Goal: Task Accomplishment & Management: Manage account settings

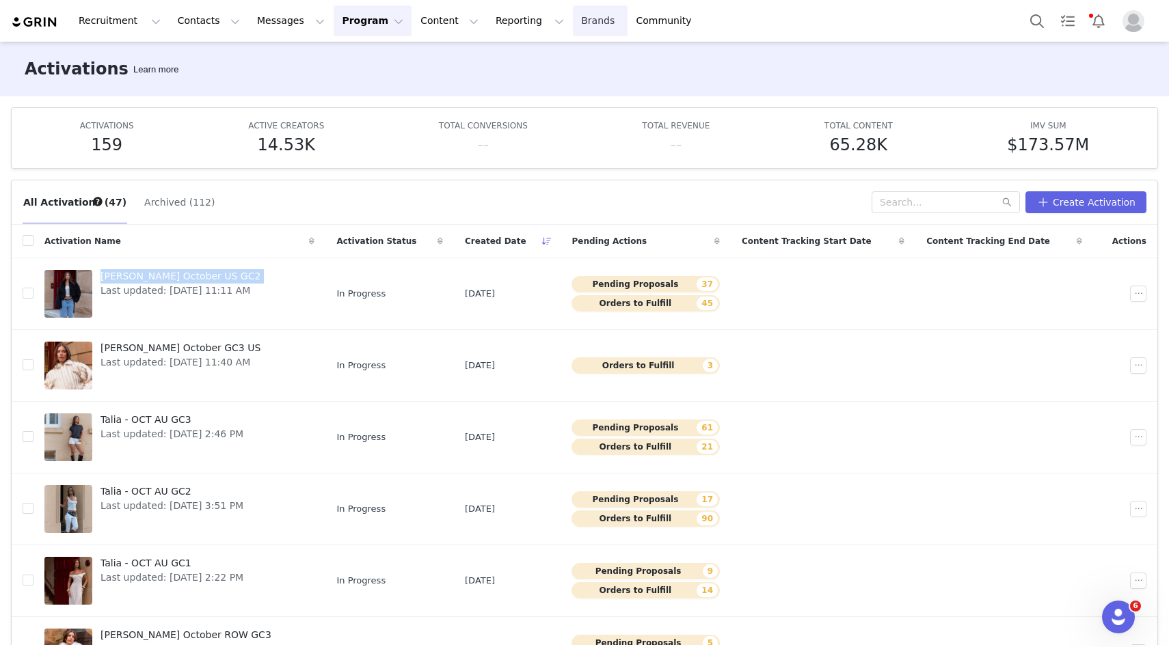
scroll to position [72, 0]
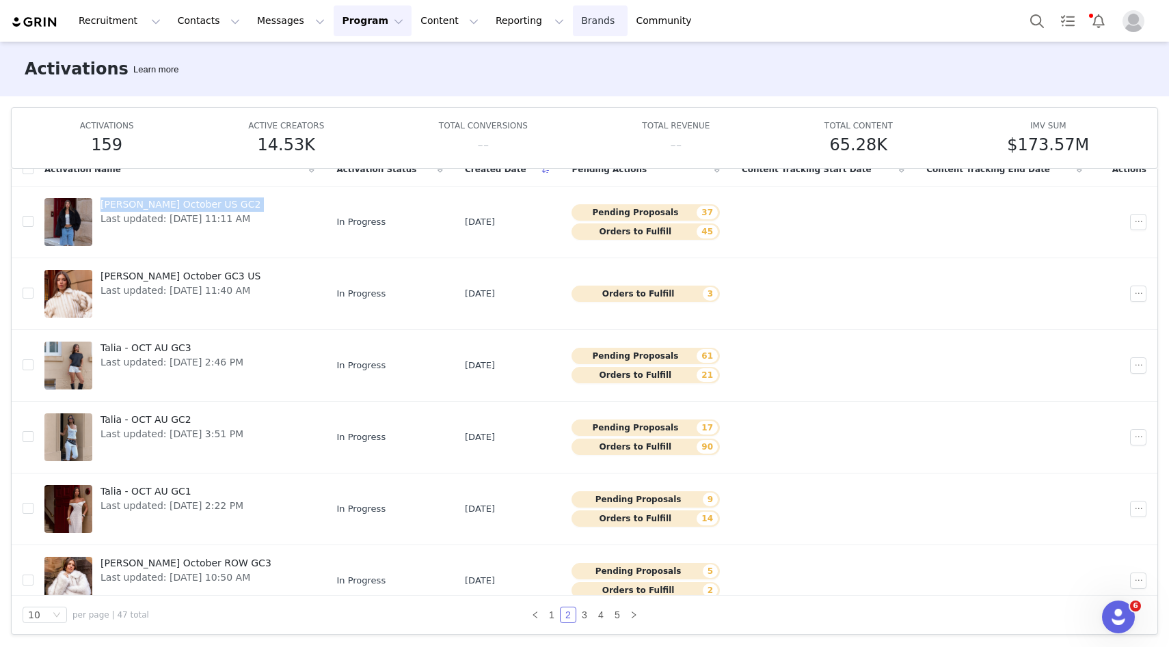
click at [573, 18] on link "Brands Brands" at bounding box center [600, 20] width 54 height 31
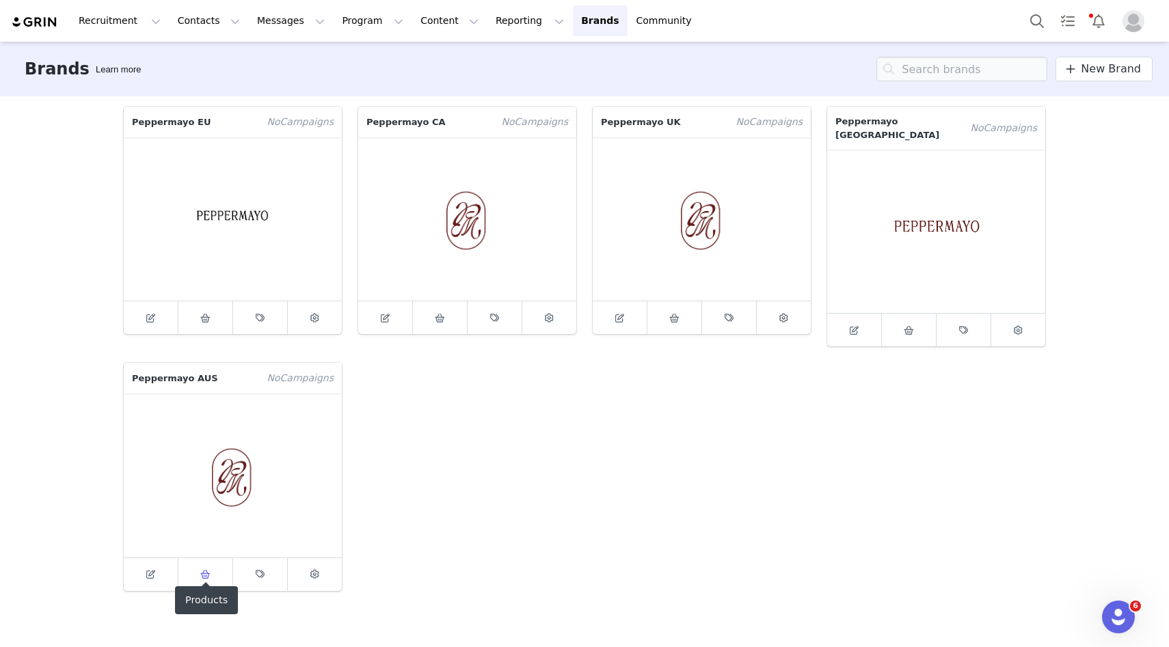
click at [213, 567] on span at bounding box center [206, 575] width 16 height 16
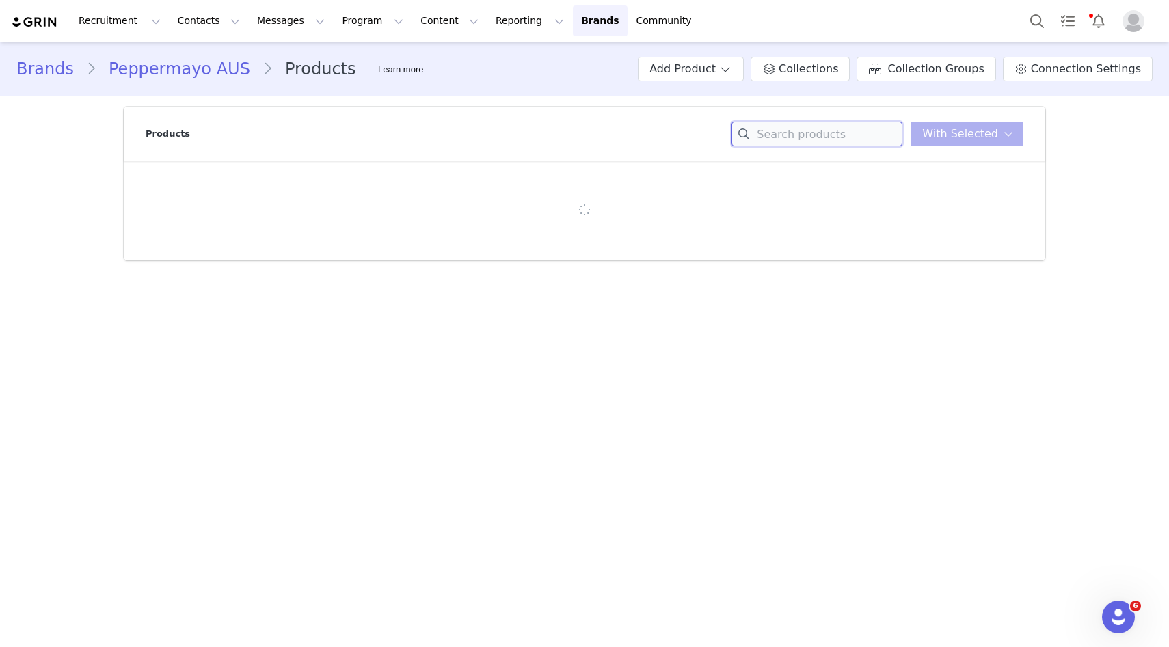
click at [784, 133] on input at bounding box center [817, 134] width 171 height 25
click at [738, 129] on input "darla" at bounding box center [817, 134] width 171 height 25
click at [773, 143] on input "darla" at bounding box center [817, 134] width 171 height 25
type input "jump"
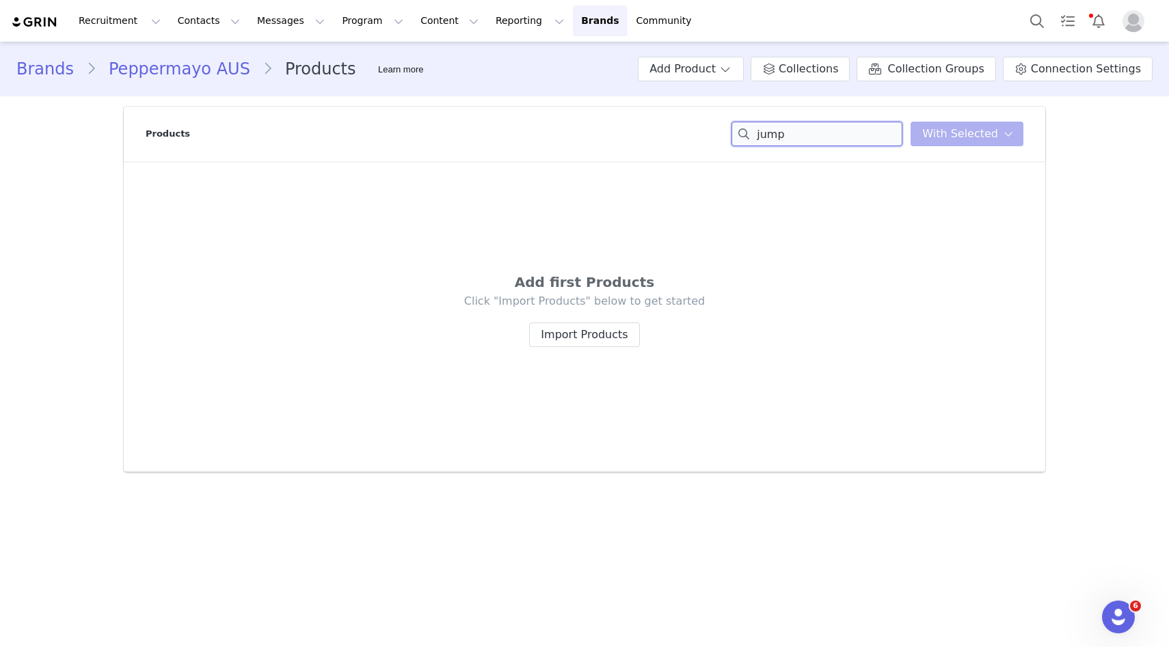
click at [772, 144] on input "jump" at bounding box center [817, 134] width 171 height 25
click at [806, 137] on input "dar" at bounding box center [817, 134] width 171 height 25
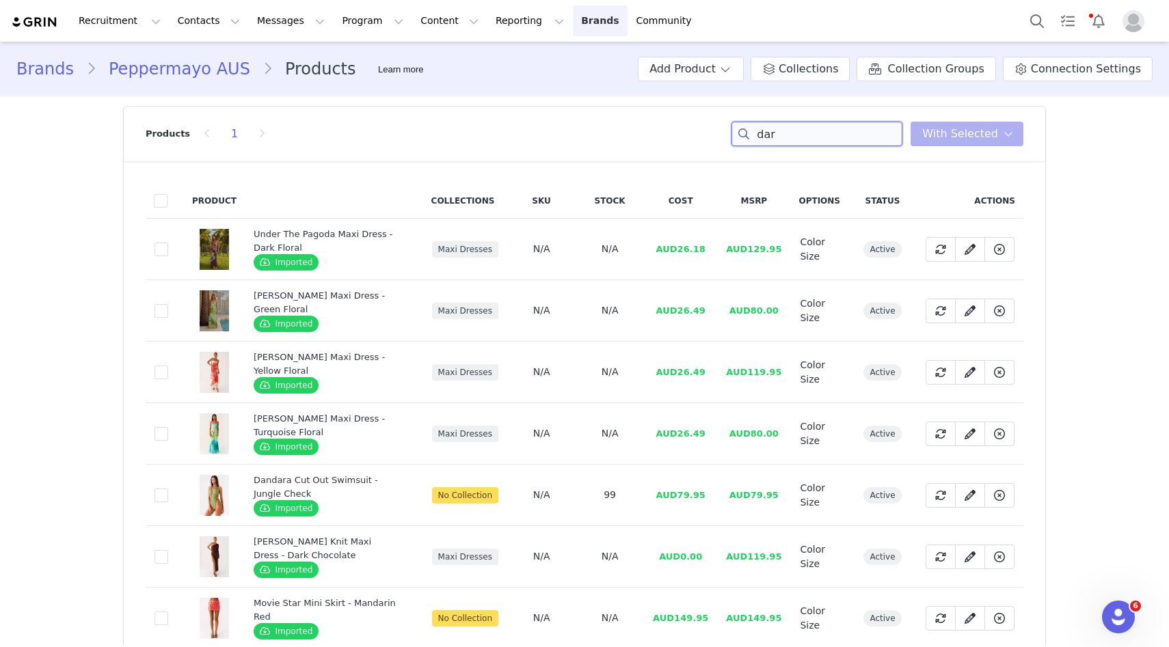
type input "dar"
click at [573, 18] on link "Brands Brands" at bounding box center [600, 20] width 54 height 31
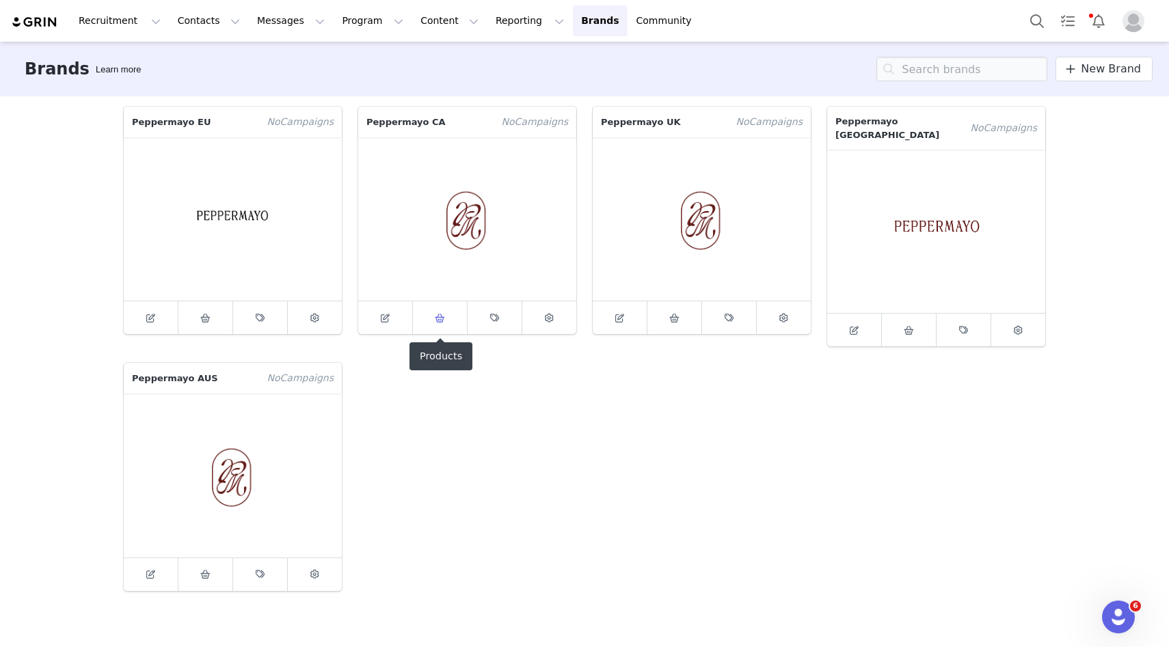
click at [448, 309] on link at bounding box center [440, 318] width 55 height 33
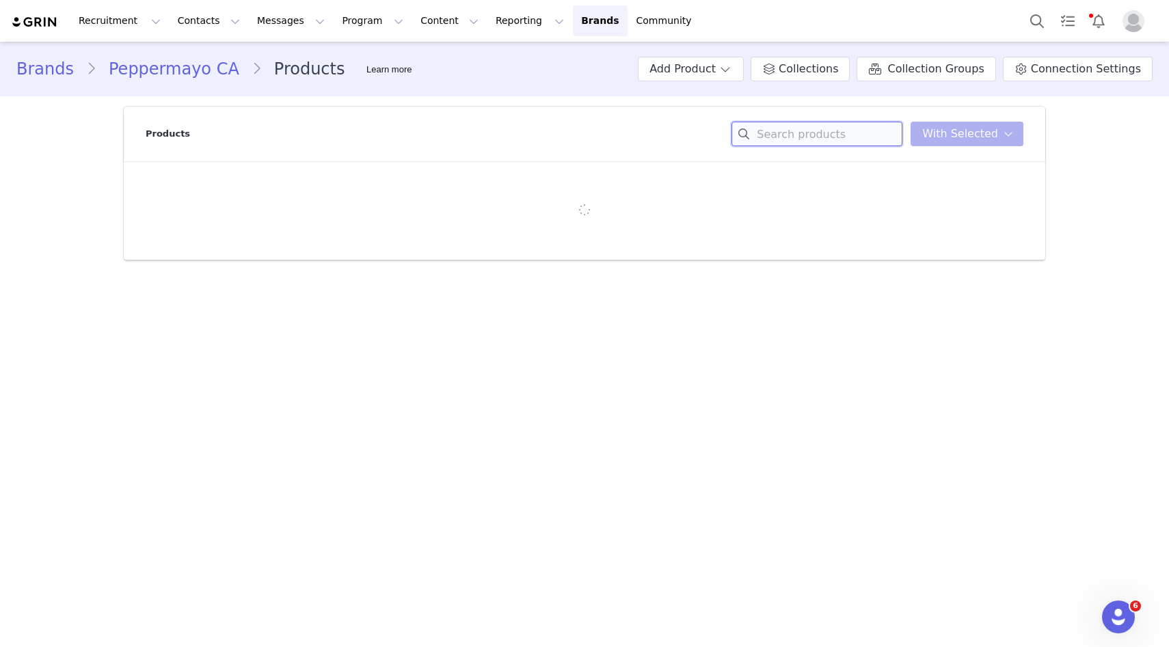
click at [799, 133] on input at bounding box center [817, 134] width 171 height 25
paste input "dar"
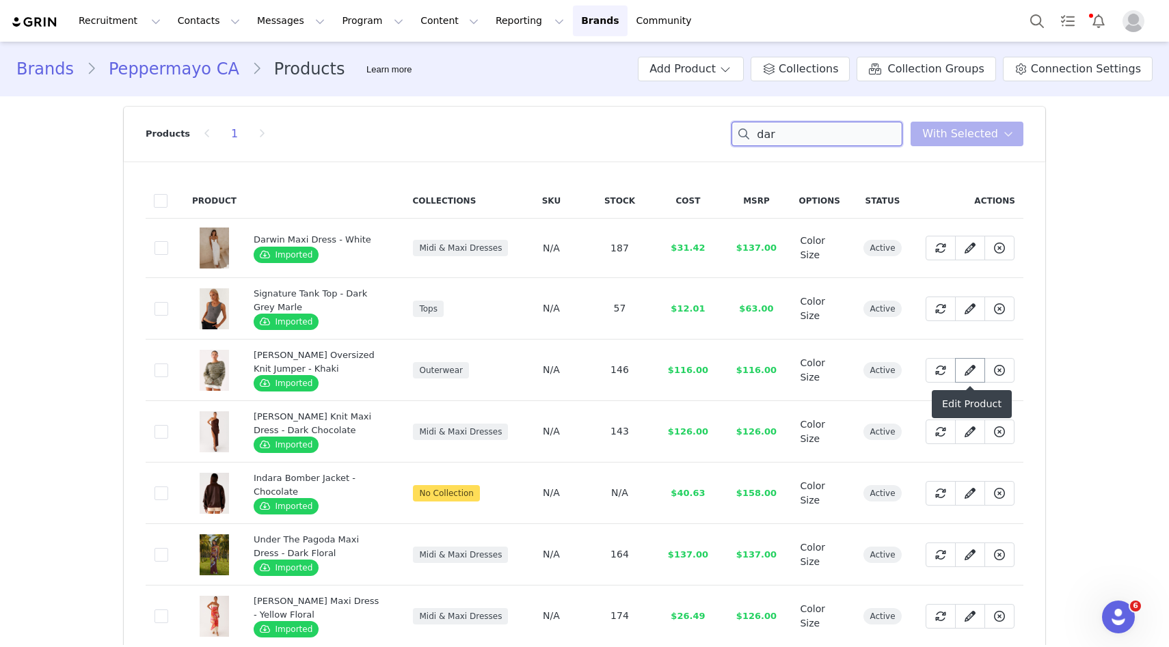
type input "dar"
click at [969, 365] on icon at bounding box center [970, 370] width 11 height 11
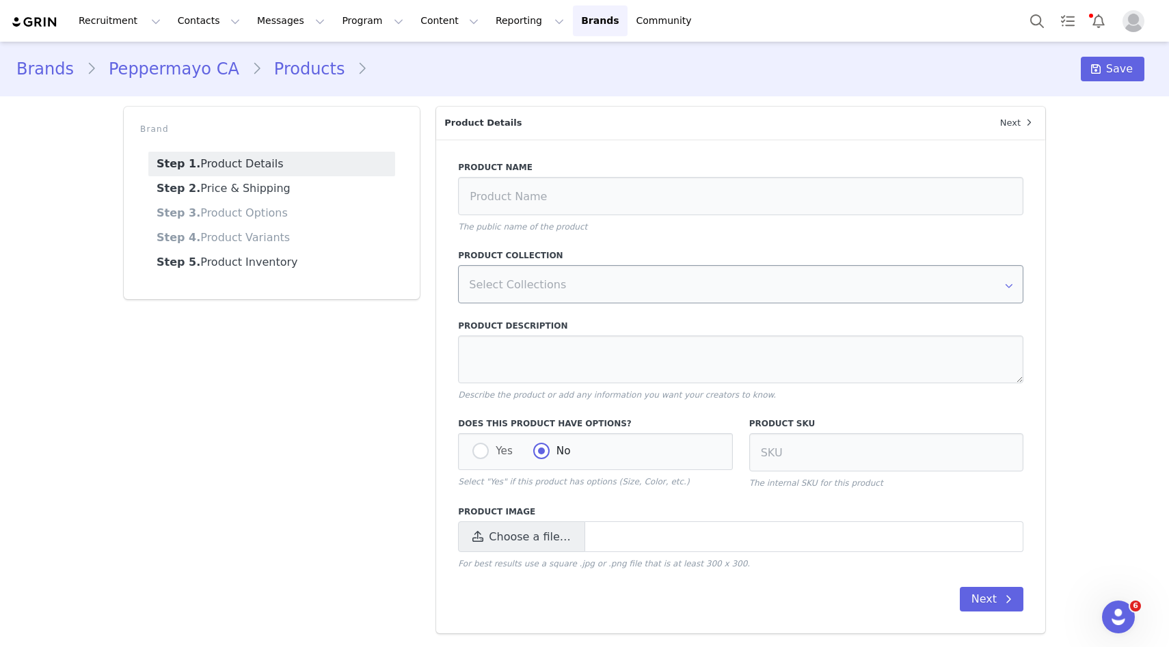
type input "[PERSON_NAME] Oversized Knit Jumper - Khaki"
type textarea "Peppermayo Exclusive Stay cosy and on-trend with the Darla Oversized Knit Jumpe…"
radio input "true"
radio input "false"
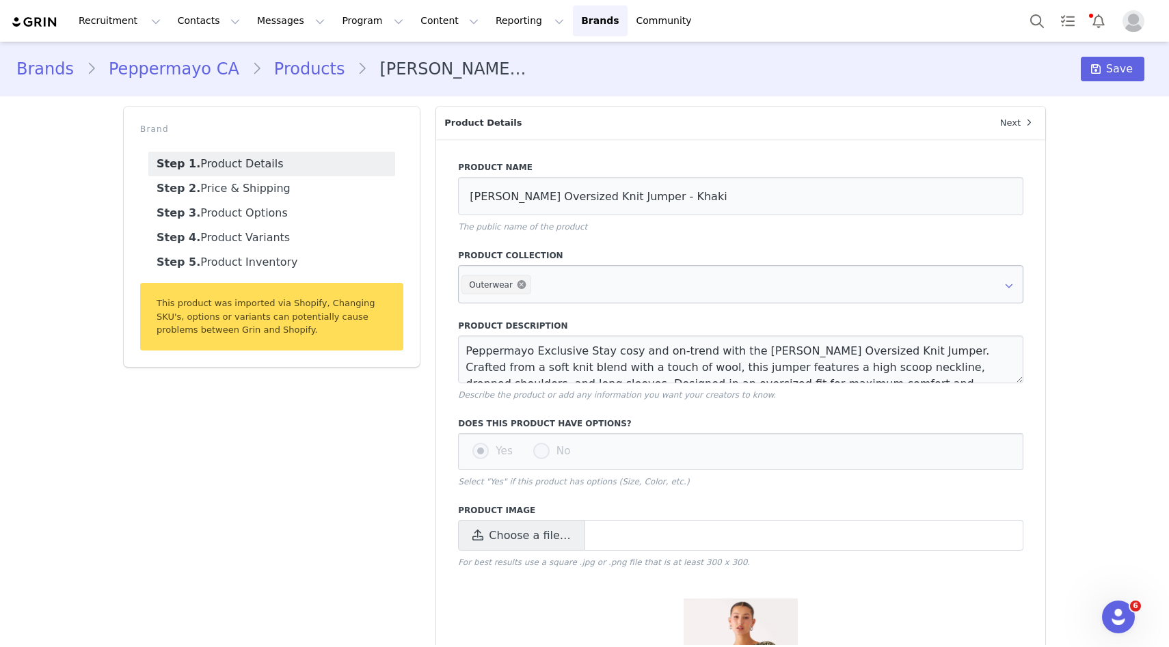
click at [518, 281] on icon at bounding box center [521, 284] width 9 height 9
click at [1097, 70] on icon at bounding box center [1096, 69] width 10 height 11
click at [247, 260] on link "Step 5. Product Inventory" at bounding box center [271, 262] width 247 height 25
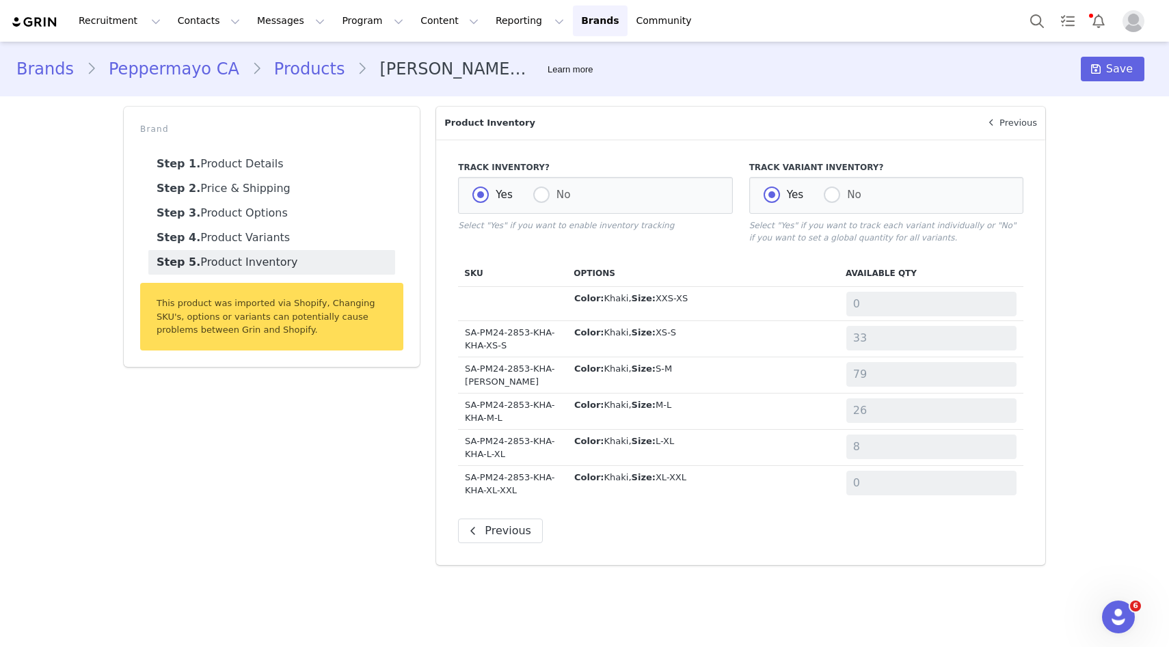
click at [27, 23] on img at bounding box center [35, 22] width 48 height 13
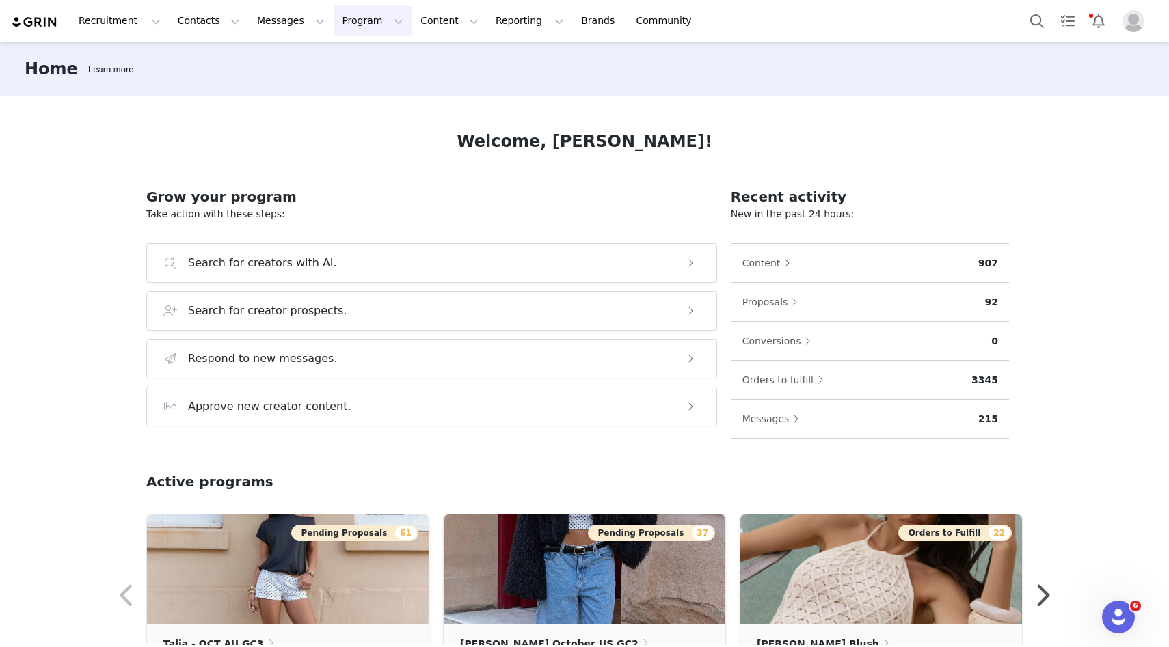
click at [344, 32] on button "Program Program" at bounding box center [373, 20] width 78 height 31
click at [358, 56] on p "Activations" at bounding box center [349, 60] width 53 height 14
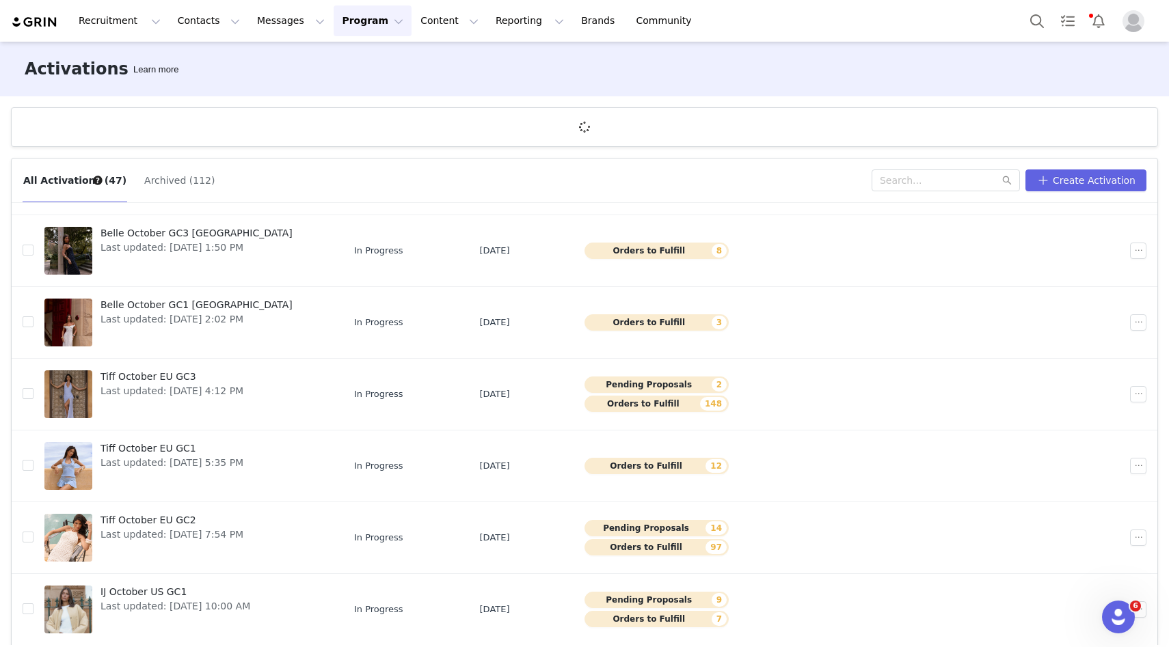
scroll to position [51, 0]
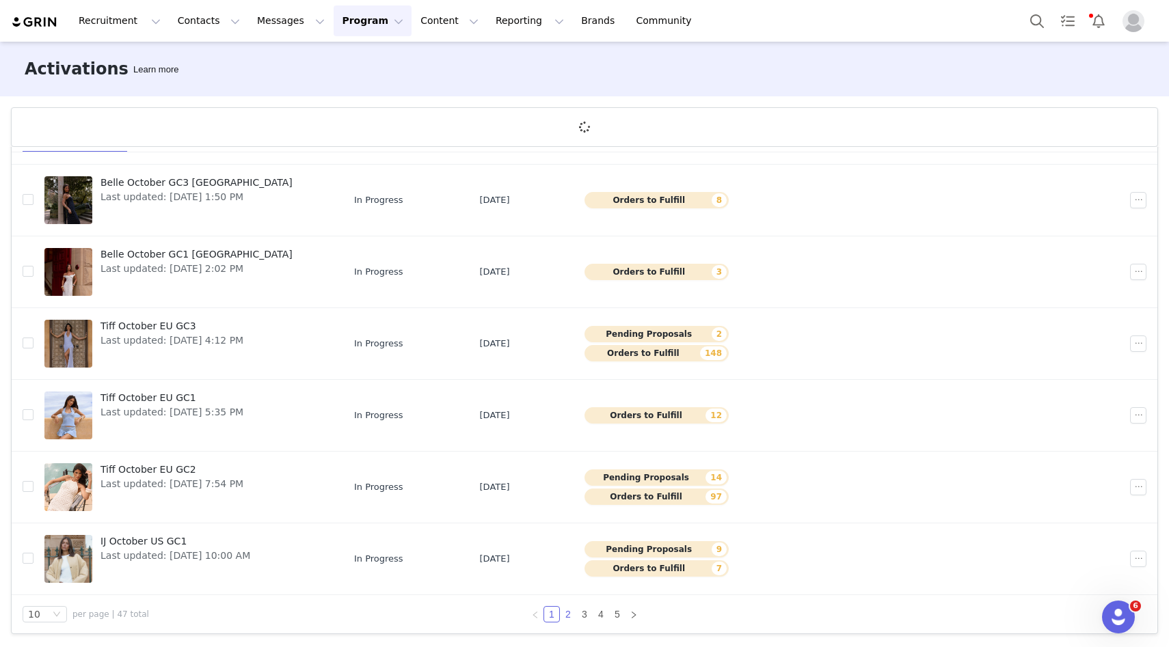
click at [568, 613] on link "2" at bounding box center [568, 614] width 15 height 15
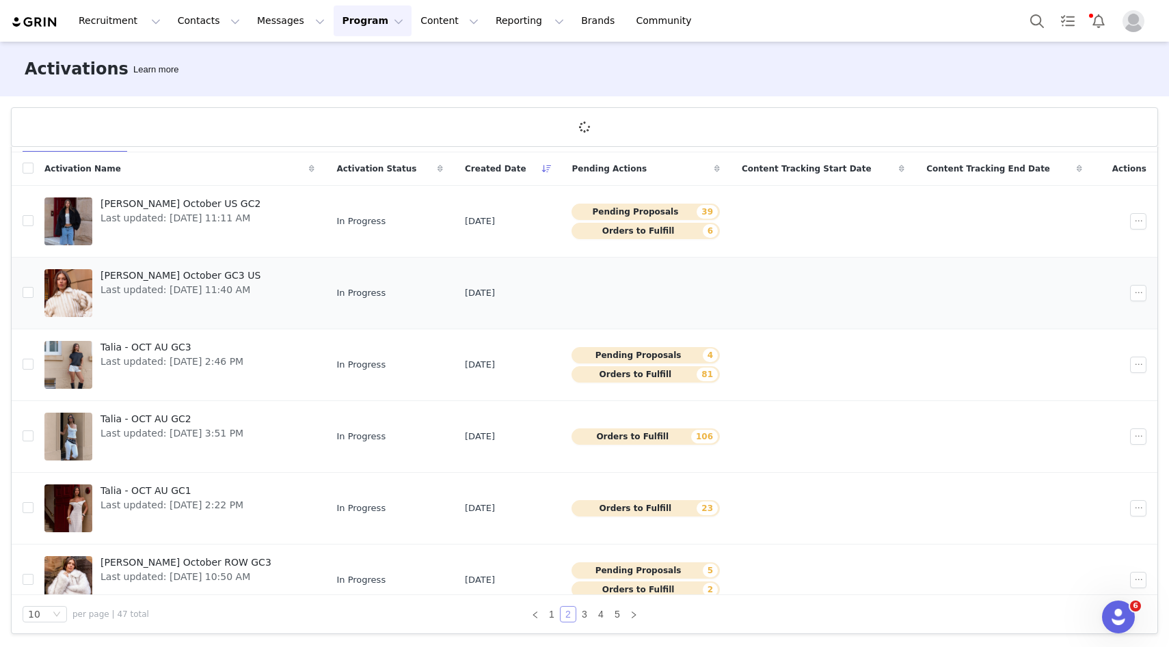
scroll to position [308, 0]
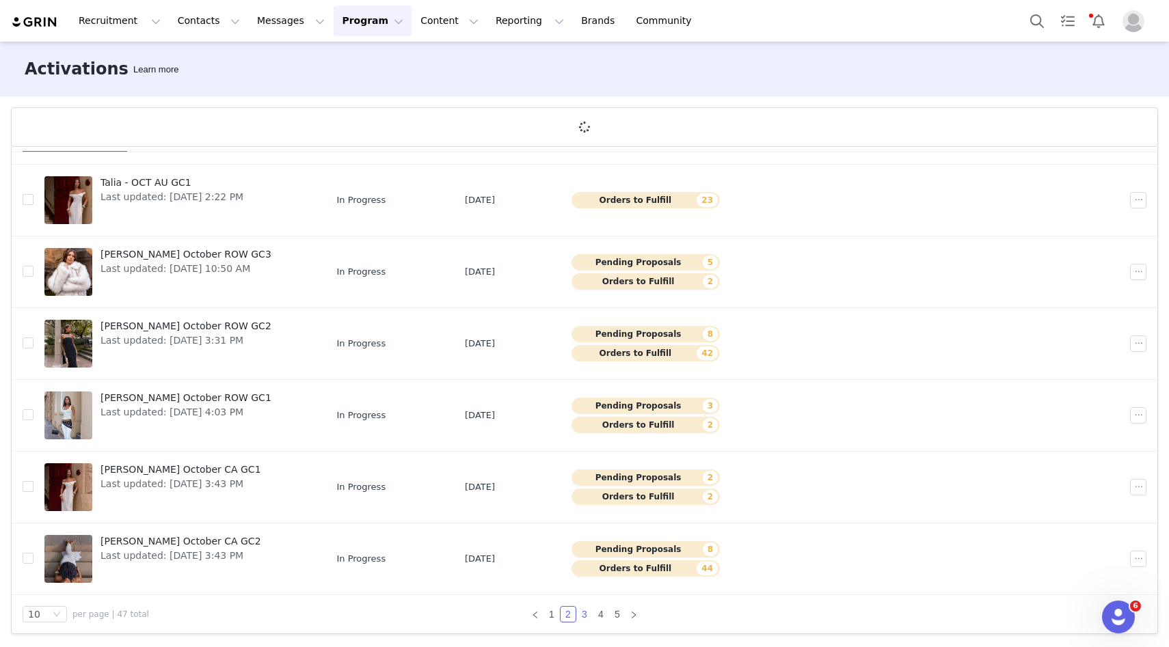
click at [586, 616] on link "3" at bounding box center [584, 614] width 15 height 15
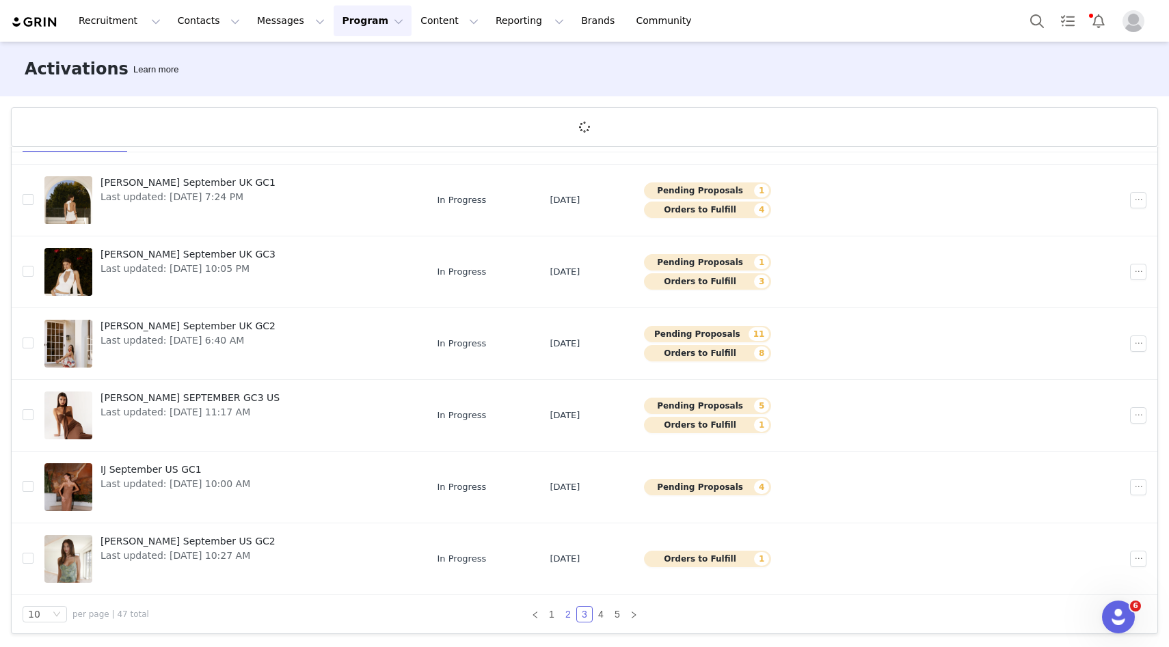
click at [567, 613] on link "2" at bounding box center [568, 614] width 15 height 15
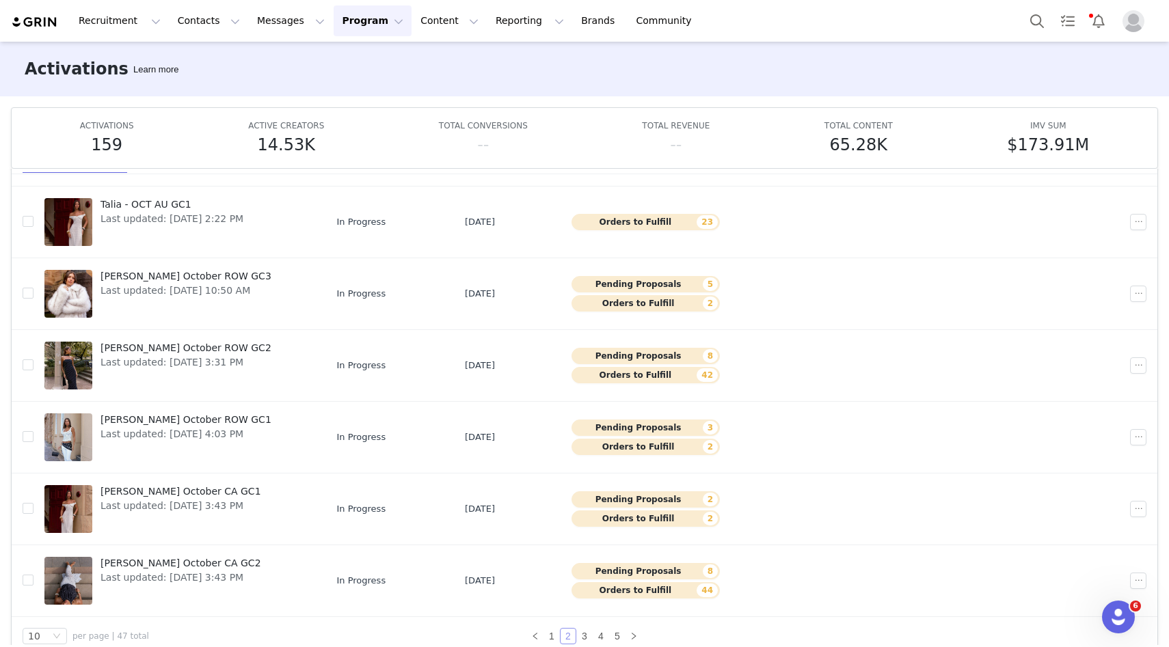
scroll to position [72, 0]
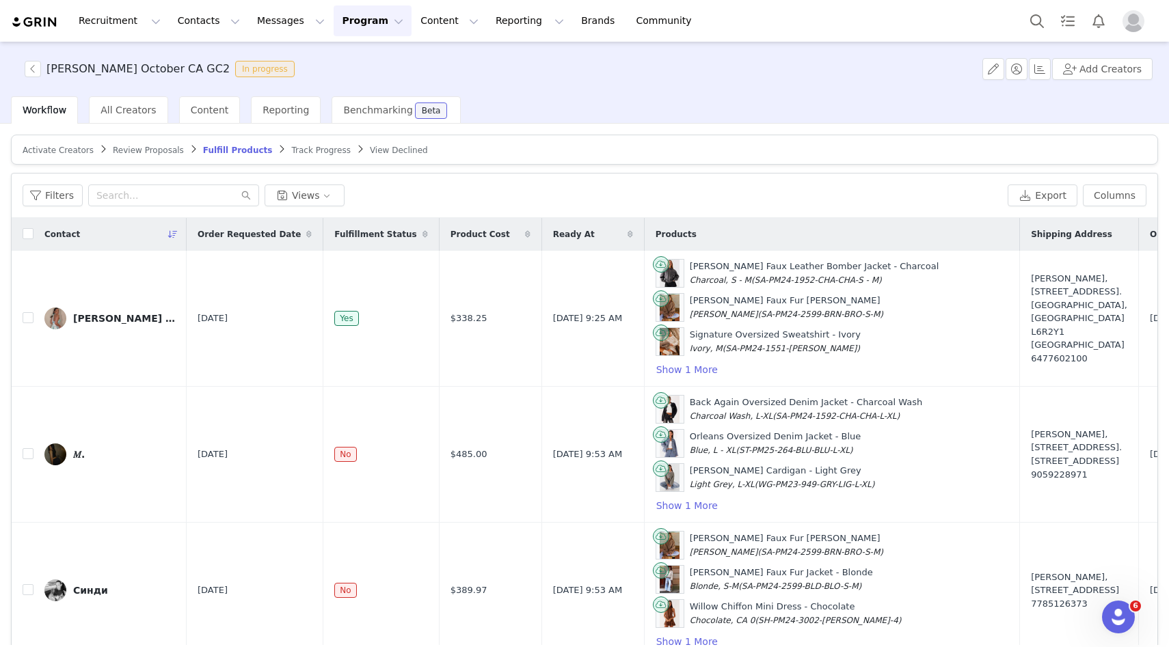
click at [55, 150] on span "Activate Creators" at bounding box center [58, 151] width 71 height 10
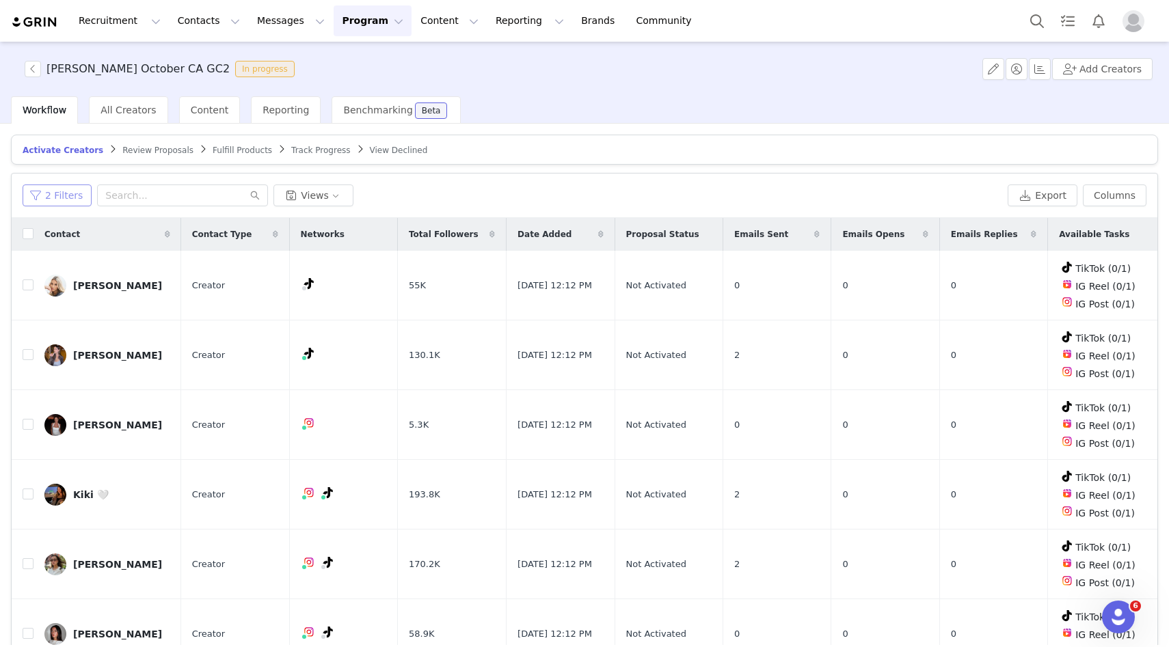
click at [38, 191] on button "2 Filters" at bounding box center [57, 196] width 69 height 22
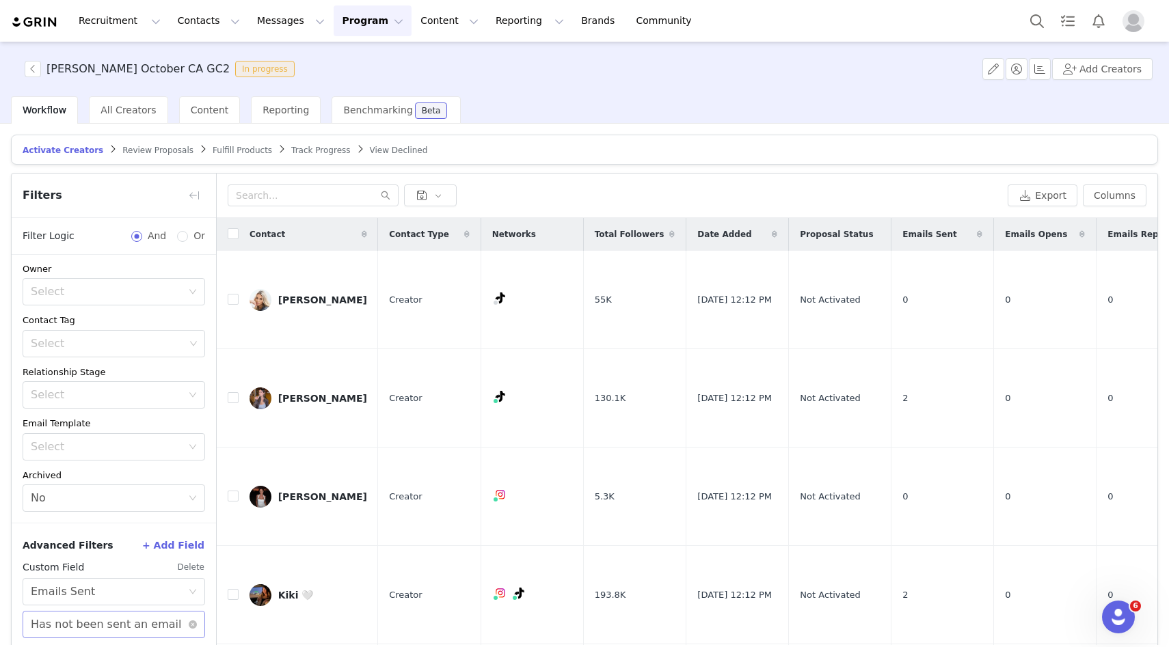
scroll to position [65, 0]
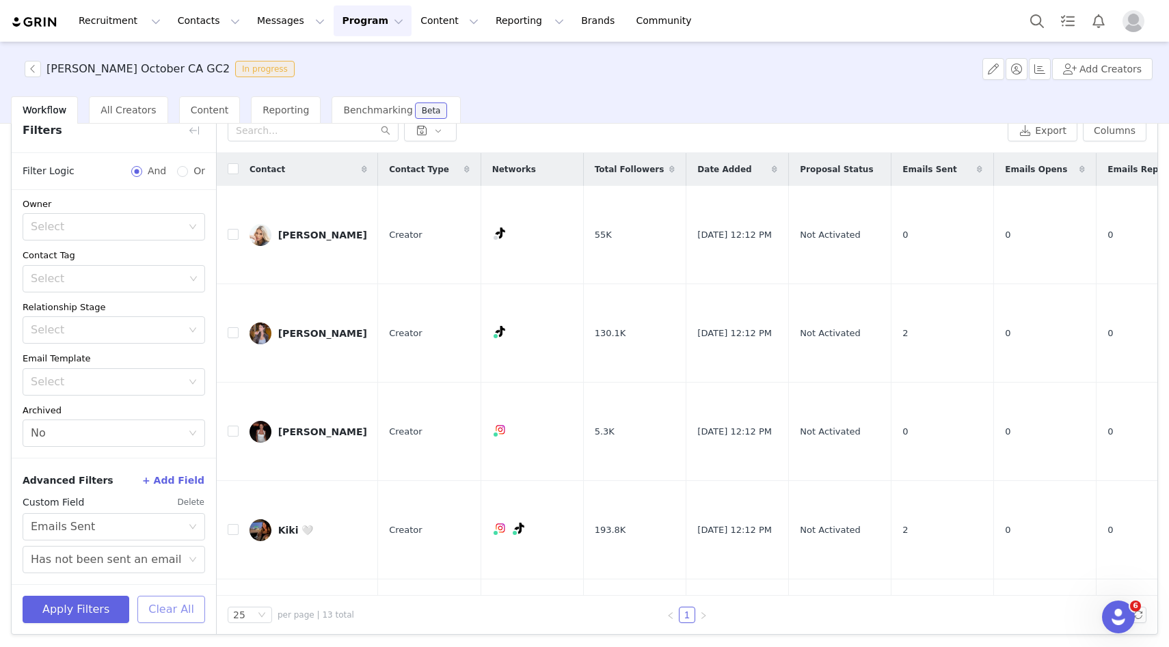
click at [160, 611] on button "Clear All" at bounding box center [171, 609] width 68 height 27
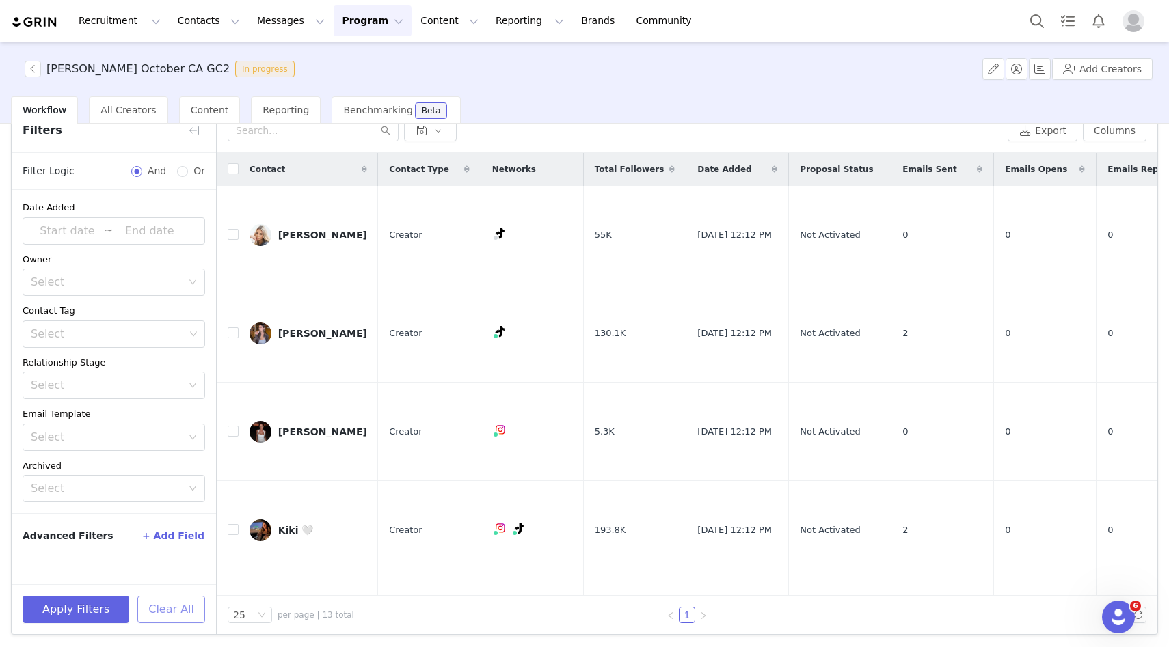
scroll to position [0, 0]
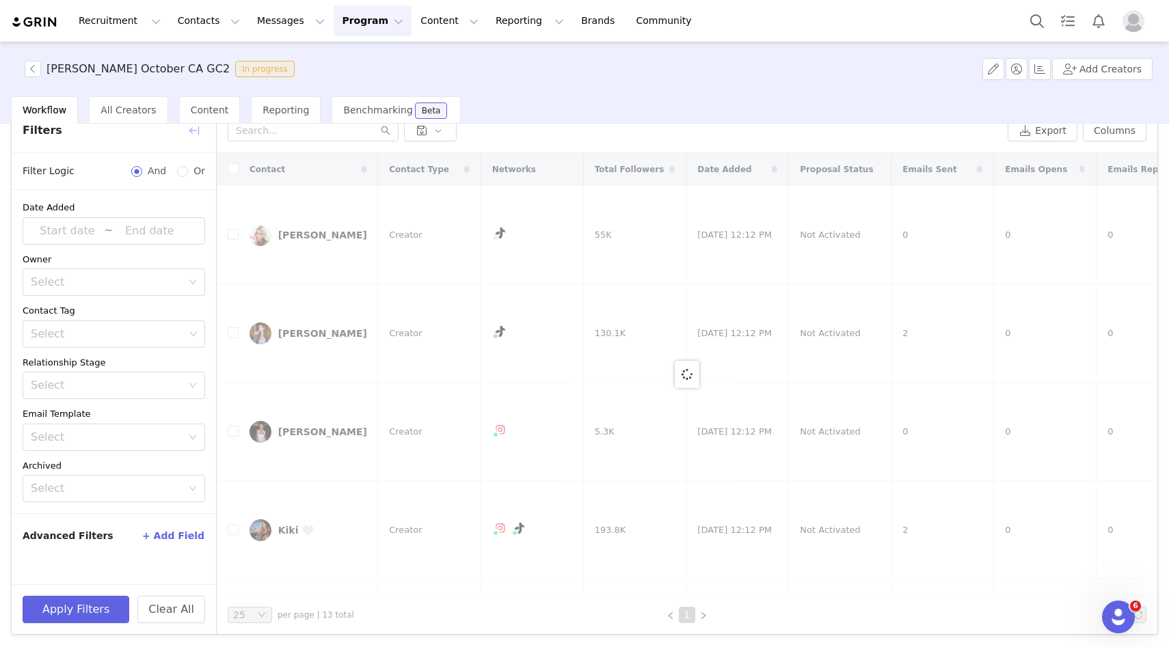
click at [193, 137] on button "button" at bounding box center [194, 131] width 22 height 22
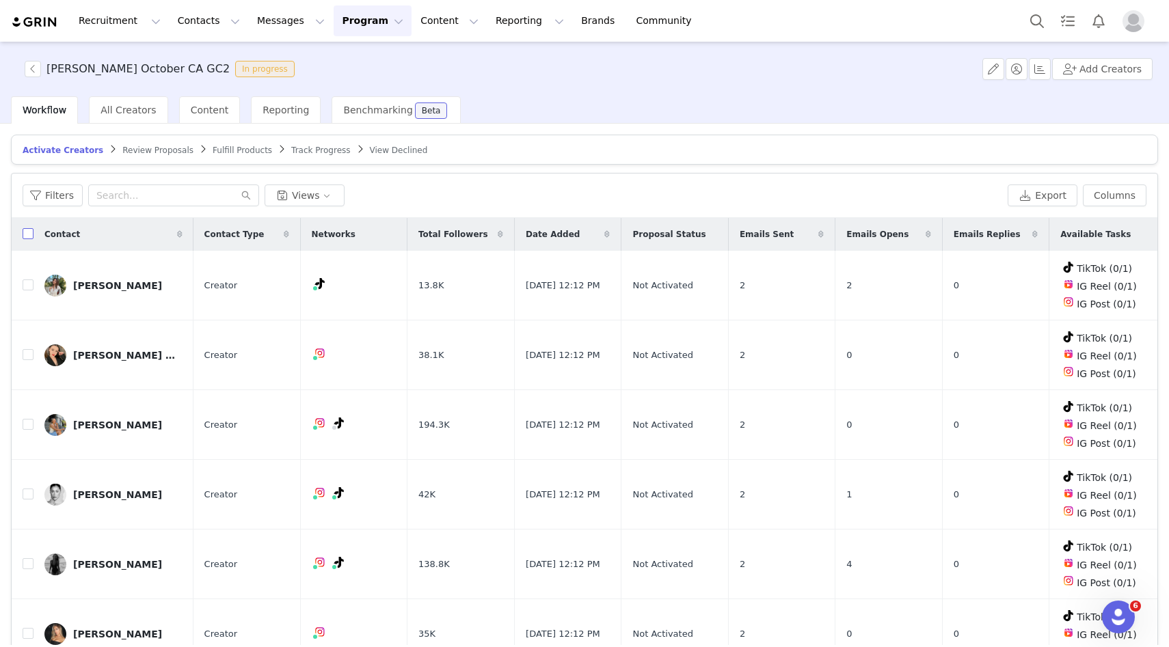
click at [25, 236] on input "checkbox" at bounding box center [28, 233] width 11 height 11
checkbox input "true"
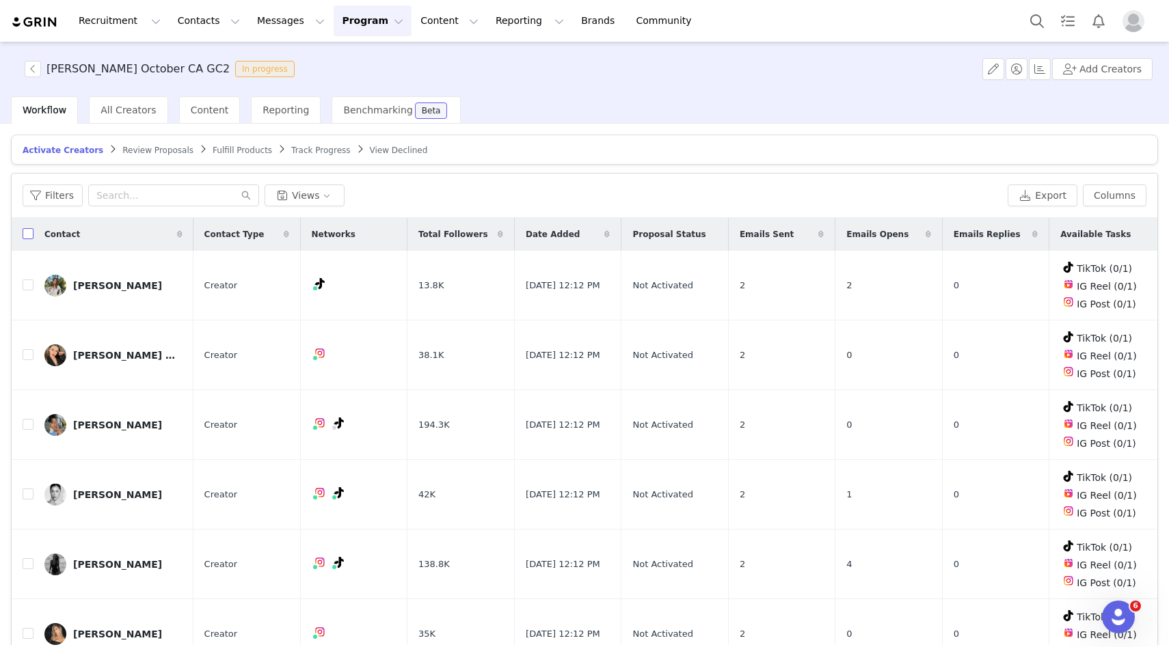
checkbox input "true"
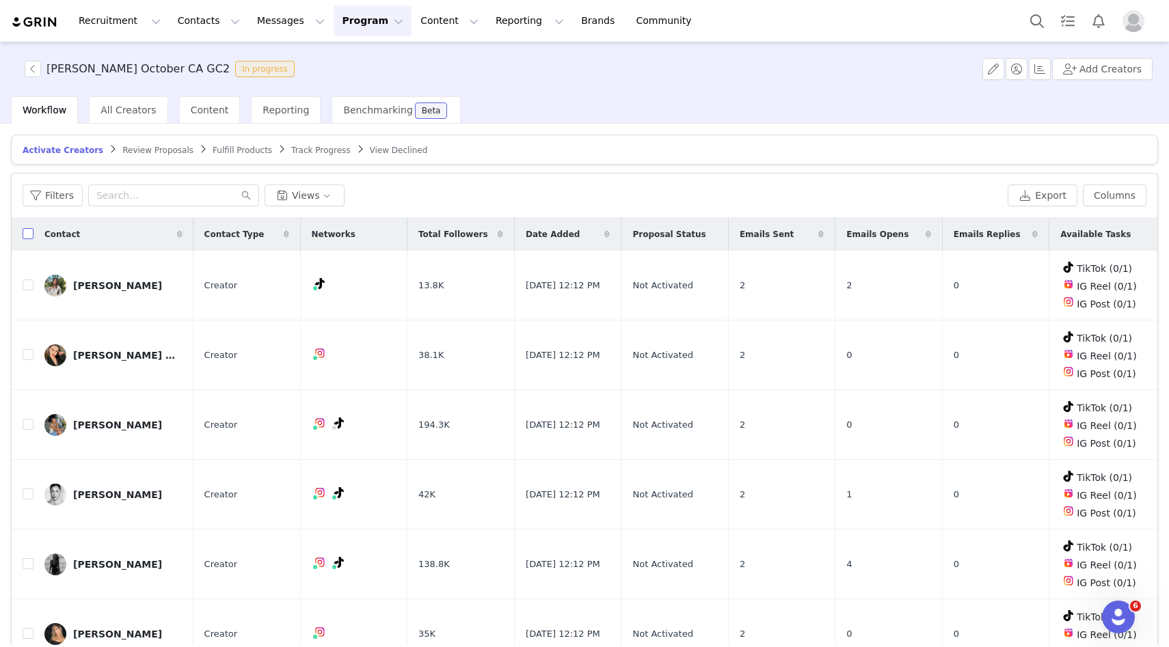
checkbox input "true"
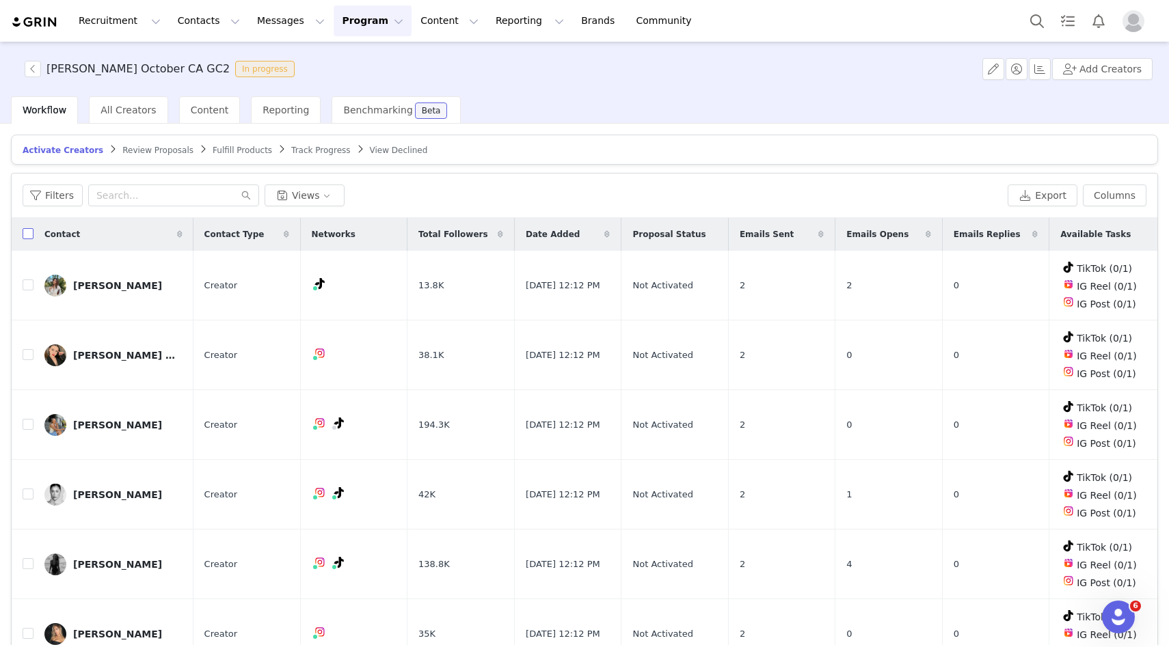
checkbox input "true"
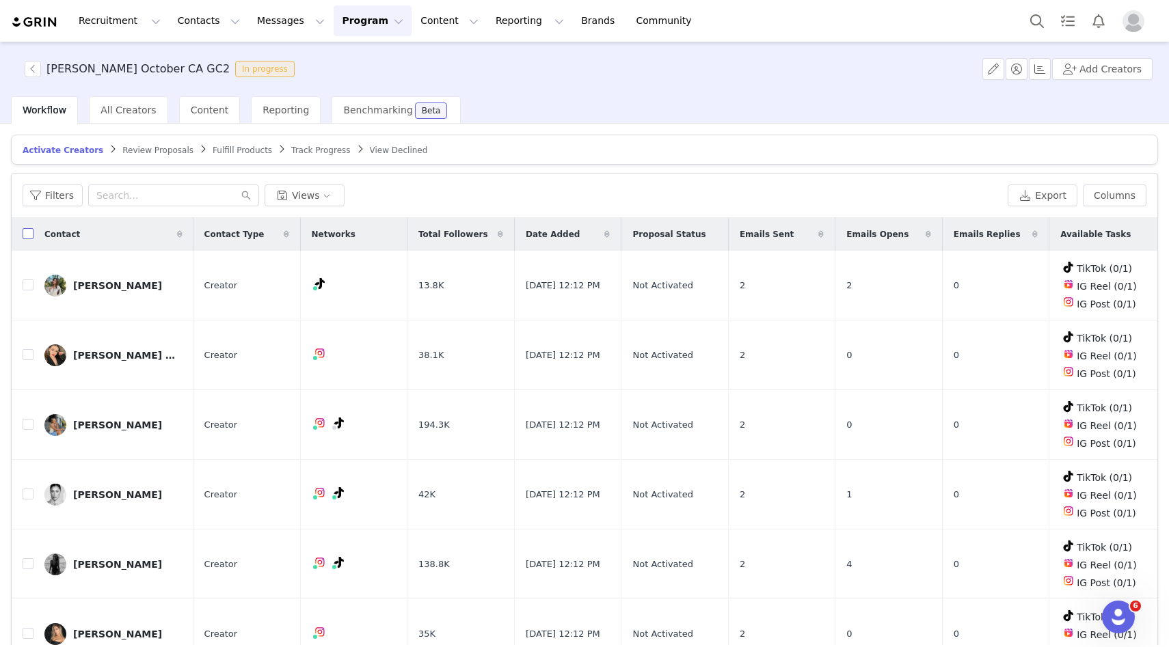
checkbox input "true"
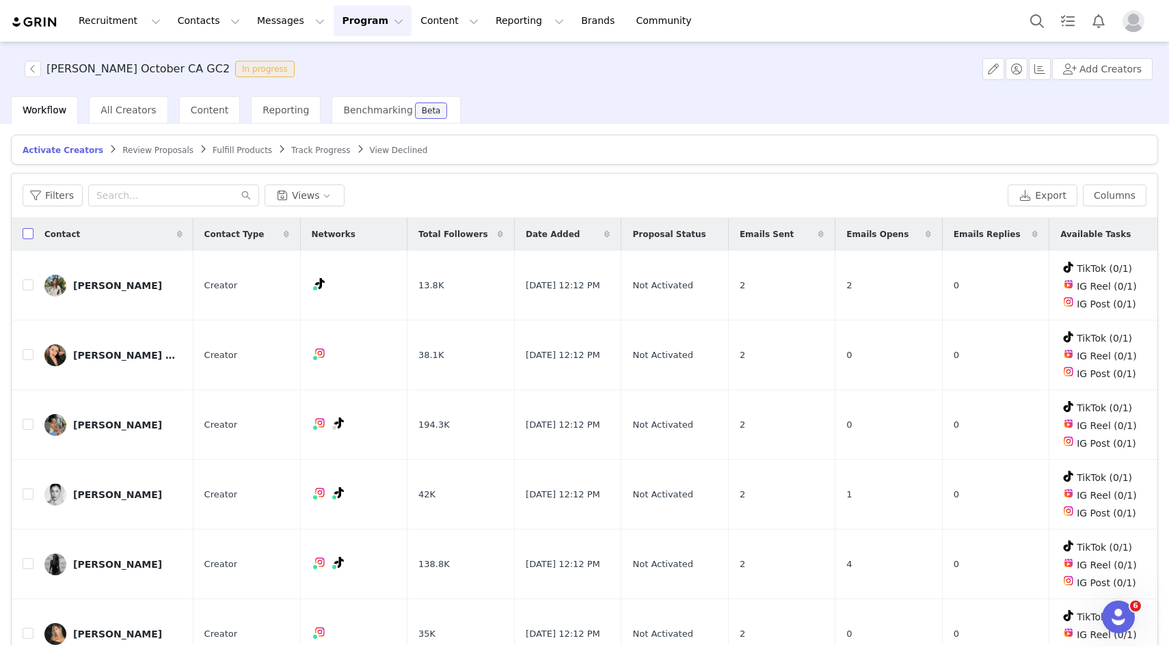
checkbox input "true"
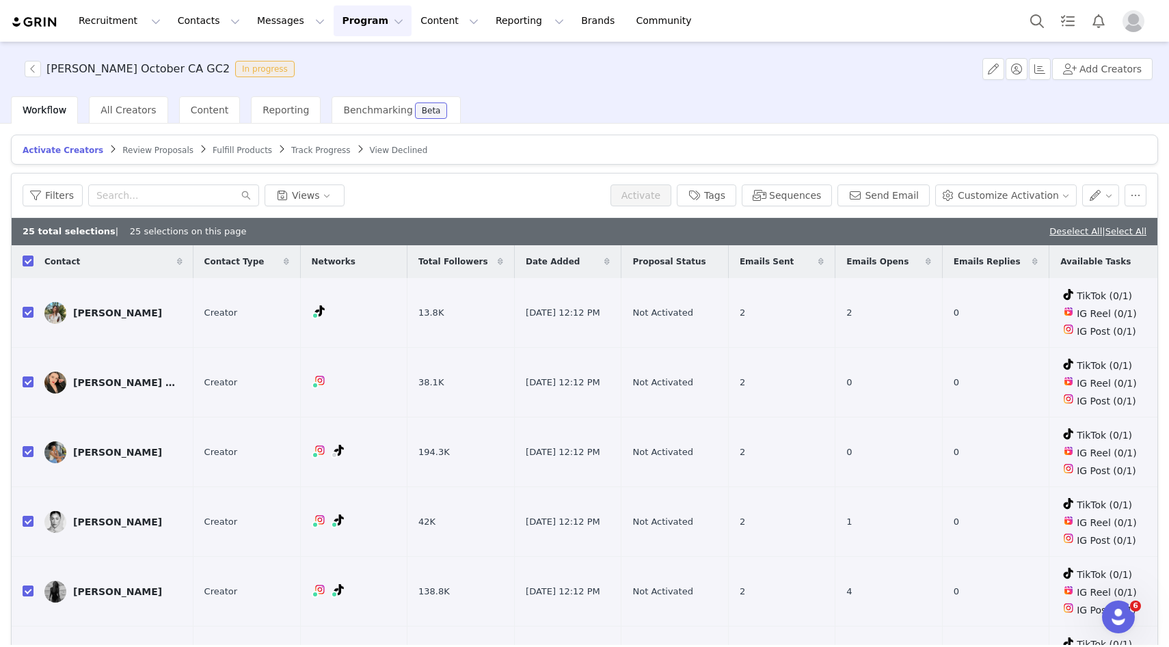
click at [1139, 237] on div "Deselect All | Select All" at bounding box center [1097, 232] width 97 height 14
click at [1132, 233] on link "Select All" at bounding box center [1126, 231] width 41 height 10
click at [736, 191] on button "Tags" at bounding box center [706, 196] width 59 height 22
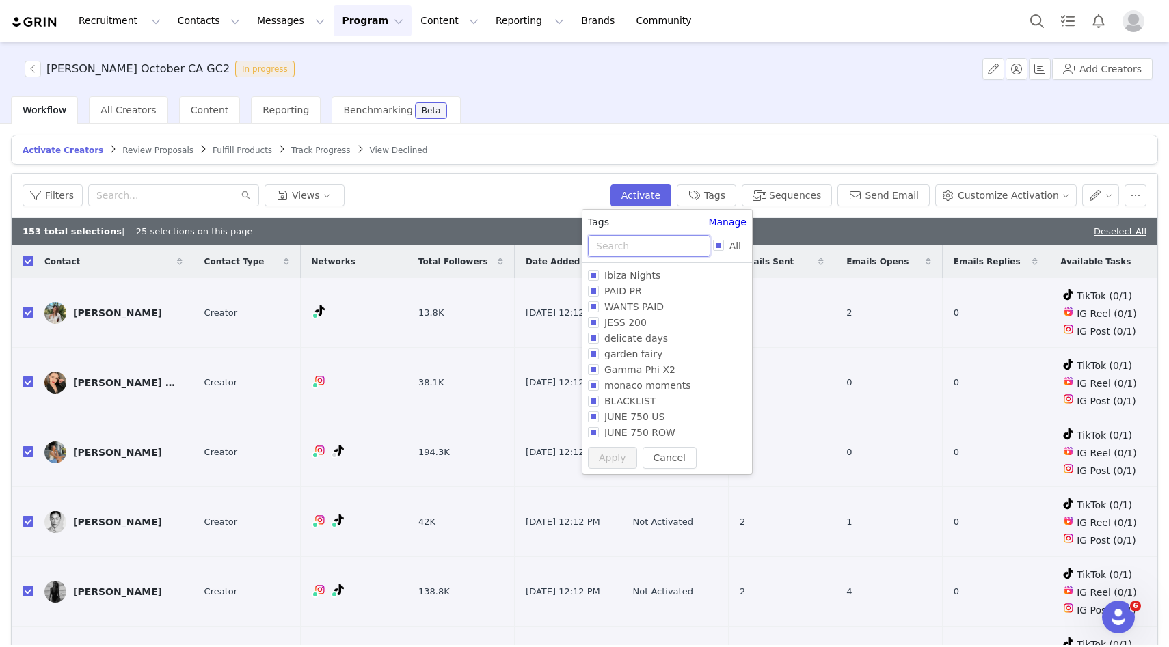
click at [684, 242] on input "text" at bounding box center [649, 246] width 122 height 22
type input "G"
type input "CA"
click at [666, 414] on span "CA NOV GC2" at bounding box center [635, 412] width 72 height 11
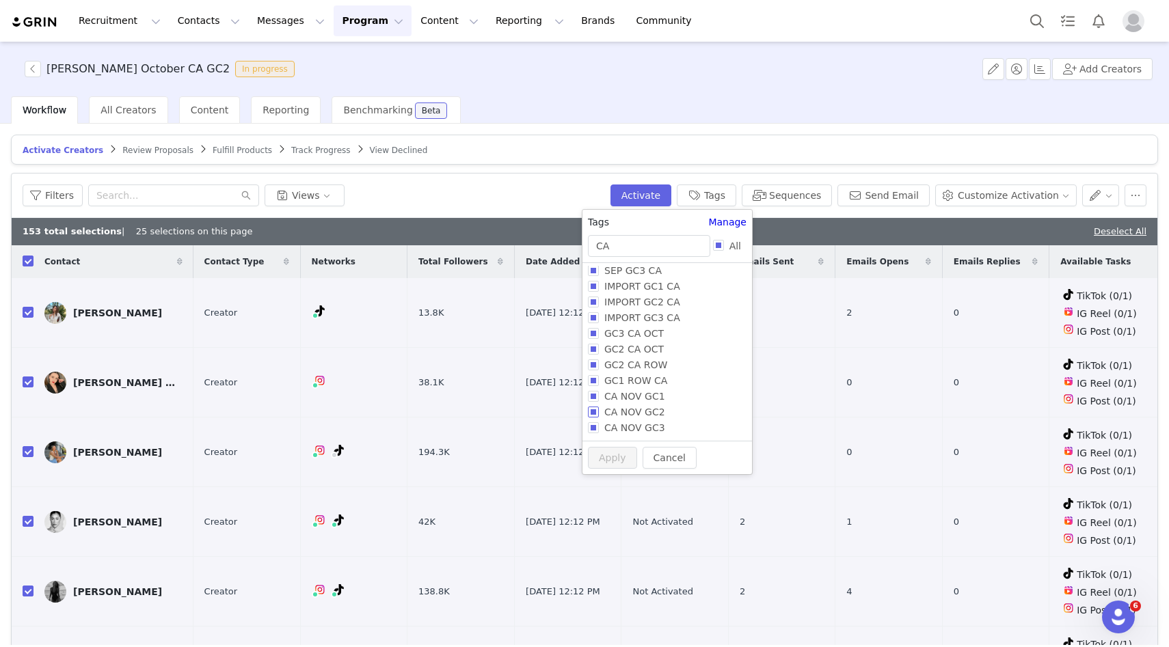
click at [599, 414] on input "CA NOV GC2" at bounding box center [593, 412] width 11 height 11
checkbox input "true"
click at [620, 487] on button "Apply" at bounding box center [612, 484] width 49 height 22
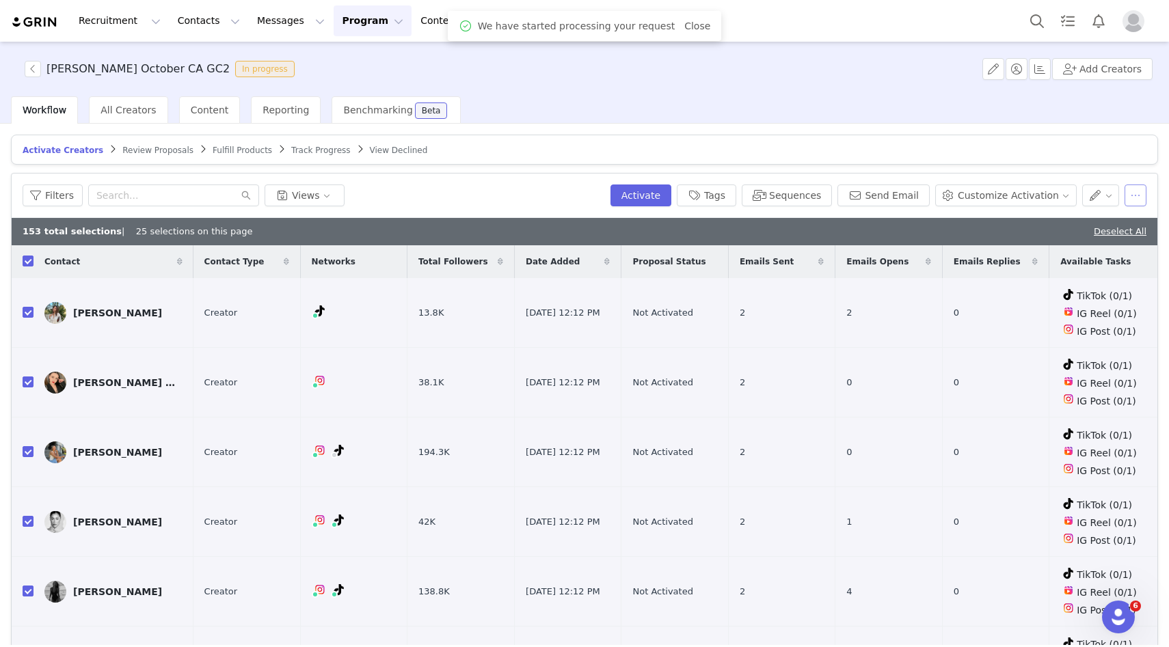
click at [1138, 202] on button "button" at bounding box center [1136, 196] width 22 height 22
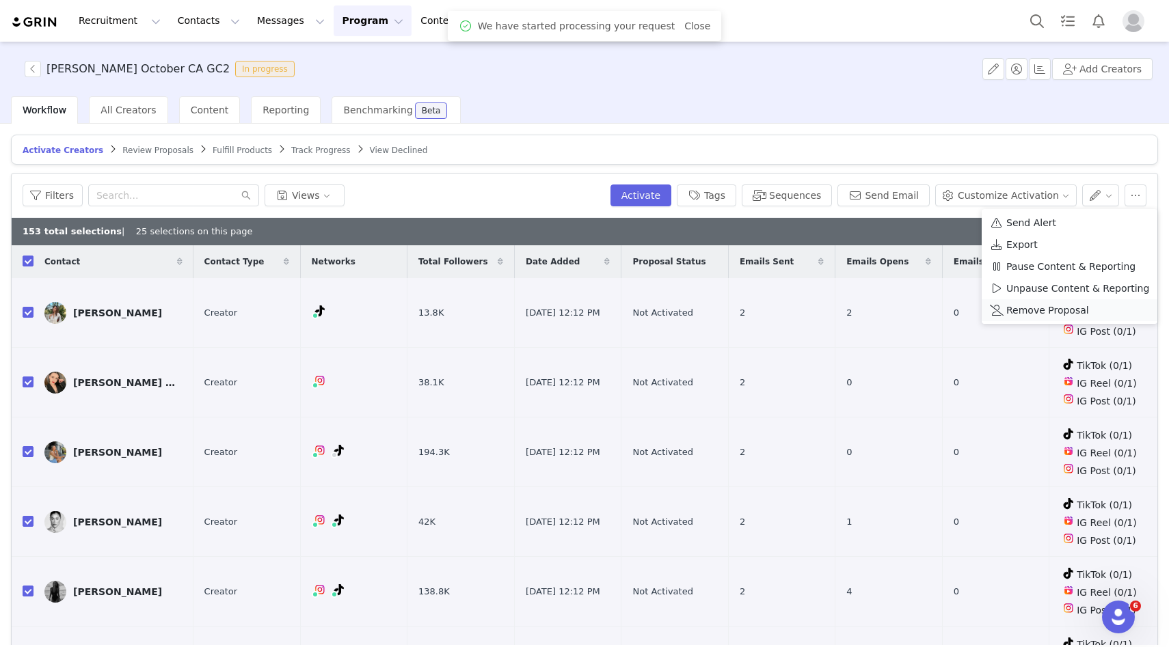
click at [1009, 314] on span "Remove Proposal" at bounding box center [1047, 310] width 83 height 15
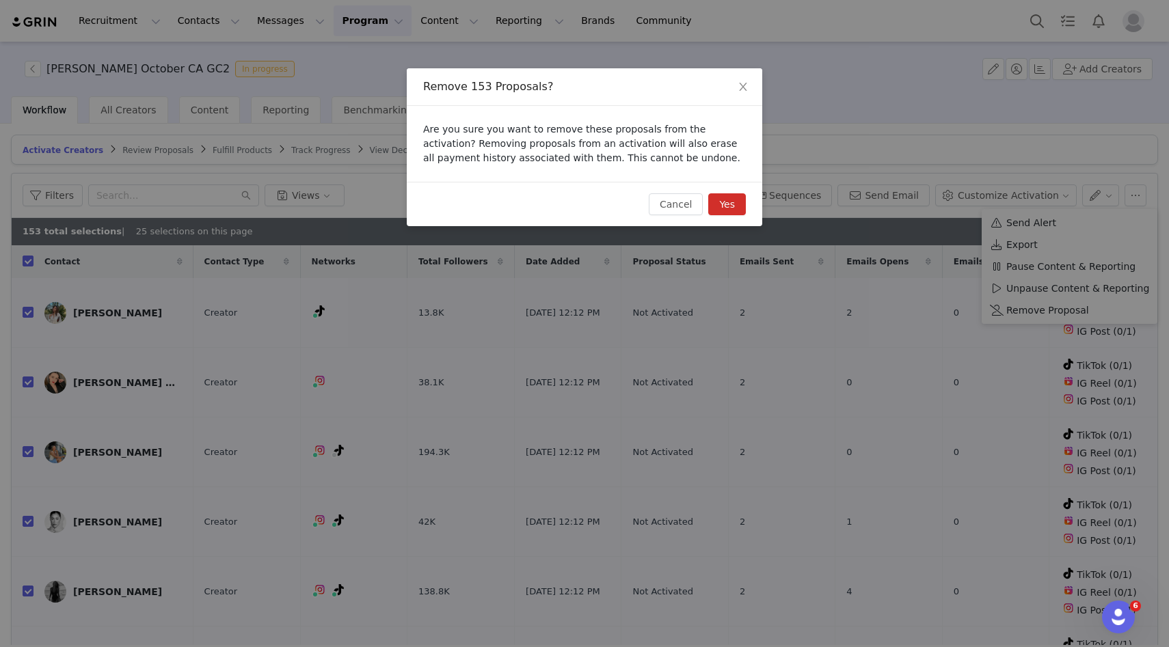
click at [730, 208] on button "Yes" at bounding box center [727, 204] width 38 height 22
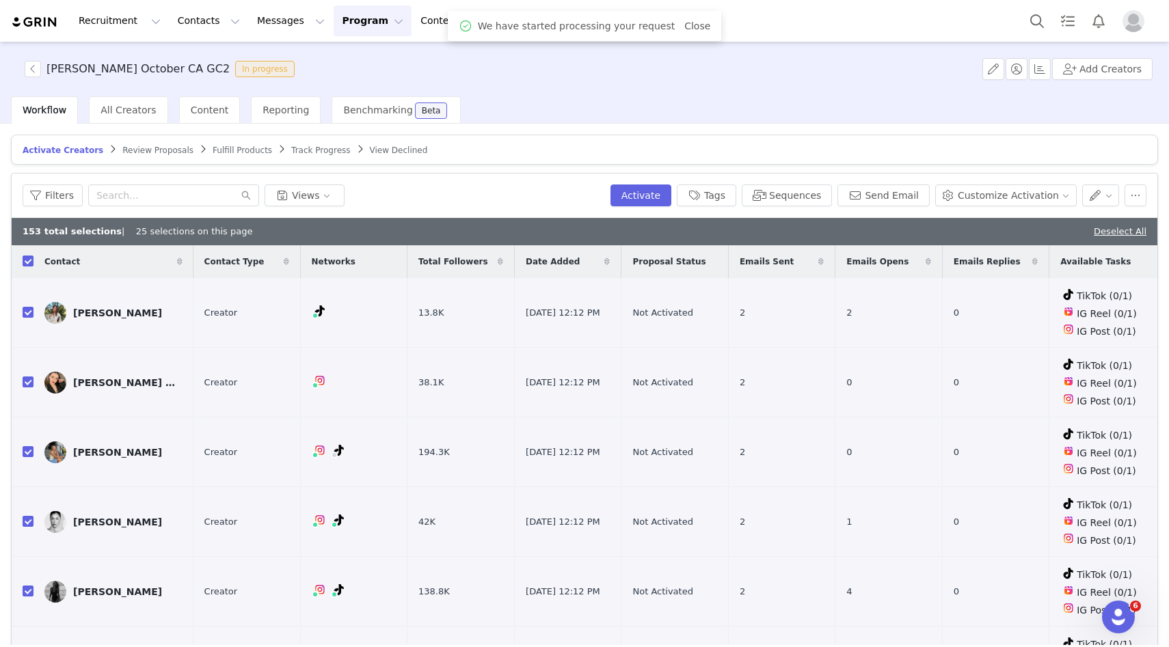
click at [154, 147] on span "Review Proposals" at bounding box center [157, 151] width 71 height 10
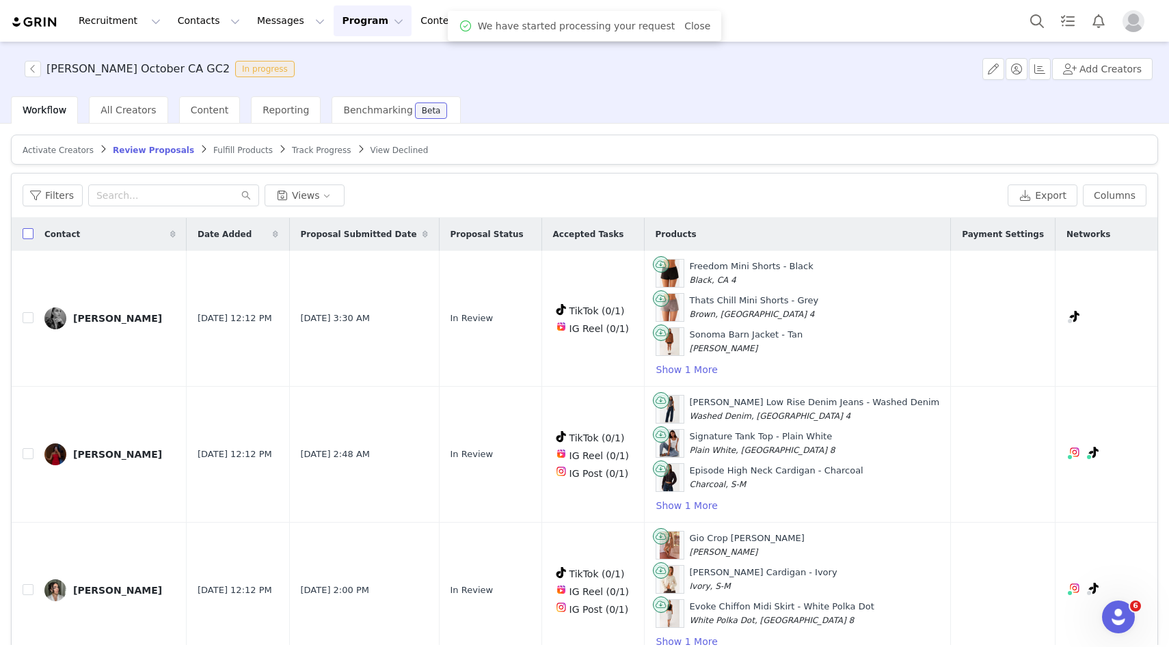
click at [27, 236] on input "checkbox" at bounding box center [28, 233] width 11 height 11
checkbox input "true"
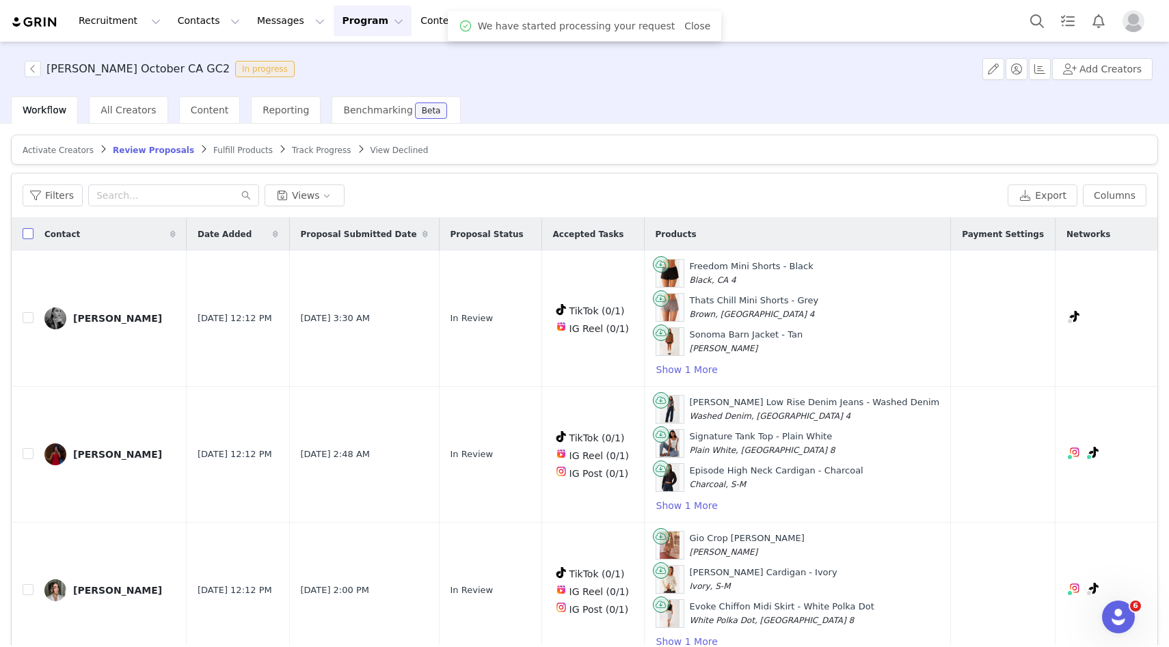
checkbox input "true"
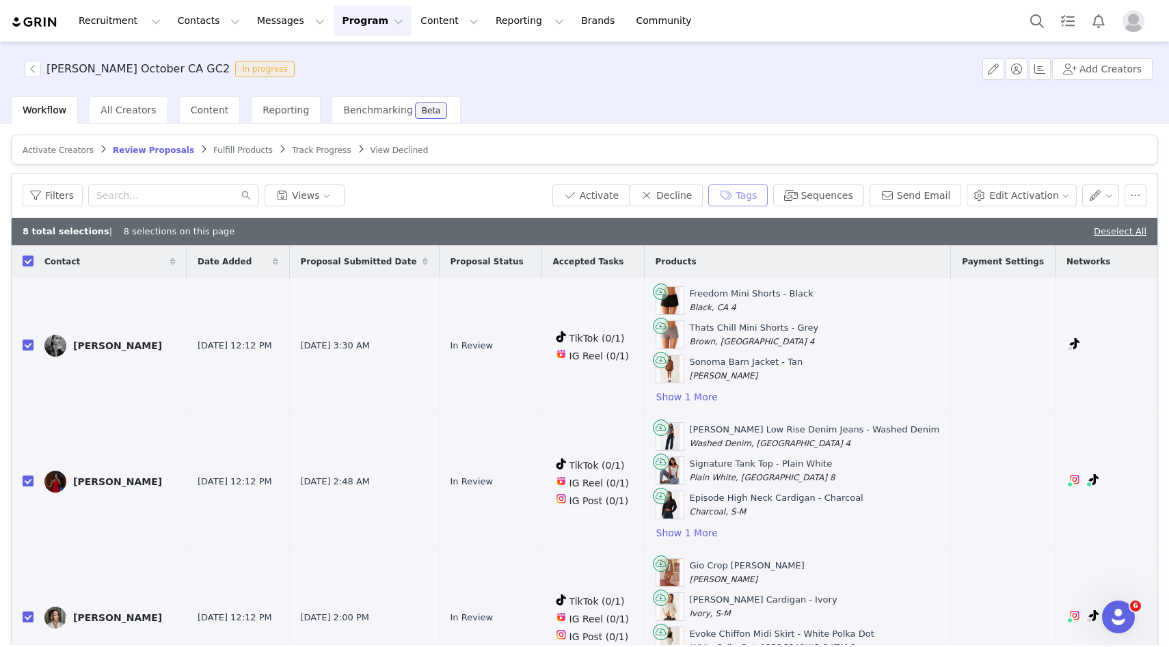
click at [743, 203] on button "Tags" at bounding box center [737, 196] width 59 height 22
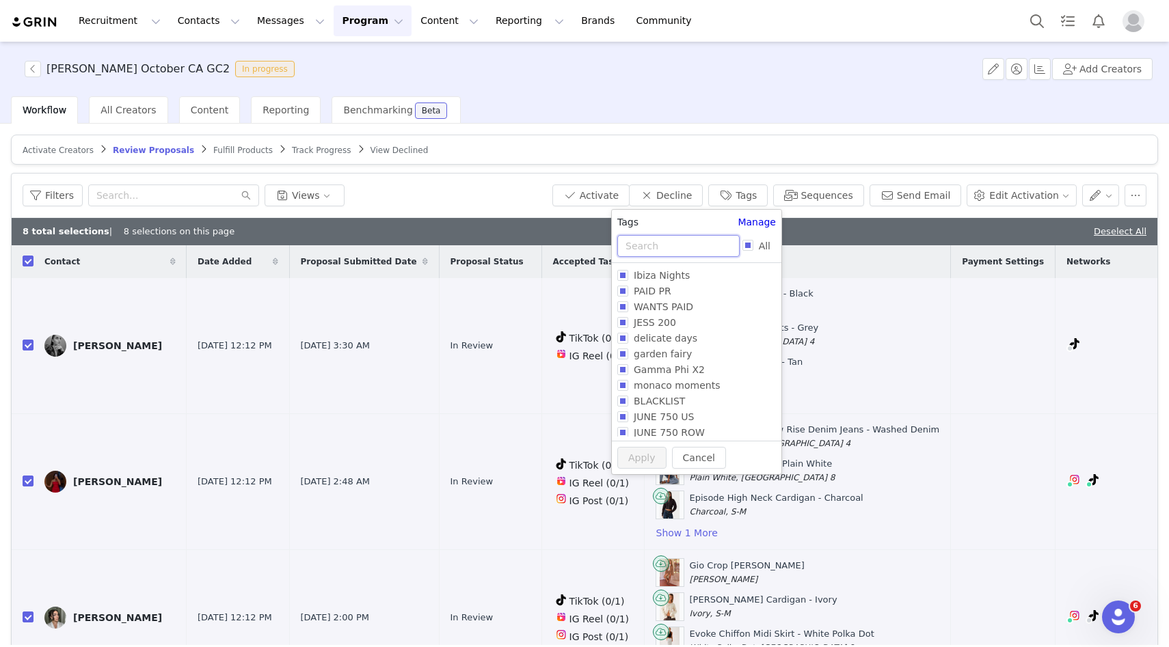
click at [661, 239] on input "text" at bounding box center [678, 246] width 122 height 22
type input "CA"
click at [662, 415] on span "CA NOV GC2" at bounding box center [664, 412] width 72 height 11
click at [628, 415] on input "CA NOV GC2" at bounding box center [622, 412] width 11 height 11
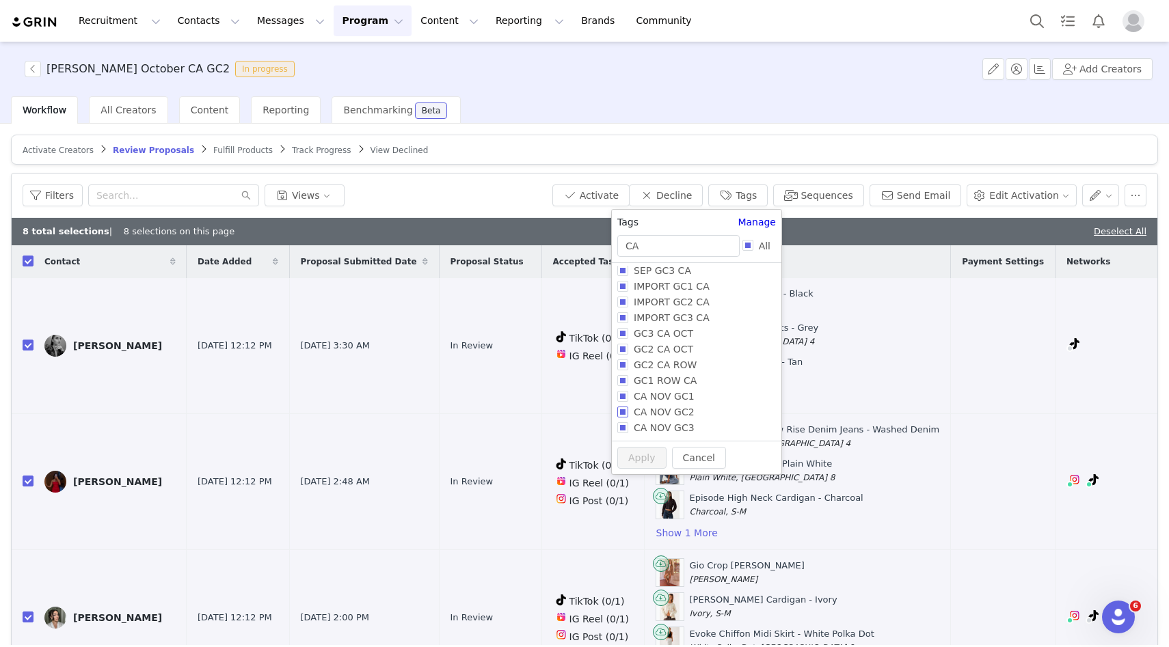
checkbox input "true"
click at [632, 479] on button "Apply" at bounding box center [641, 484] width 49 height 22
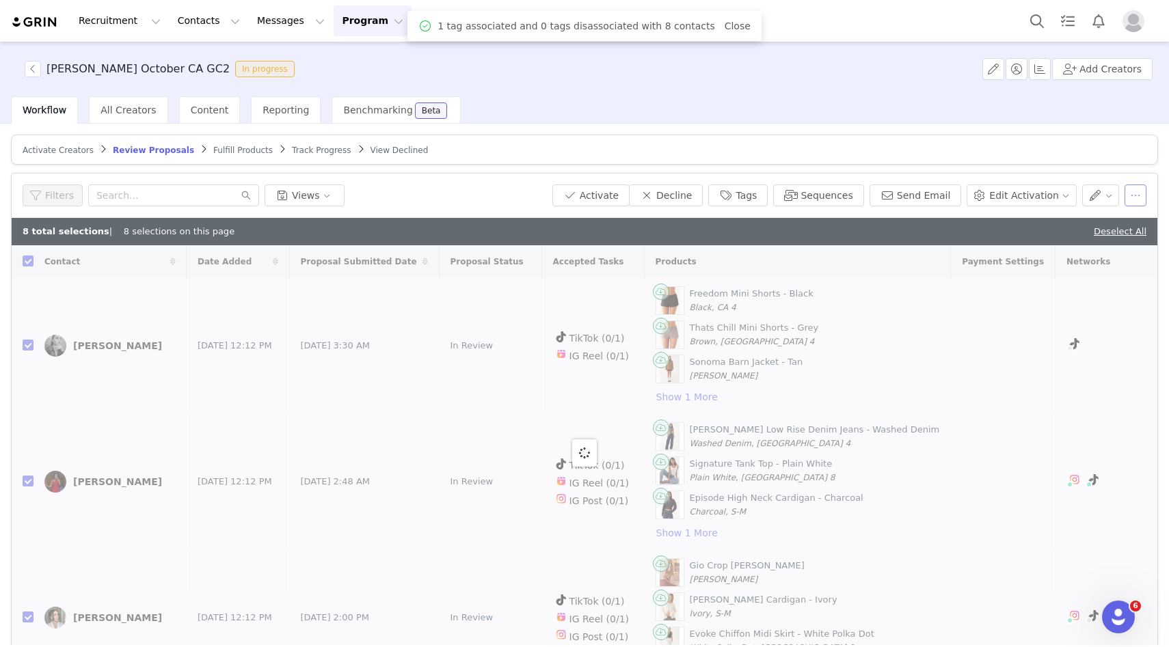
click at [1134, 191] on button "button" at bounding box center [1136, 196] width 22 height 22
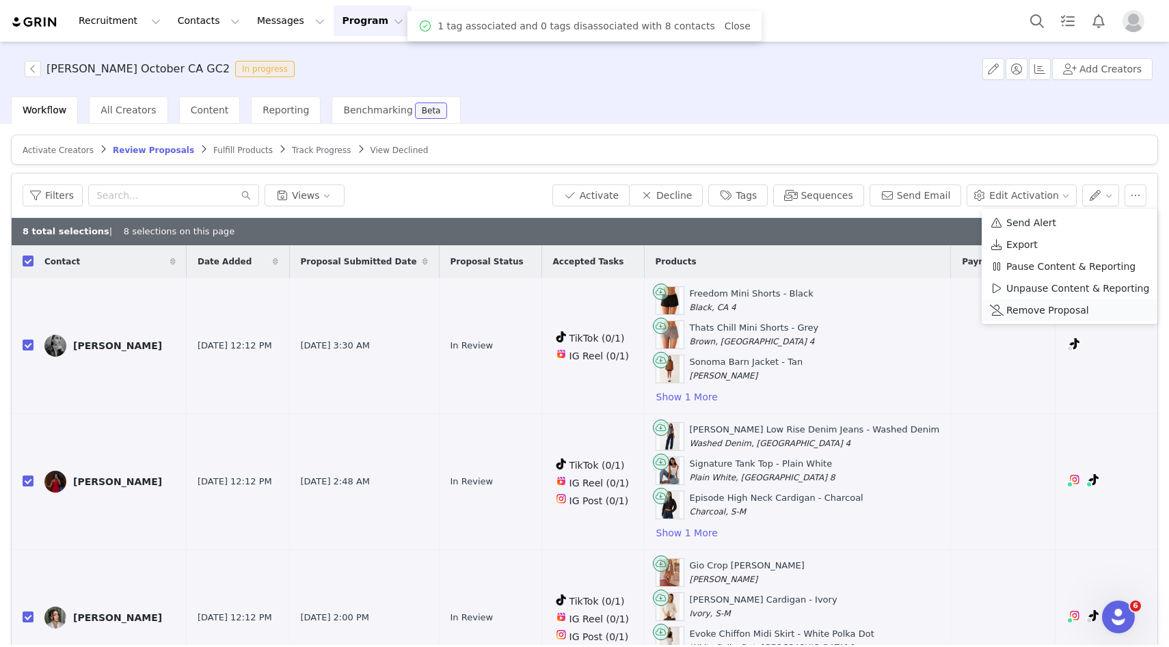
click at [1045, 301] on li "Remove Proposal" at bounding box center [1070, 310] width 176 height 22
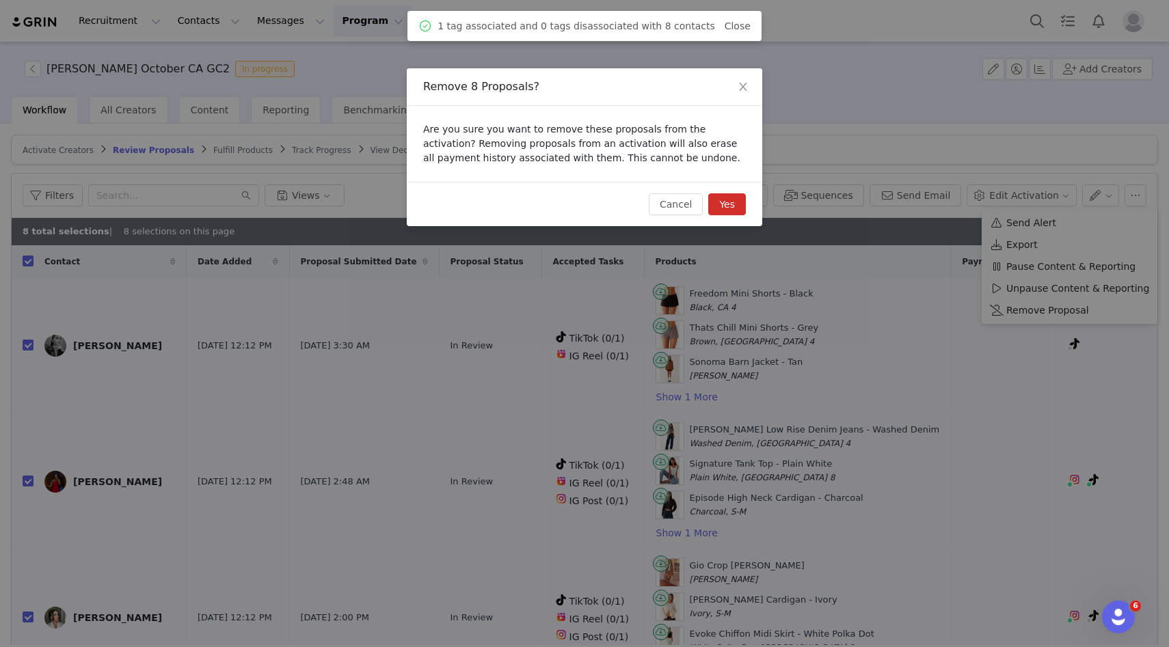
click at [744, 196] on button "Yes" at bounding box center [727, 204] width 38 height 22
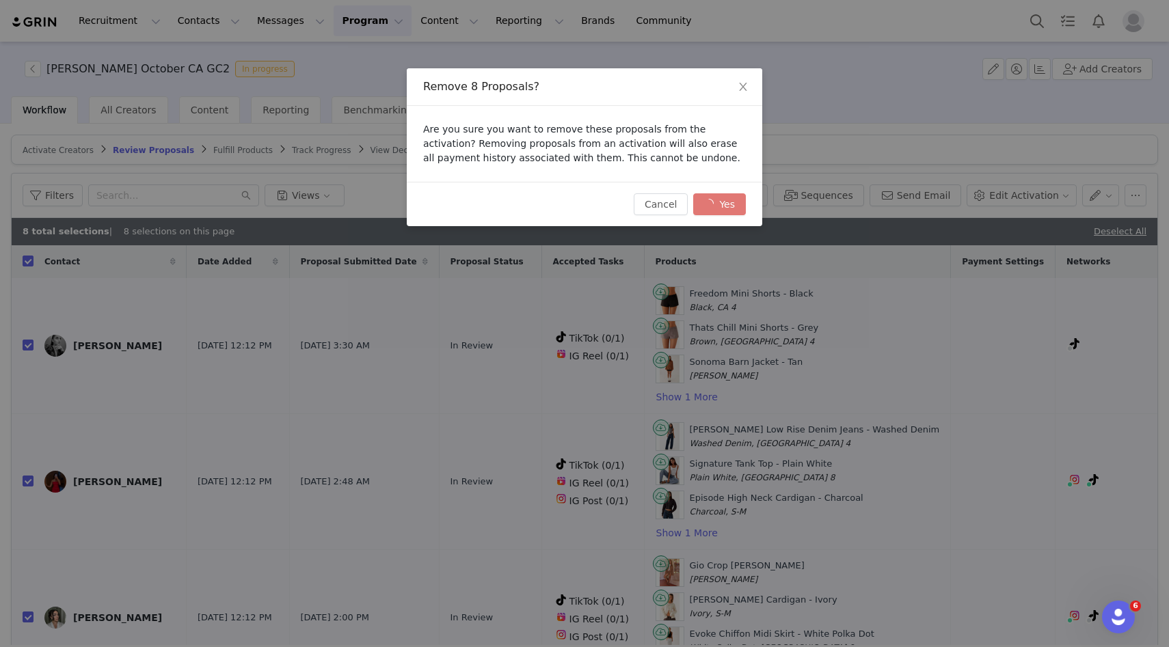
checkbox input "false"
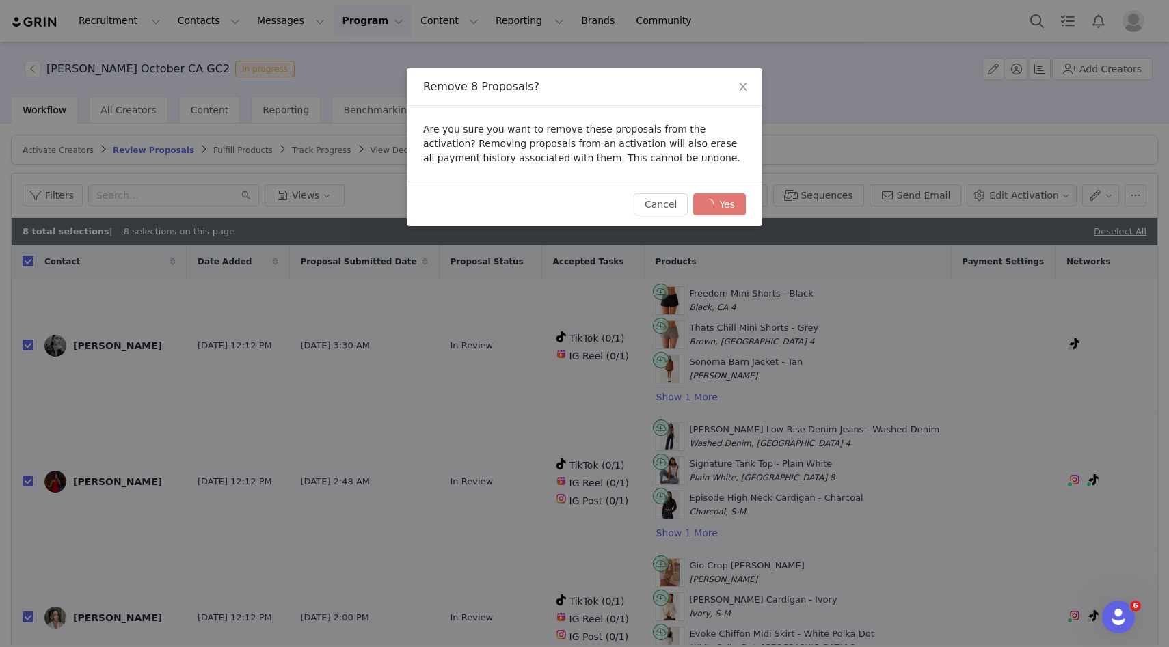
checkbox input "false"
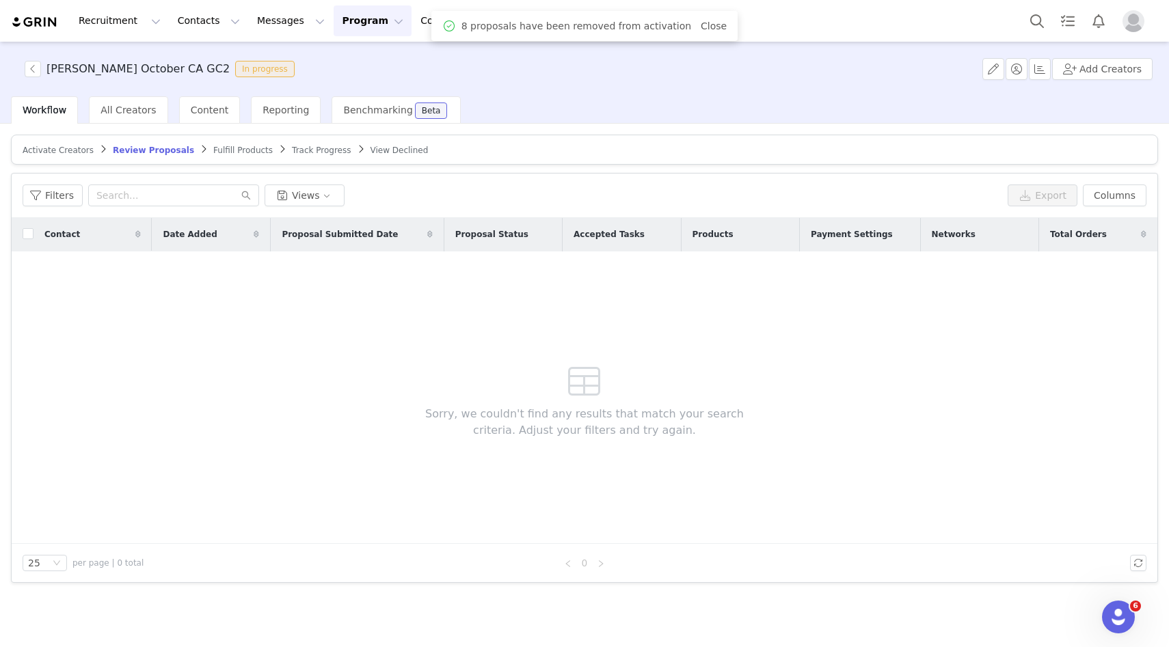
click at [63, 150] on span "Activate Creators" at bounding box center [58, 151] width 71 height 10
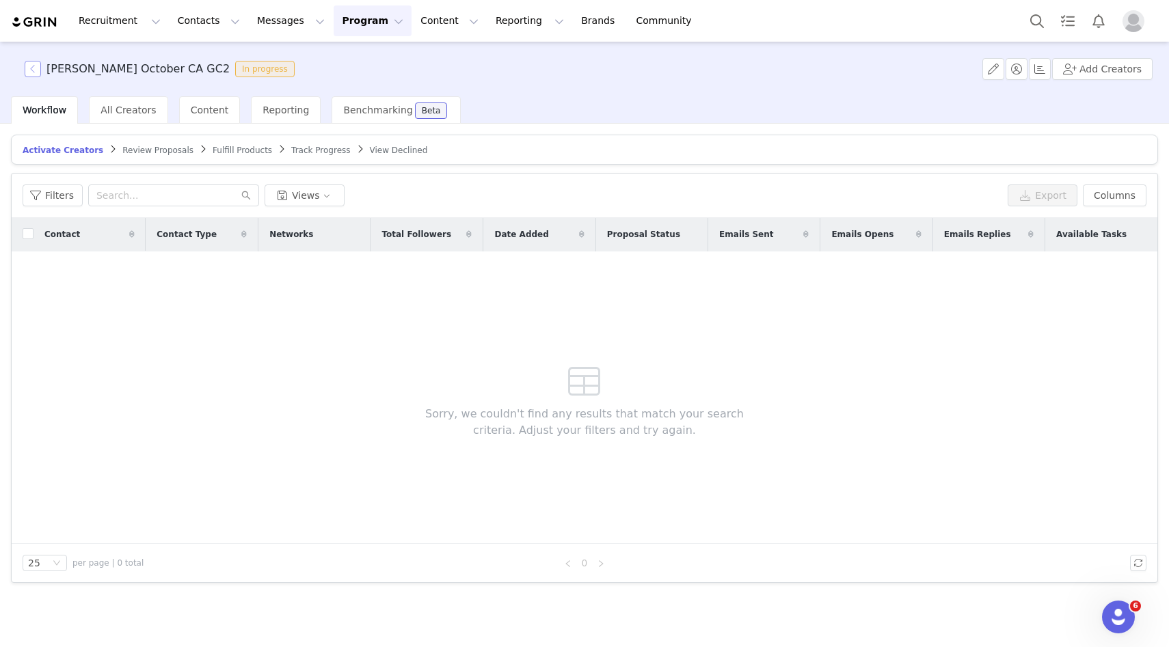
click at [40, 69] on button "button" at bounding box center [33, 69] width 16 height 16
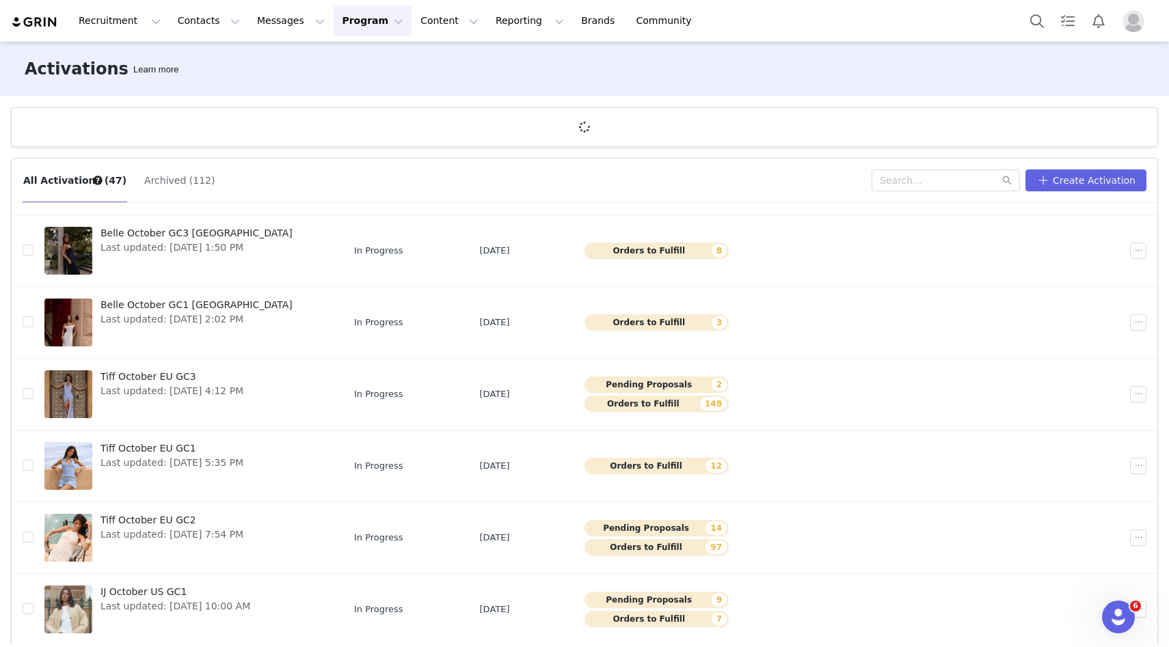
scroll to position [51, 0]
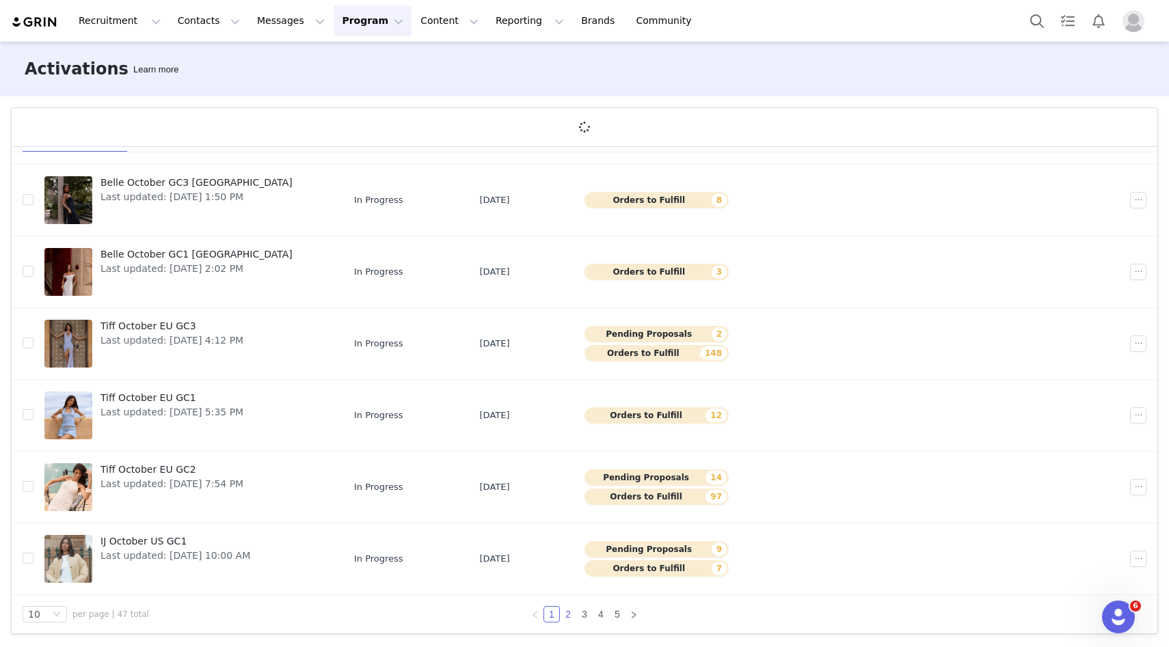
click at [563, 617] on link "2" at bounding box center [568, 614] width 15 height 15
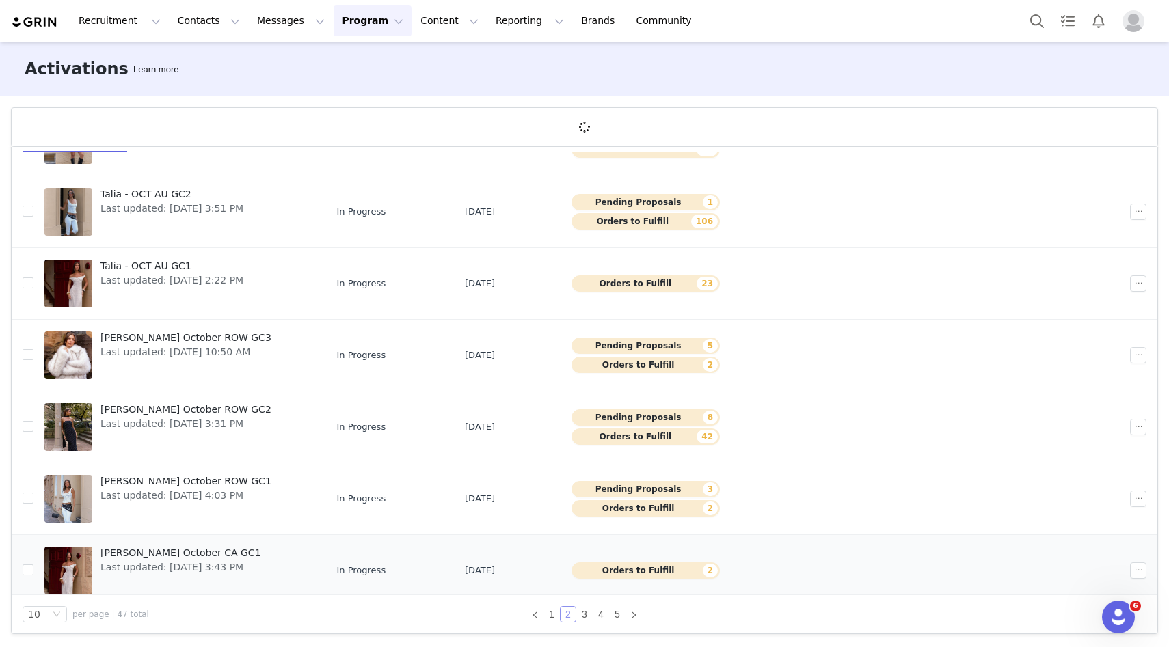
scroll to position [222, 0]
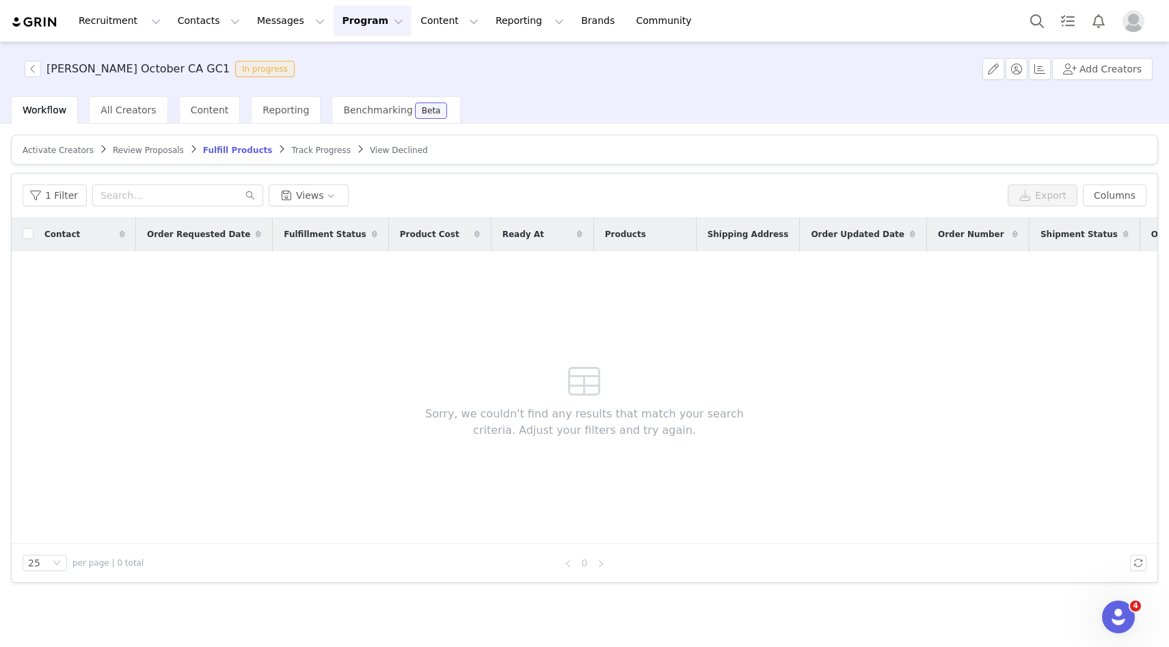
click at [65, 147] on span "Activate Creators" at bounding box center [58, 151] width 71 height 10
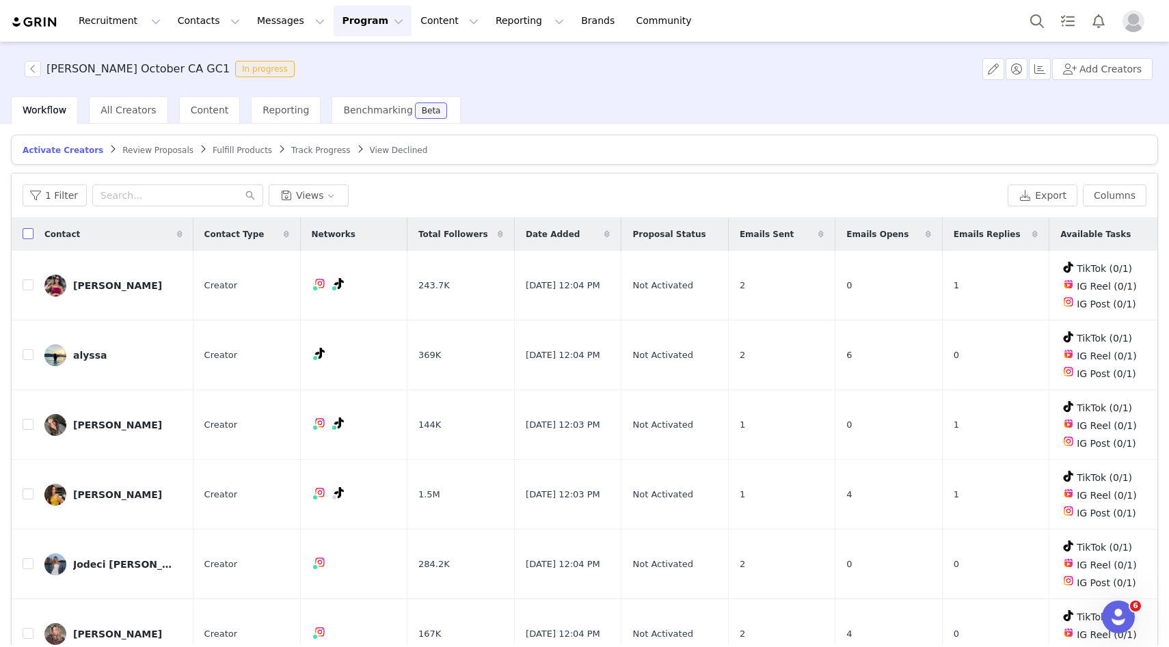
click at [24, 231] on input "checkbox" at bounding box center [28, 233] width 11 height 11
checkbox input "true"
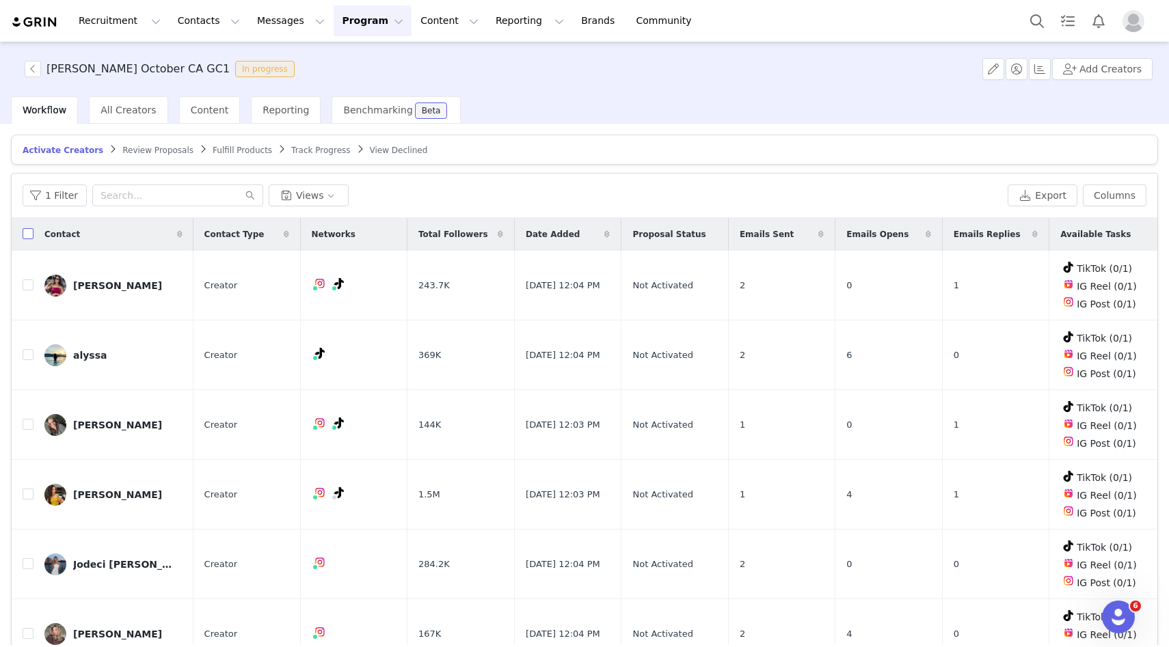
checkbox input "true"
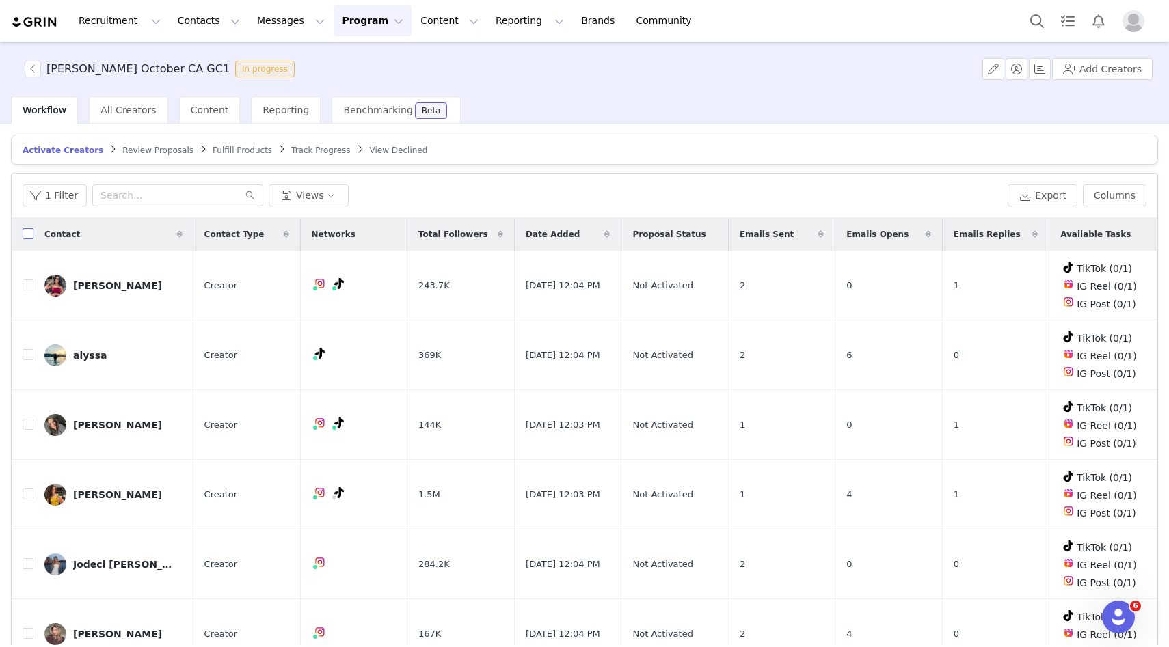
checkbox input "true"
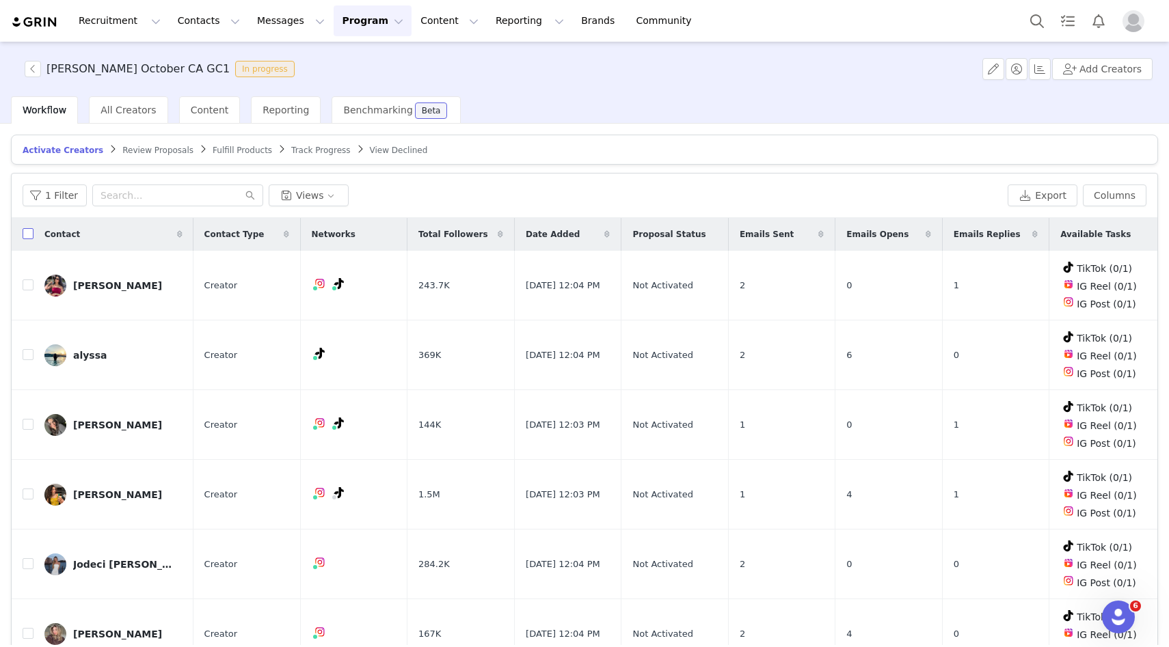
checkbox input "true"
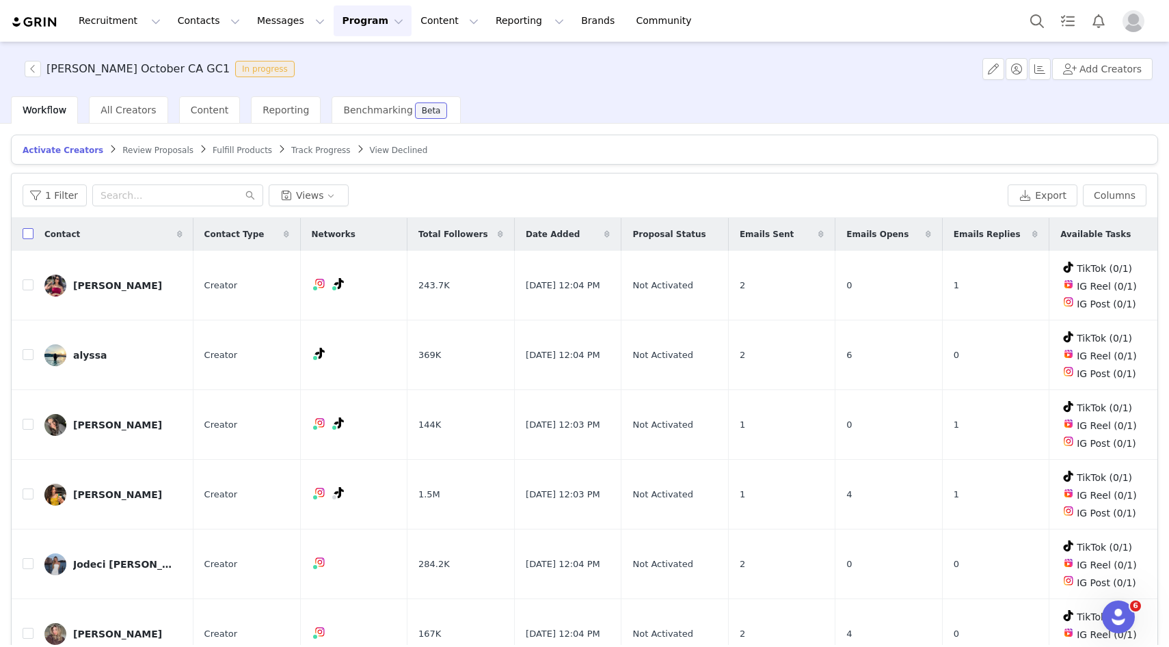
checkbox input "true"
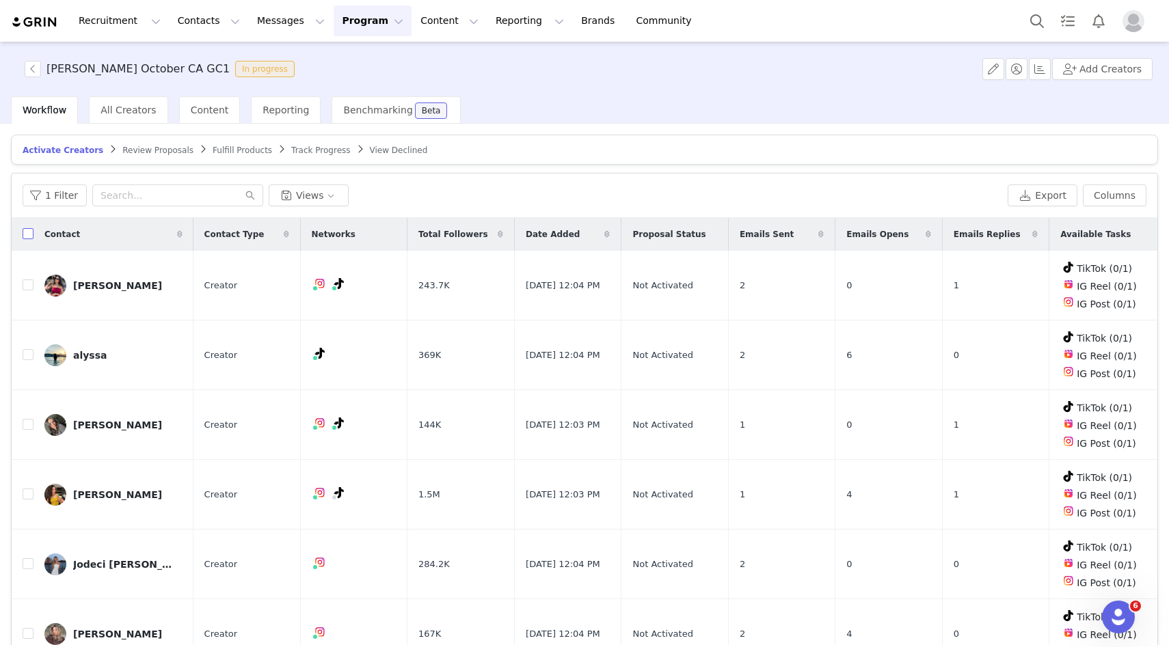
checkbox input "true"
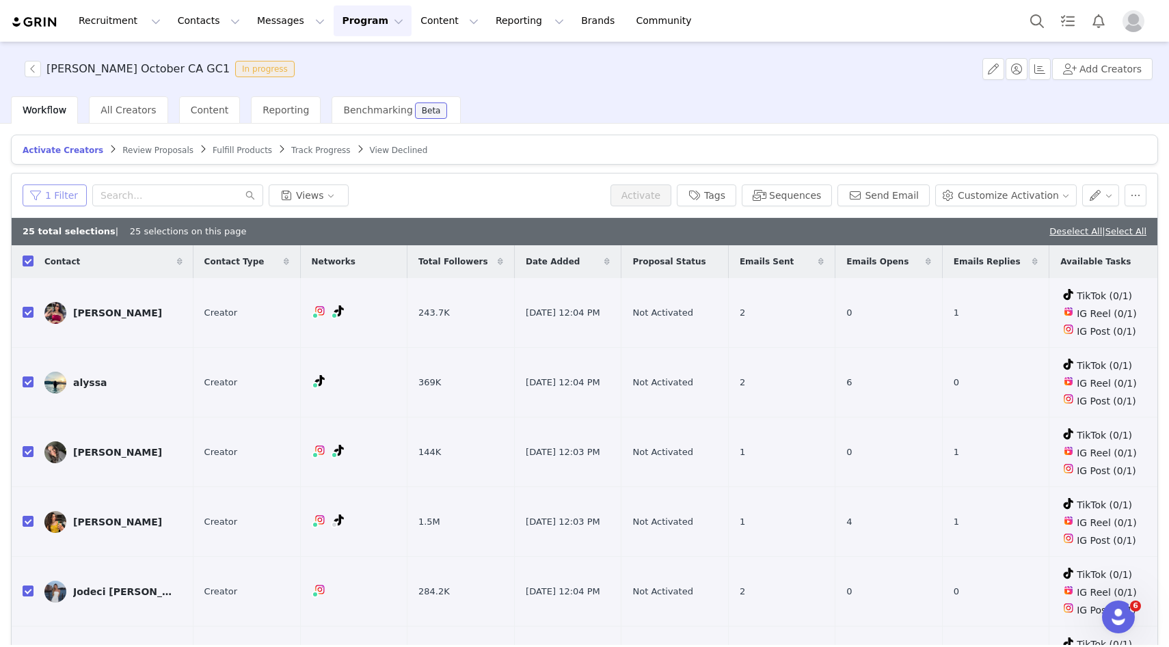
click at [68, 196] on button "1 Filter" at bounding box center [55, 196] width 64 height 22
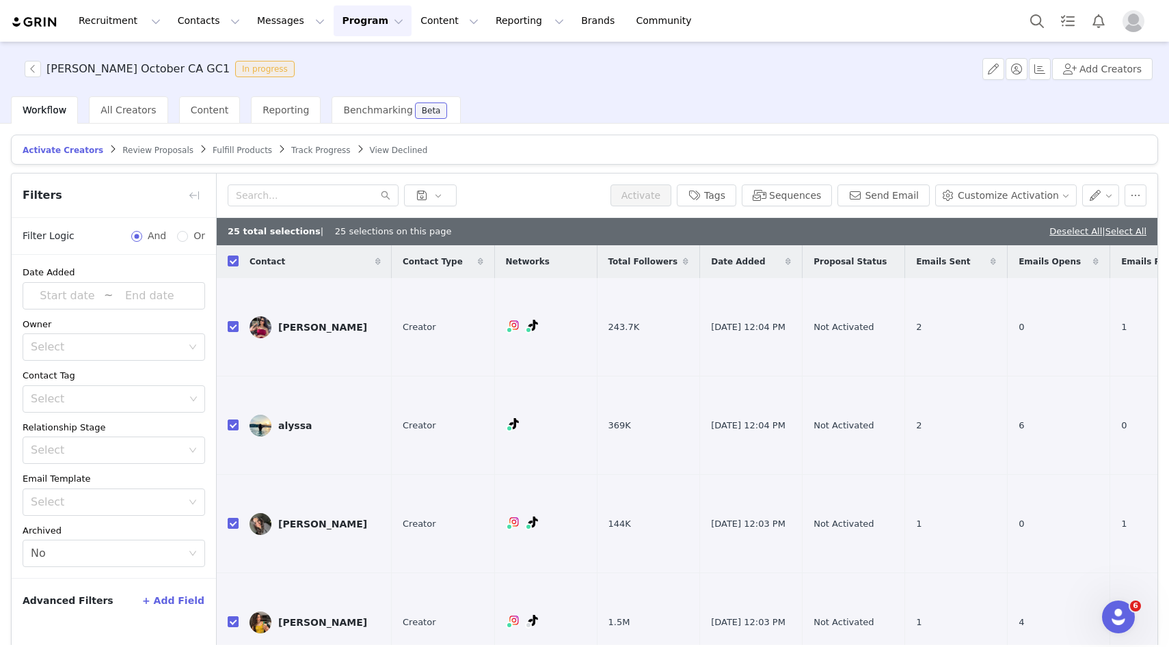
scroll to position [65, 0]
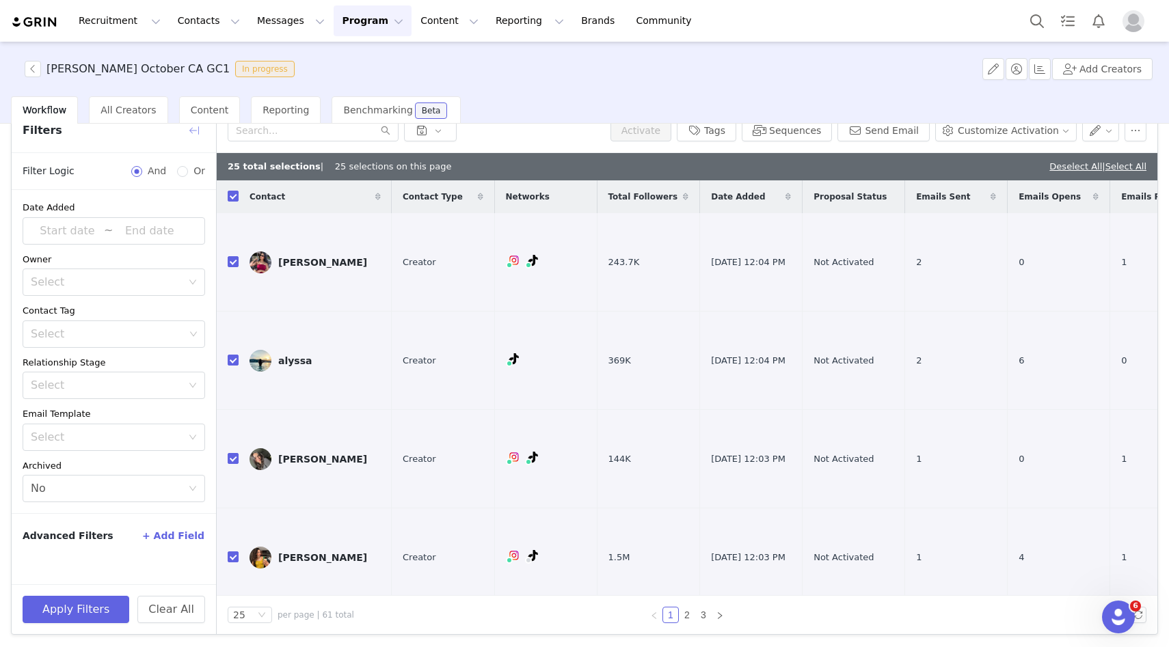
click at [198, 130] on button "button" at bounding box center [194, 131] width 22 height 22
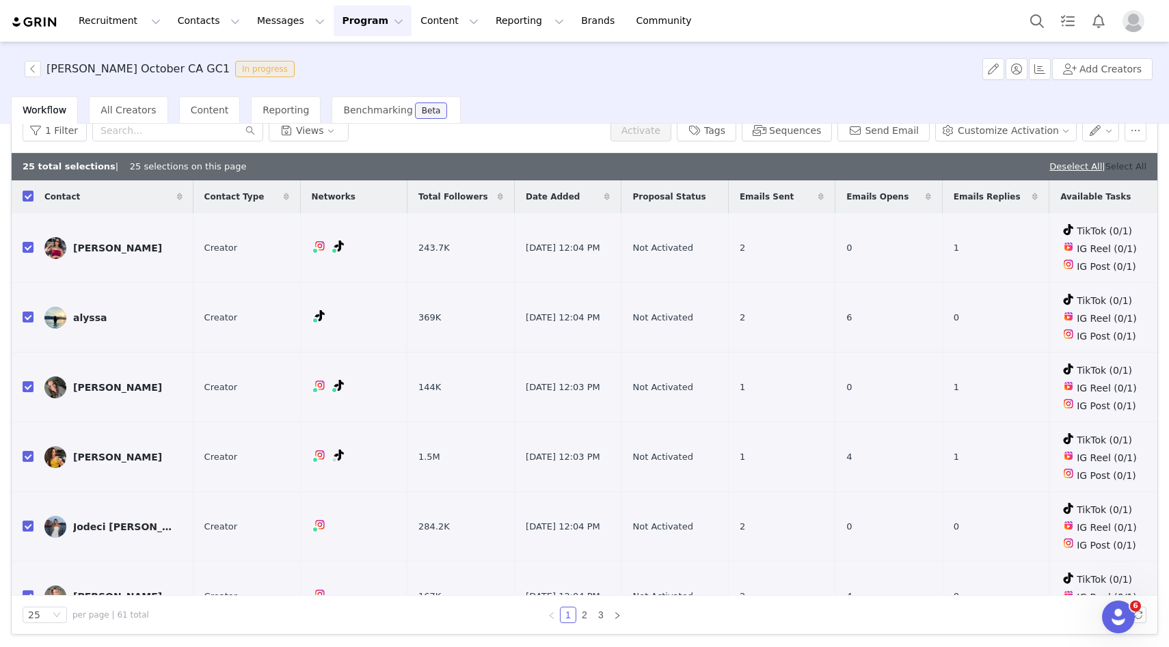
click at [1122, 162] on link "Select All" at bounding box center [1126, 166] width 41 height 10
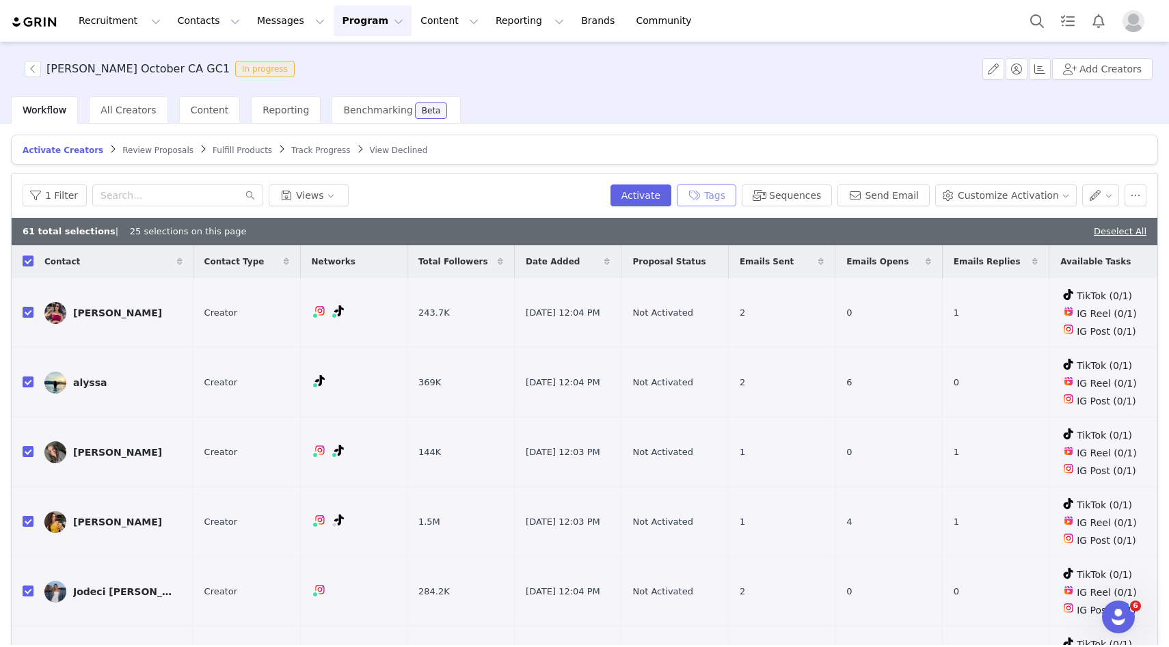
click at [719, 195] on button "Tags" at bounding box center [706, 196] width 59 height 22
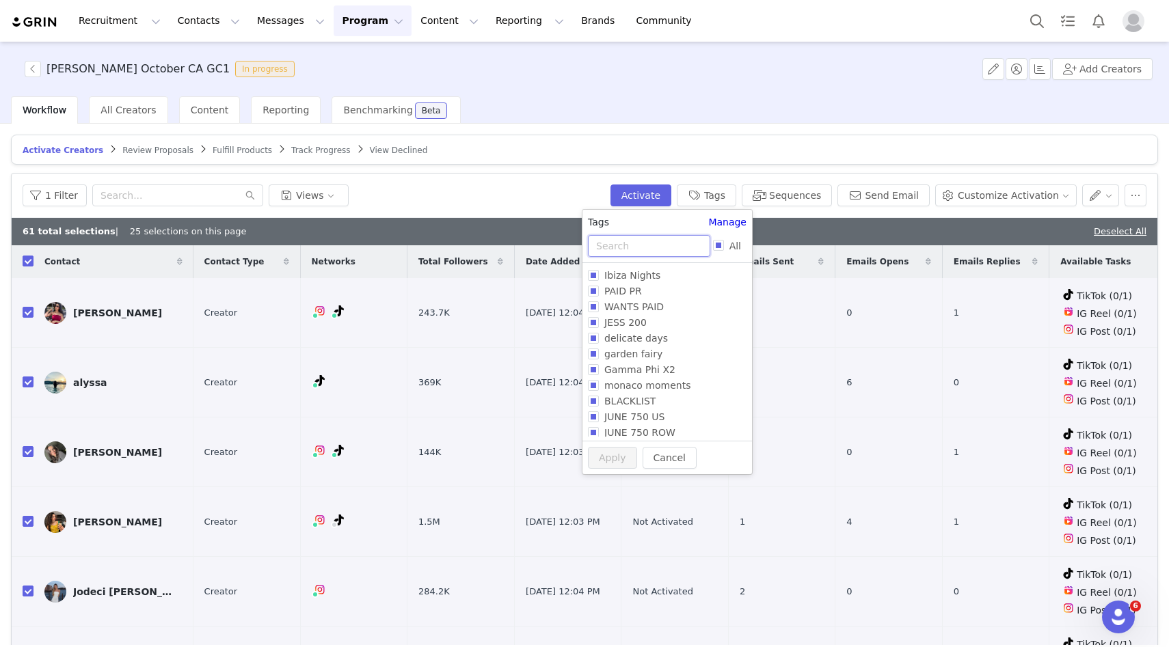
click at [638, 236] on input "text" at bounding box center [649, 246] width 122 height 22
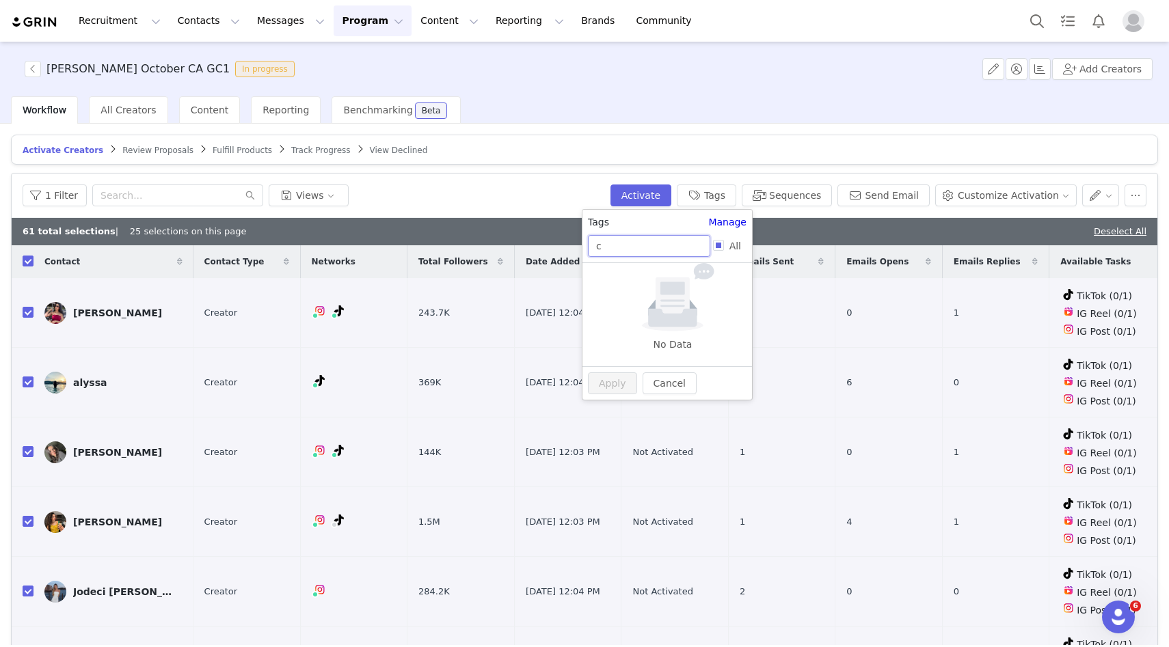
type input "c"
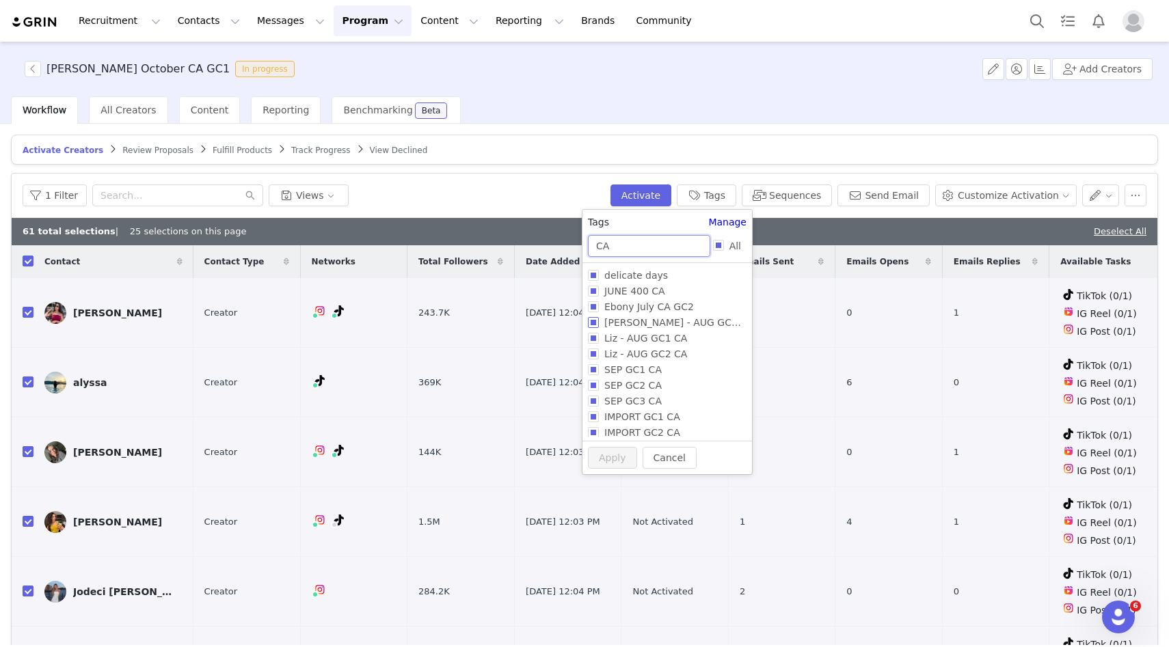
scroll to position [131, 0]
type input "CA"
click at [643, 398] on span "CA NOV GC1" at bounding box center [635, 396] width 72 height 11
click at [599, 398] on input "CA NOV GC1" at bounding box center [593, 396] width 11 height 11
checkbox input "true"
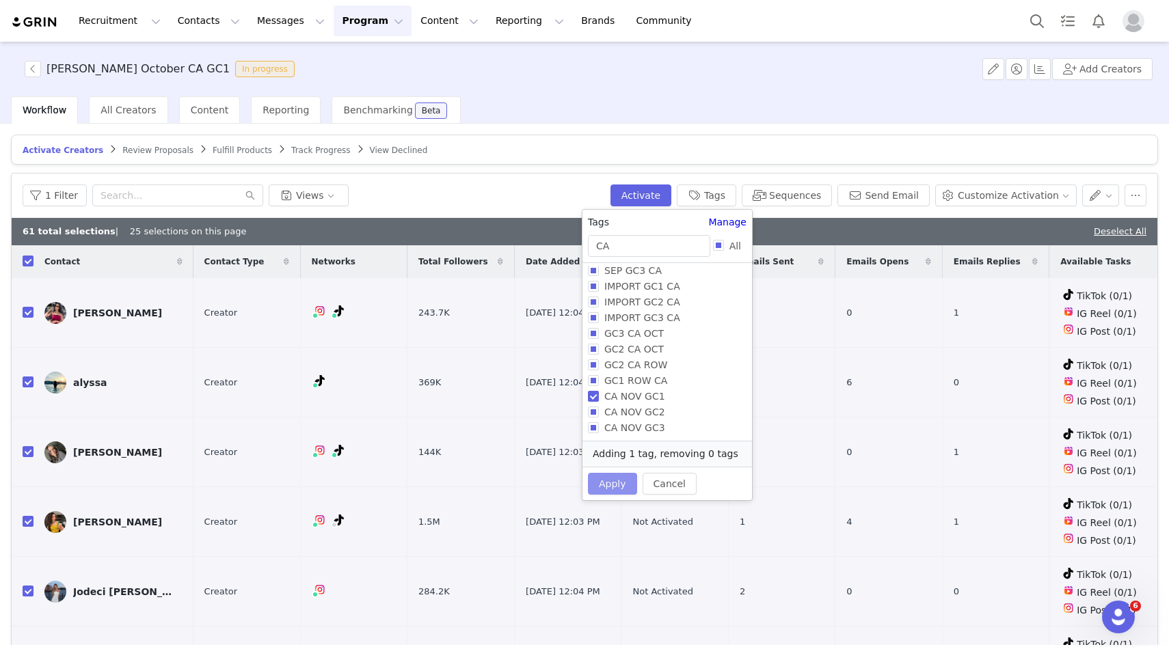
click at [624, 479] on button "Apply" at bounding box center [612, 484] width 49 height 22
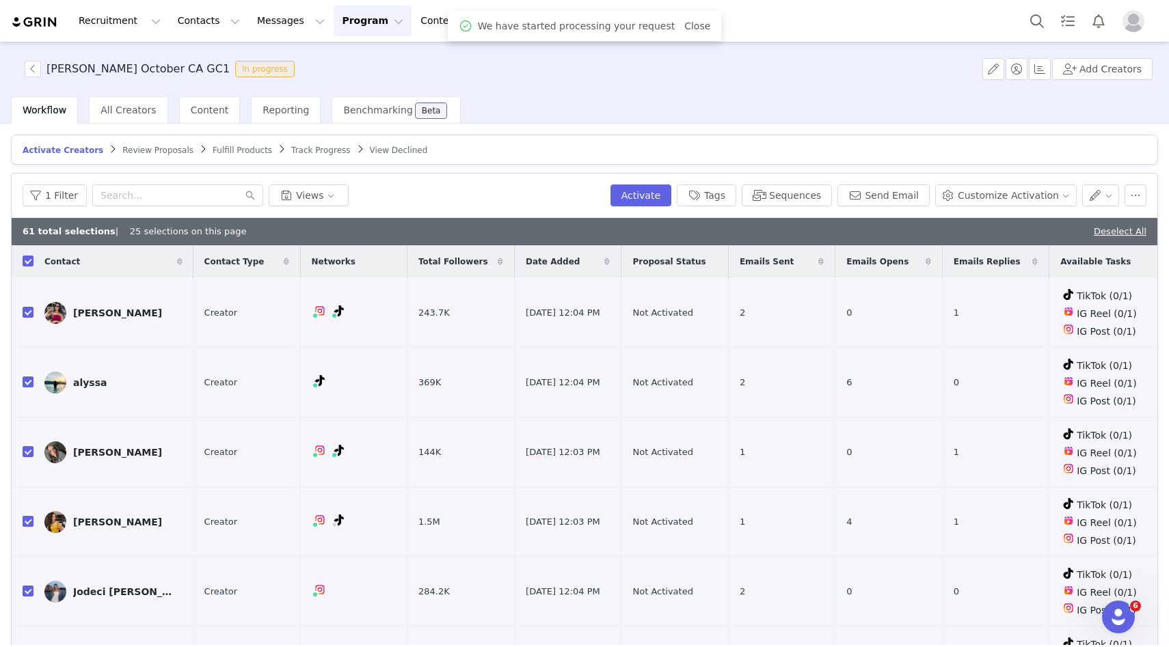
click at [126, 154] on span "Review Proposals" at bounding box center [157, 151] width 71 height 10
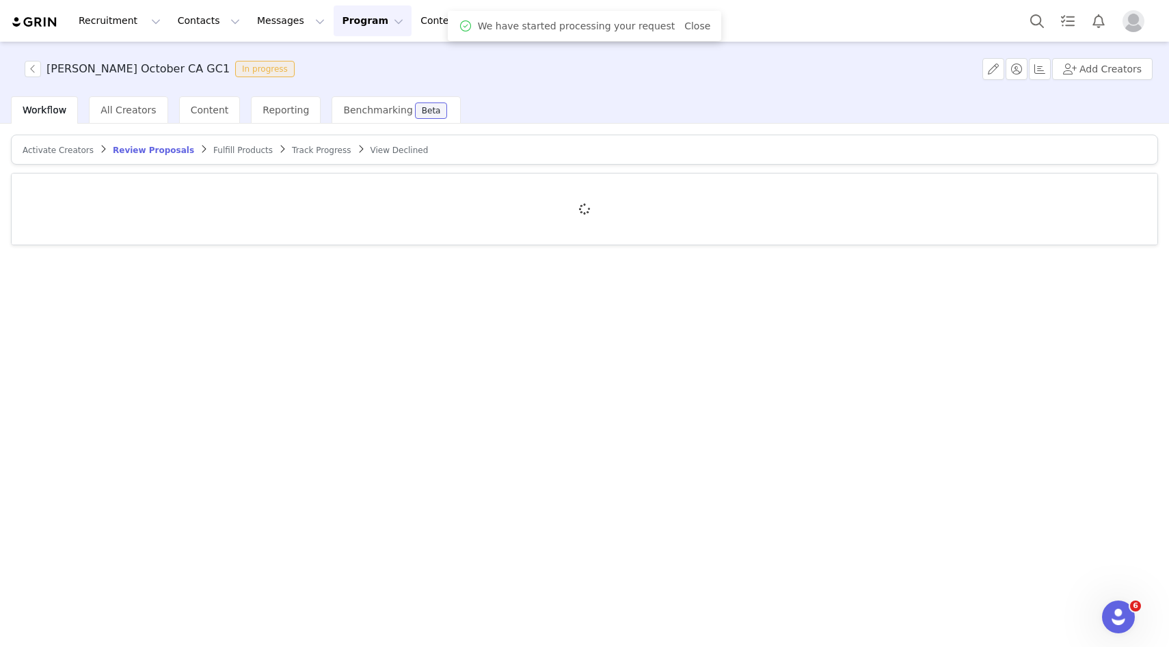
click at [53, 143] on article "Activate Creators Review Proposals Fulfill Products Track Progress View Declined" at bounding box center [584, 150] width 1147 height 30
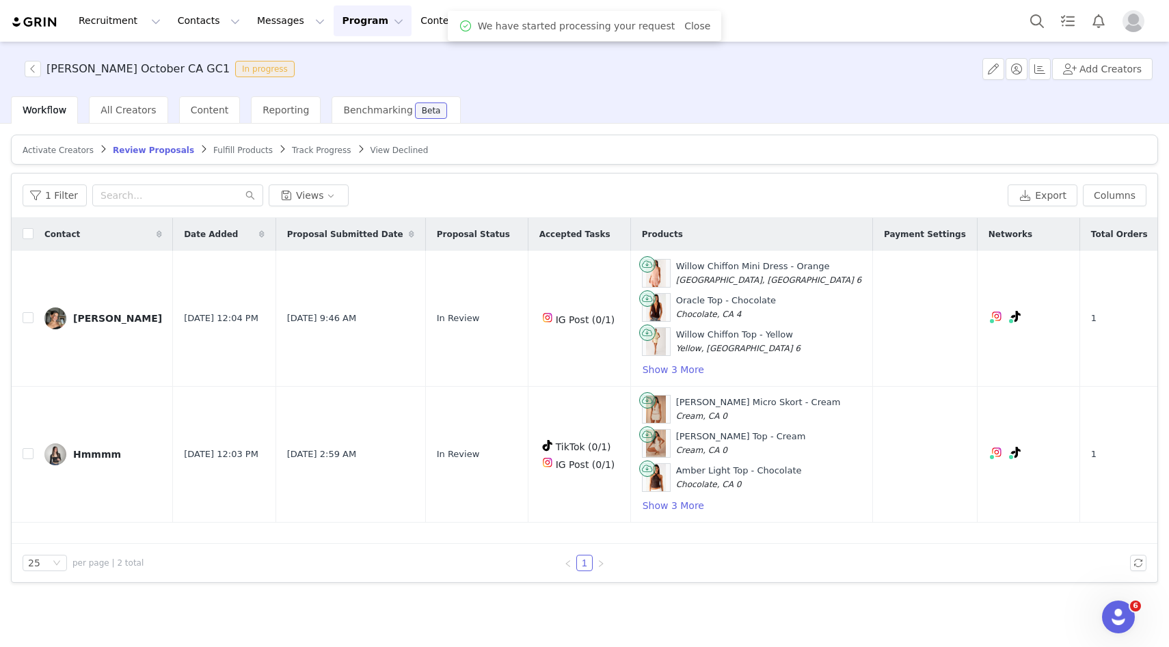
click at [57, 147] on span "Activate Creators" at bounding box center [58, 151] width 71 height 10
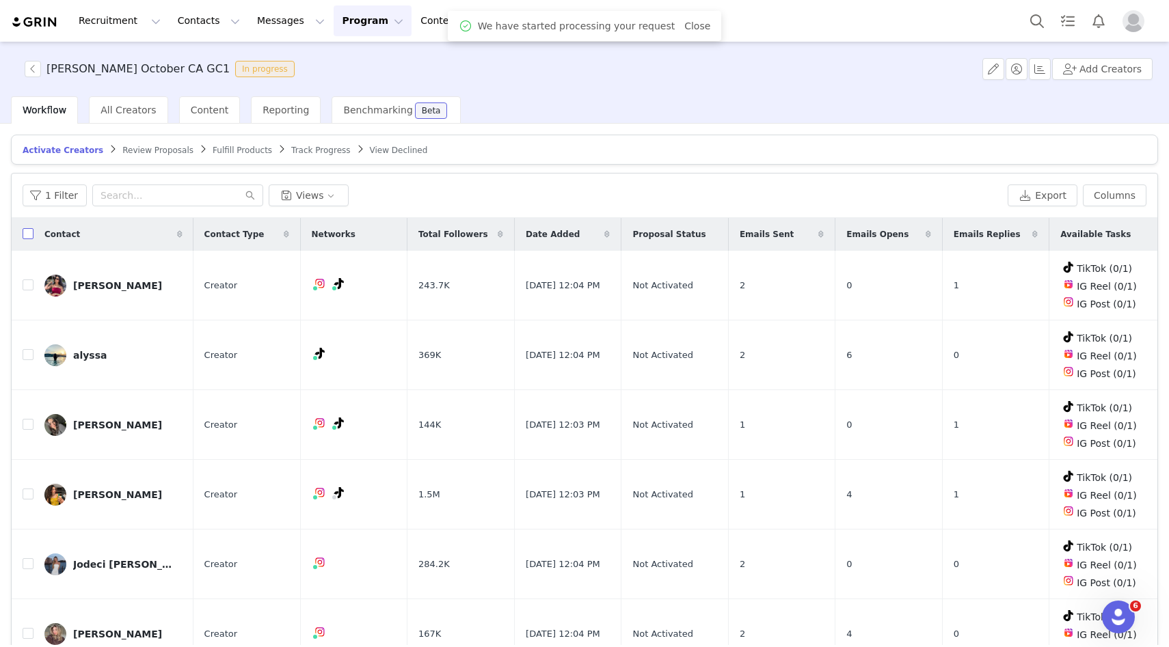
click at [29, 233] on input "checkbox" at bounding box center [28, 233] width 11 height 11
checkbox input "true"
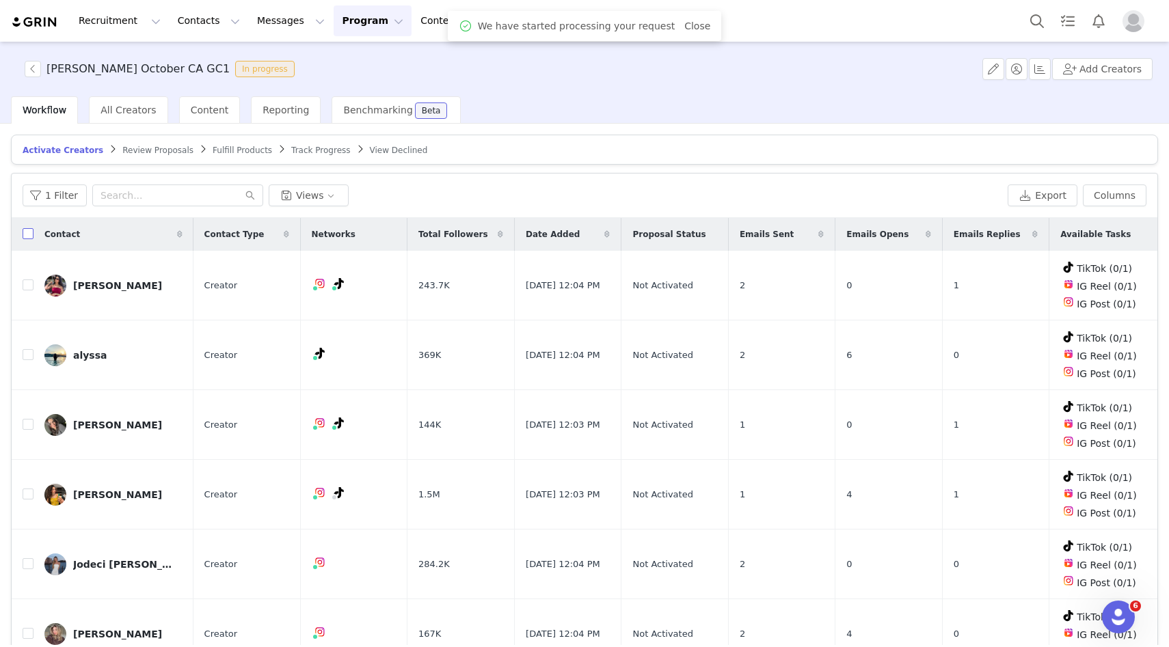
checkbox input "true"
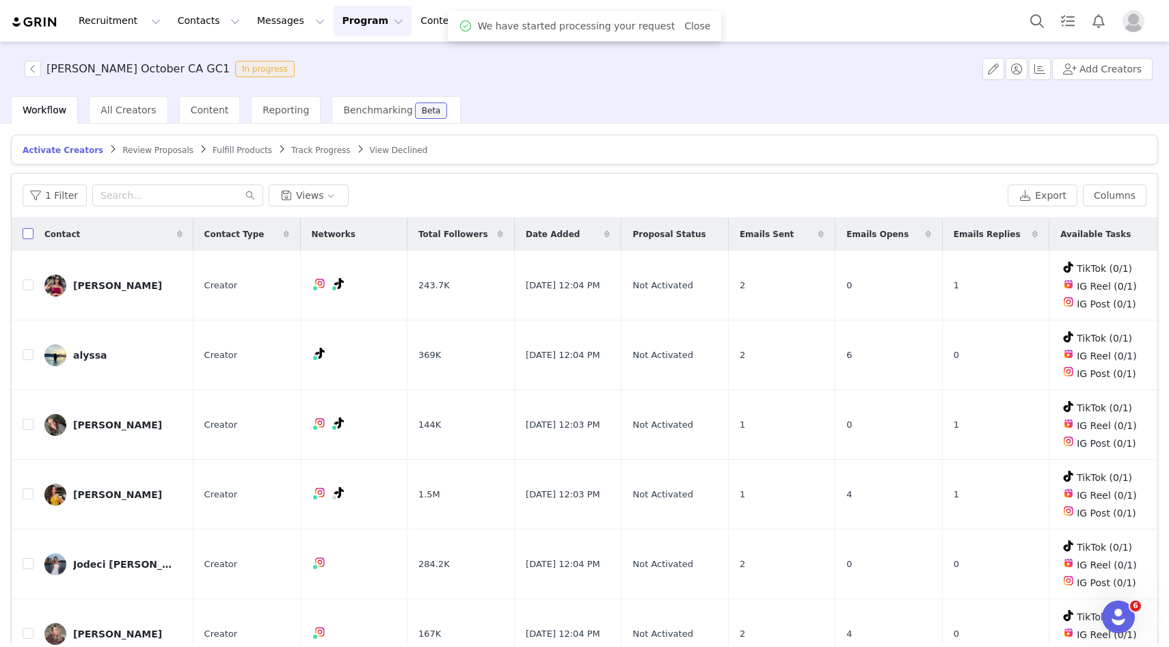
checkbox input "true"
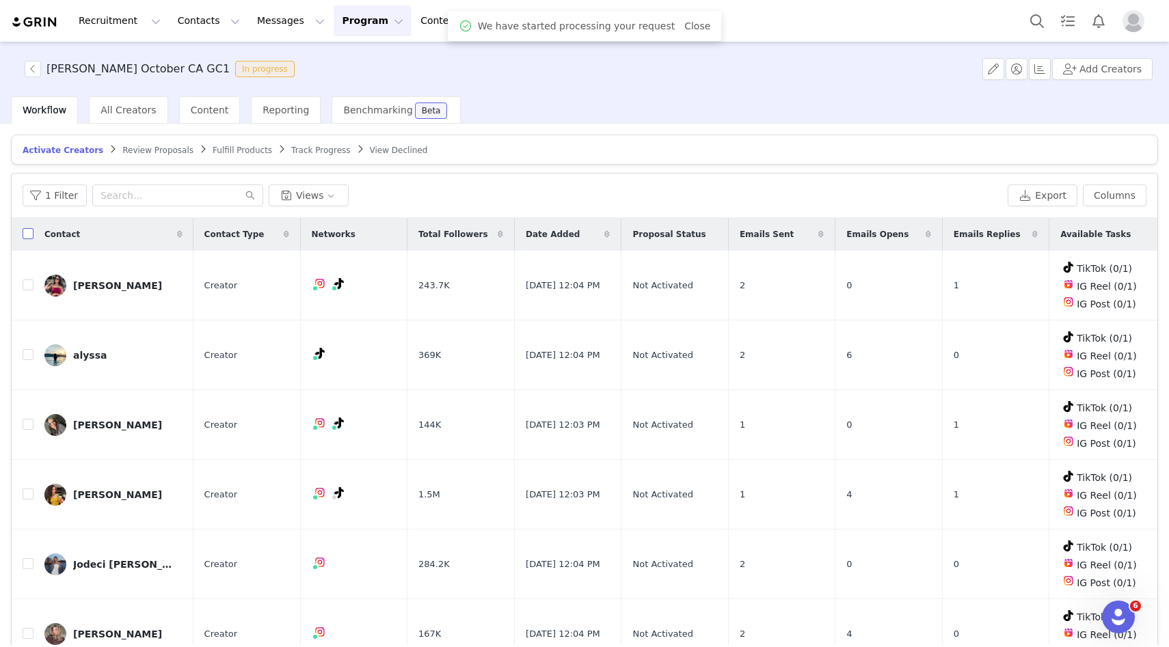
checkbox input "true"
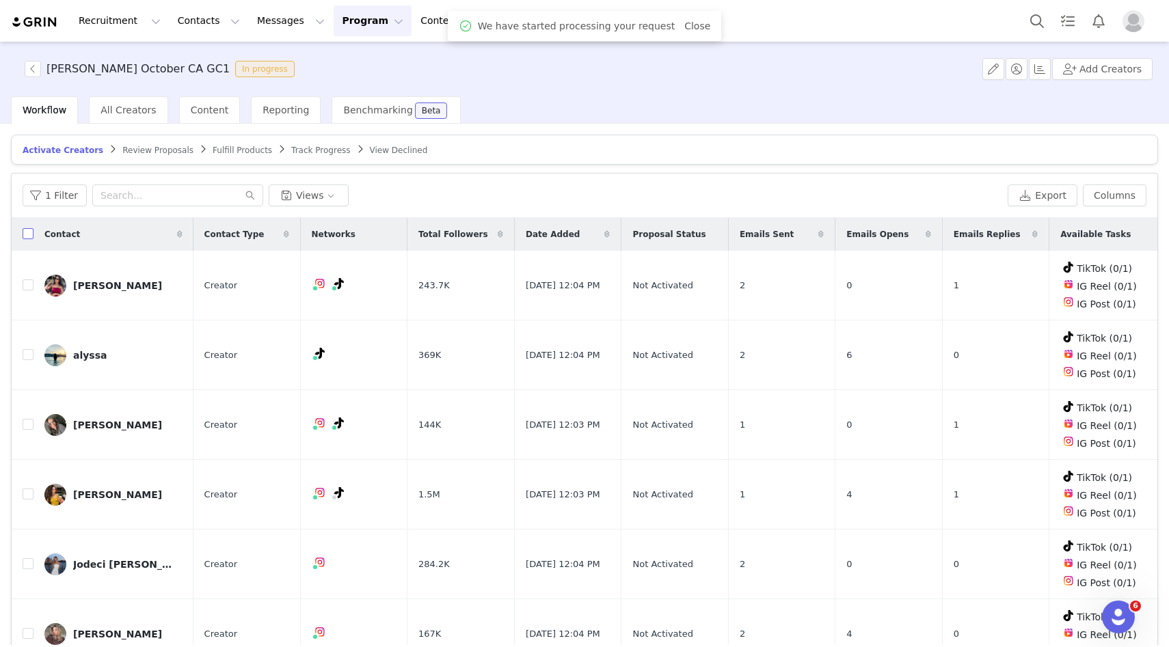
checkbox input "true"
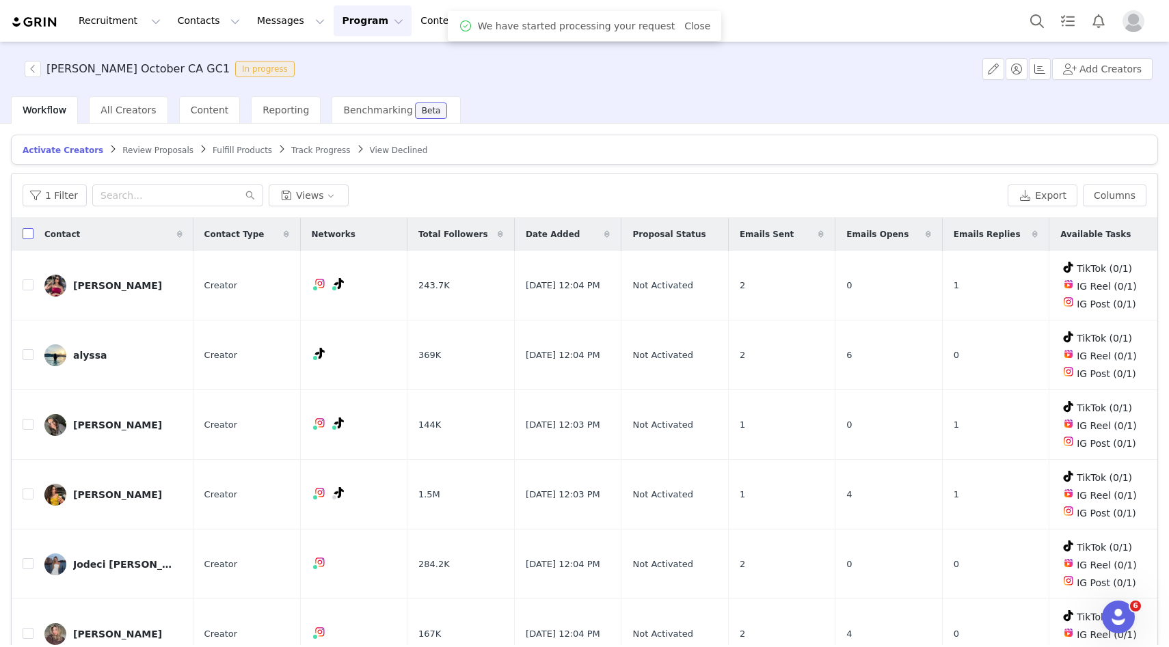
checkbox input "true"
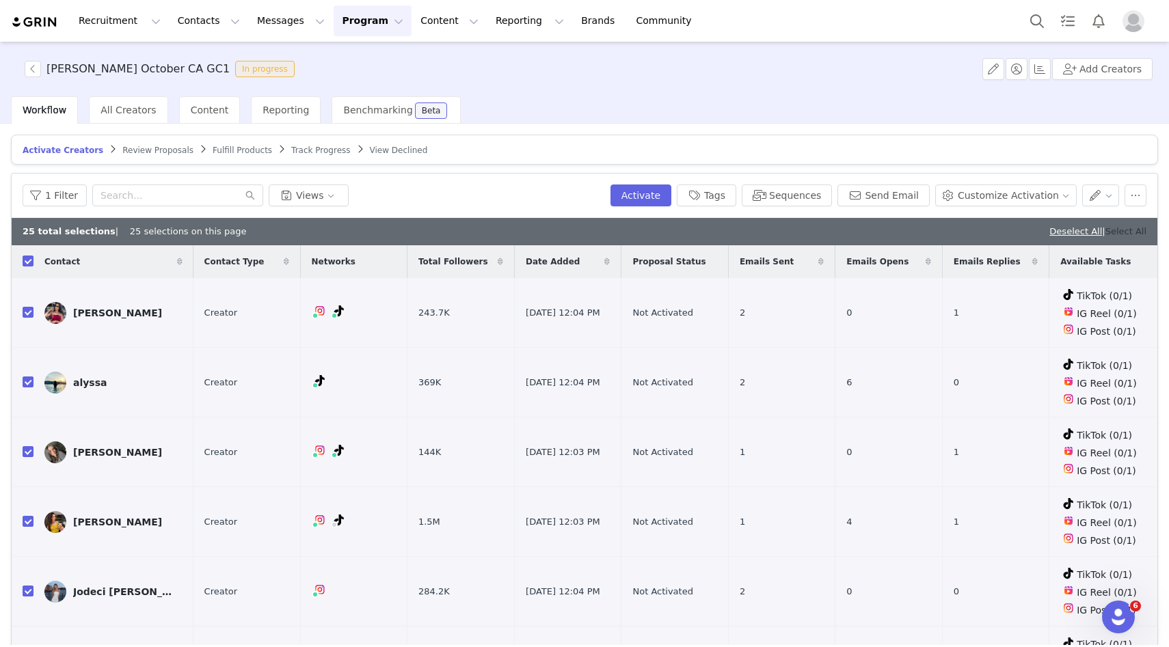
click at [1118, 228] on link "Select All" at bounding box center [1126, 231] width 41 height 10
click at [1134, 197] on button "button" at bounding box center [1136, 196] width 22 height 22
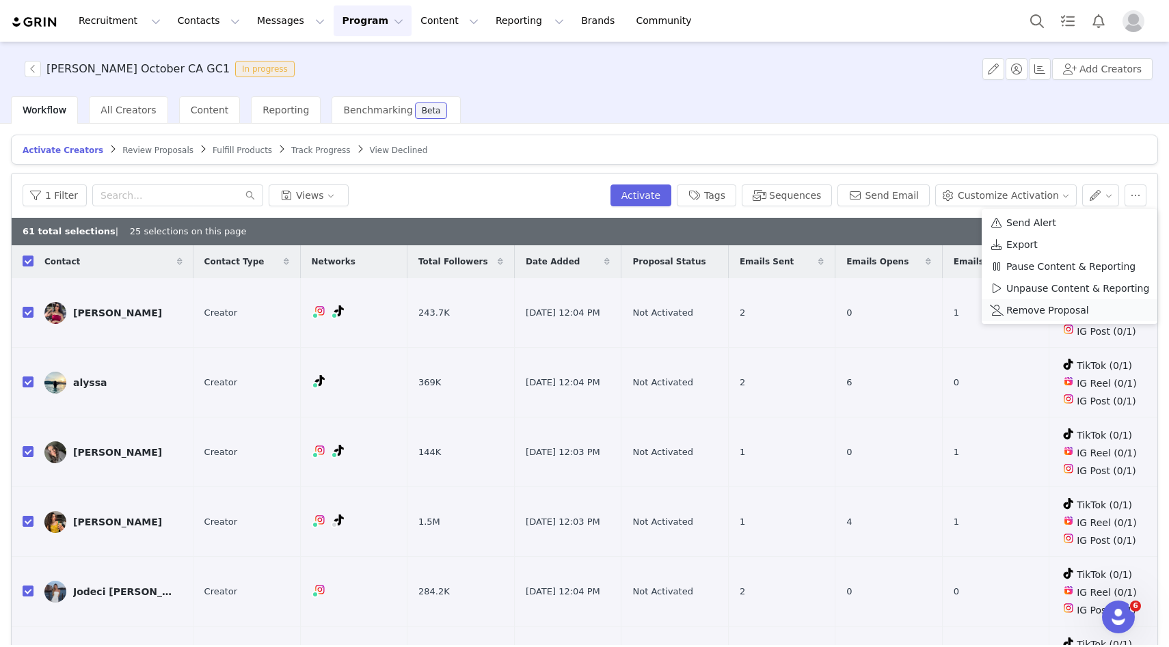
click at [1000, 310] on span at bounding box center [997, 310] width 14 height 15
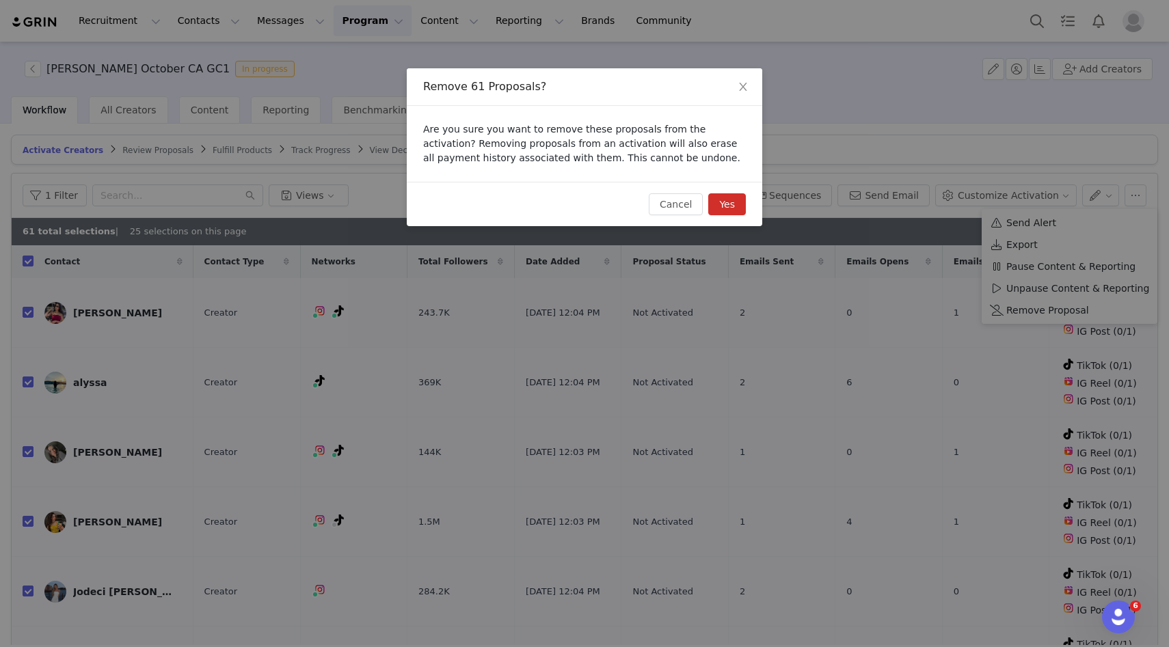
click at [735, 202] on button "Yes" at bounding box center [727, 204] width 38 height 22
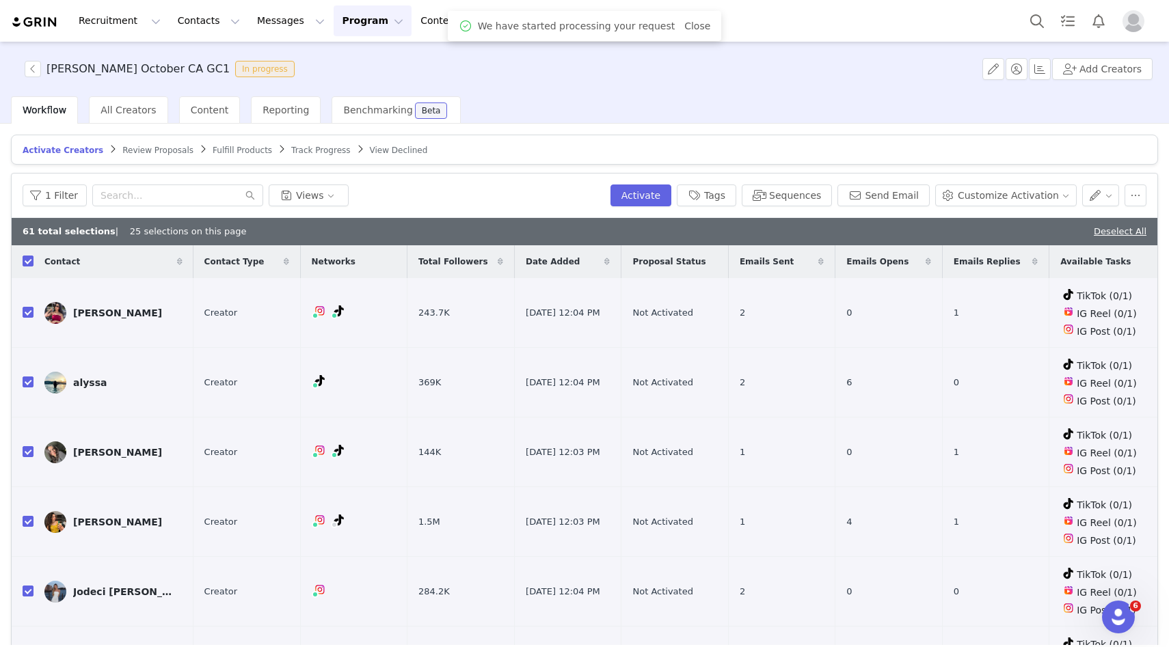
click at [144, 155] on div "Review Proposals" at bounding box center [157, 150] width 71 height 11
click at [129, 150] on span "Review Proposals" at bounding box center [157, 151] width 71 height 10
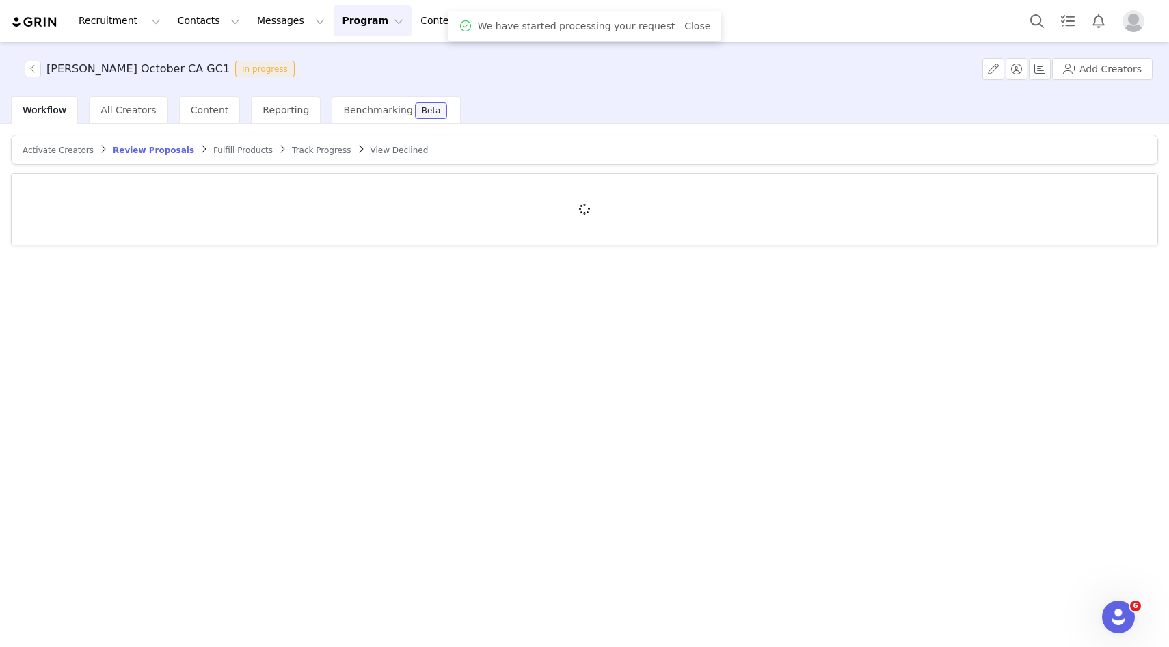
click at [65, 149] on span "Activate Creators" at bounding box center [58, 151] width 71 height 10
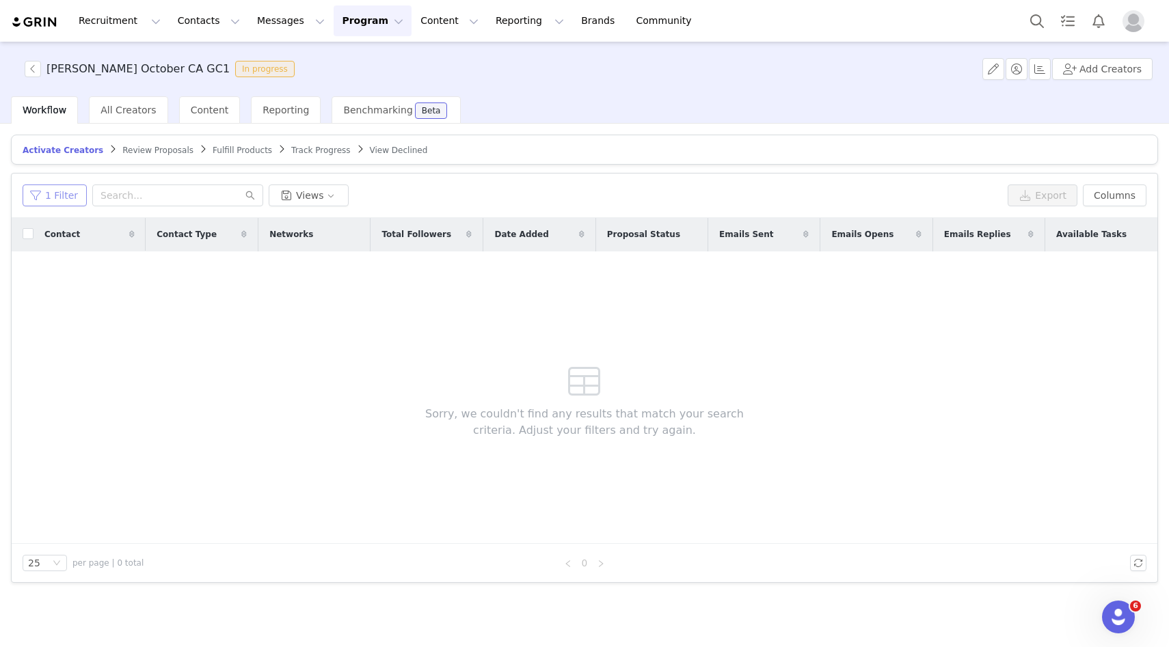
click at [39, 202] on button "1 Filter" at bounding box center [55, 196] width 64 height 22
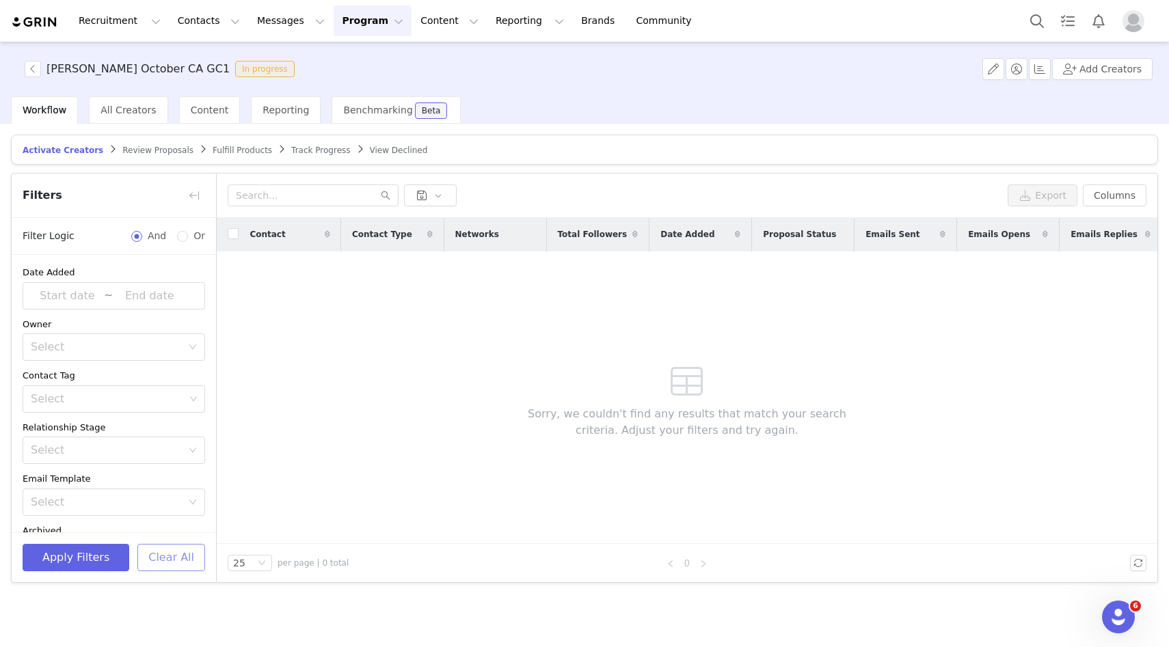
click at [152, 555] on button "Clear All" at bounding box center [171, 557] width 68 height 27
click at [190, 200] on button "button" at bounding box center [194, 196] width 22 height 22
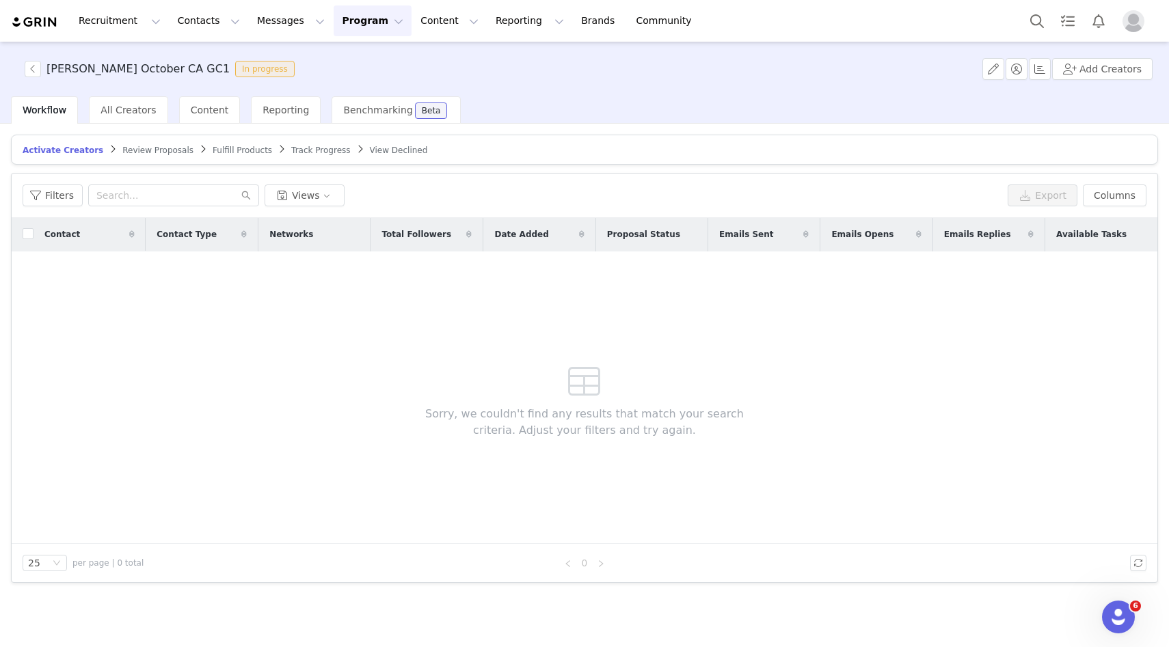
click at [213, 148] on span "Fulfill Products" at bounding box center [242, 151] width 59 height 10
click at [60, 184] on div "1 Filter Views Export Columns" at bounding box center [585, 196] width 1146 height 44
click at [62, 200] on button "1 Filter" at bounding box center [55, 196] width 64 height 22
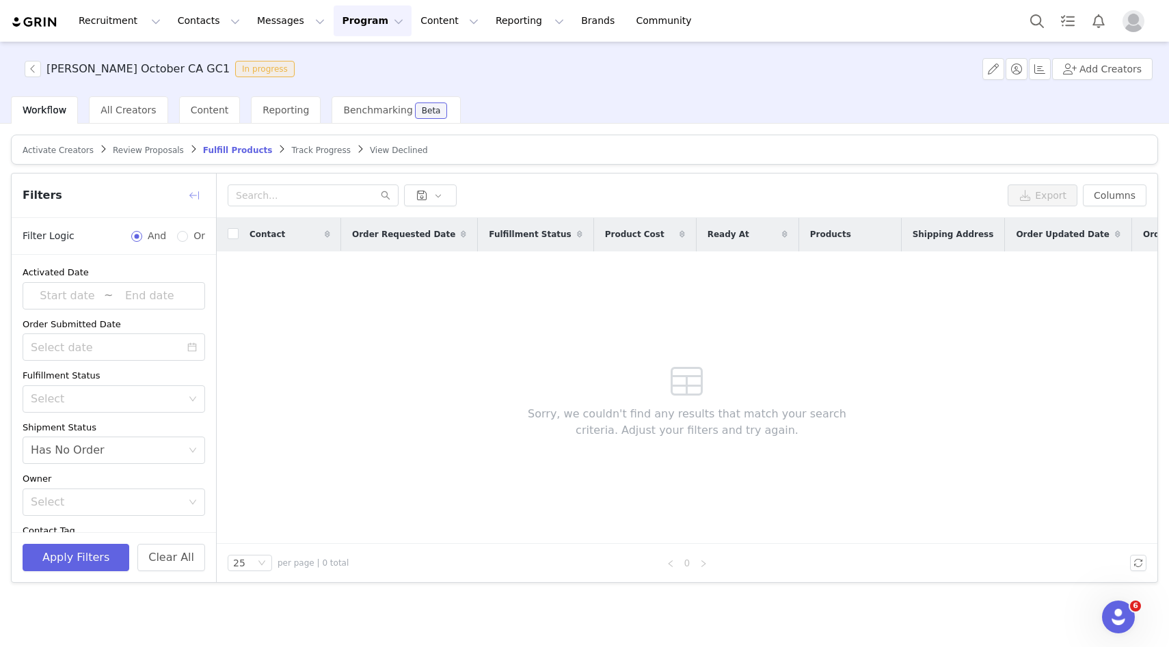
click at [189, 196] on button "button" at bounding box center [194, 196] width 22 height 22
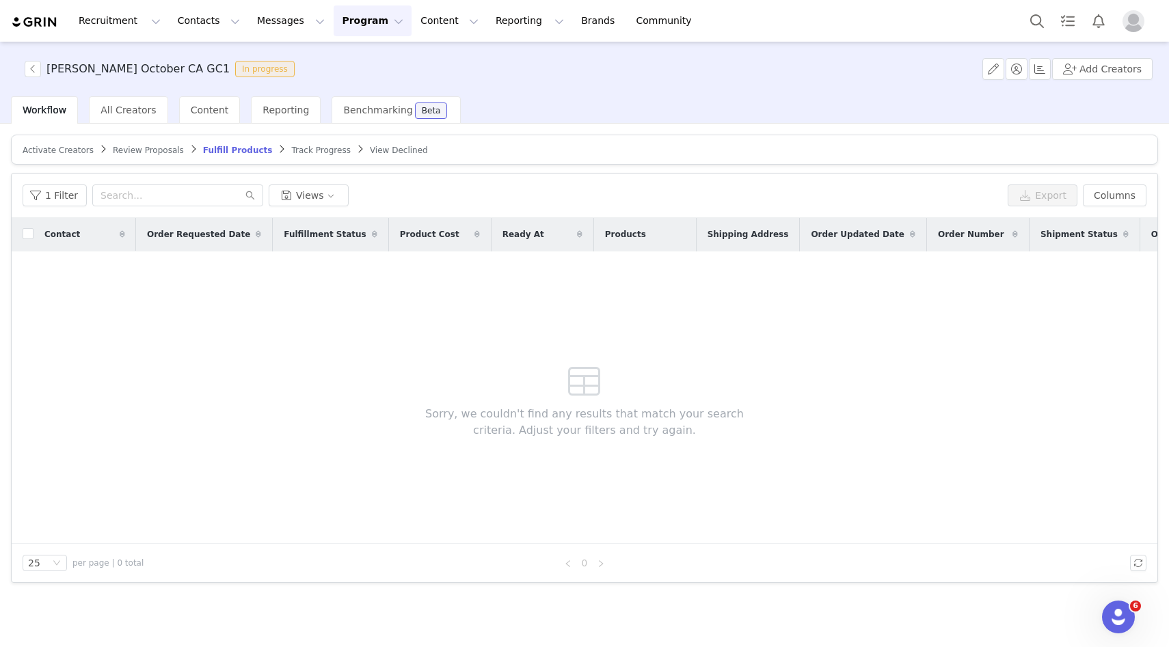
click at [159, 156] on article "Activate Creators Review Proposals Fulfill Products Track Progress View Declined" at bounding box center [584, 150] width 1147 height 30
click at [152, 147] on span "Review Proposals" at bounding box center [148, 151] width 71 height 10
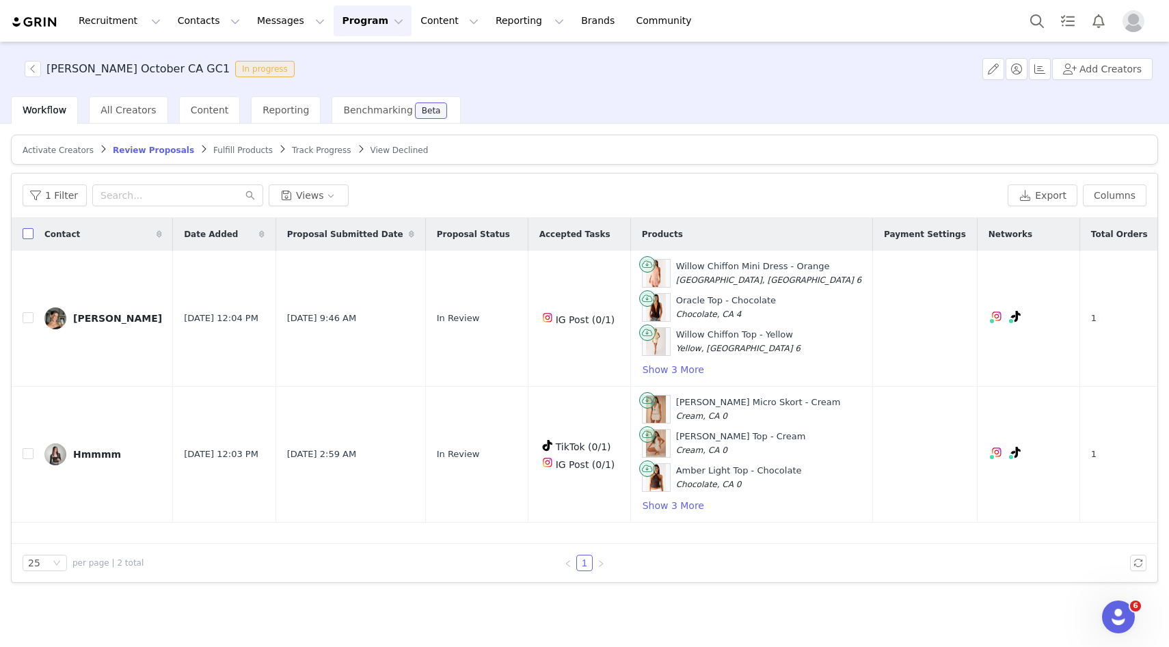
click at [30, 234] on input "checkbox" at bounding box center [28, 233] width 11 height 11
checkbox input "true"
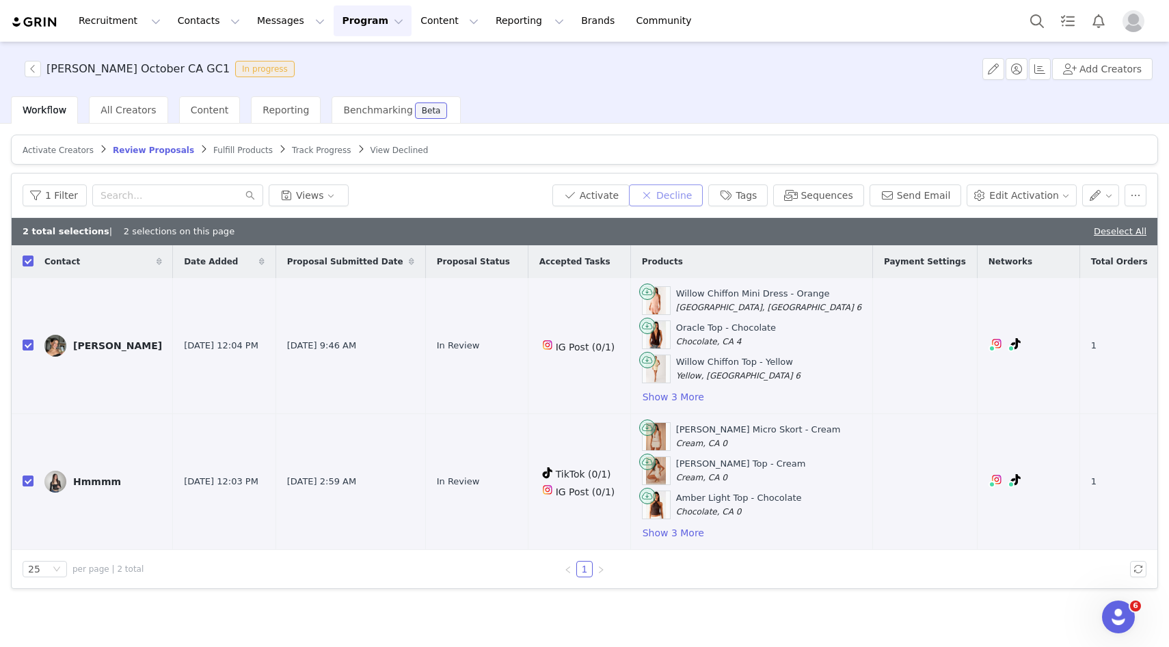
click at [684, 198] on button "Decline" at bounding box center [666, 196] width 74 height 22
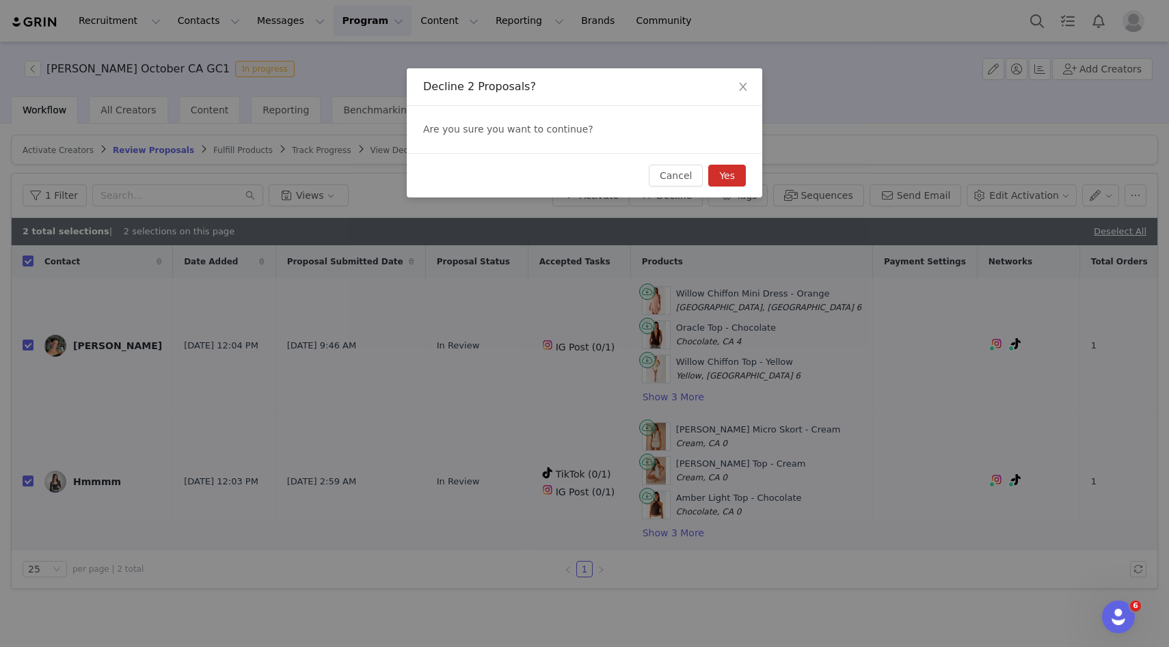
click at [728, 175] on button "Yes" at bounding box center [727, 176] width 38 height 22
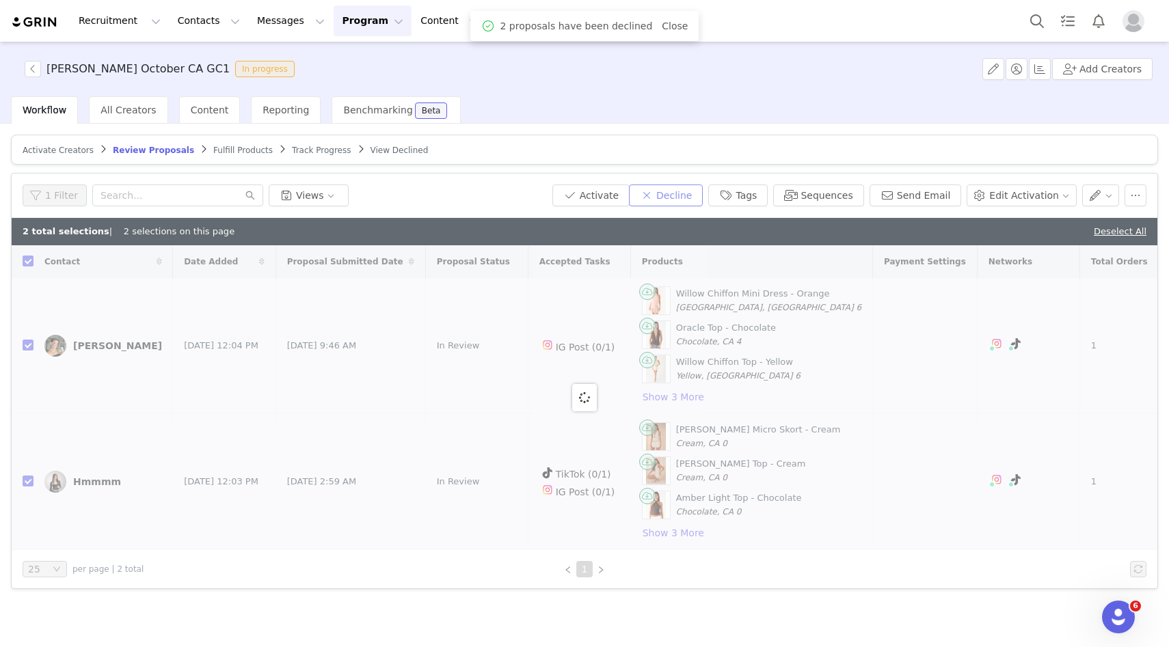
checkbox input "false"
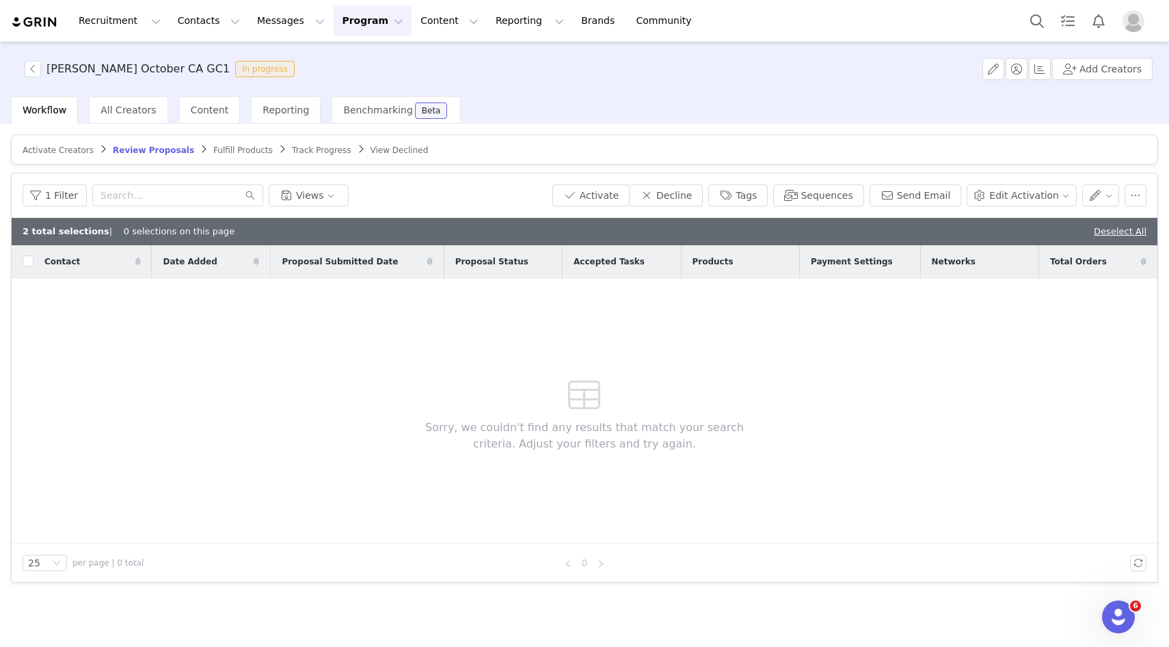
click at [73, 160] on article "Activate Creators Review Proposals Fulfill Products Track Progress View Declined" at bounding box center [584, 150] width 1147 height 30
click at [73, 158] on article "Activate Creators Review Proposals Fulfill Products Track Progress View Declined" at bounding box center [584, 150] width 1147 height 30
click at [66, 150] on span "Activate Creators" at bounding box center [58, 151] width 71 height 10
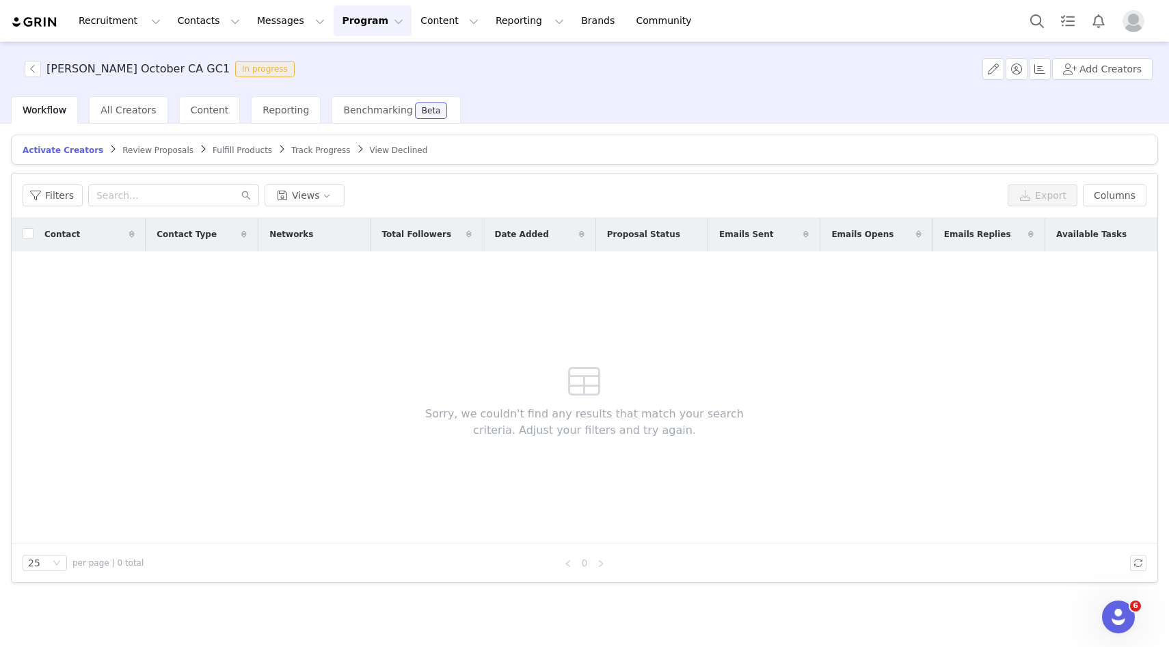
click at [133, 151] on span "Review Proposals" at bounding box center [157, 151] width 71 height 10
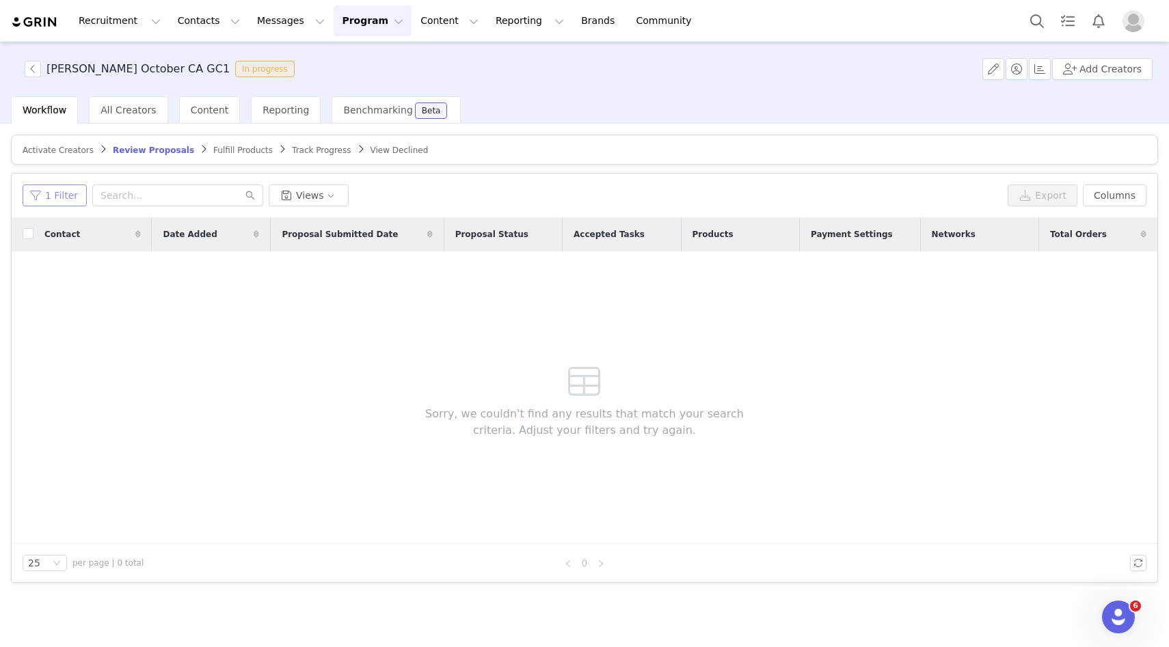
click at [36, 188] on button "1 Filter" at bounding box center [55, 196] width 64 height 22
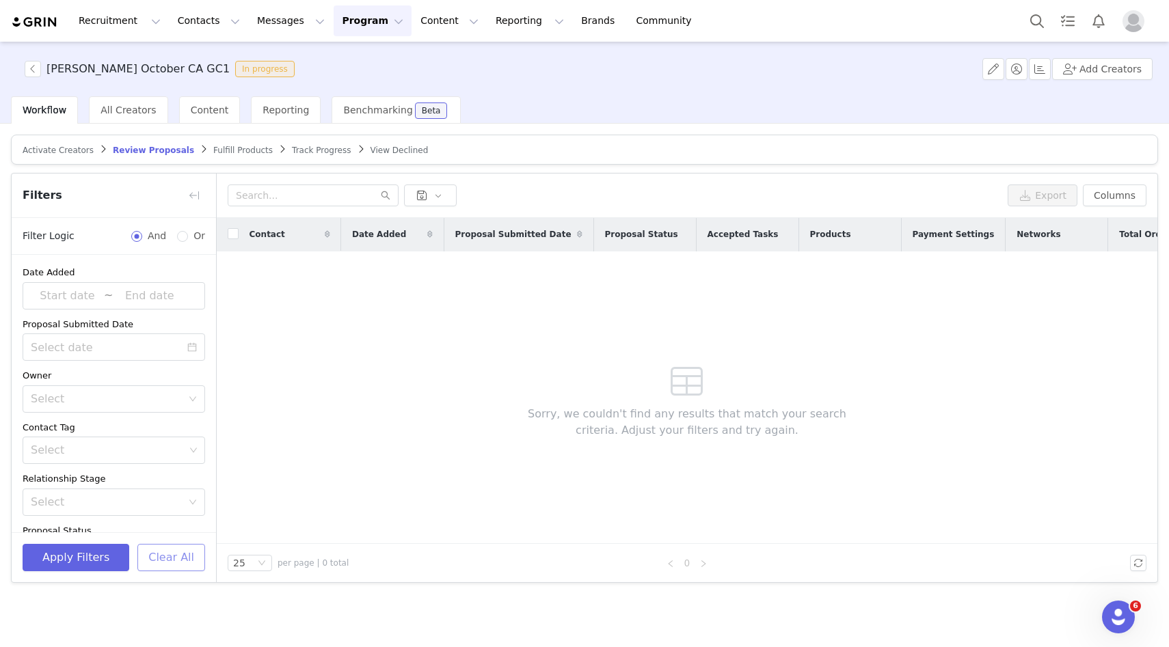
click at [160, 561] on button "Clear All" at bounding box center [171, 557] width 68 height 27
click at [189, 193] on button "button" at bounding box center [194, 196] width 22 height 22
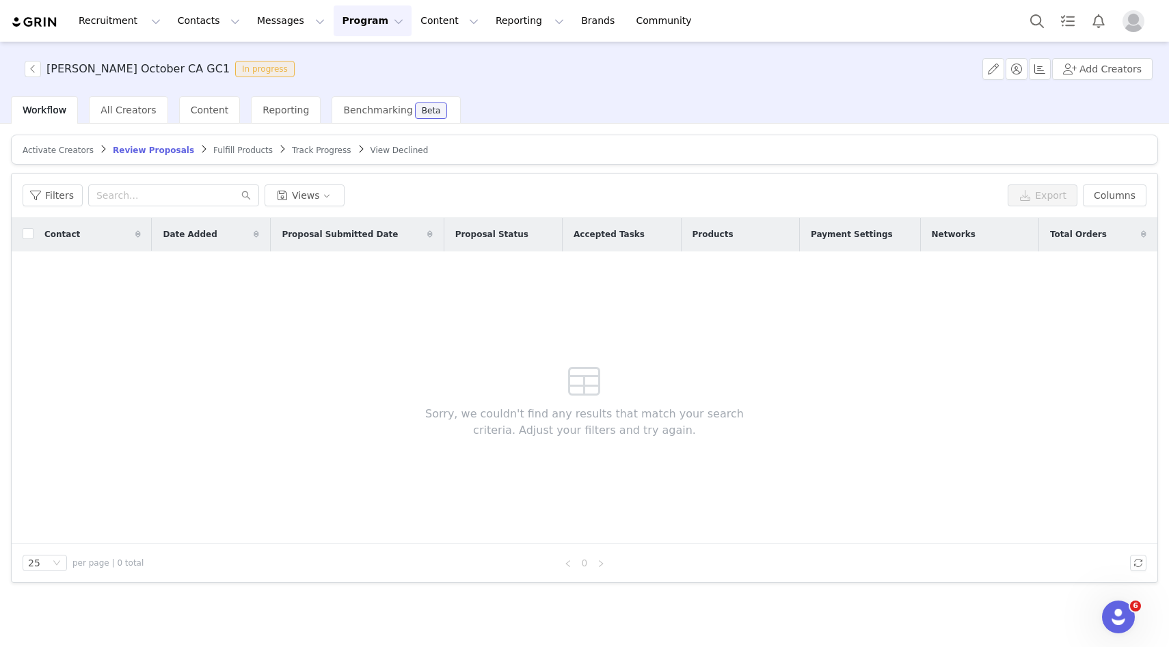
click at [68, 142] on article "Activate Creators Review Proposals Fulfill Products Track Progress View Declined" at bounding box center [584, 150] width 1147 height 30
click at [72, 152] on span "Activate Creators" at bounding box center [58, 151] width 71 height 10
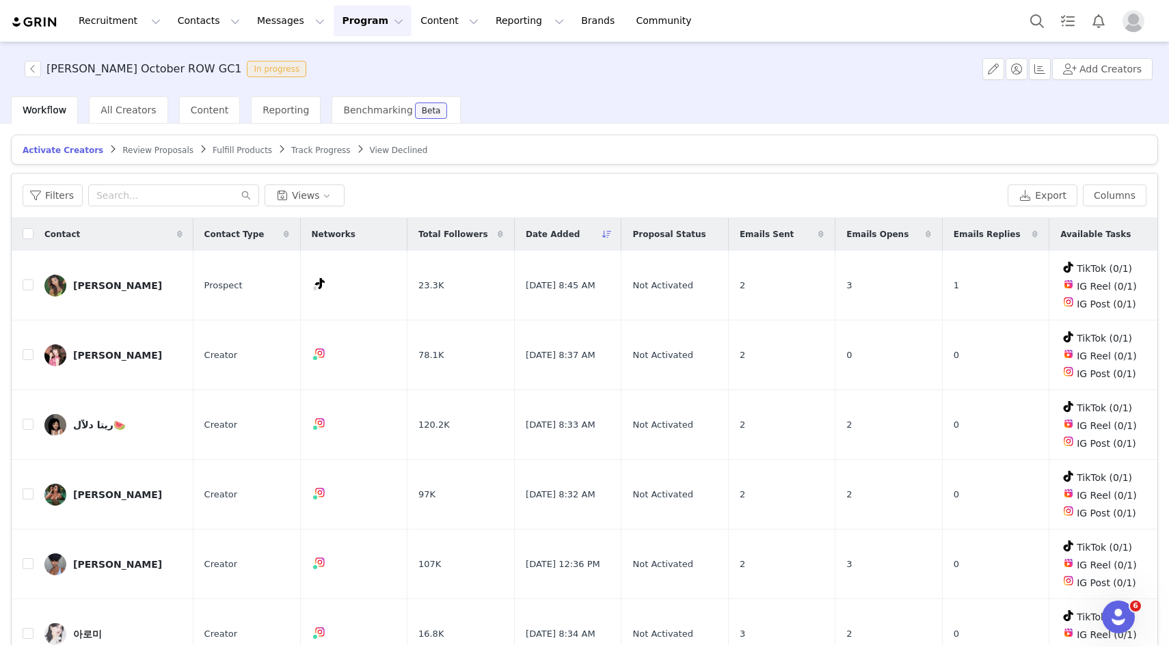
click at [129, 158] on article "Activate Creators Review Proposals Fulfill Products Track Progress View Declined" at bounding box center [584, 150] width 1147 height 30
click at [126, 150] on span "Review Proposals" at bounding box center [157, 151] width 71 height 10
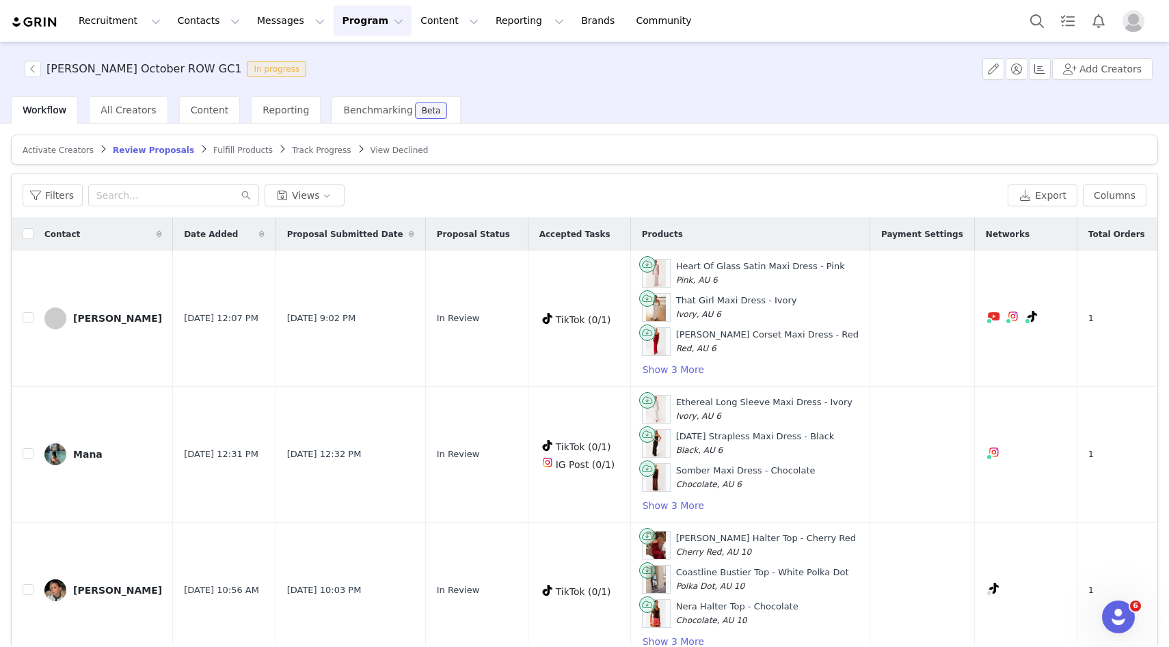
click at [25, 242] on th at bounding box center [23, 234] width 22 height 33
click at [25, 237] on input "checkbox" at bounding box center [28, 233] width 11 height 11
checkbox input "true"
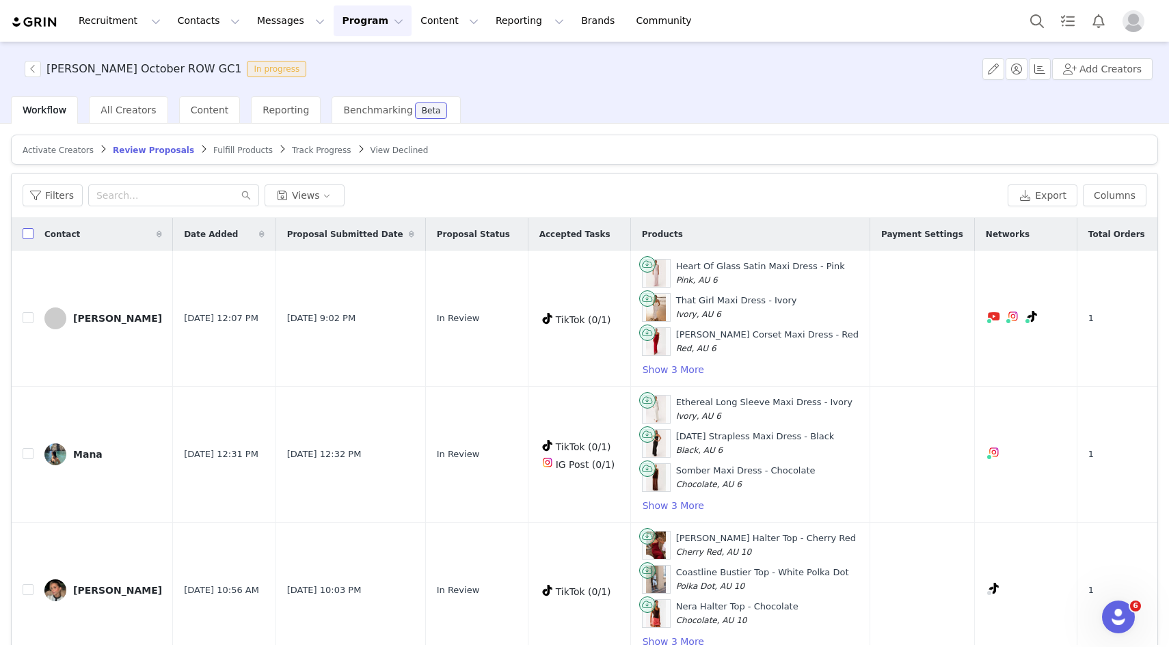
checkbox input "true"
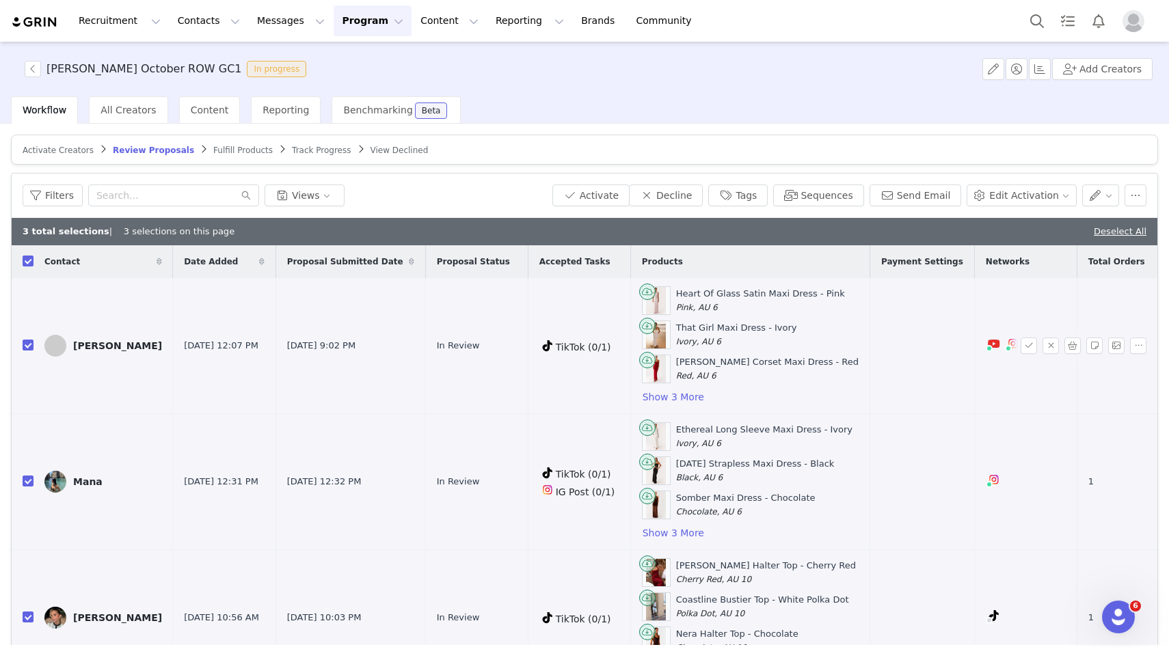
scroll to position [25, 0]
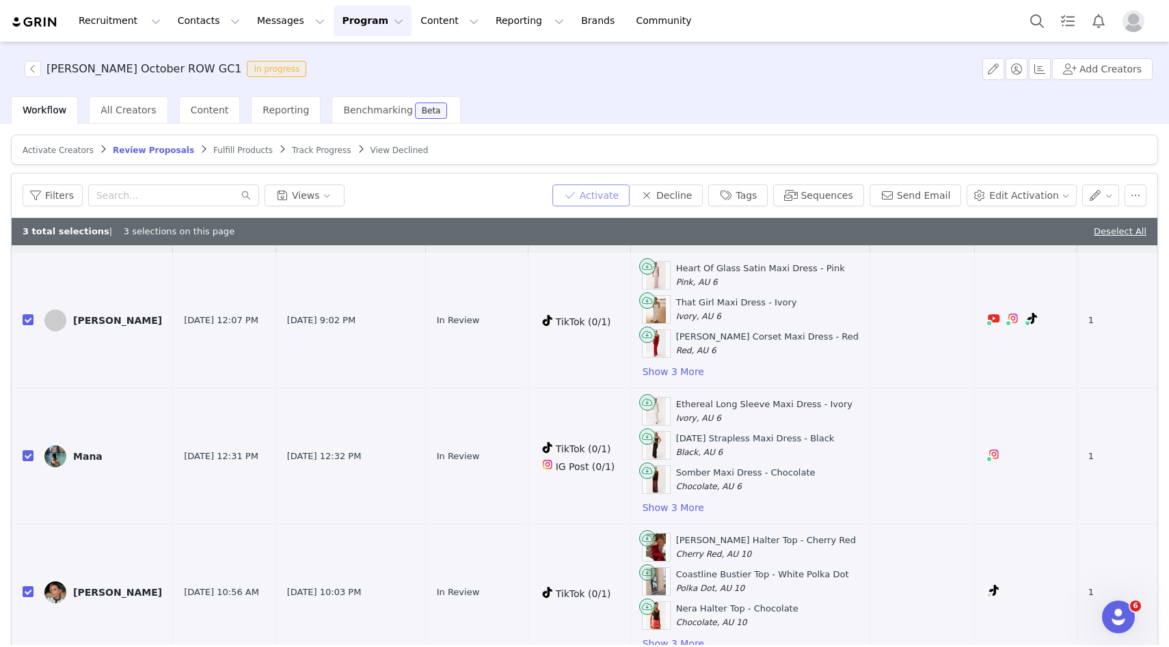
click at [628, 188] on button "Activate" at bounding box center [590, 196] width 77 height 22
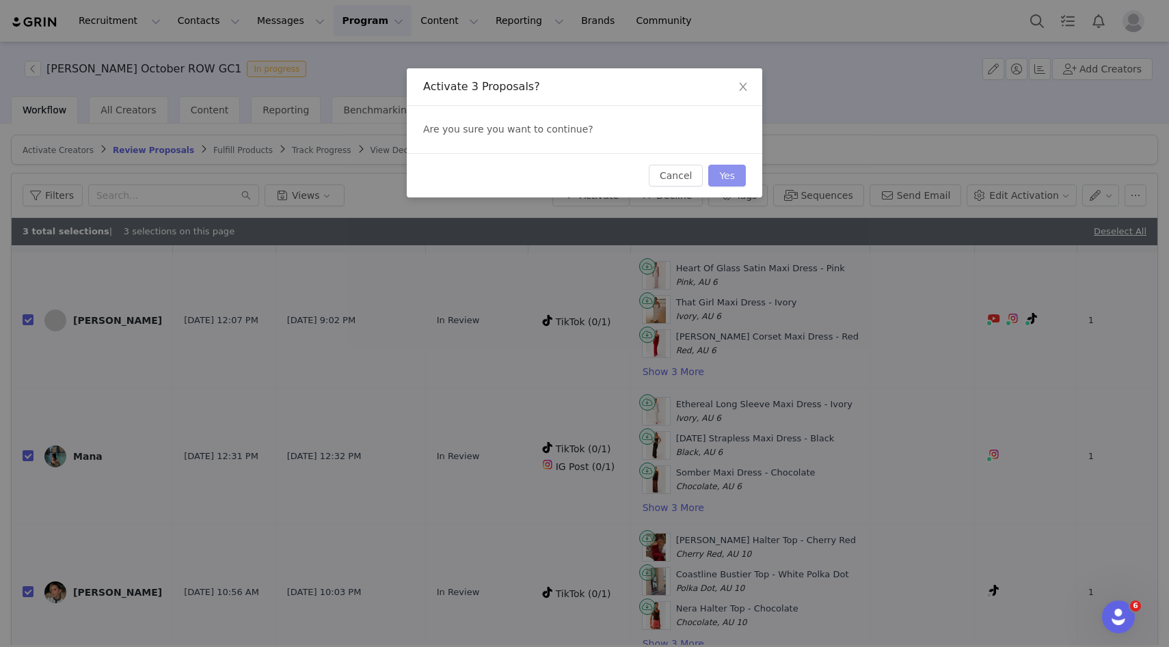
click at [724, 180] on button "Yes" at bounding box center [727, 176] width 38 height 22
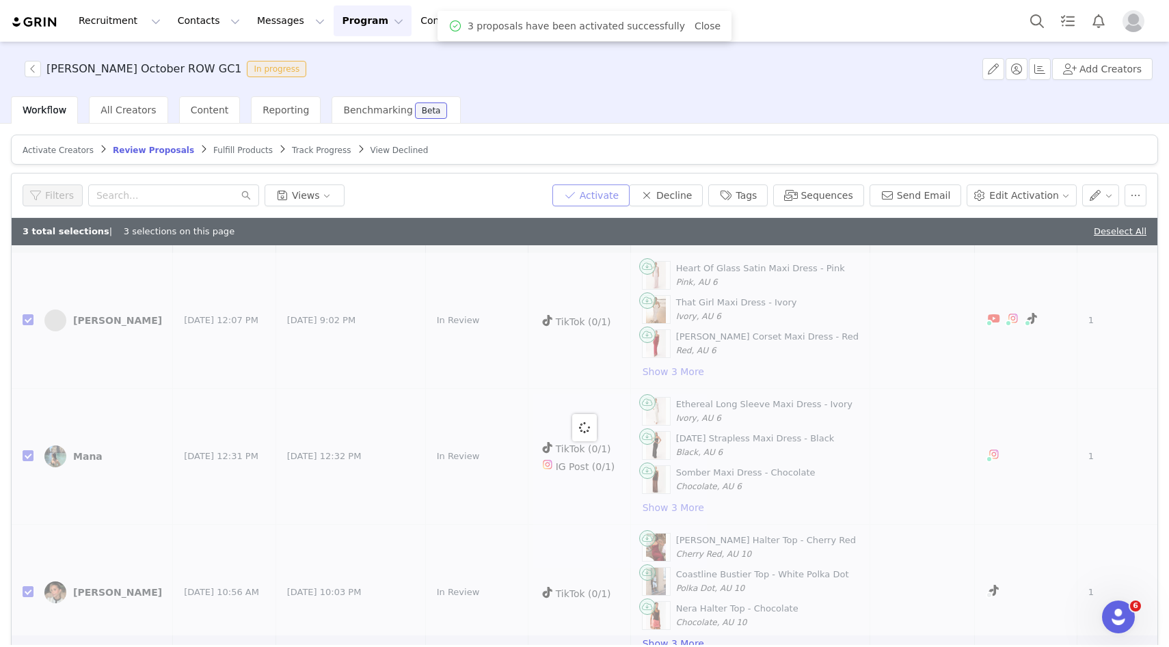
scroll to position [0, 0]
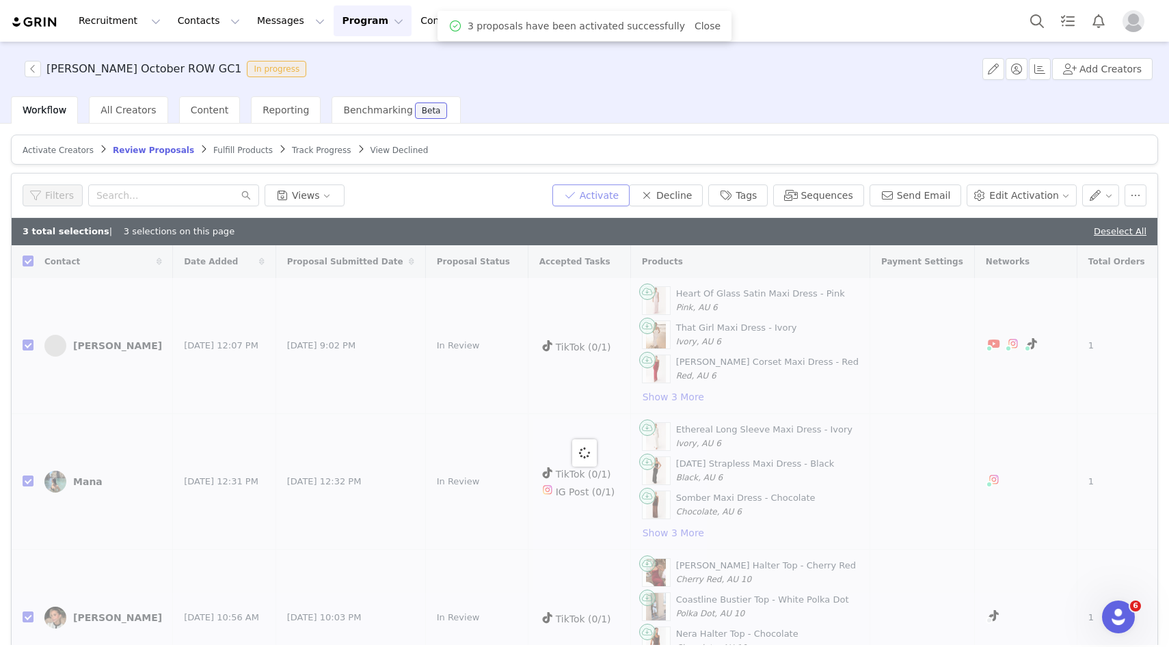
checkbox input "false"
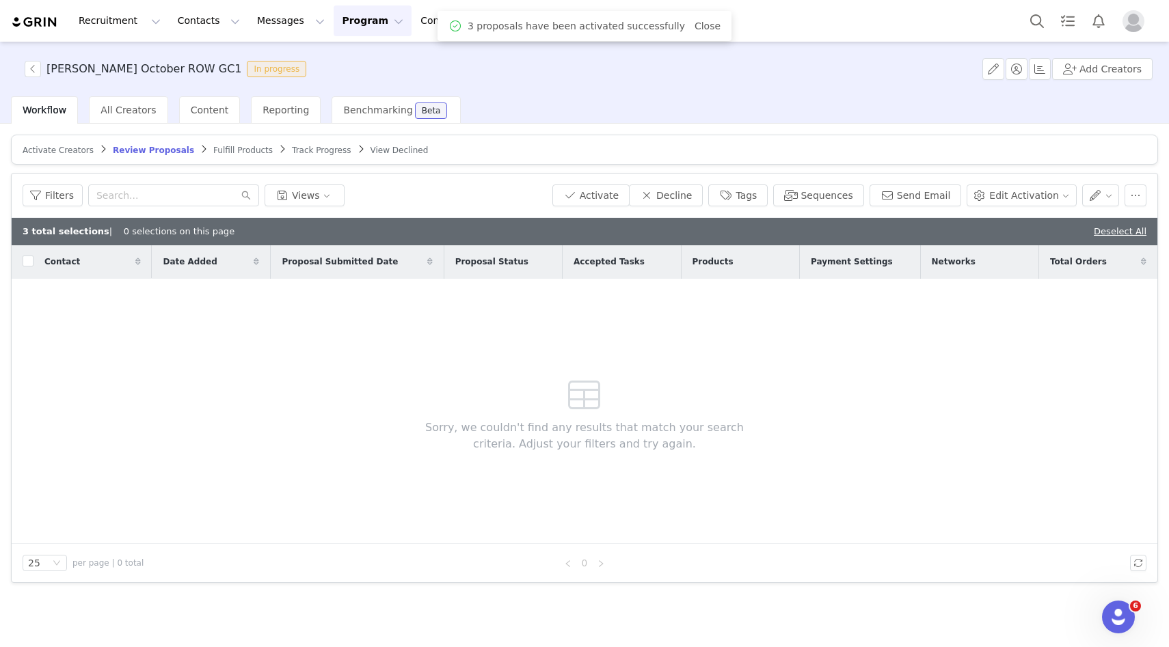
click at [223, 152] on span "Fulfill Products" at bounding box center [242, 151] width 59 height 10
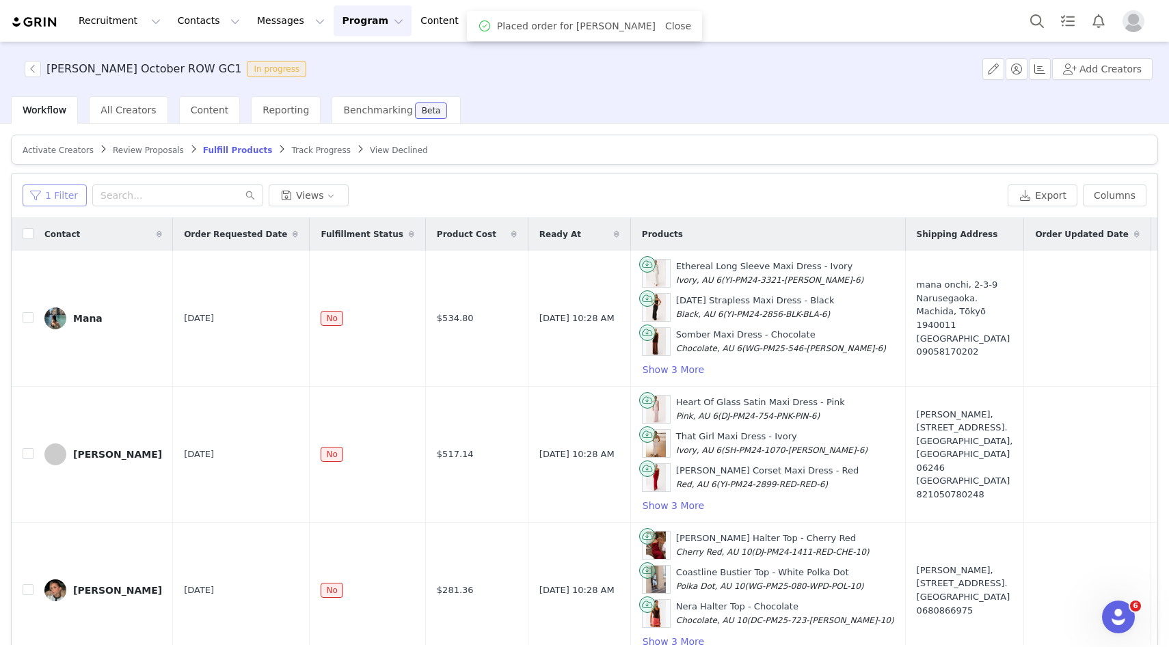
click at [61, 198] on button "1 Filter" at bounding box center [55, 196] width 64 height 22
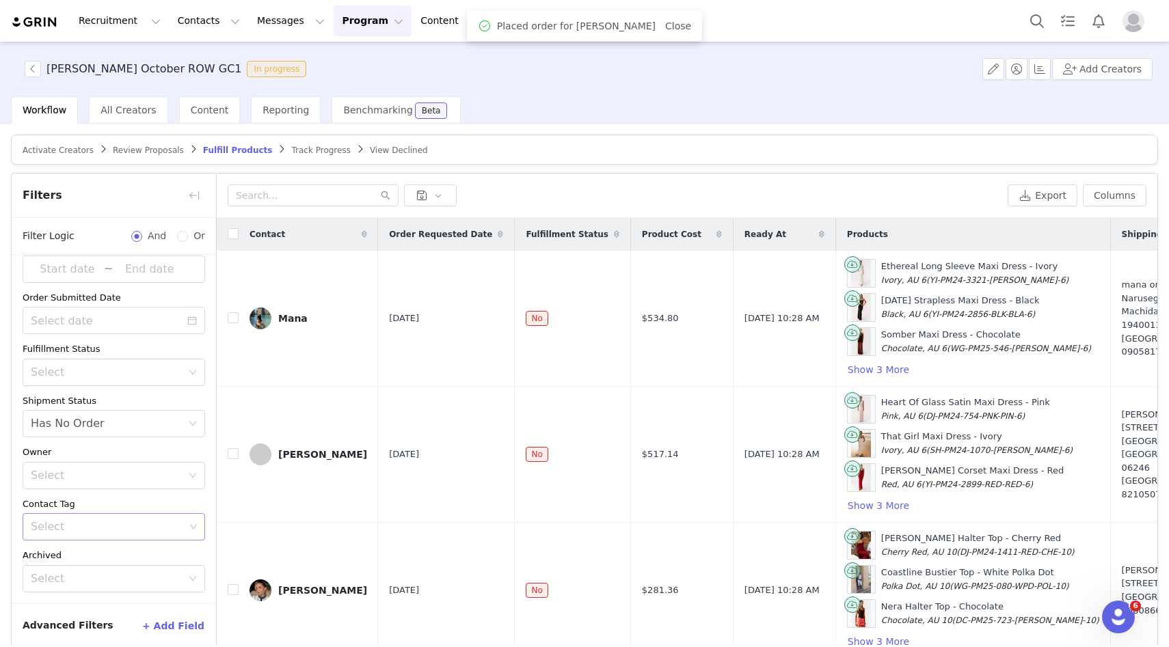
scroll to position [63, 0]
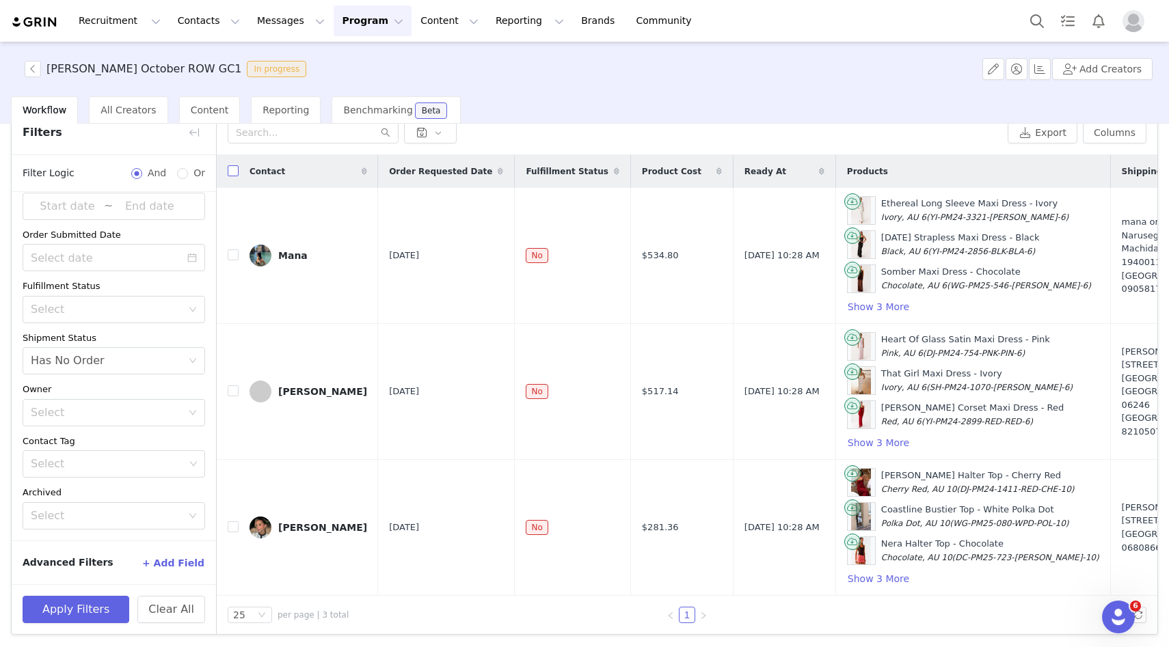
click at [237, 174] on input "checkbox" at bounding box center [233, 170] width 11 height 11
checkbox input "true"
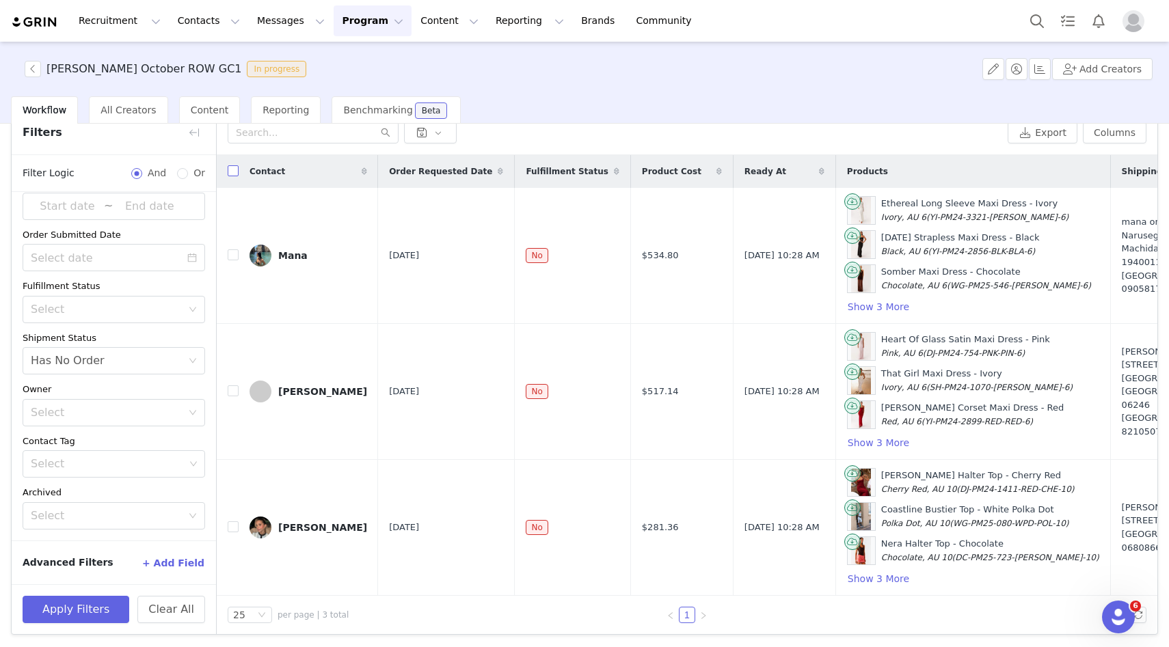
scroll to position [25, 0]
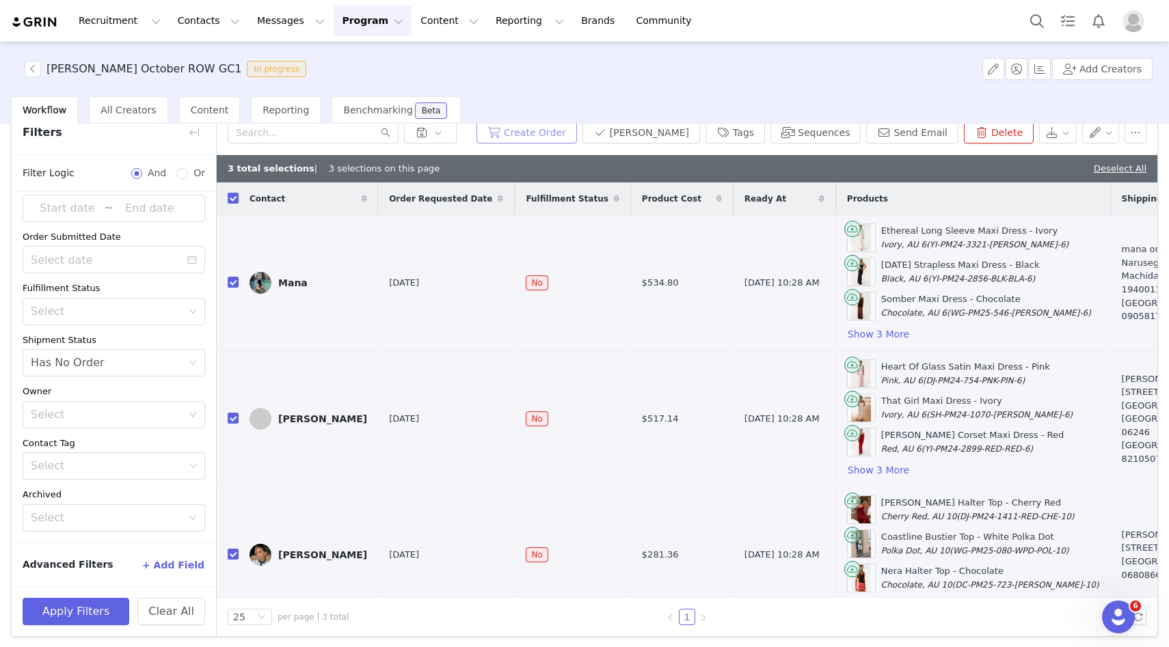
click at [573, 133] on button "Create Order" at bounding box center [527, 133] width 101 height 22
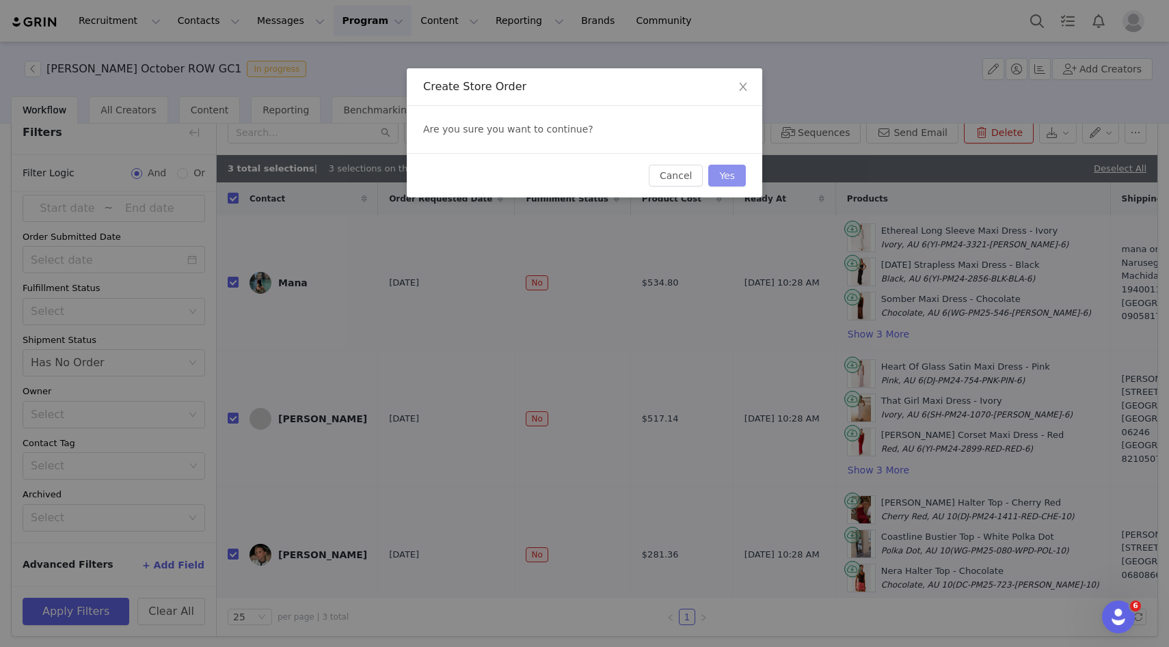
click at [721, 175] on button "Yes" at bounding box center [727, 176] width 38 height 22
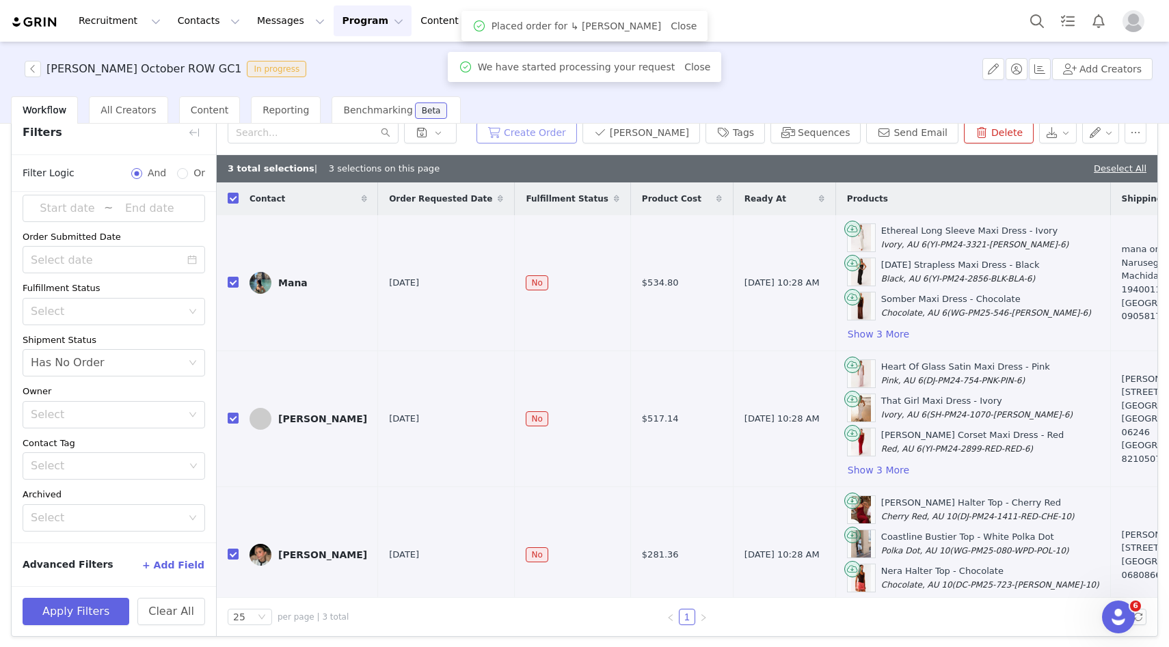
scroll to position [60, 0]
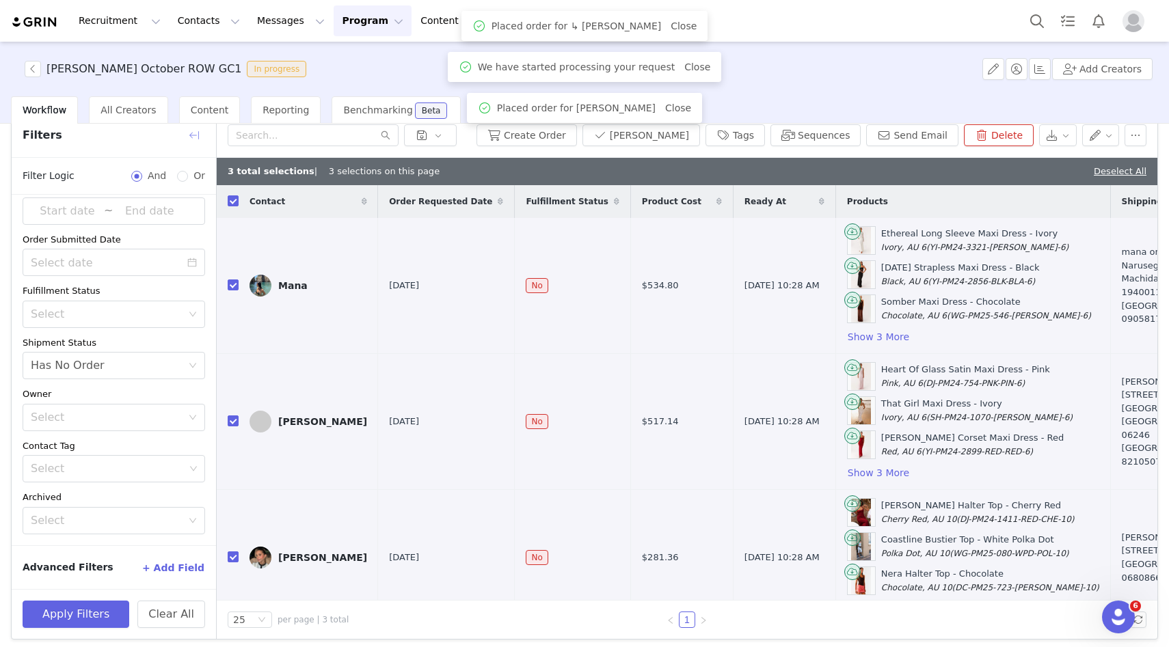
click at [188, 132] on button "button" at bounding box center [194, 135] width 22 height 22
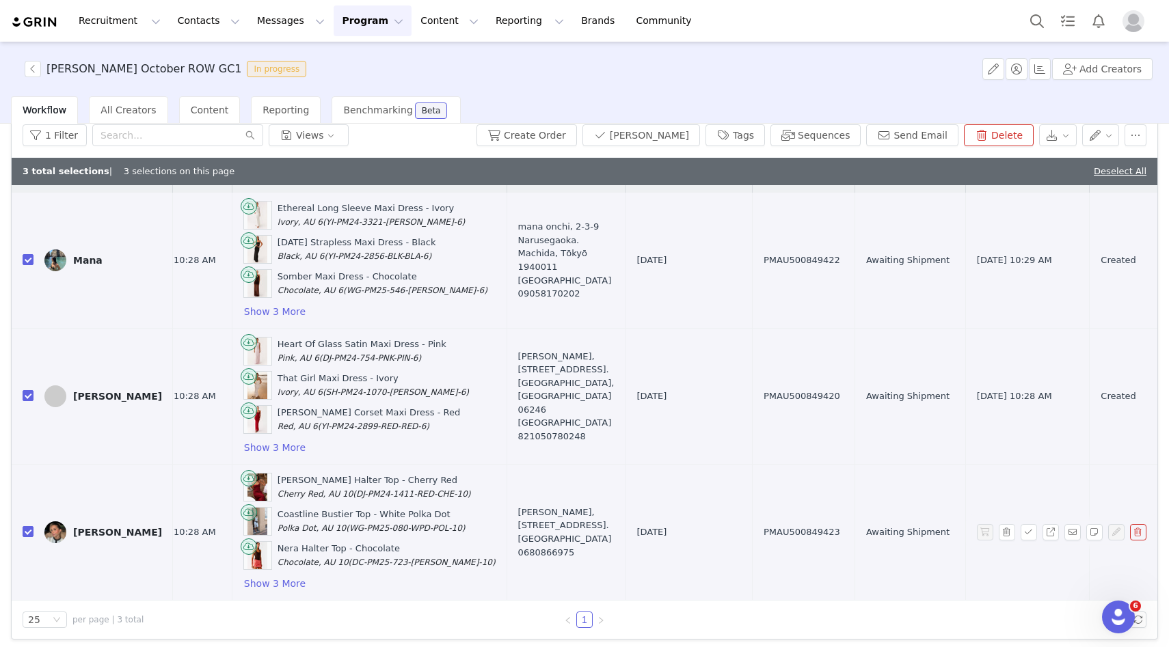
scroll to position [25, 412]
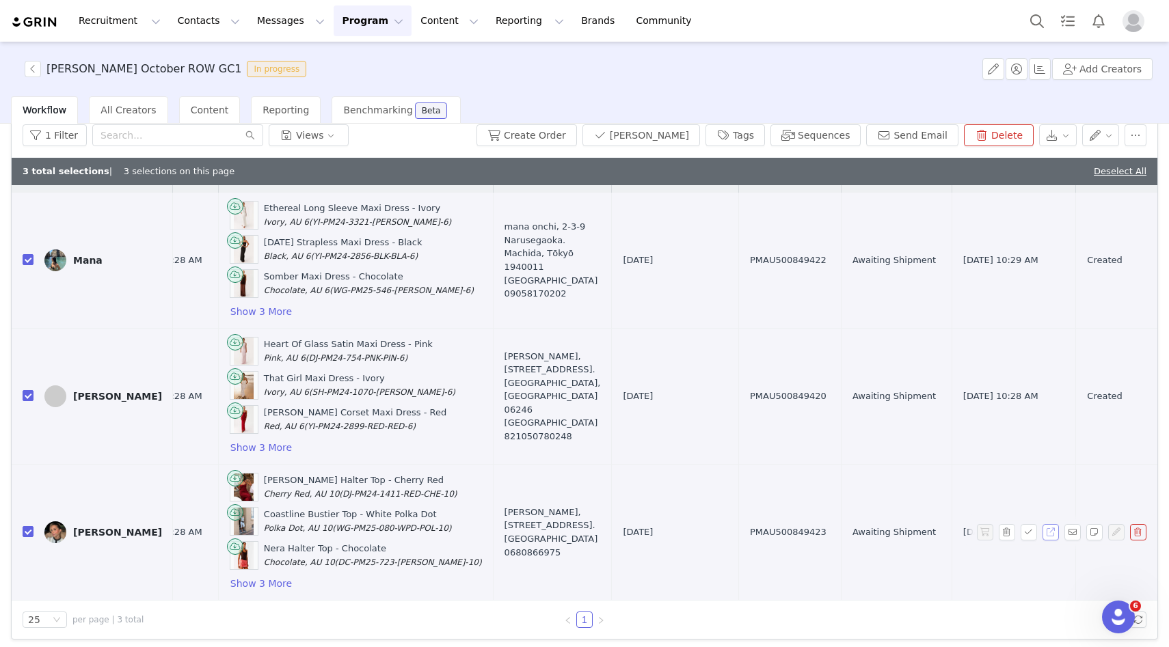
click at [1049, 531] on button "button" at bounding box center [1051, 532] width 16 height 16
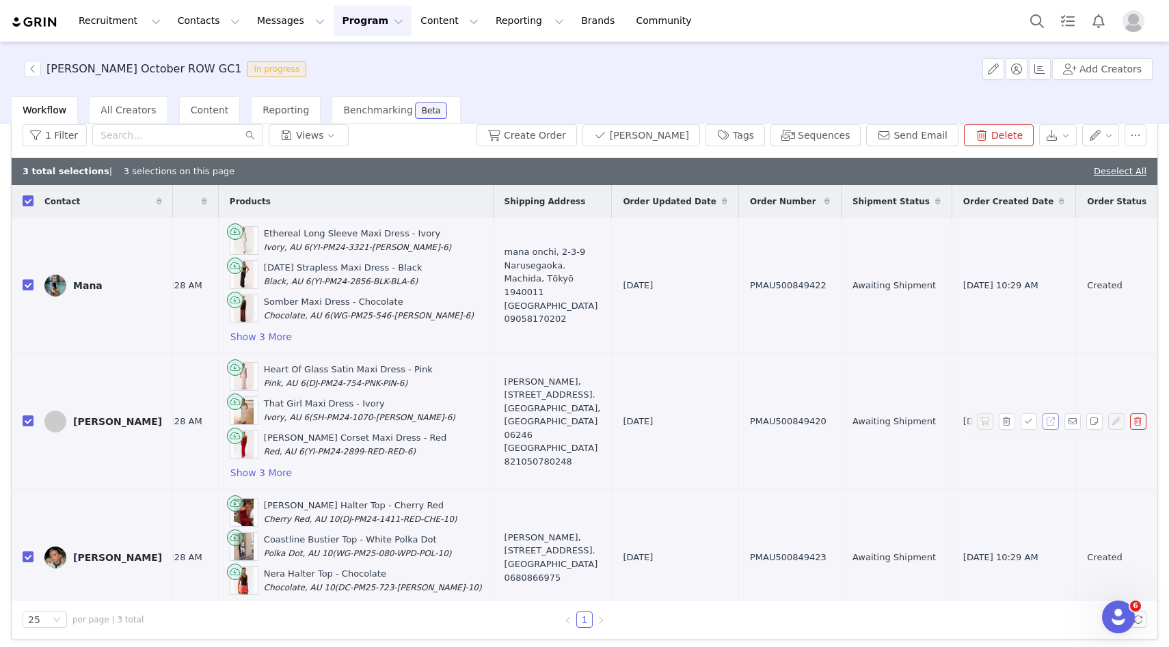
click at [1048, 423] on button "button" at bounding box center [1051, 422] width 16 height 16
click at [1052, 288] on button "button" at bounding box center [1051, 286] width 16 height 16
click at [1123, 174] on link "Deselect All" at bounding box center [1120, 171] width 53 height 10
checkbox input "false"
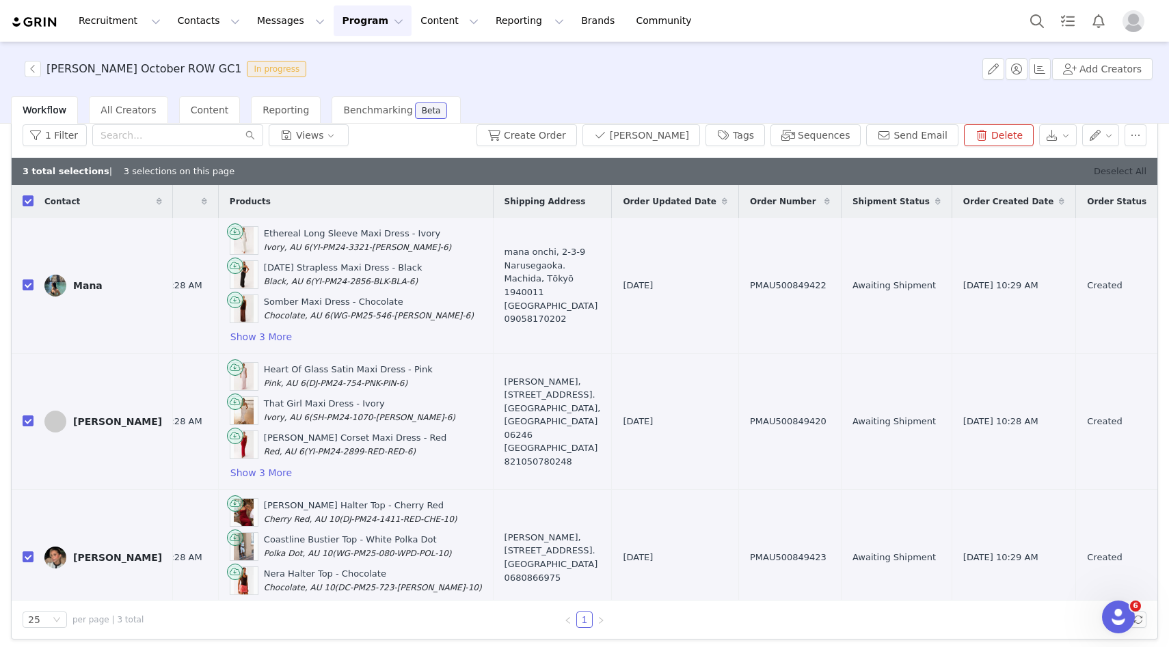
checkbox input "false"
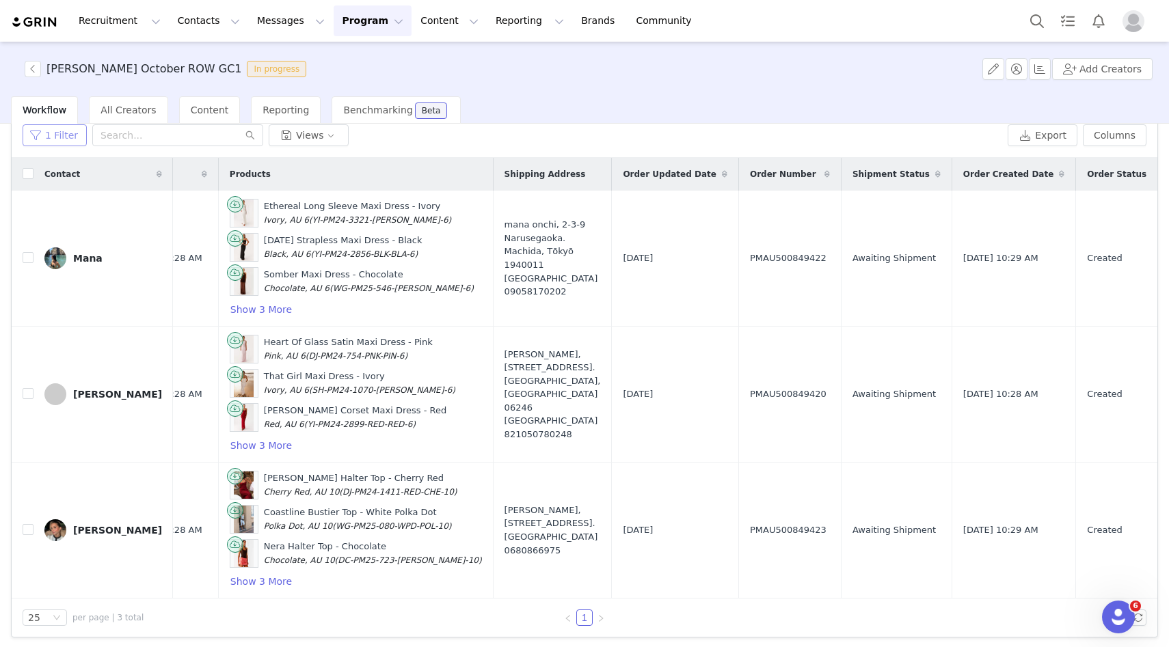
click at [40, 137] on button "1 Filter" at bounding box center [55, 135] width 64 height 22
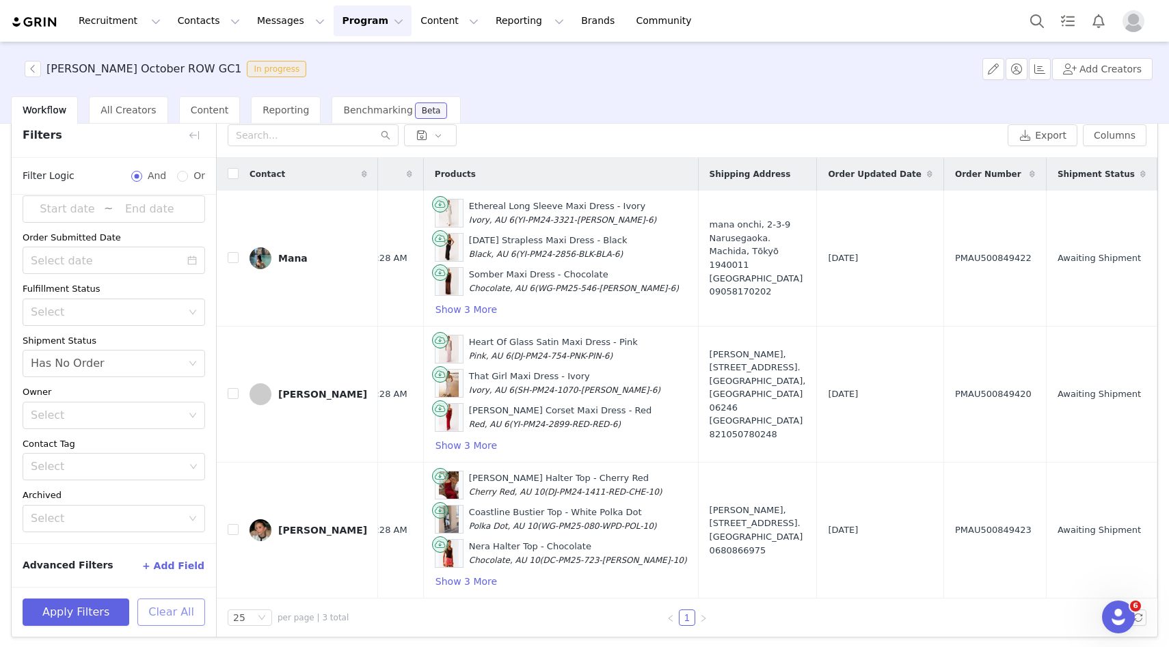
click at [183, 616] on button "Clear All" at bounding box center [171, 612] width 68 height 27
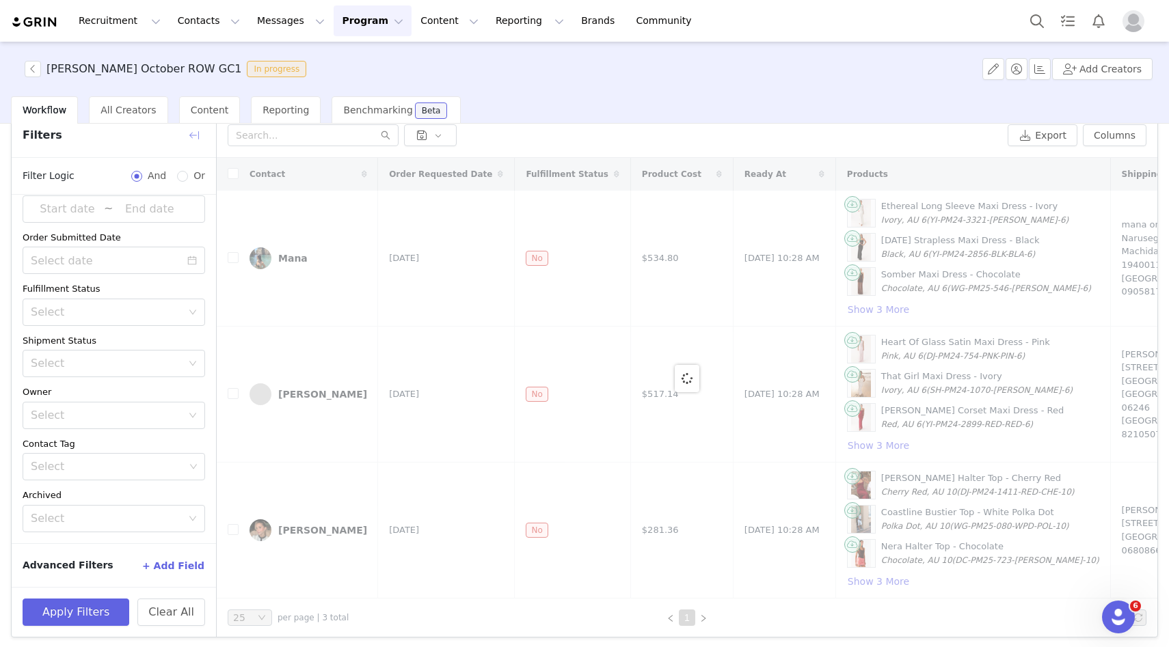
click at [187, 137] on button "button" at bounding box center [194, 135] width 22 height 22
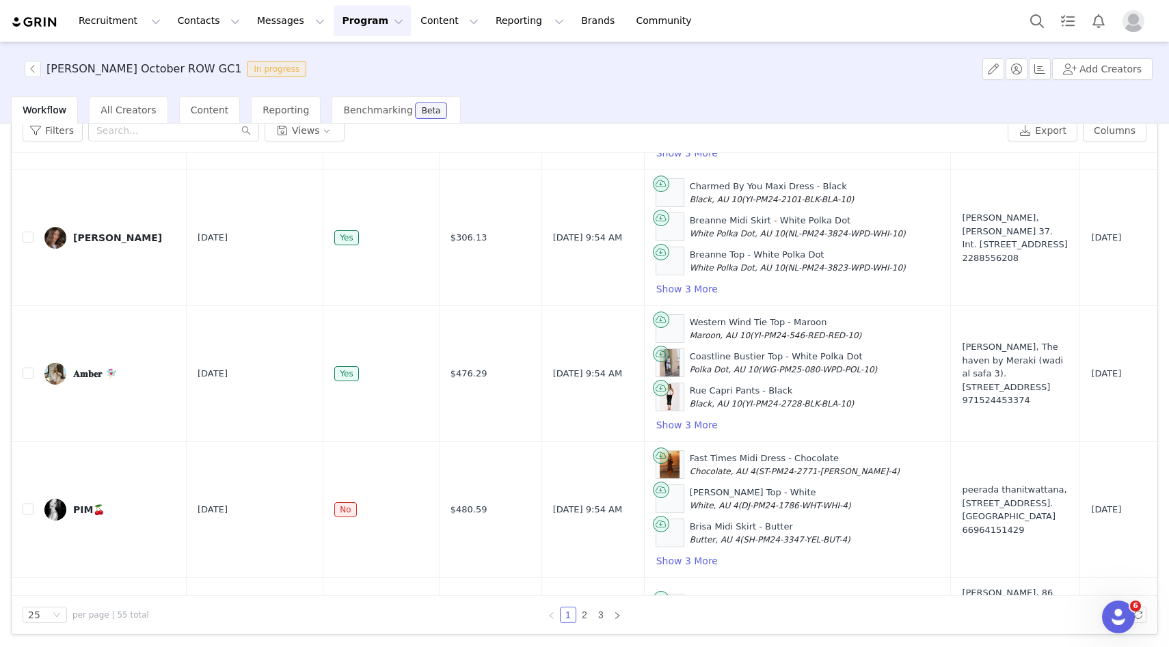
scroll to position [3075, 0]
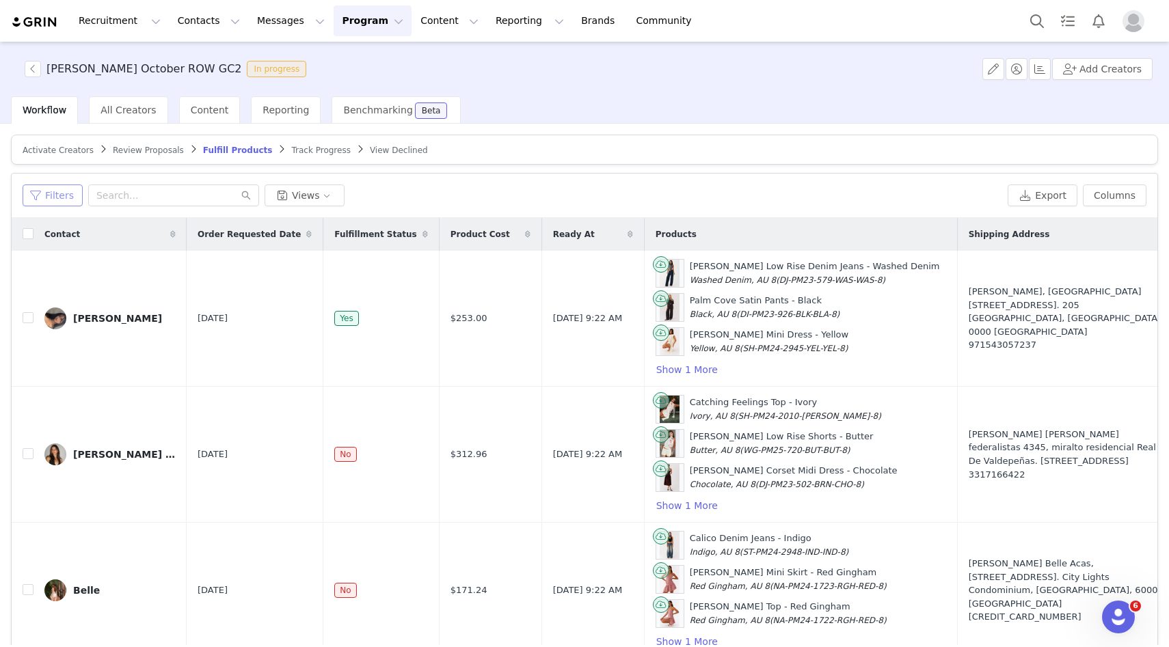
click at [58, 198] on button "Filters" at bounding box center [53, 196] width 60 height 22
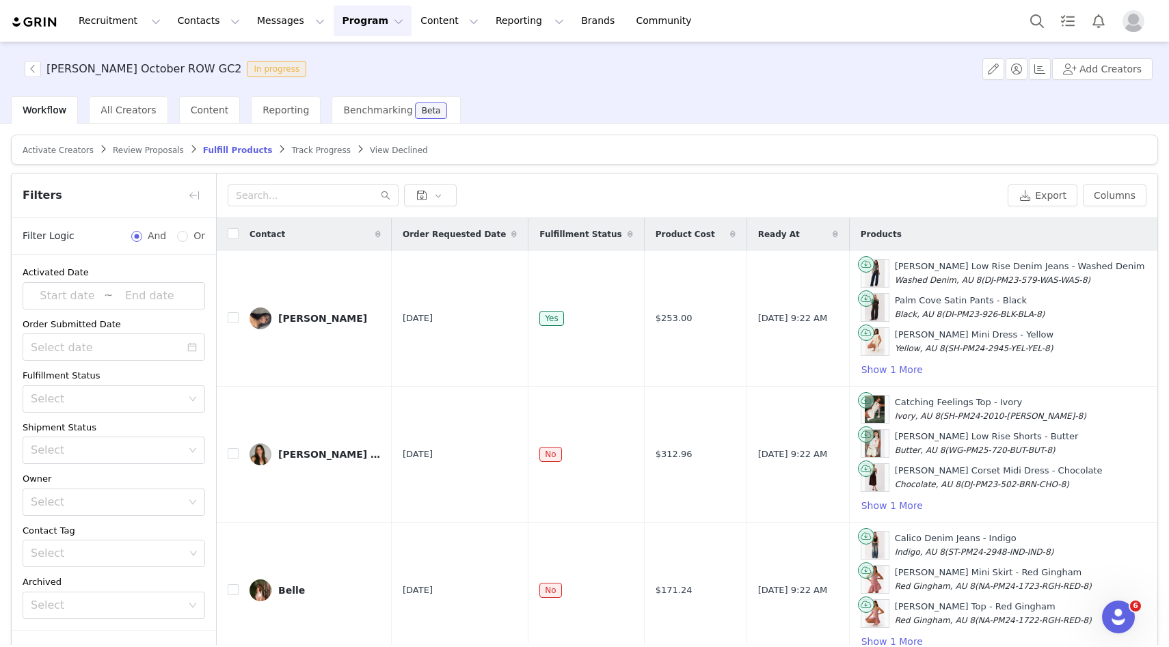
click at [122, 152] on span "Review Proposals" at bounding box center [148, 151] width 71 height 10
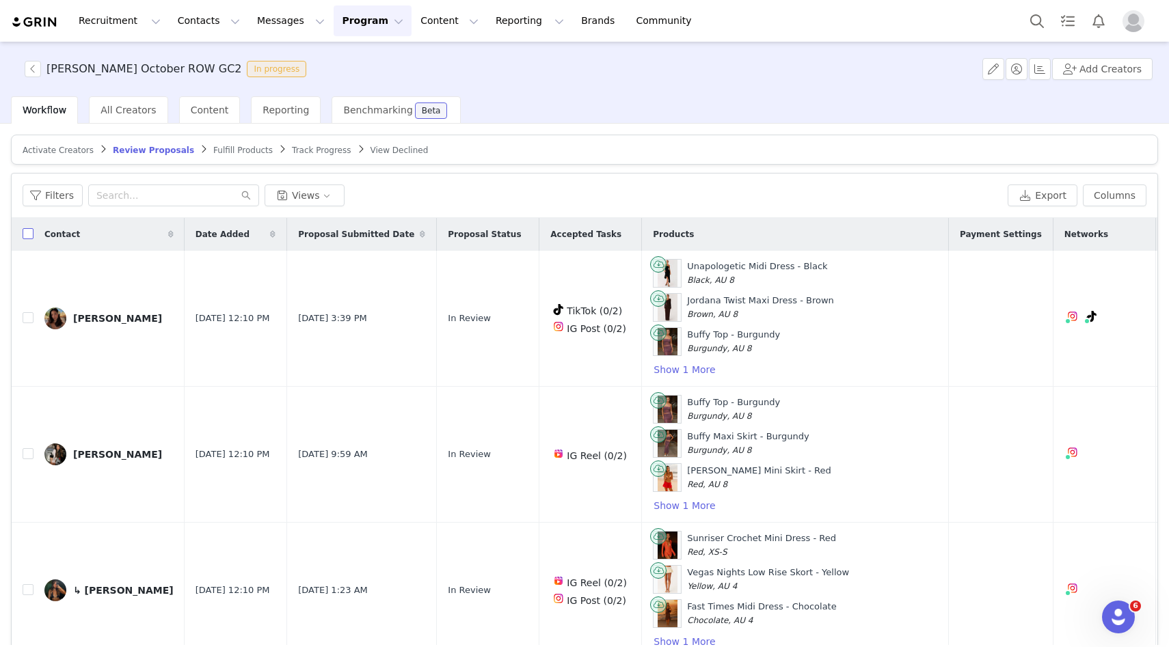
click at [26, 230] on input "checkbox" at bounding box center [28, 233] width 11 height 11
checkbox input "true"
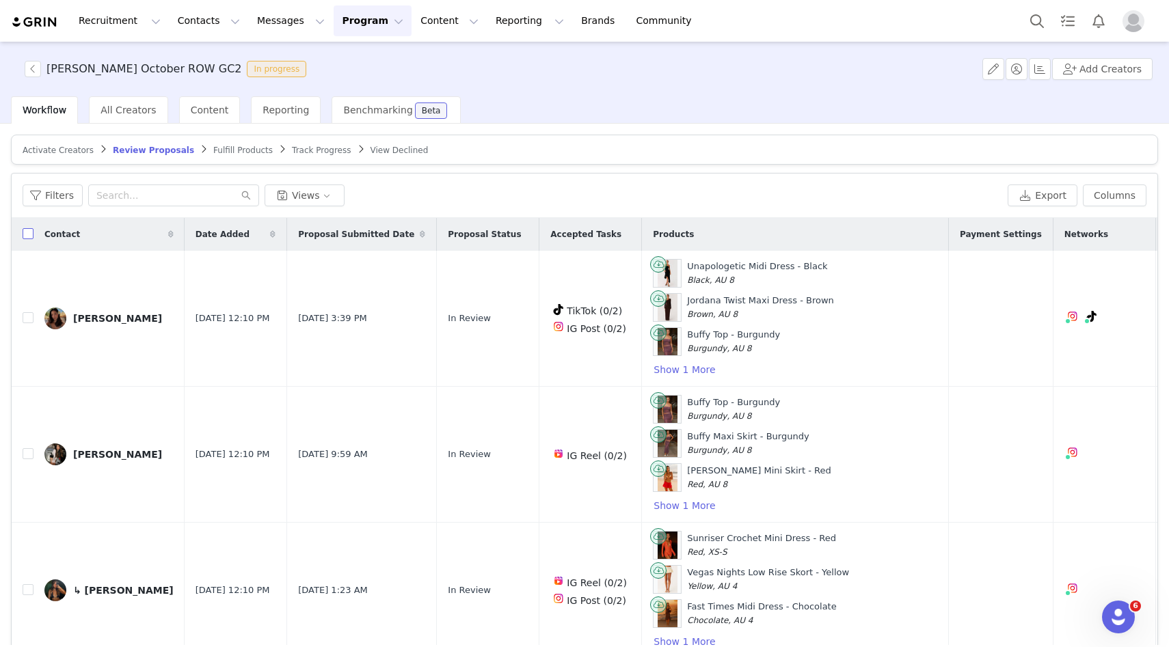
checkbox input "true"
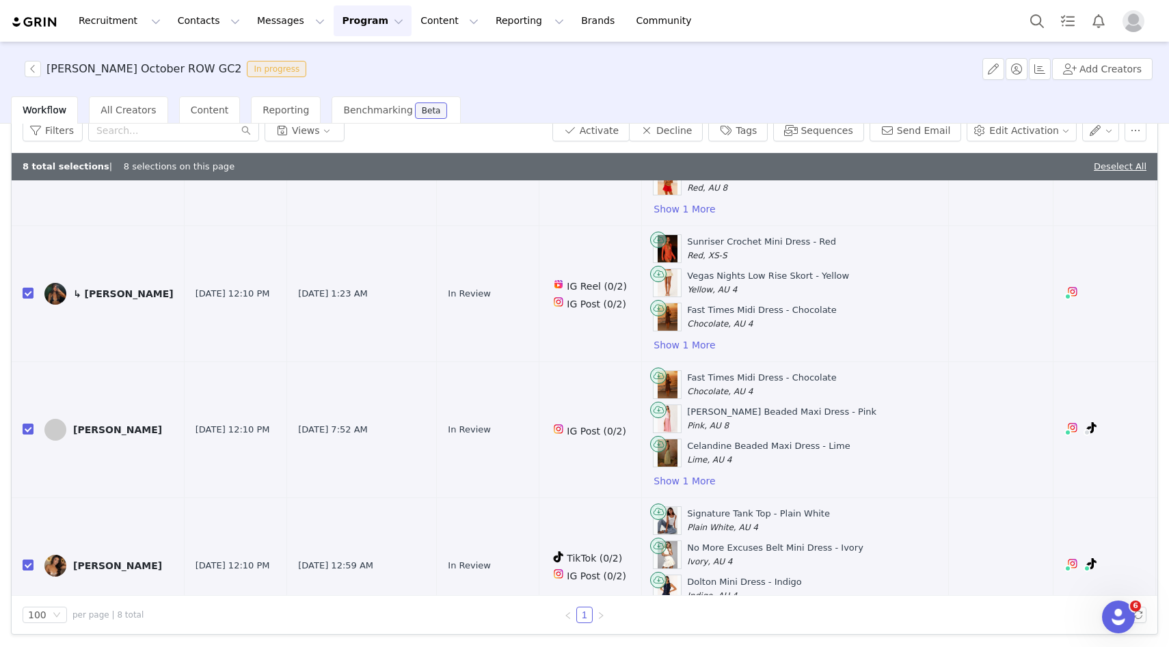
scroll to position [103, 0]
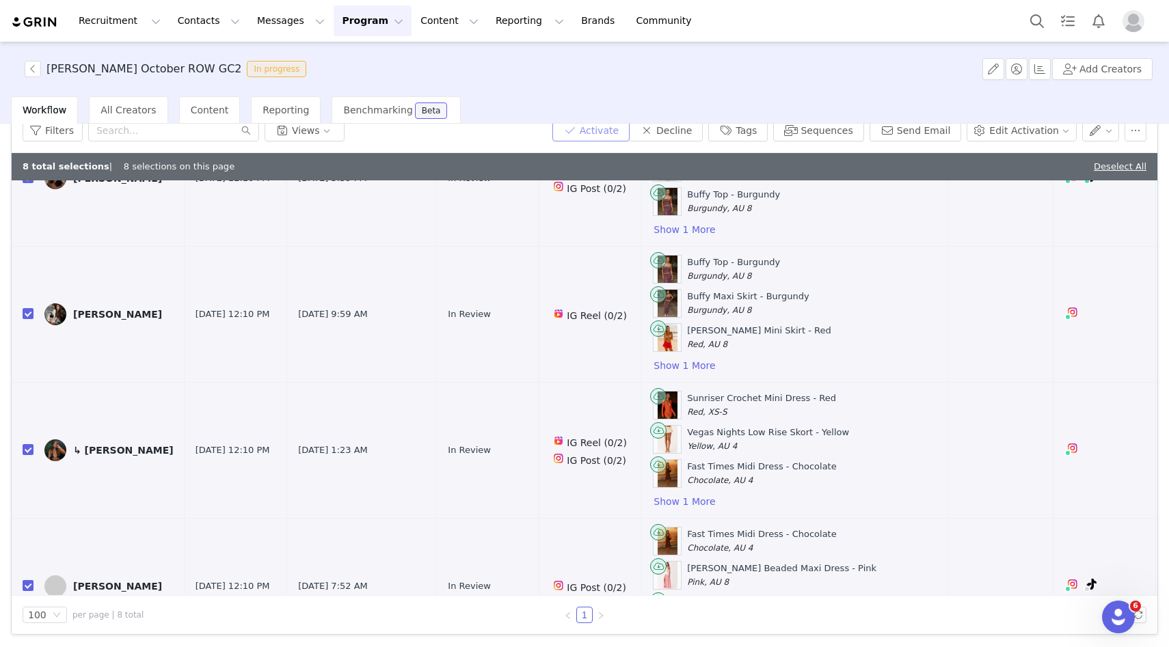
click at [628, 133] on button "Activate" at bounding box center [590, 131] width 77 height 22
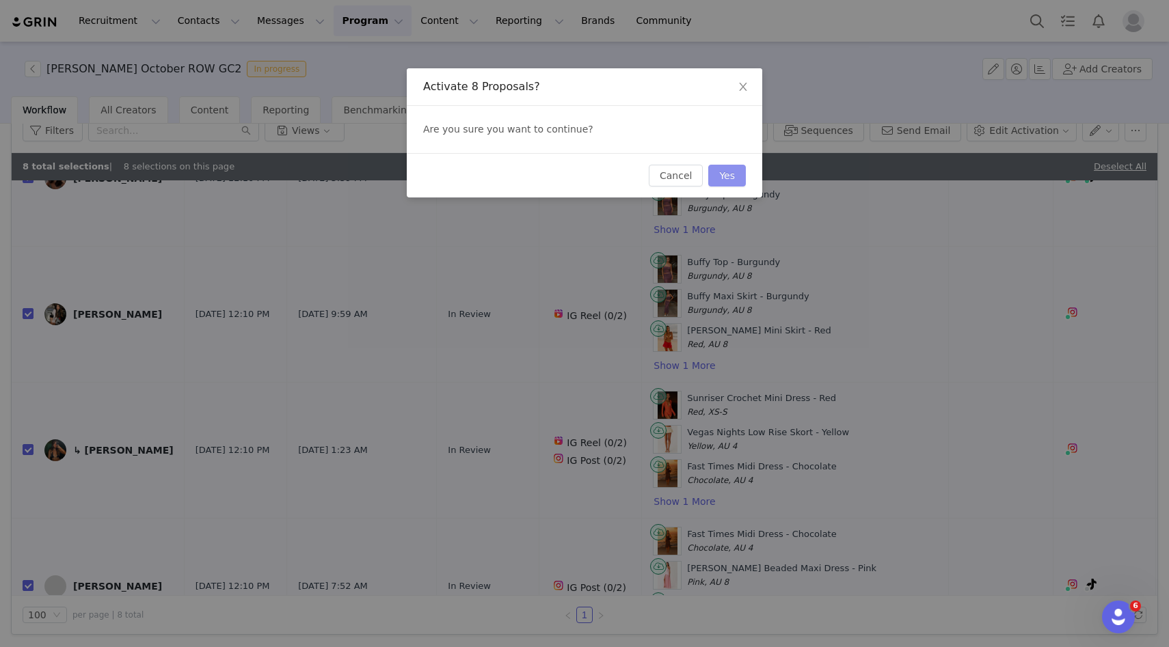
click at [738, 180] on button "Yes" at bounding box center [727, 176] width 38 height 22
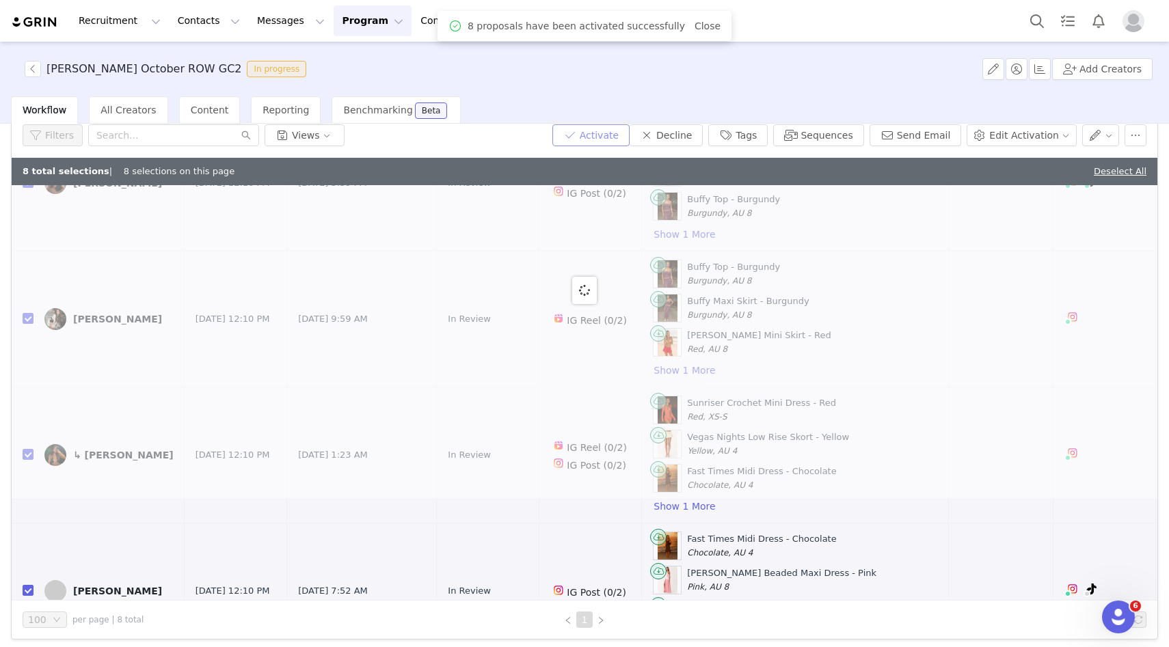
scroll to position [0, 0]
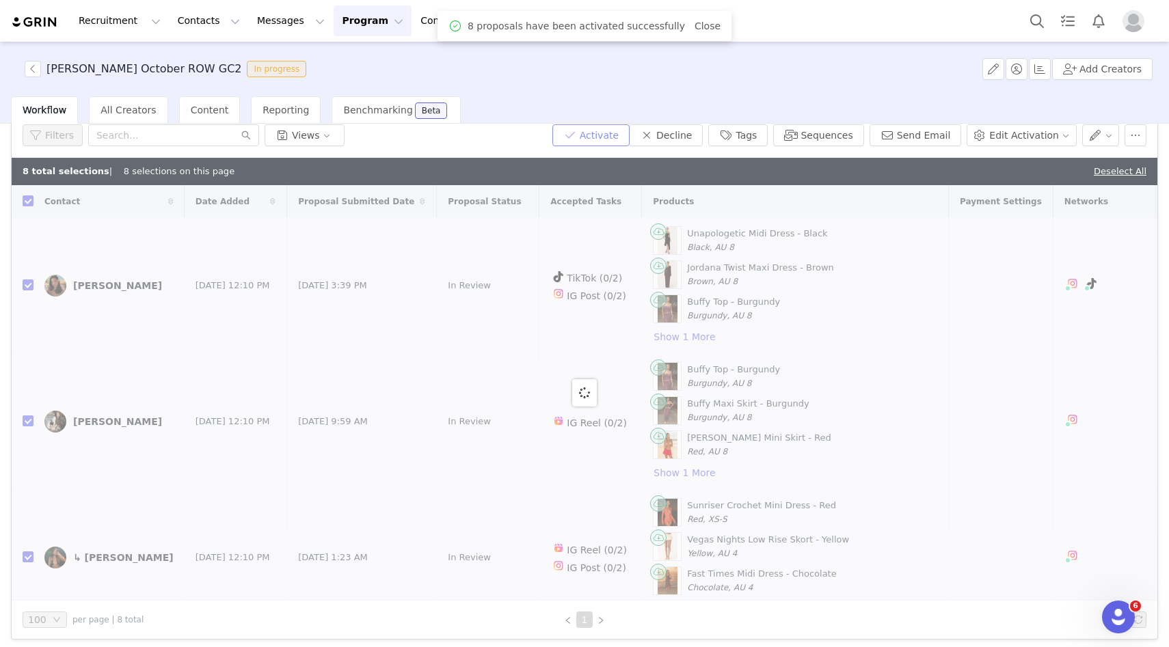
checkbox input "false"
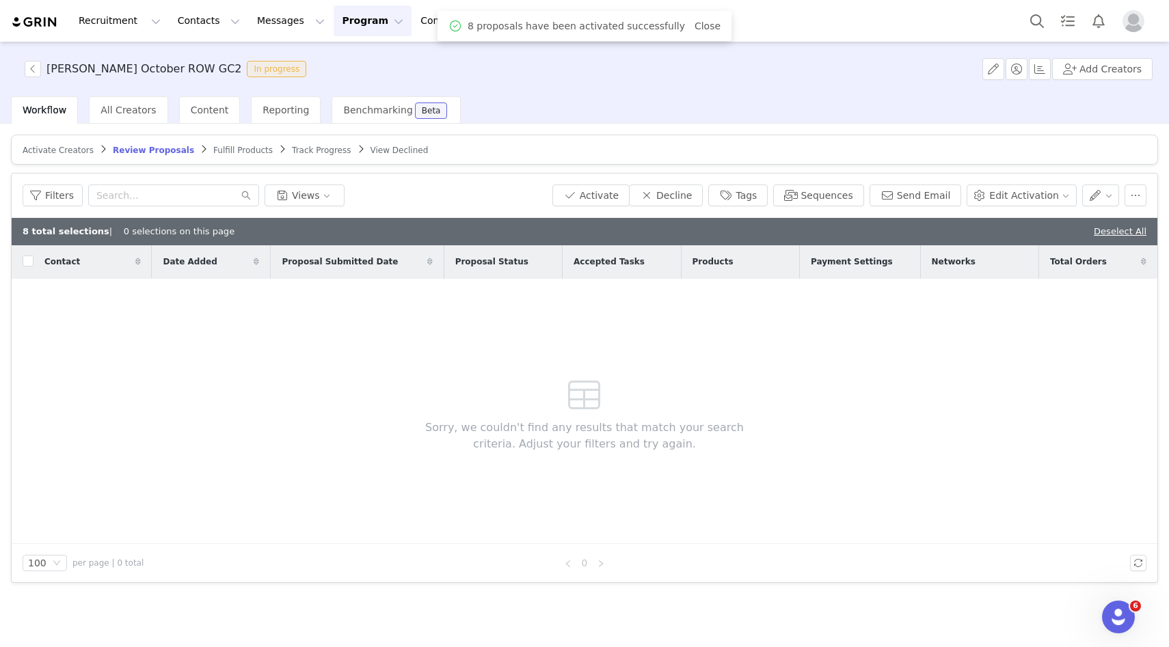
click at [213, 155] on div "Fulfill Products" at bounding box center [242, 150] width 59 height 11
click at [213, 153] on span "Fulfill Products" at bounding box center [242, 151] width 59 height 10
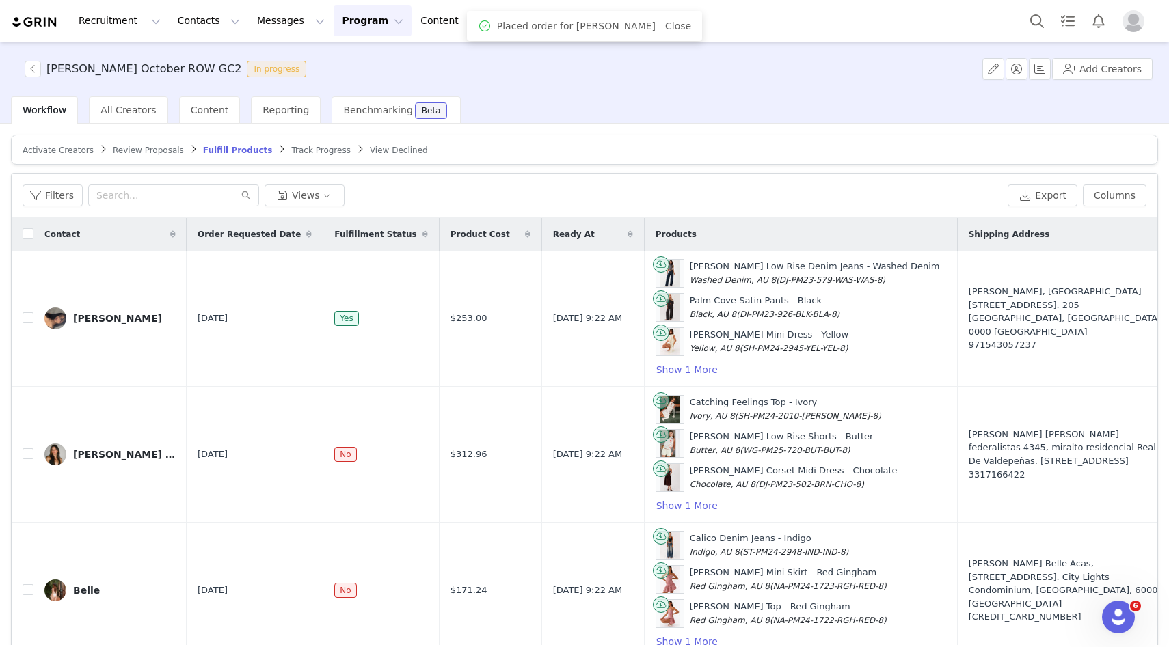
click at [55, 167] on div "Activate Creators Review Proposals Fulfill Products Track Progress View Decline…" at bounding box center [584, 417] width 1147 height 565
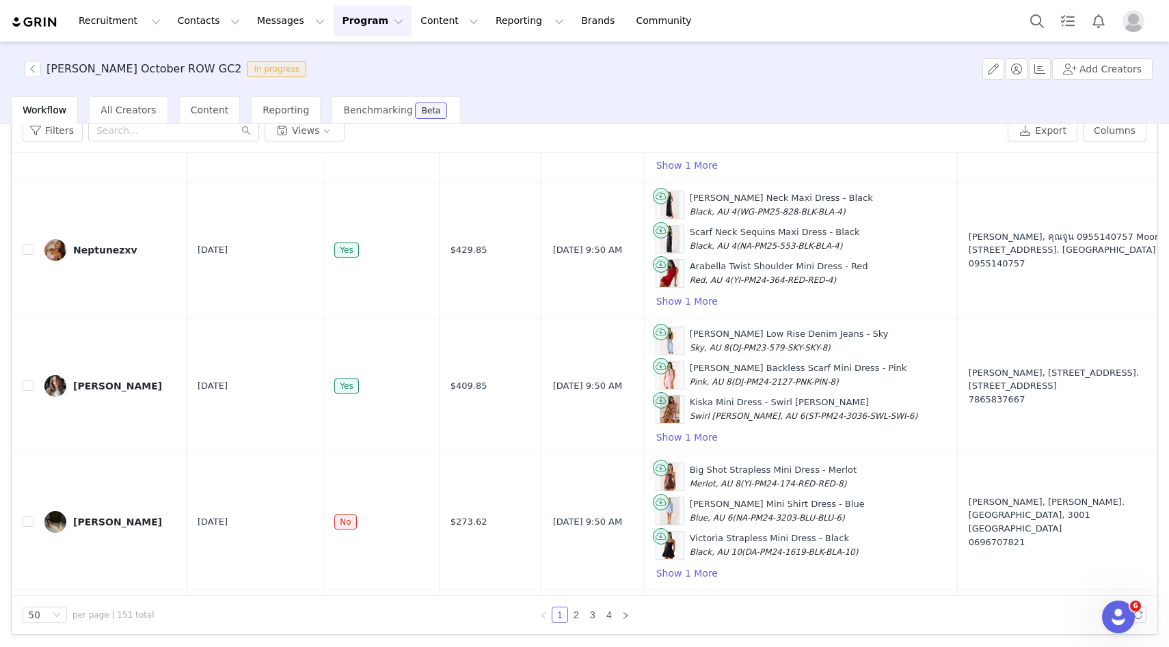
scroll to position [4490, 0]
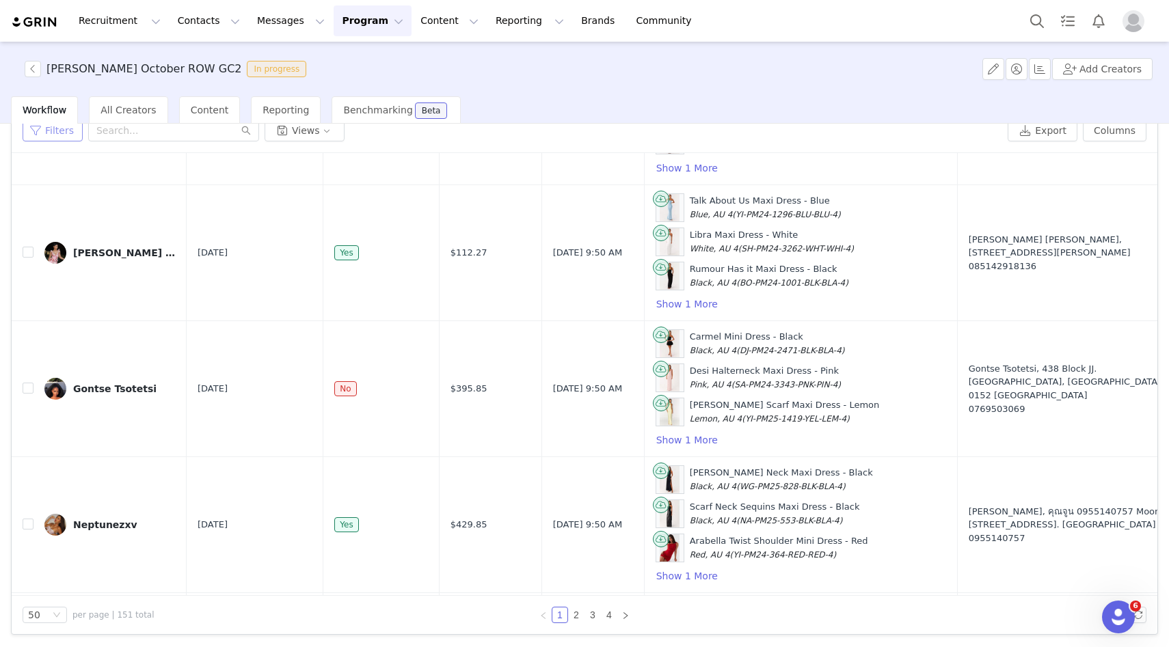
click at [53, 132] on button "Filters" at bounding box center [53, 131] width 60 height 22
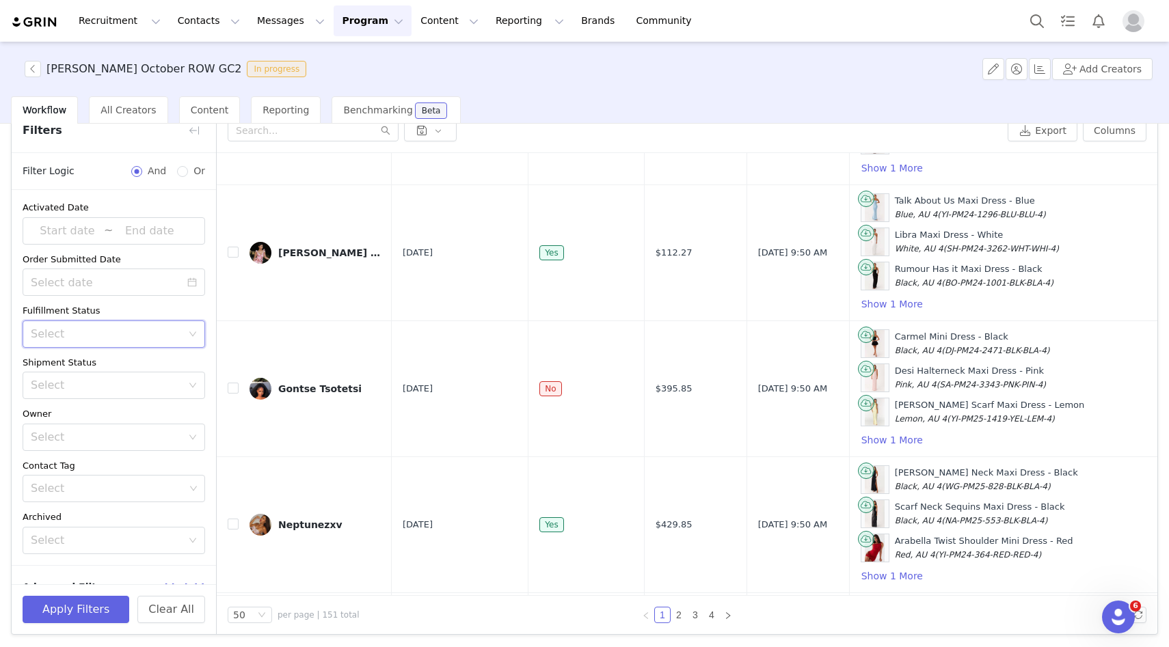
click at [96, 325] on div "Select" at bounding box center [109, 334] width 157 height 26
click at [90, 339] on div "Select" at bounding box center [106, 334] width 151 height 14
click at [101, 390] on div "Select" at bounding box center [106, 386] width 151 height 14
click at [101, 410] on li "Has No Order" at bounding box center [114, 415] width 183 height 22
click at [68, 617] on button "Apply Filters" at bounding box center [76, 609] width 107 height 27
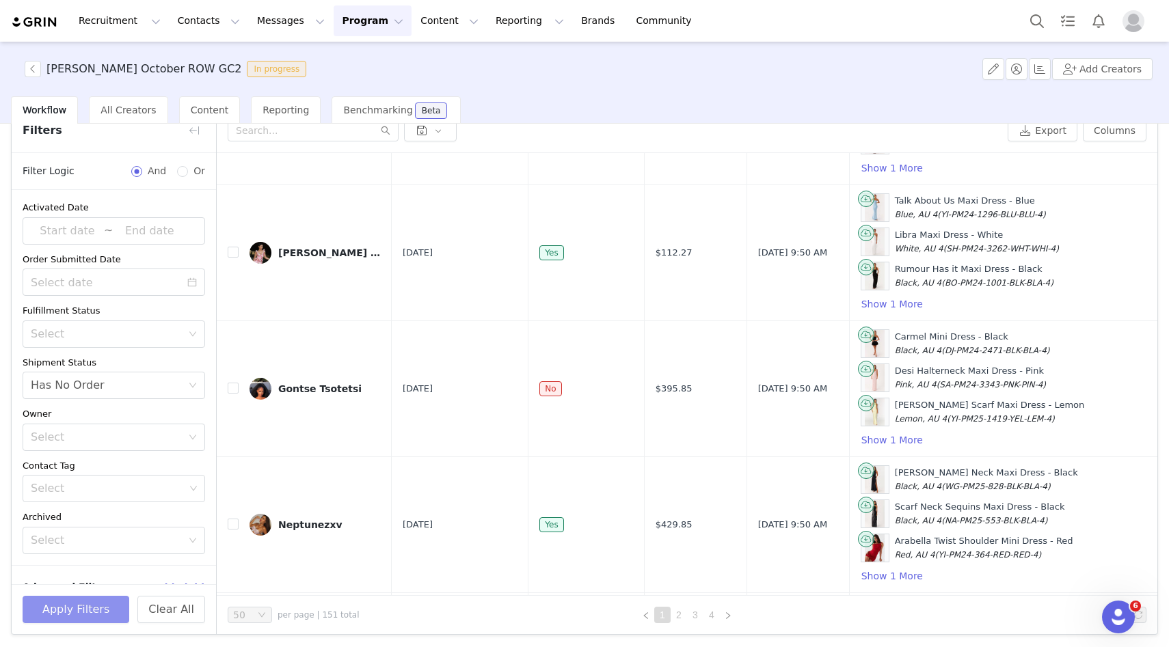
scroll to position [0, 0]
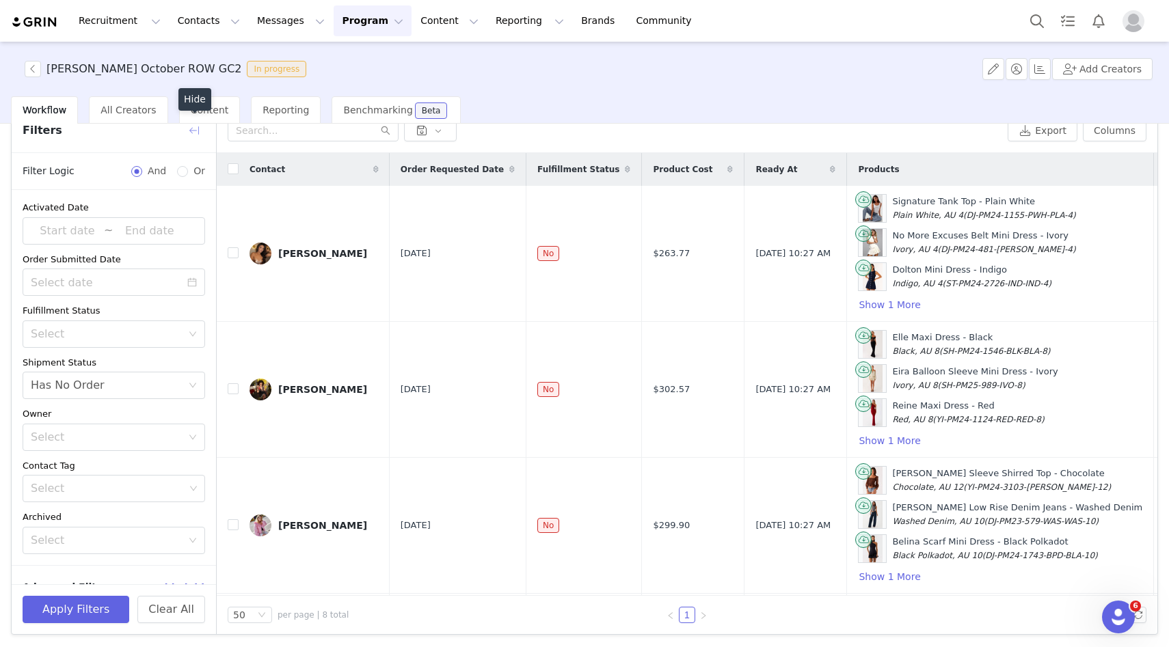
click at [193, 138] on button "button" at bounding box center [194, 131] width 22 height 22
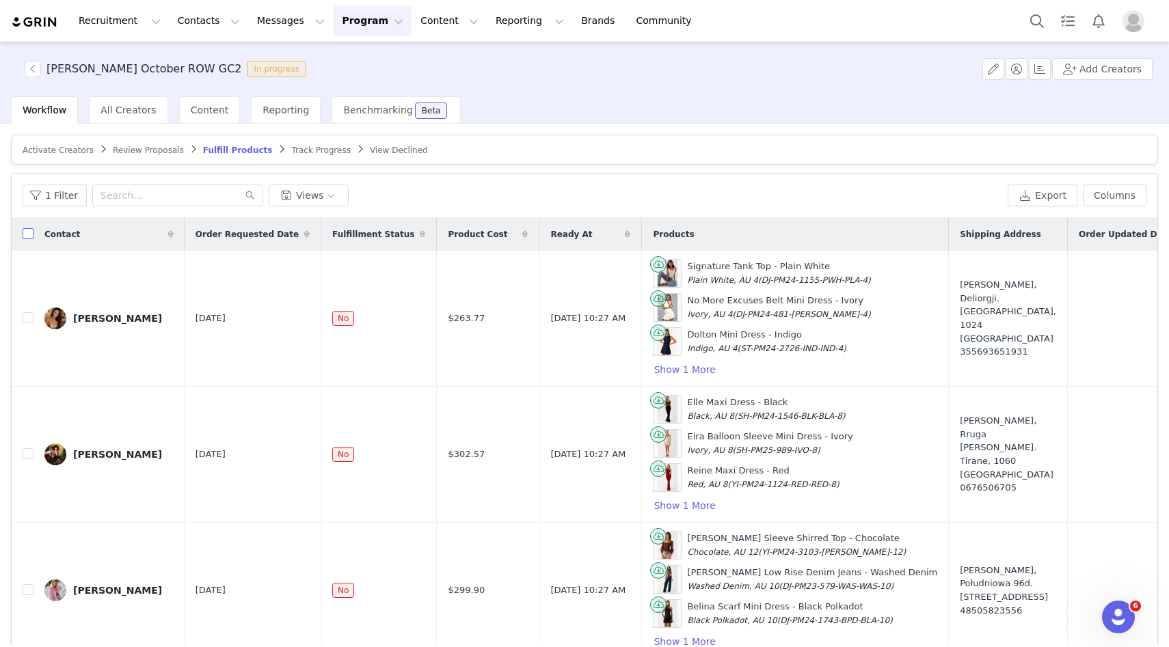
click at [29, 235] on input "checkbox" at bounding box center [28, 233] width 11 height 11
checkbox input "true"
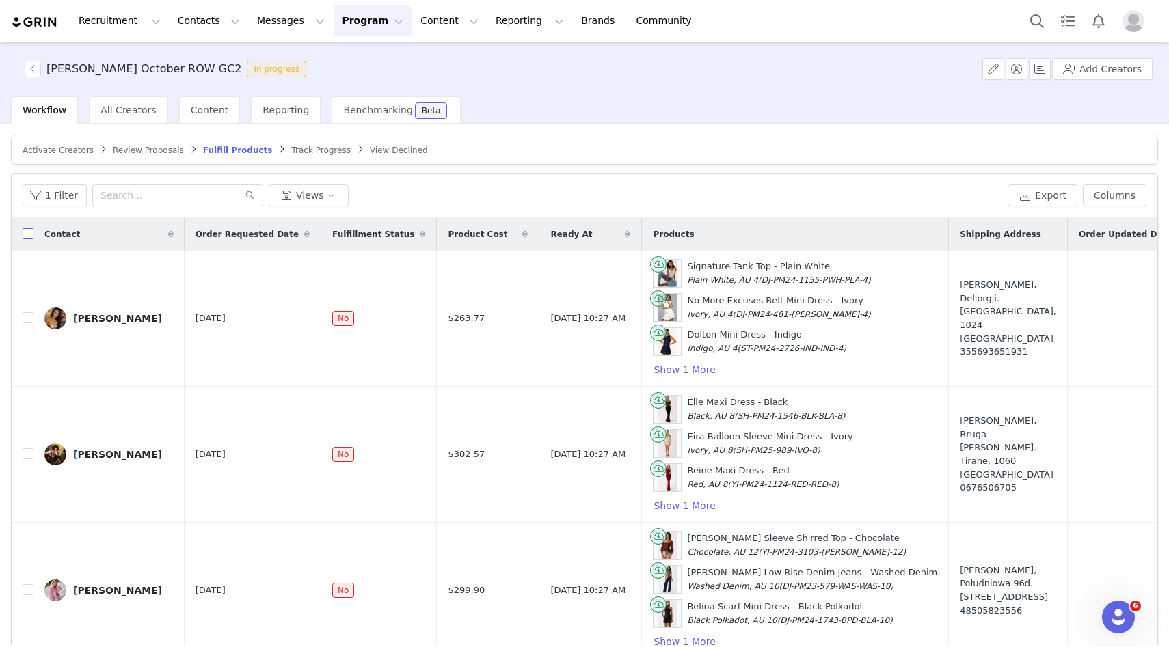
checkbox input "true"
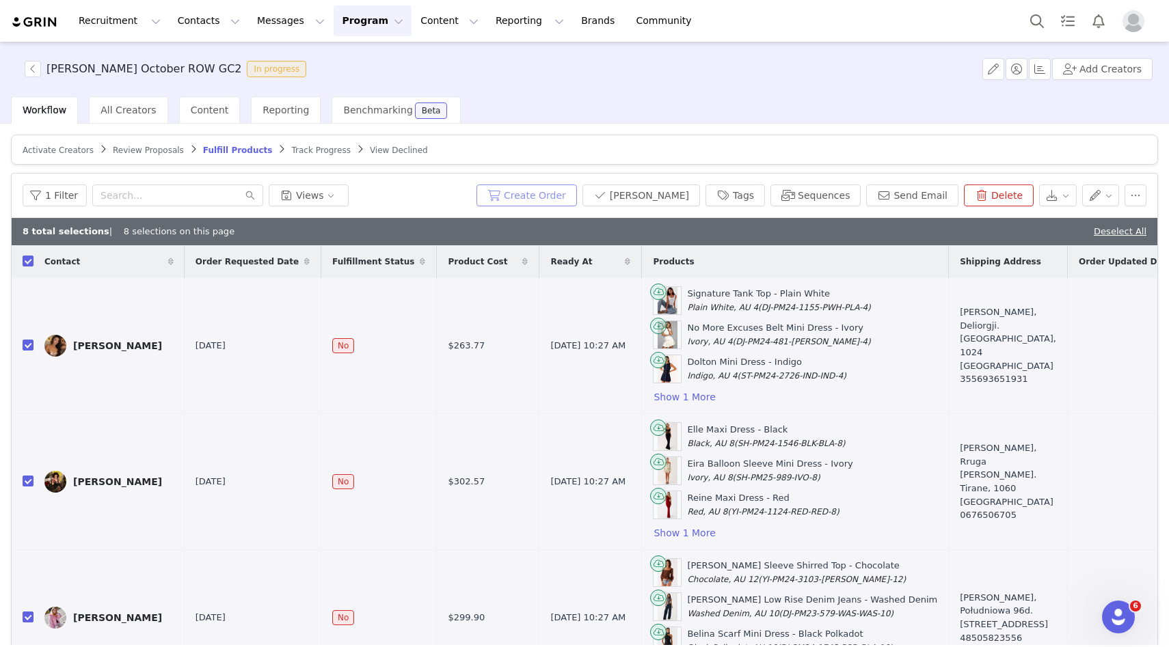
click at [577, 193] on button "Create Order" at bounding box center [527, 196] width 101 height 22
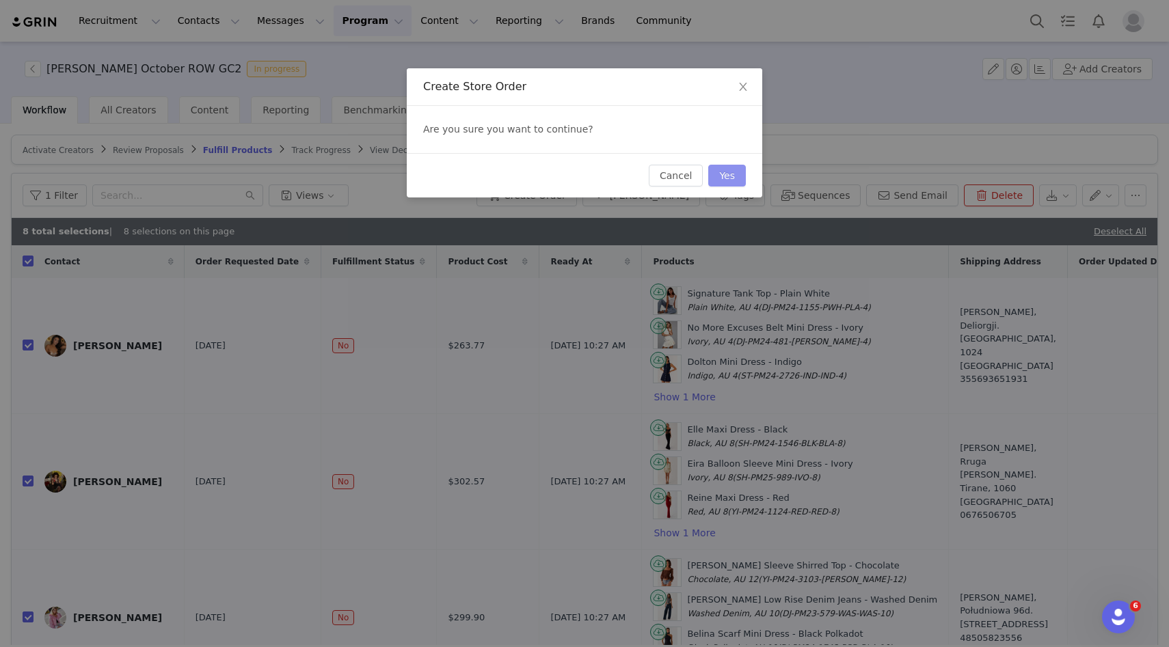
click at [718, 186] on button "Yes" at bounding box center [727, 176] width 38 height 22
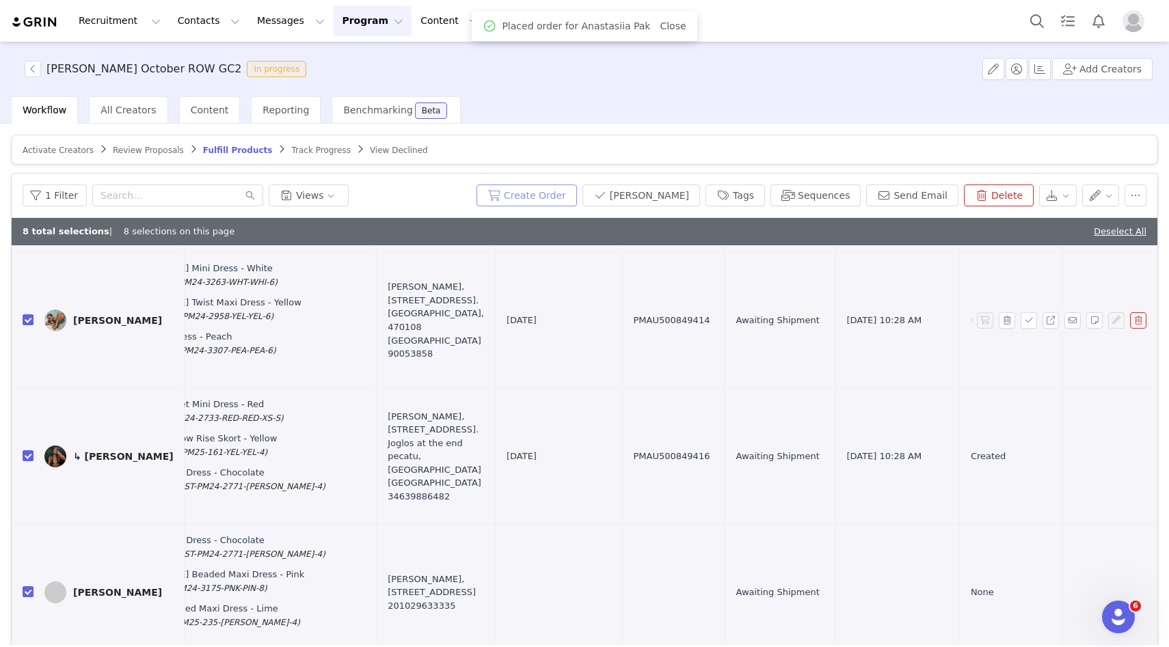
scroll to position [65, 0]
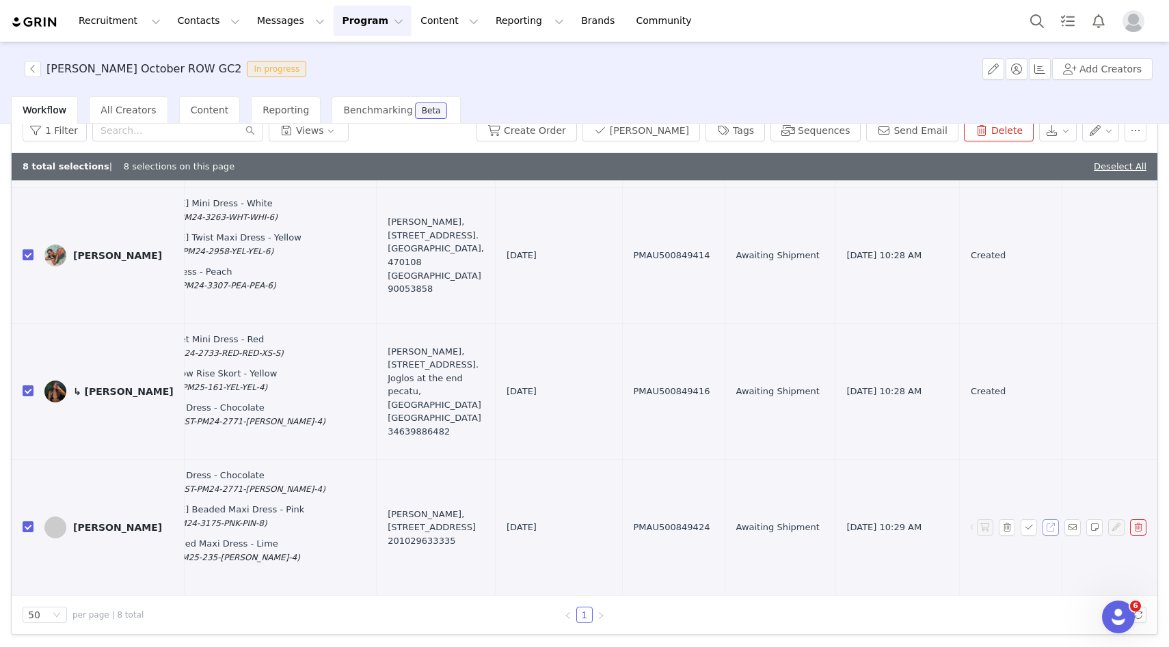
click at [1047, 529] on button "button" at bounding box center [1051, 528] width 16 height 16
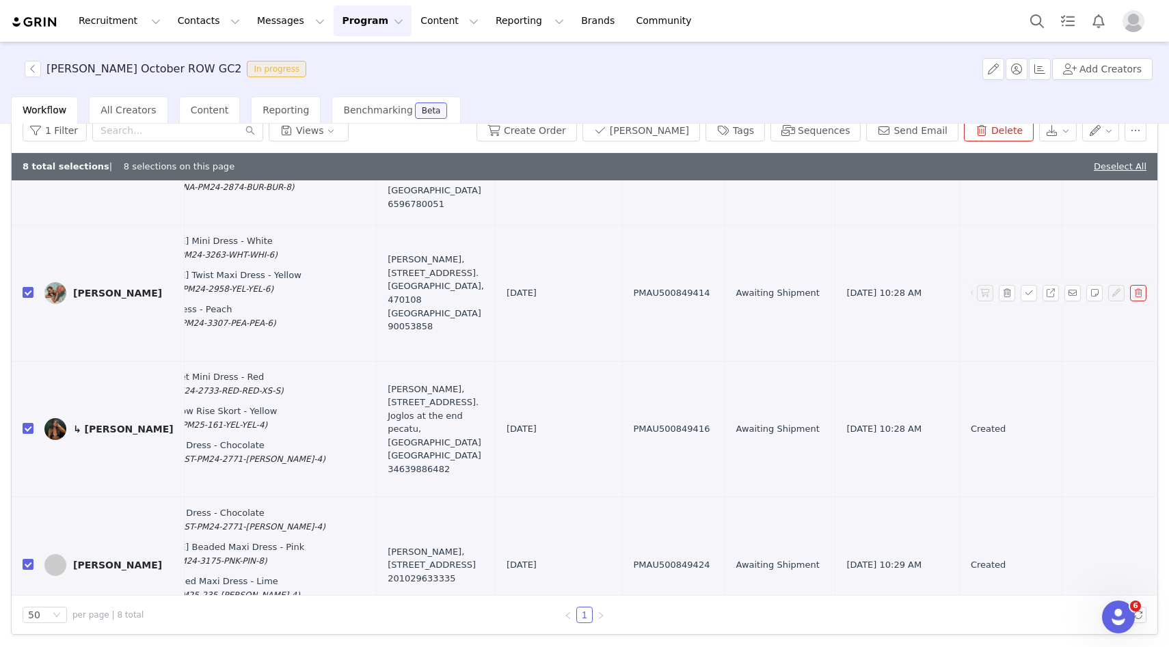
scroll to position [667, 572]
click at [1054, 438] on button "button" at bounding box center [1051, 430] width 16 height 16
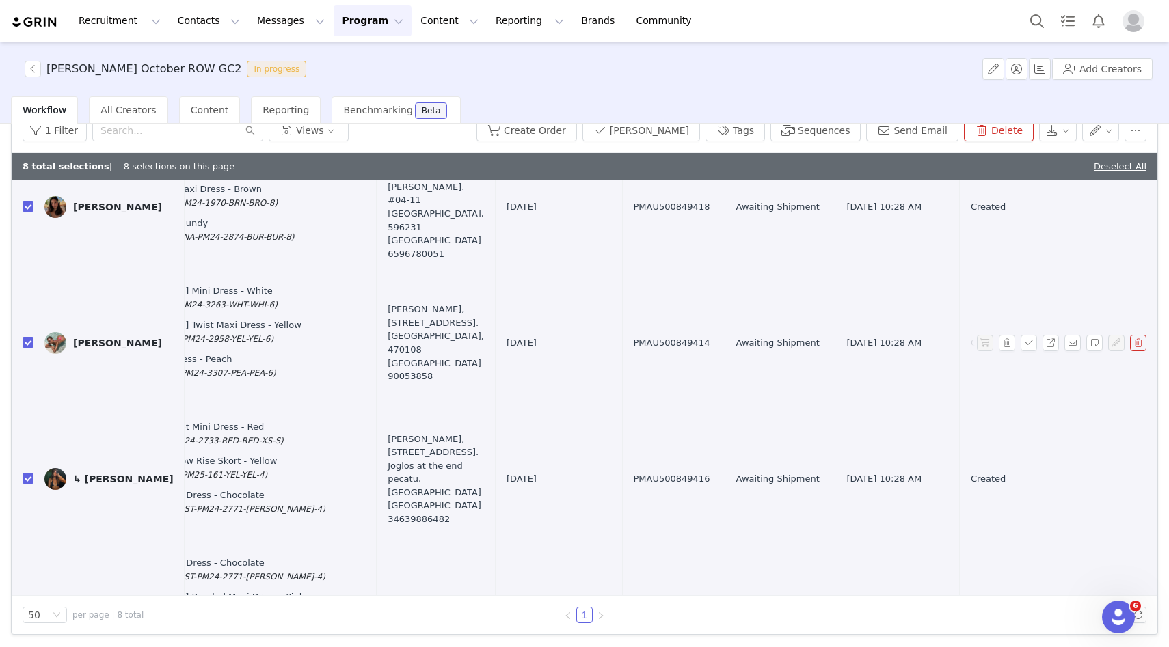
scroll to position [567, 572]
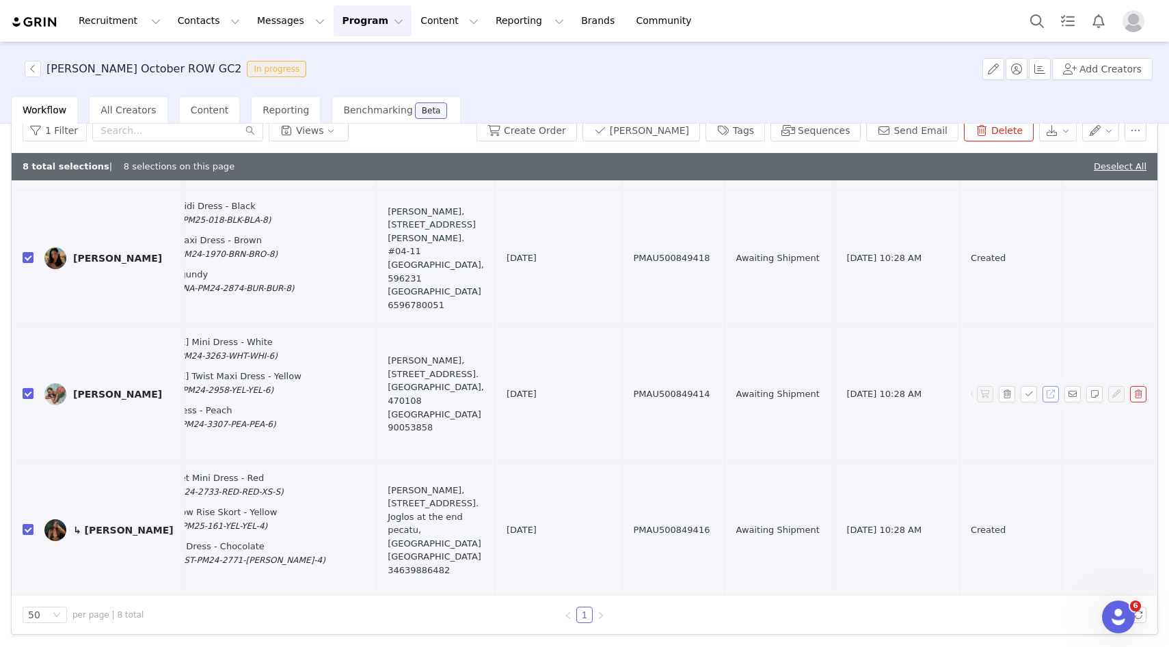
click at [1047, 400] on button "button" at bounding box center [1051, 394] width 16 height 16
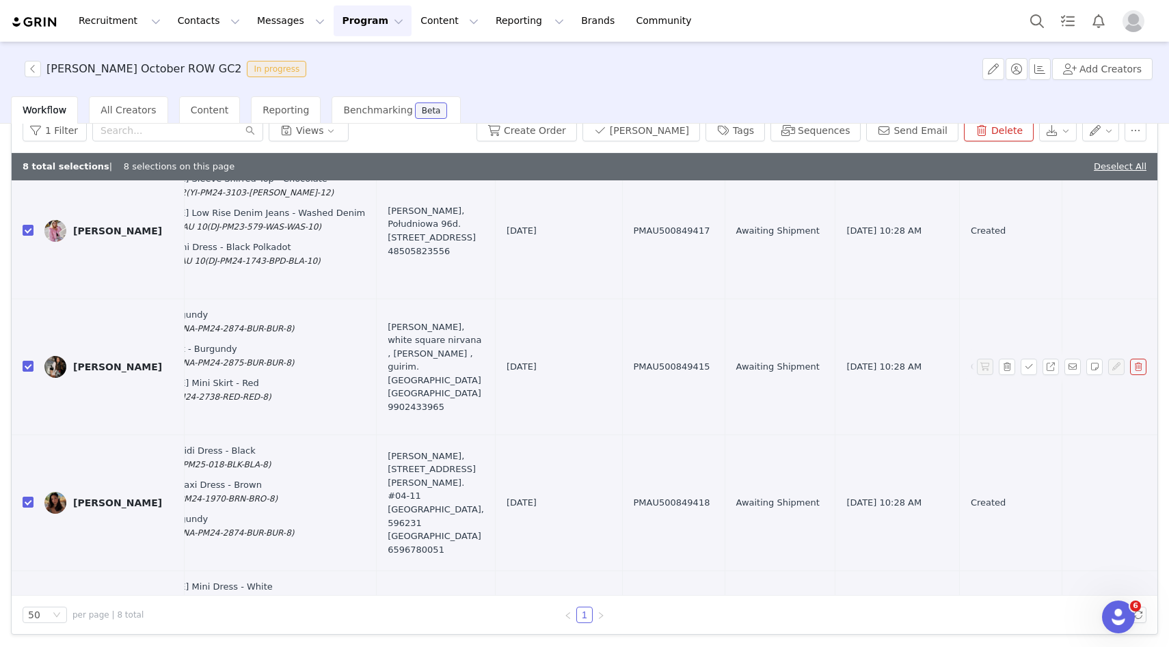
scroll to position [295, 572]
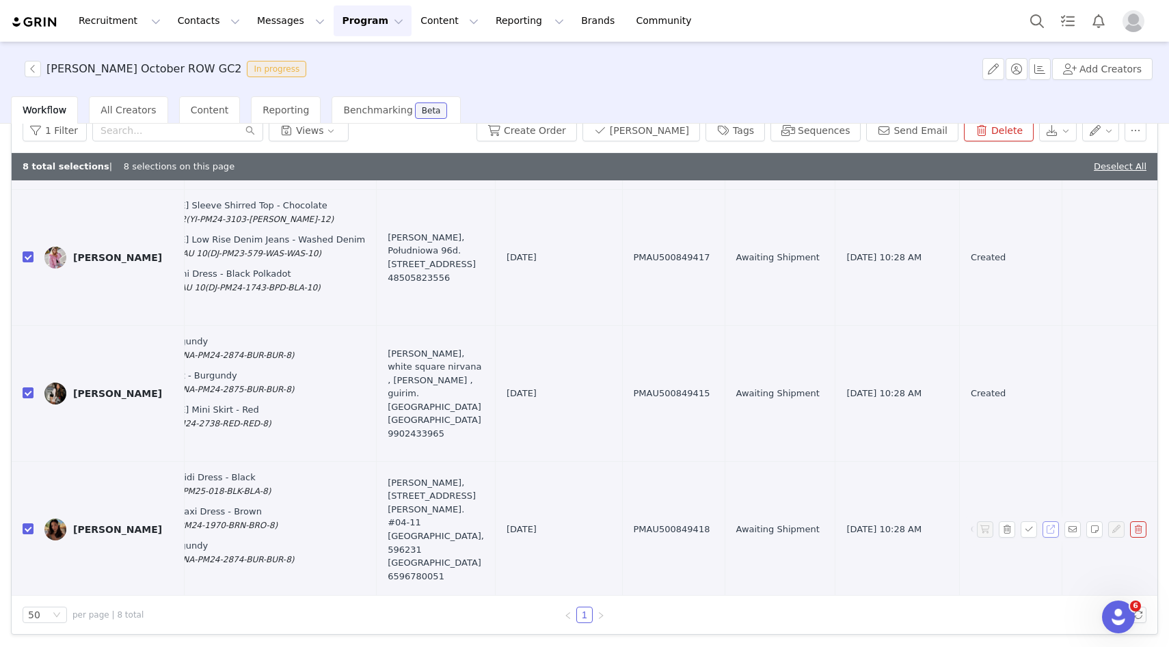
click at [1046, 533] on button "button" at bounding box center [1051, 530] width 16 height 16
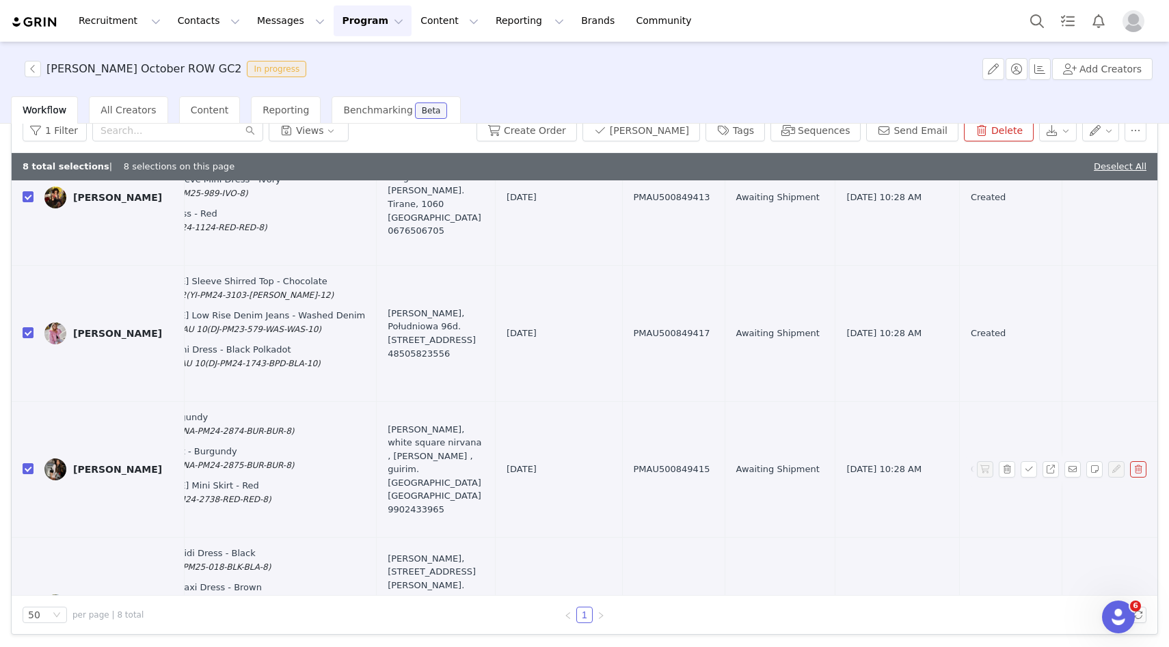
scroll to position [206, 572]
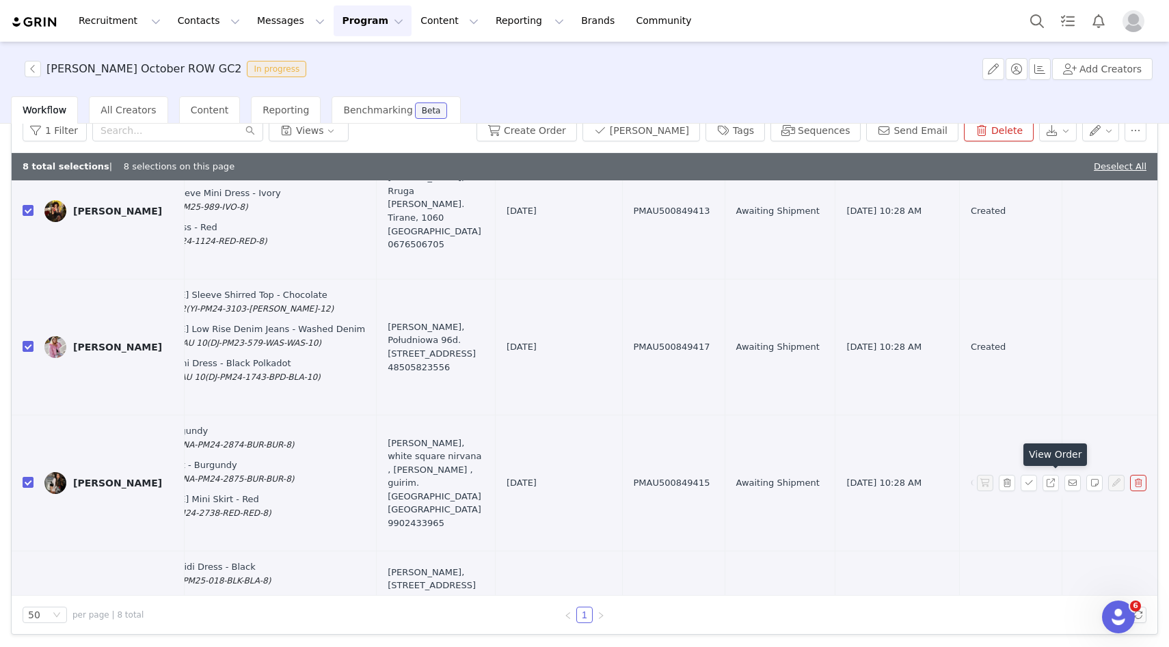
click at [1059, 481] on link at bounding box center [1054, 483] width 22 height 16
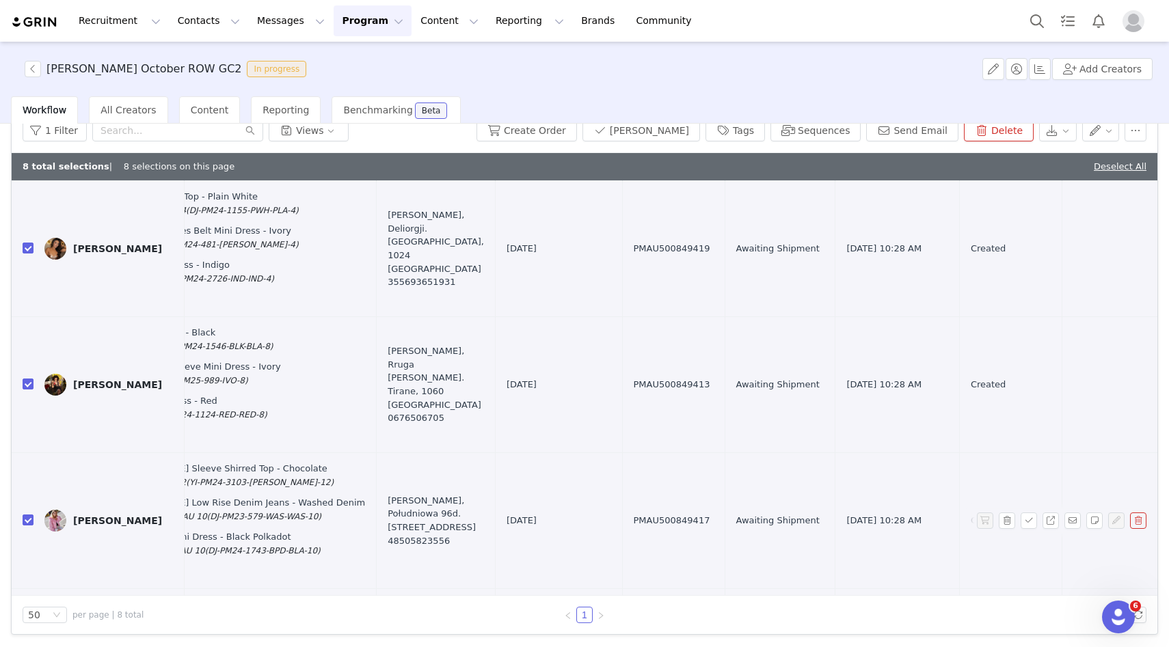
scroll to position [27, 572]
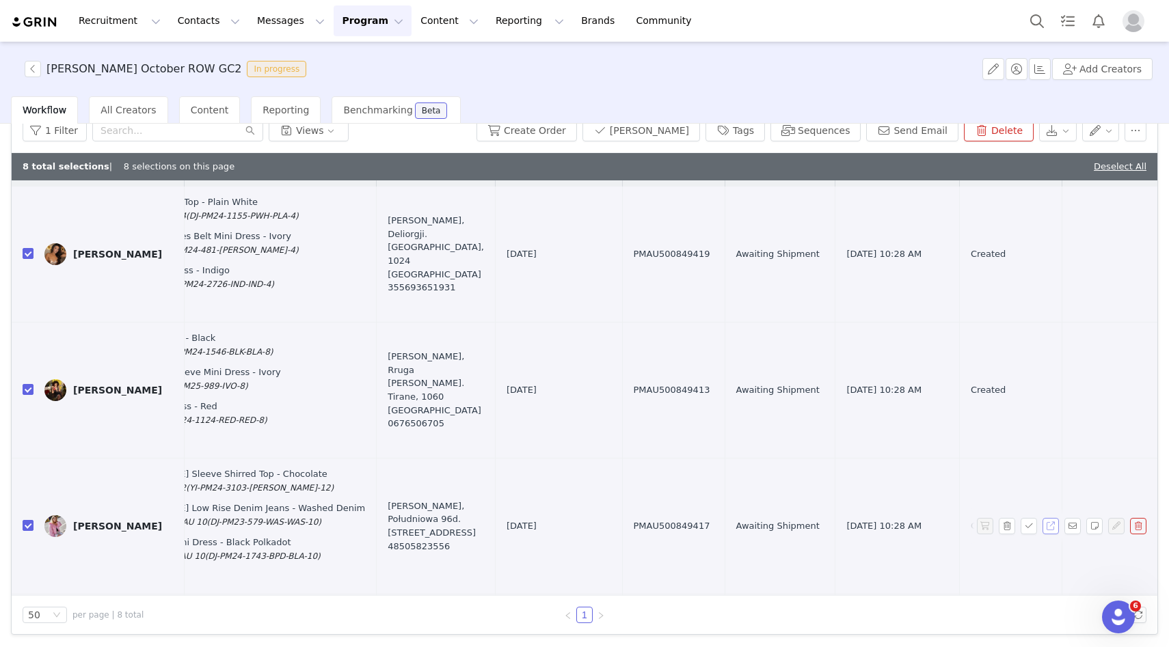
click at [1054, 529] on button "button" at bounding box center [1051, 526] width 16 height 16
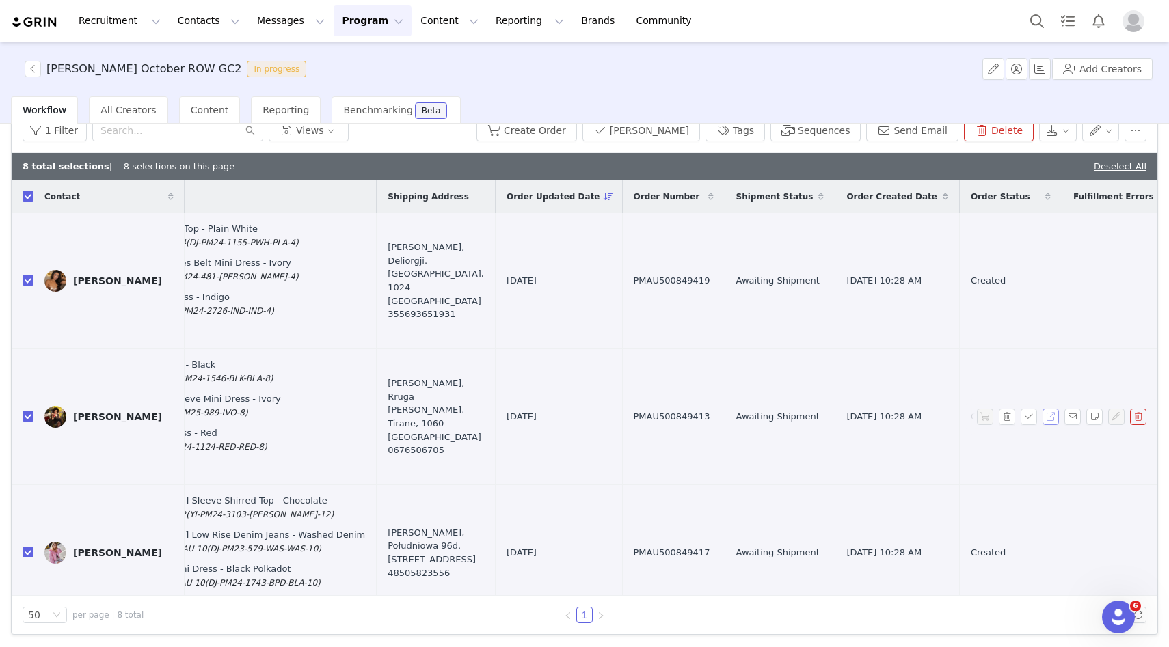
click at [1052, 419] on button "button" at bounding box center [1051, 417] width 16 height 16
click at [1046, 281] on button "button" at bounding box center [1051, 281] width 16 height 16
click at [67, 131] on button "1 Filter" at bounding box center [55, 131] width 64 height 22
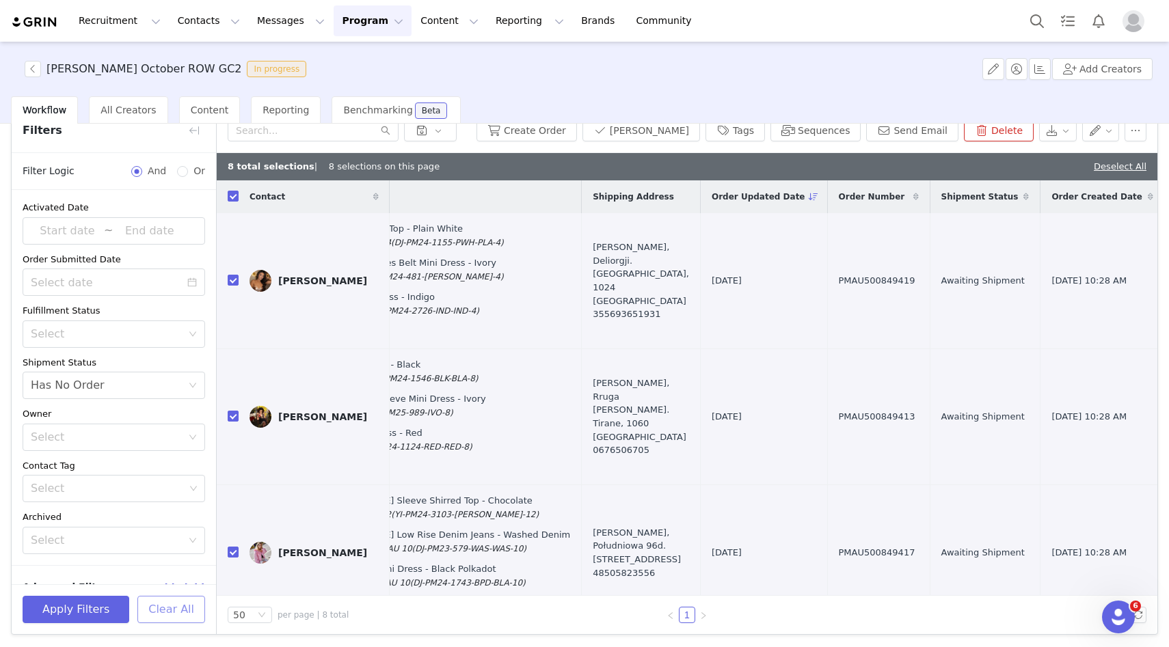
click at [162, 615] on button "Clear All" at bounding box center [171, 609] width 68 height 27
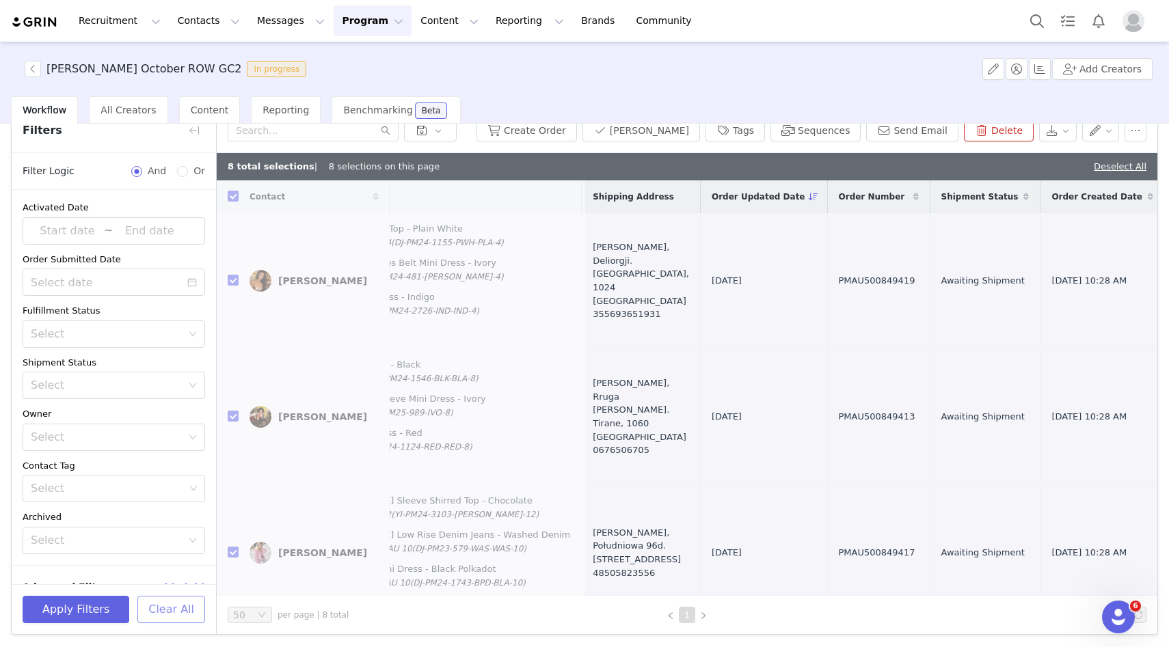
scroll to position [0, 0]
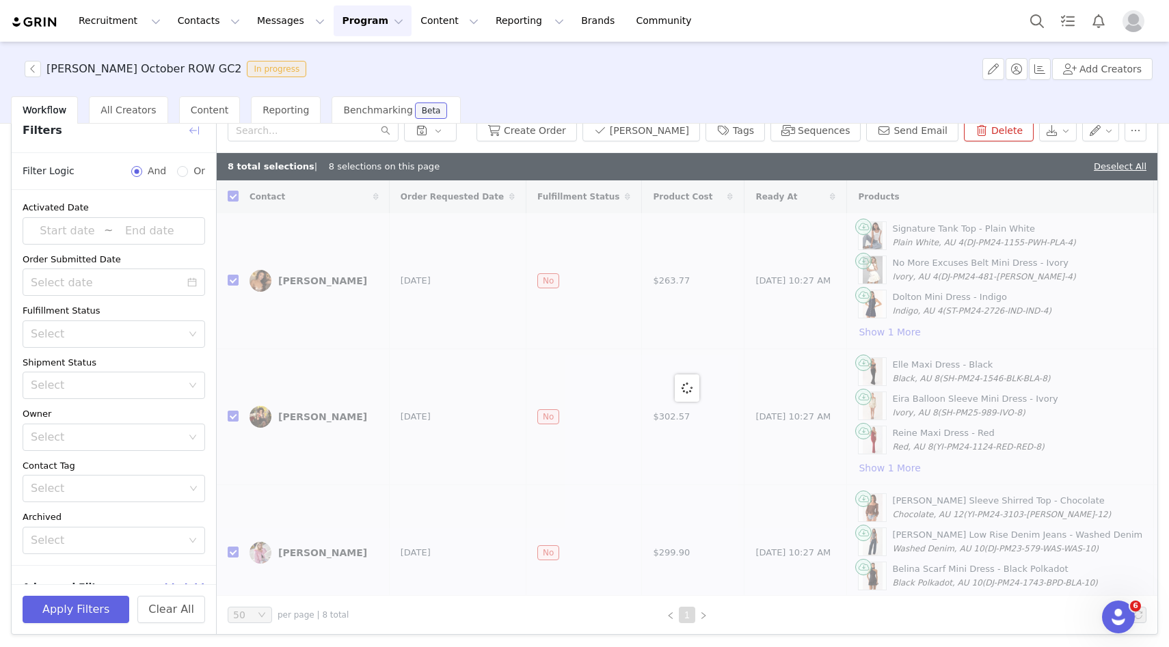
click at [197, 136] on button "button" at bounding box center [194, 131] width 22 height 22
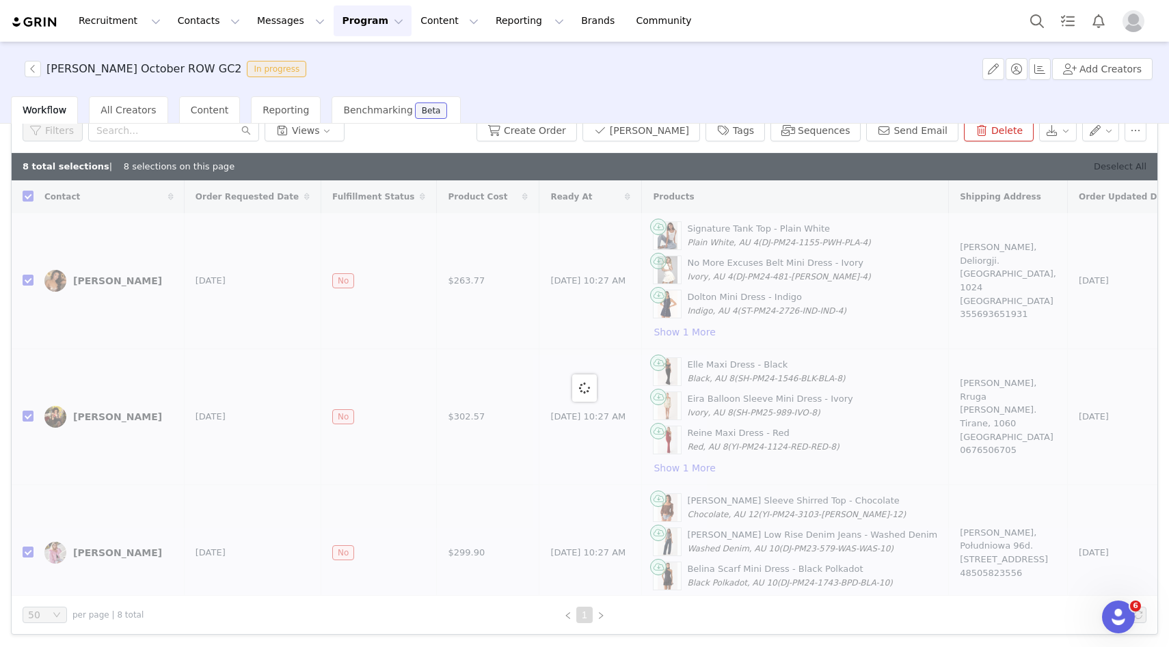
click at [1119, 164] on link "Deselect All" at bounding box center [1120, 166] width 53 height 10
checkbox input "false"
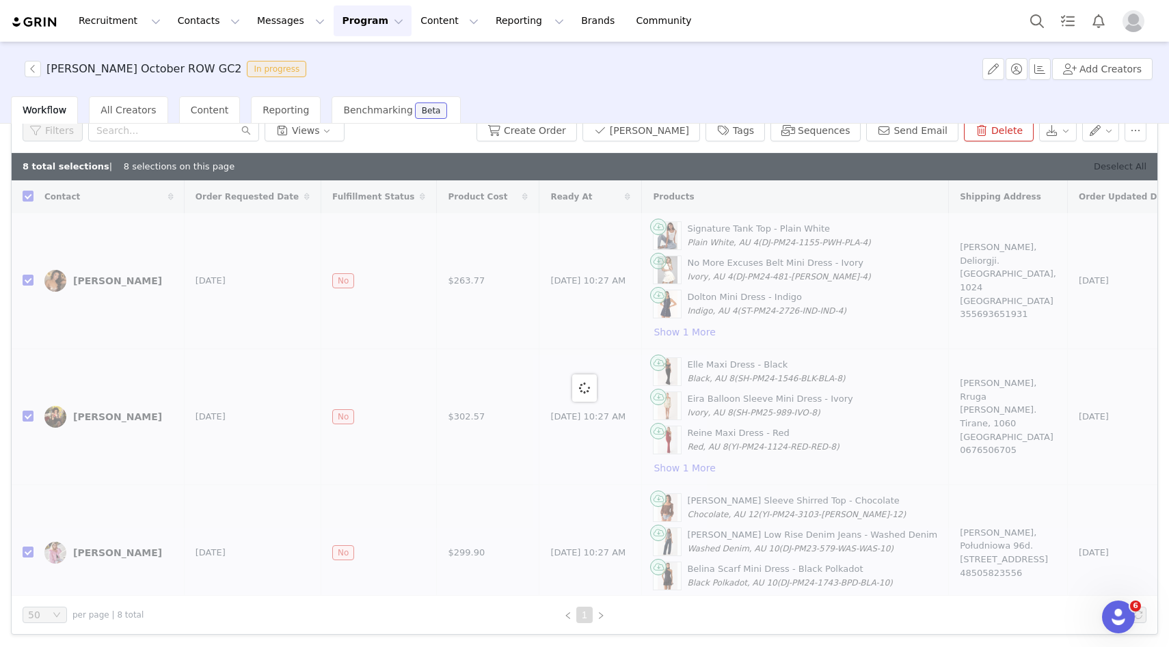
checkbox input "false"
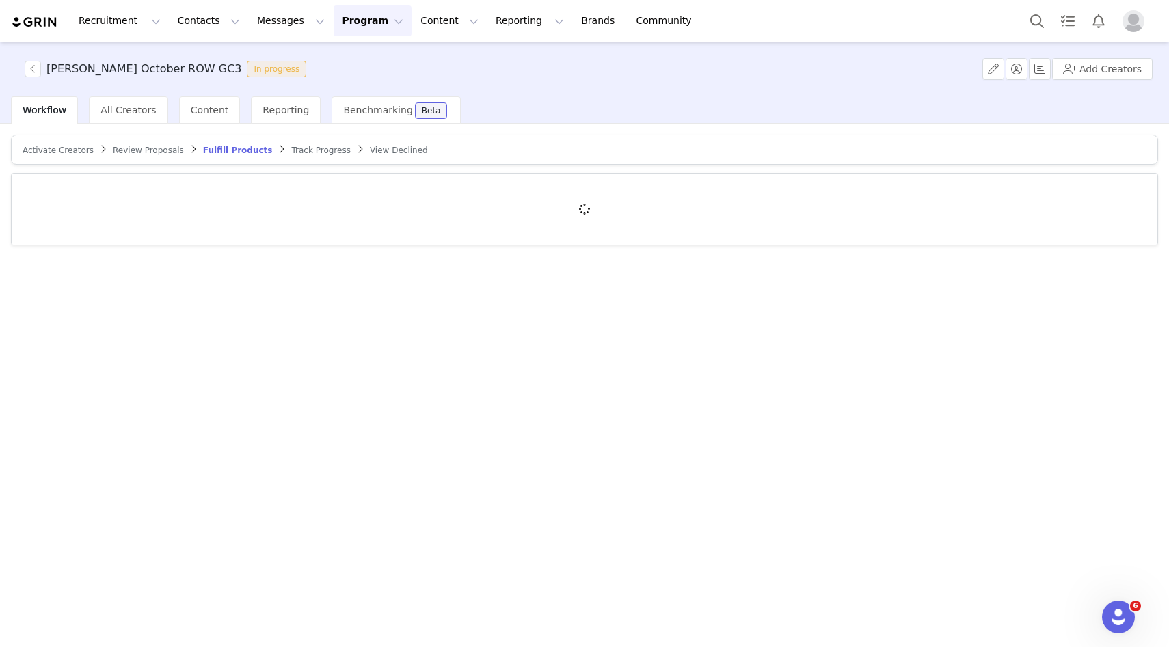
click at [139, 147] on span "Review Proposals" at bounding box center [148, 151] width 71 height 10
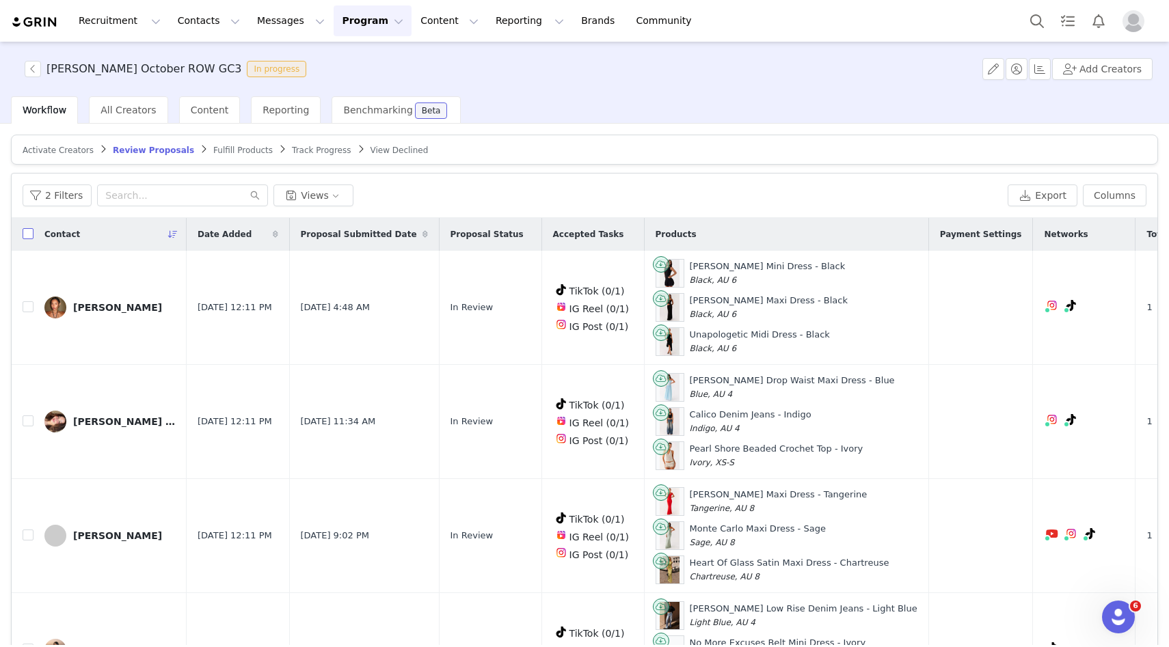
click at [24, 237] on input "checkbox" at bounding box center [28, 233] width 11 height 11
checkbox input "true"
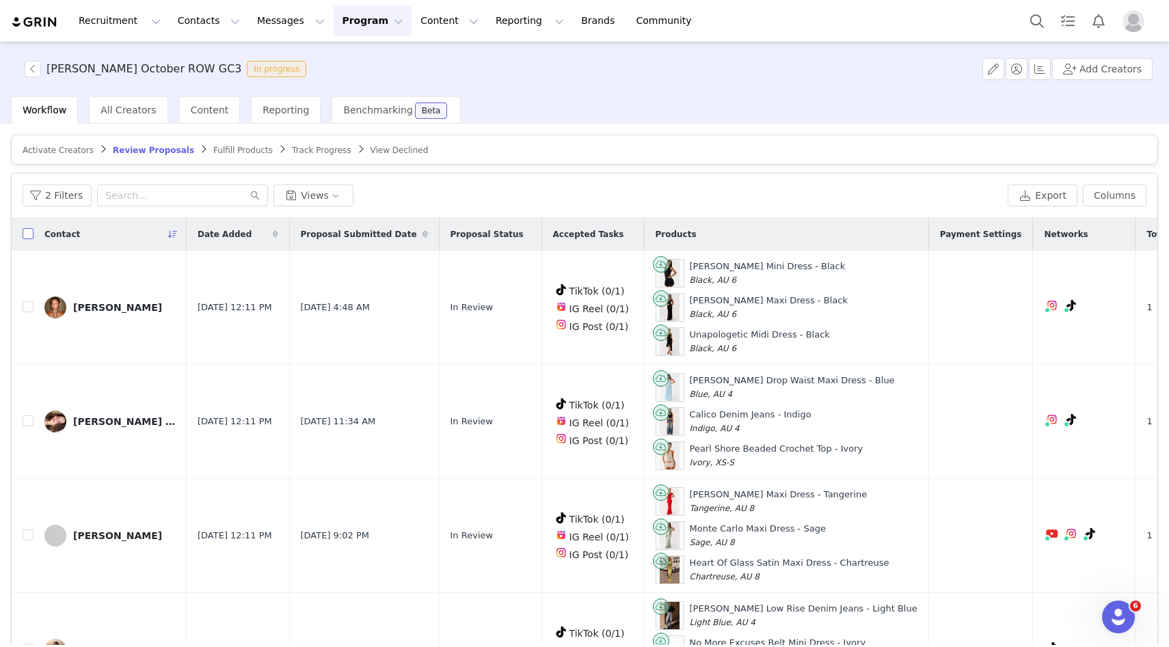
checkbox input "true"
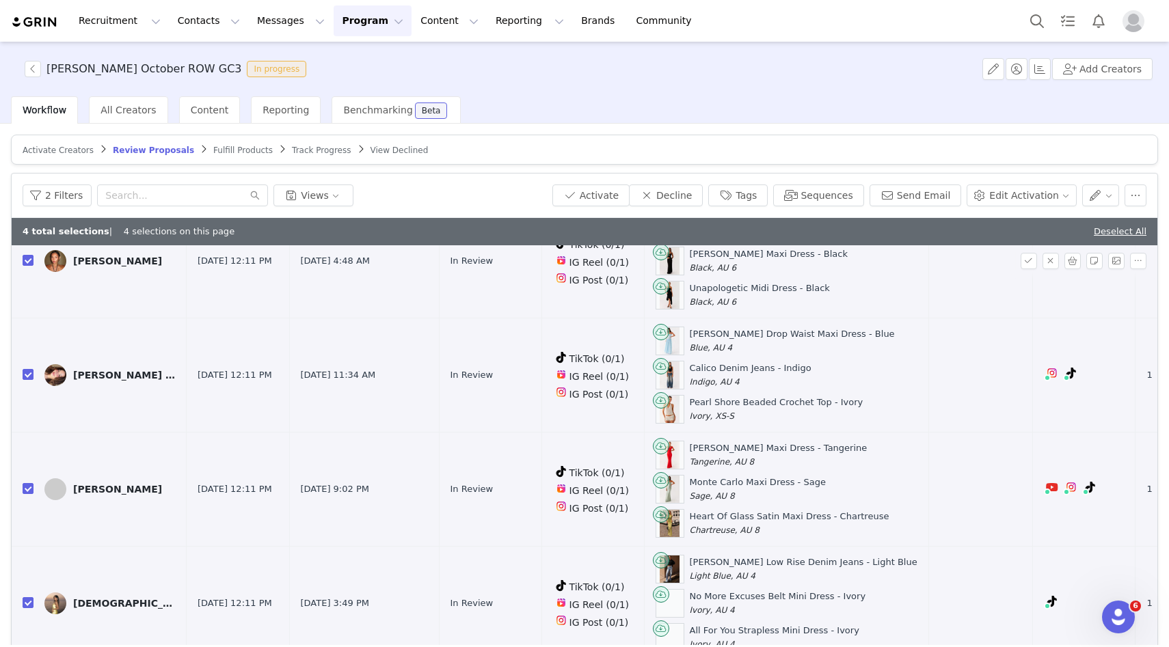
scroll to position [65, 0]
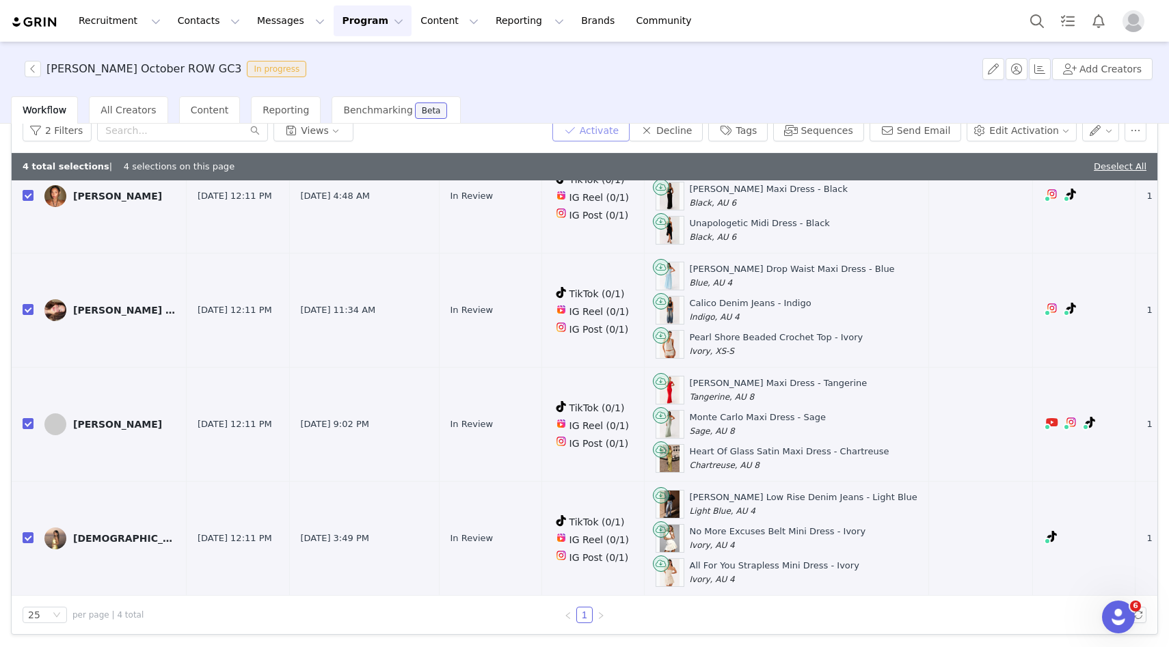
click at [606, 127] on button "Activate" at bounding box center [590, 131] width 77 height 22
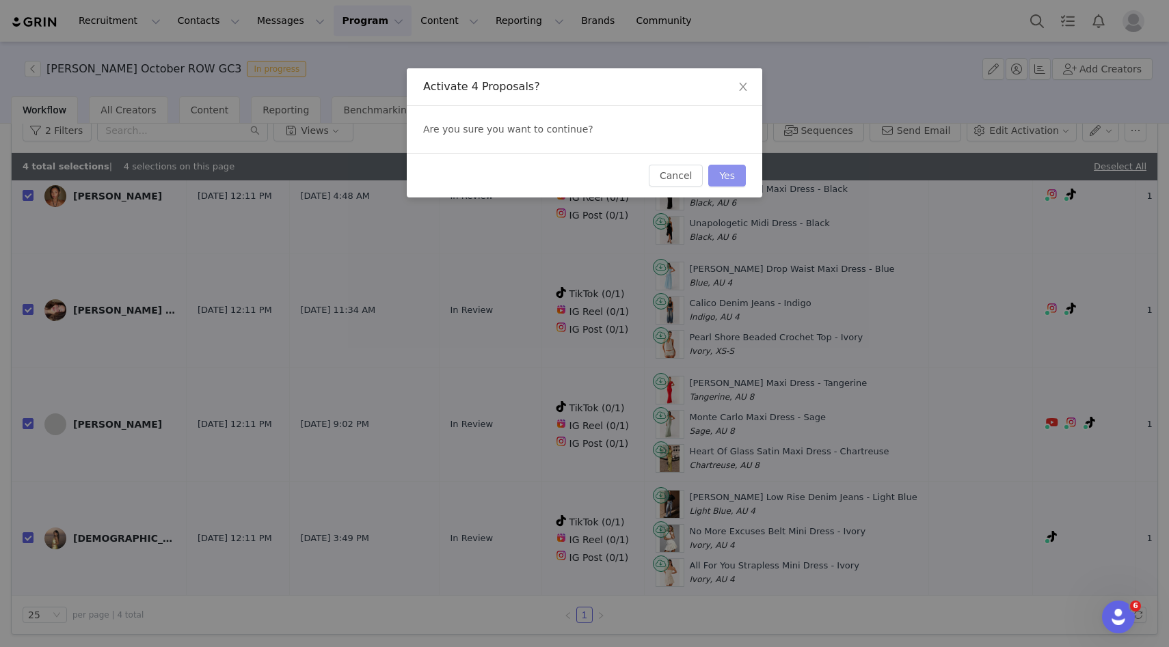
click at [716, 170] on button "Yes" at bounding box center [727, 176] width 38 height 22
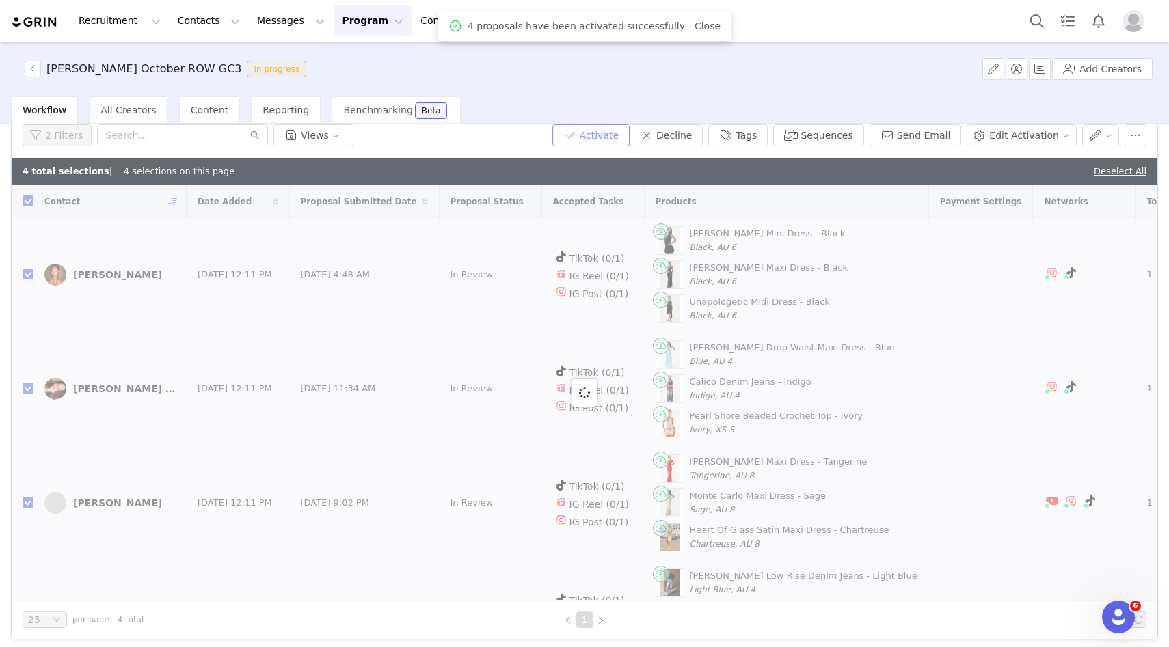
scroll to position [0, 0]
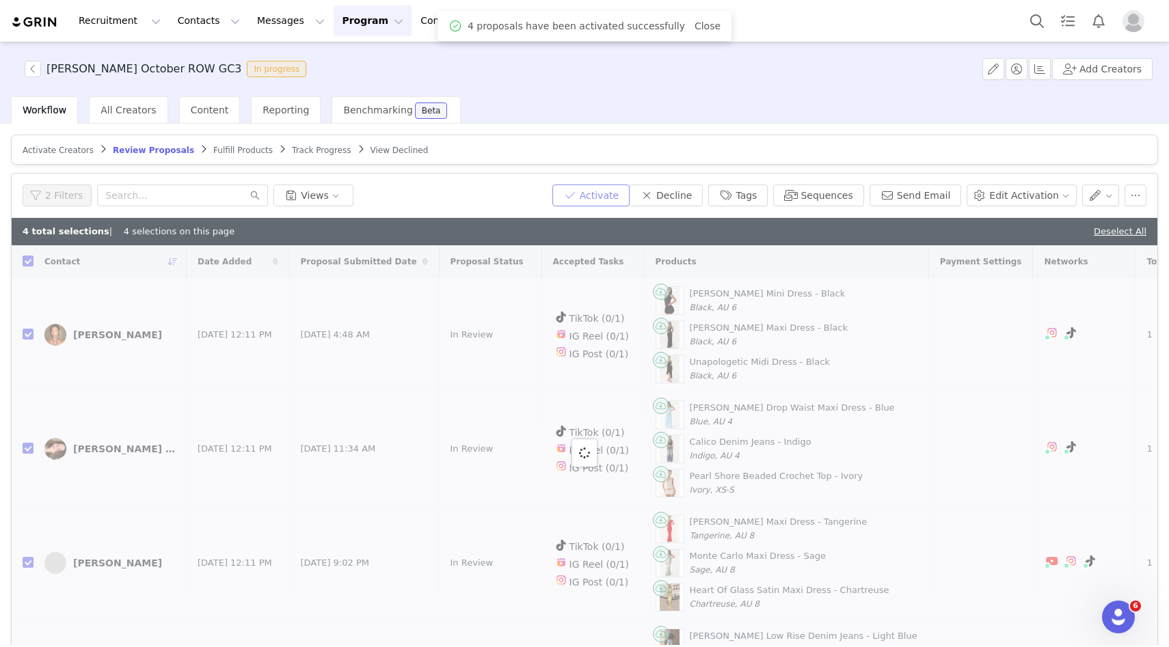
checkbox input "false"
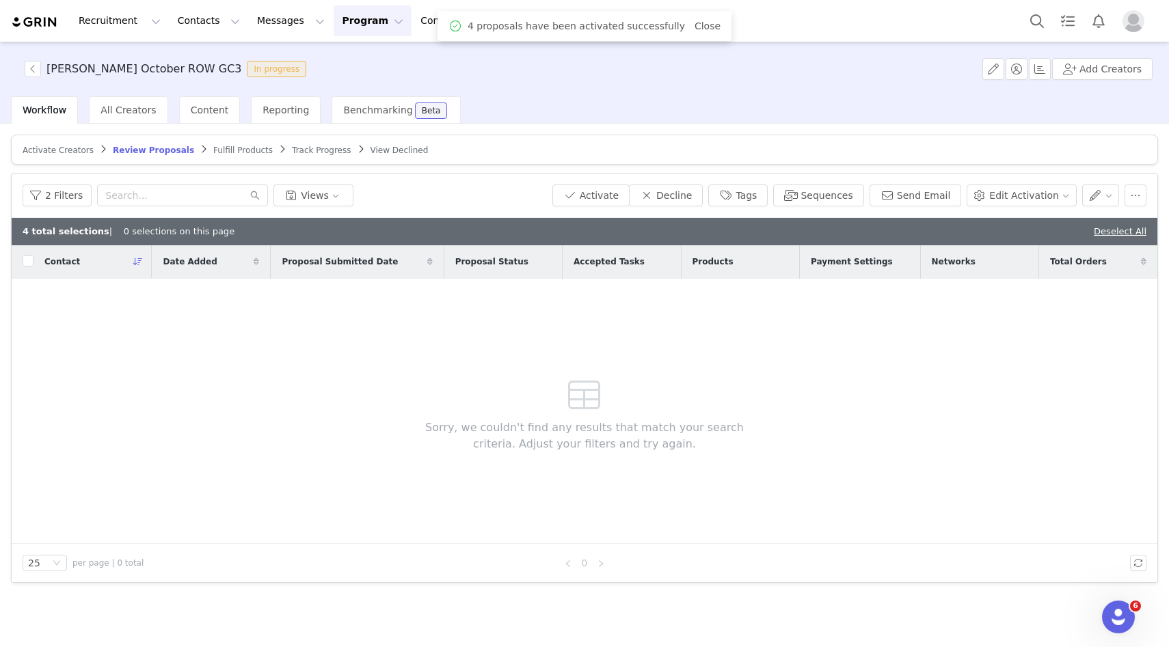
click at [213, 153] on span "Fulfill Products" at bounding box center [242, 151] width 59 height 10
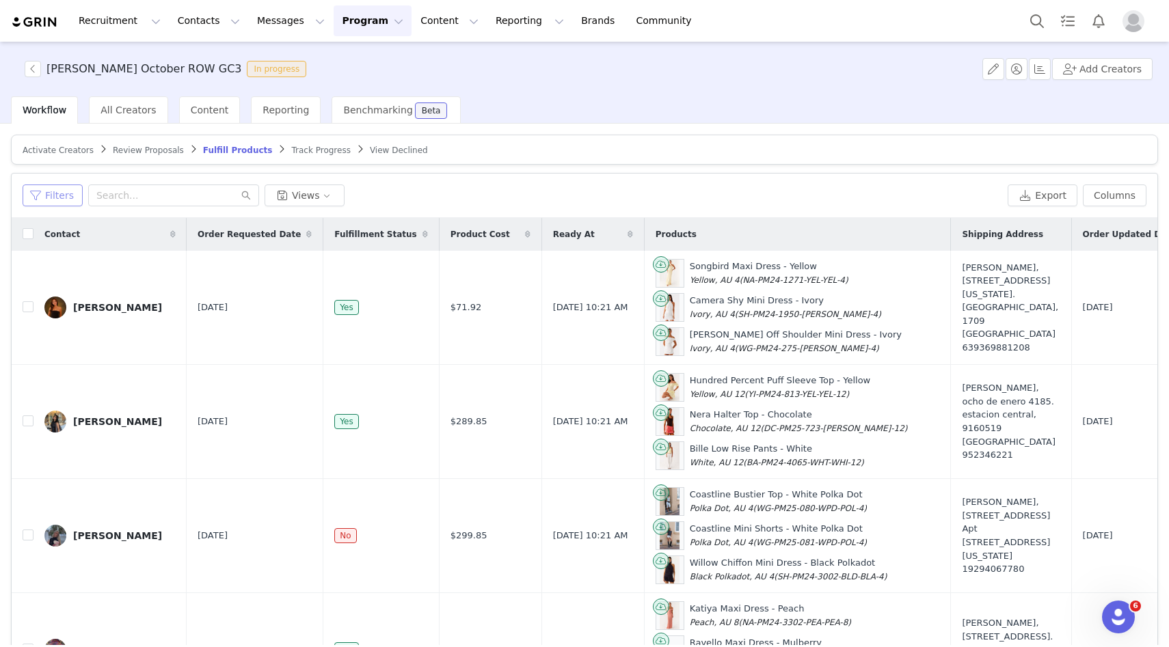
click at [75, 195] on button "Filters" at bounding box center [53, 196] width 60 height 22
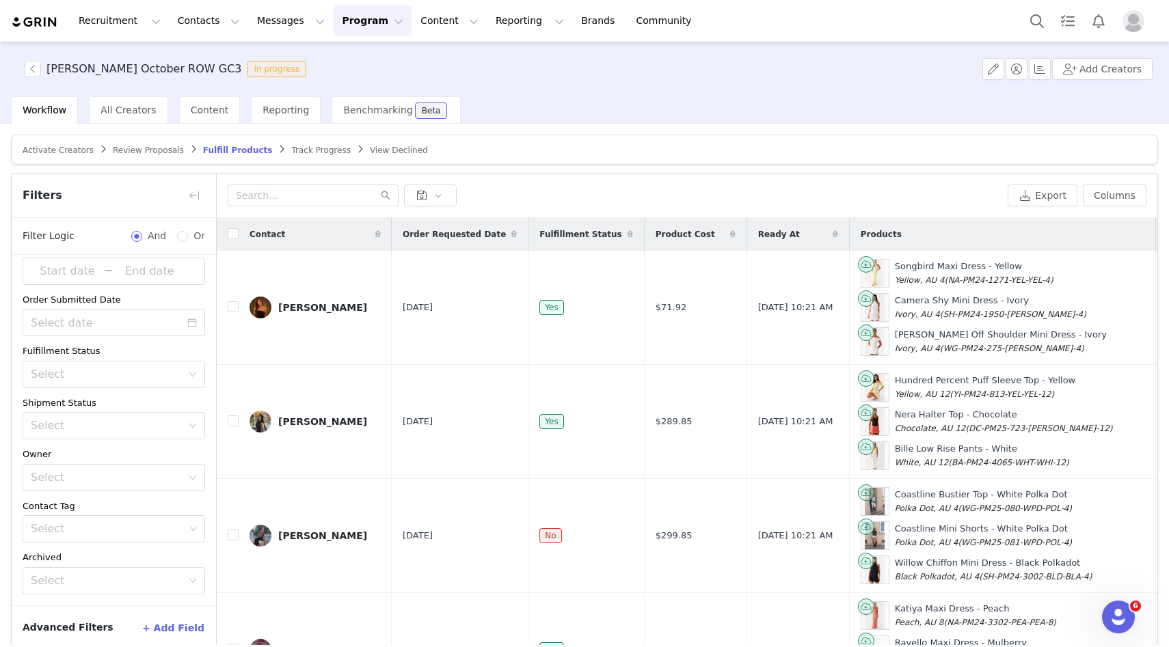
scroll to position [65, 0]
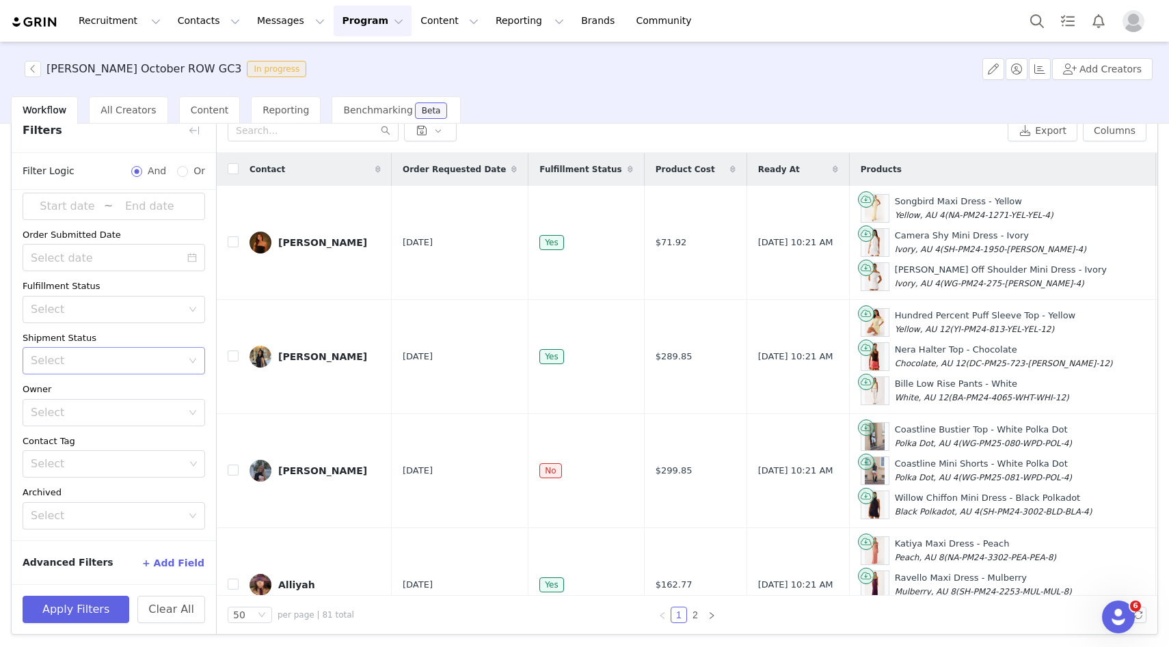
click at [90, 366] on div "Select" at bounding box center [106, 361] width 151 height 14
click at [93, 390] on li "Has No Order" at bounding box center [114, 390] width 183 height 22
click at [62, 612] on button "Apply Filters" at bounding box center [76, 609] width 107 height 27
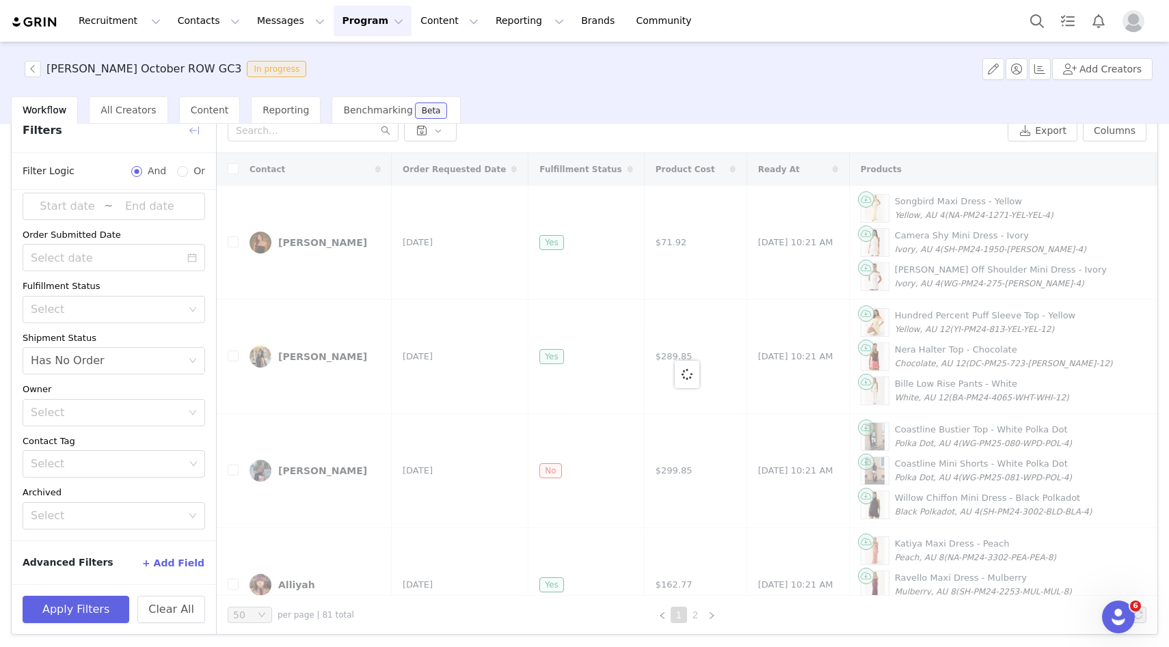
click at [193, 131] on button "button" at bounding box center [194, 131] width 22 height 22
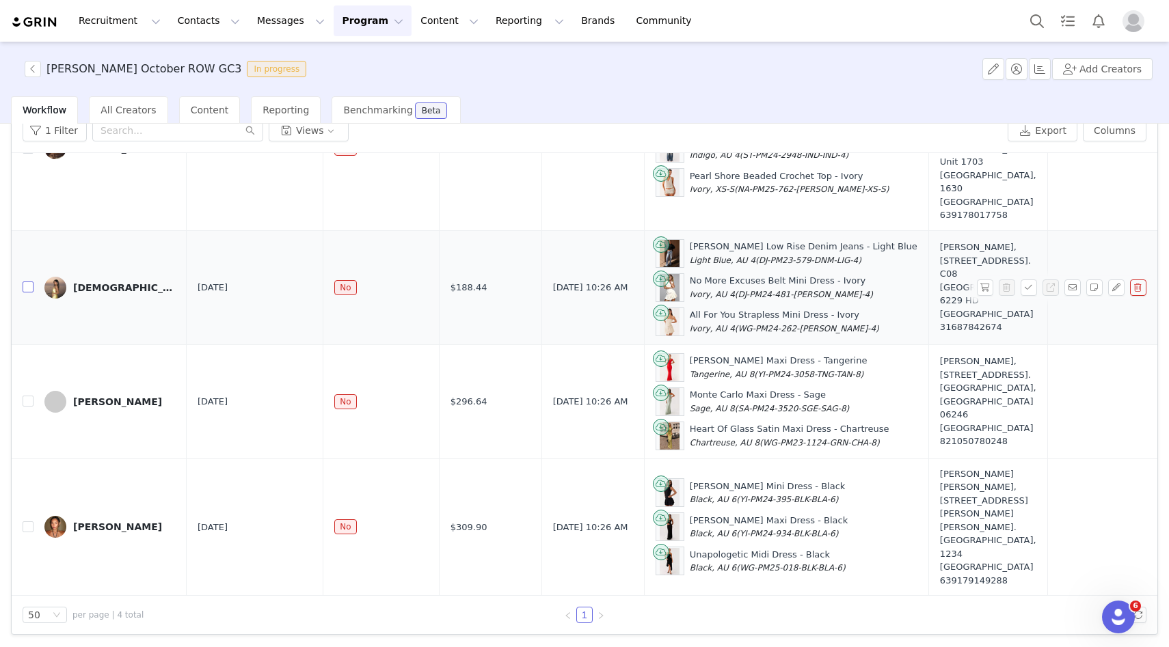
scroll to position [0, 0]
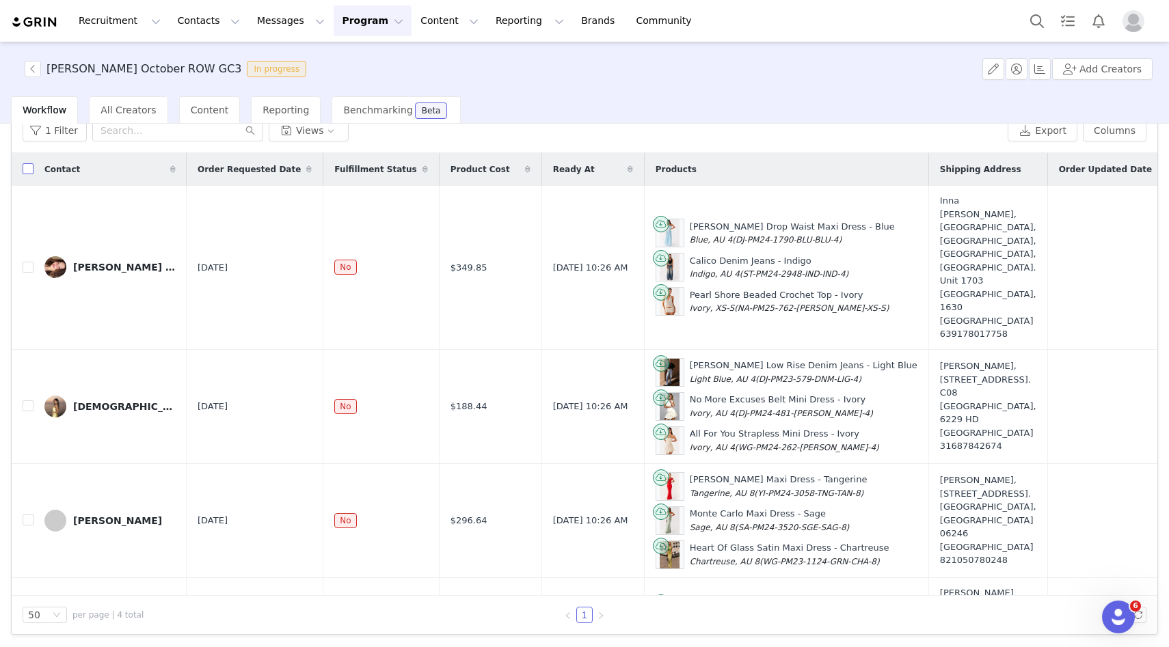
click at [27, 170] on input "checkbox" at bounding box center [28, 168] width 11 height 11
checkbox input "true"
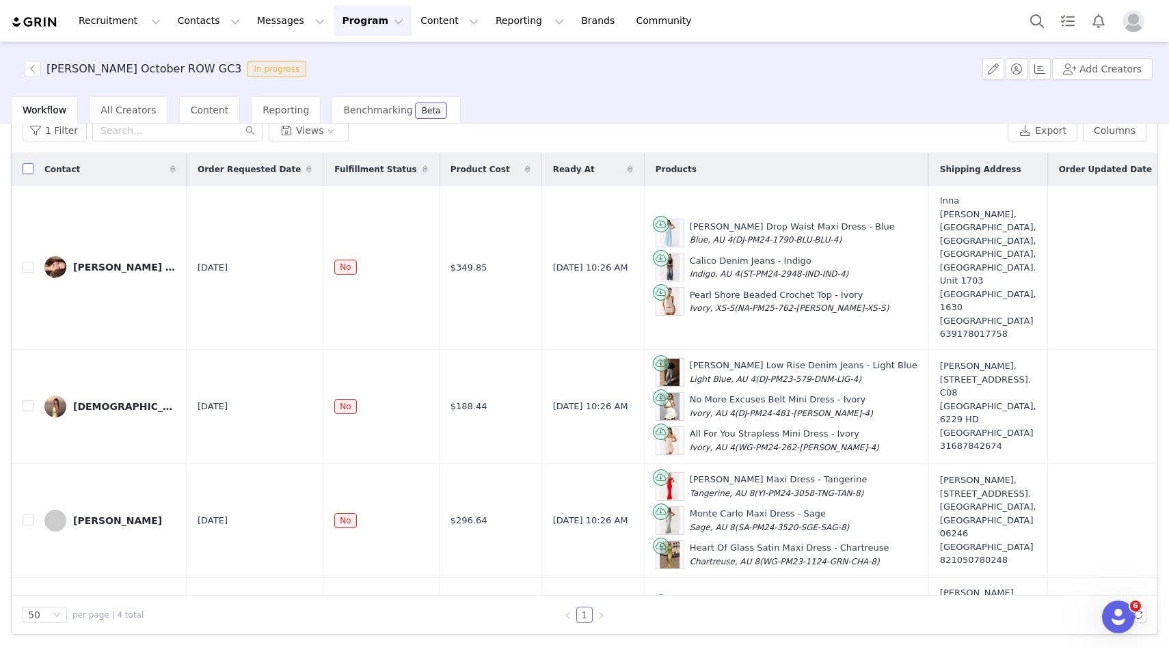
checkbox input "true"
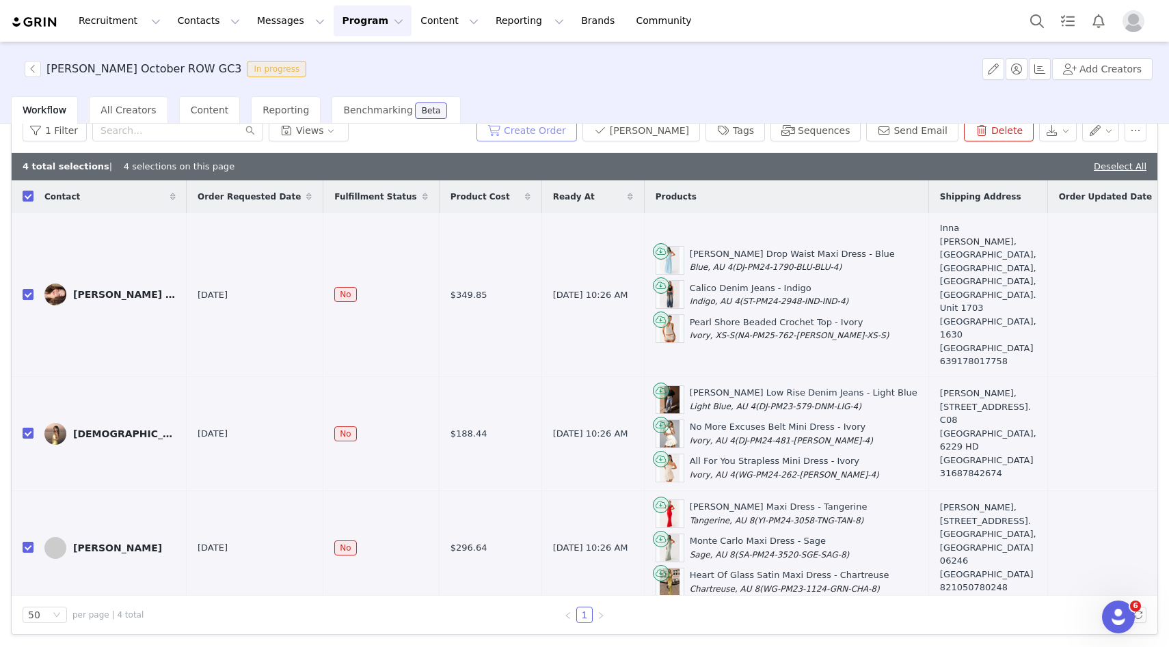
click at [577, 134] on button "Create Order" at bounding box center [527, 131] width 101 height 22
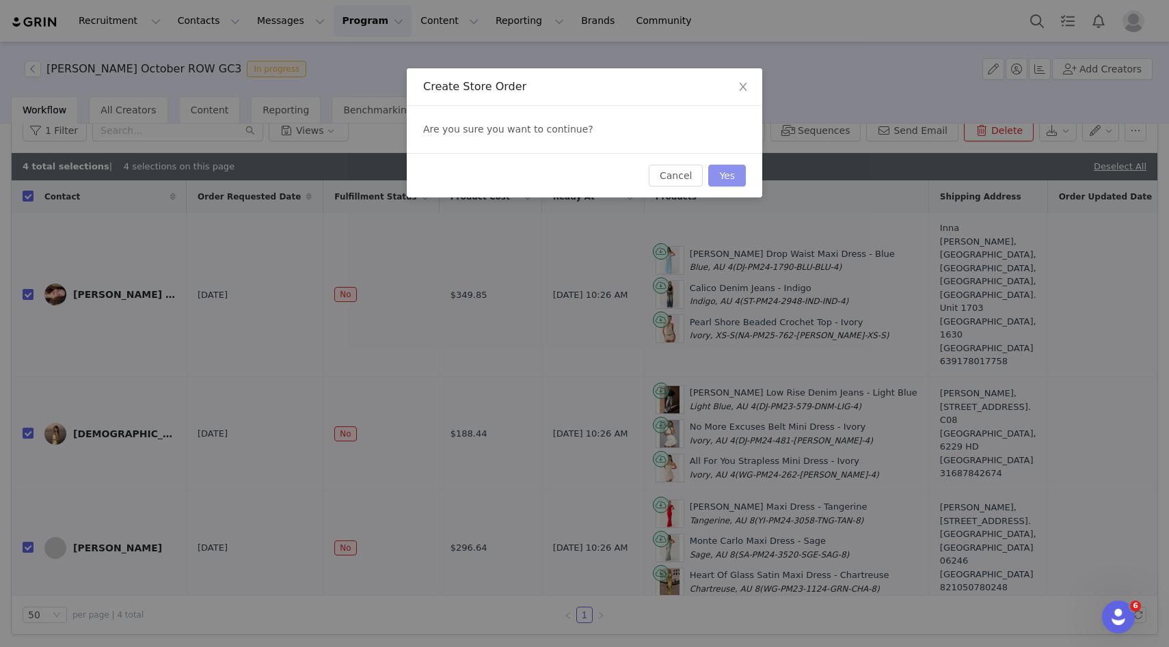
click at [721, 182] on button "Yes" at bounding box center [727, 176] width 38 height 22
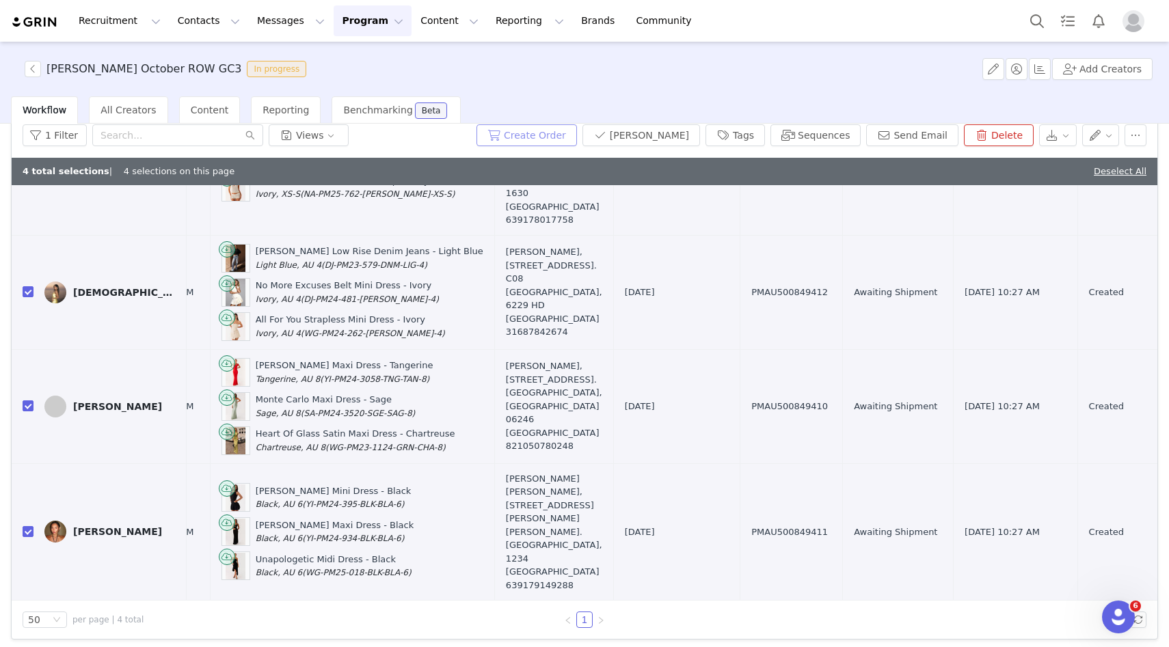
scroll to position [169, 561]
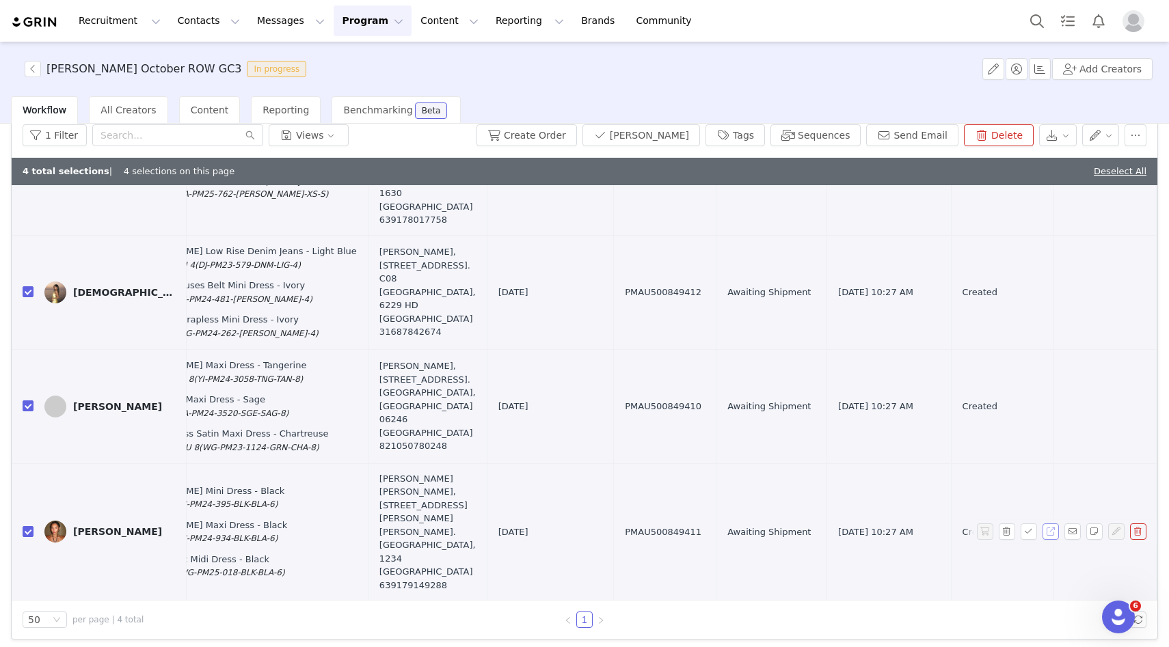
click at [1051, 540] on button "button" at bounding box center [1051, 532] width 16 height 16
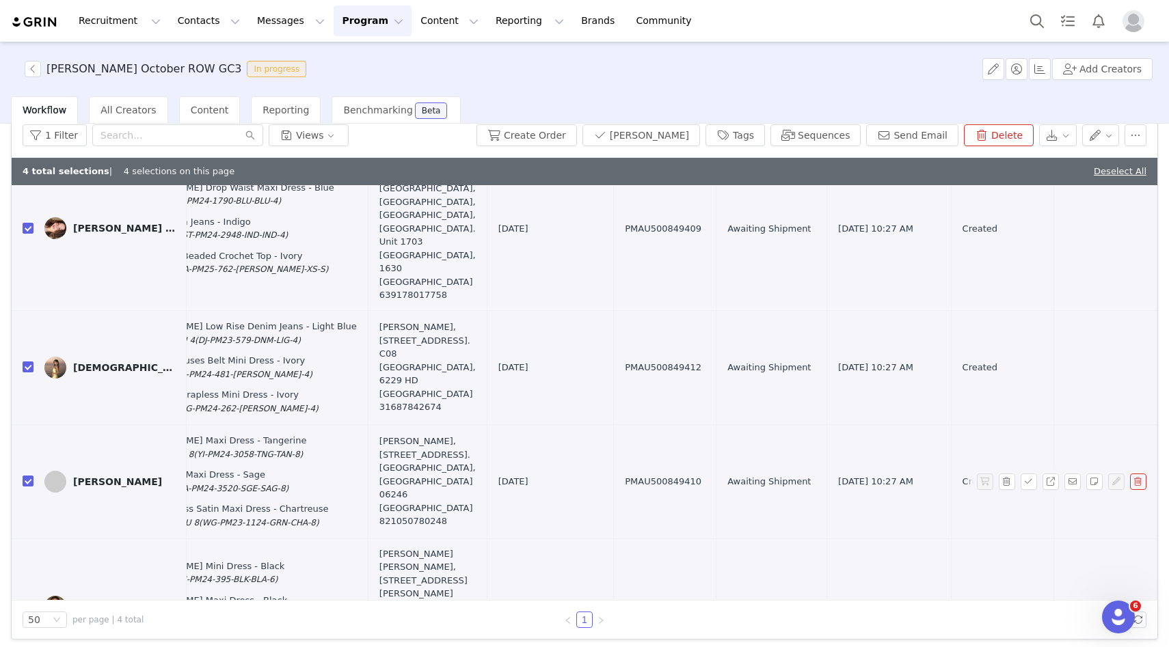
scroll to position [49, 561]
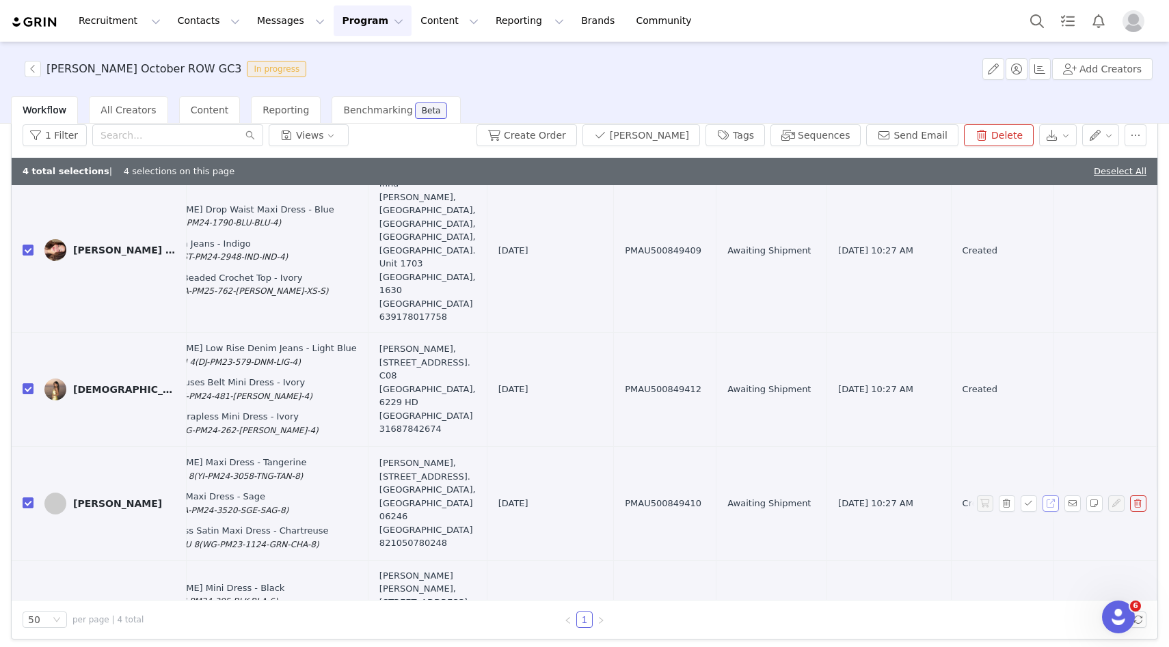
click at [1051, 512] on button "button" at bounding box center [1051, 504] width 16 height 16
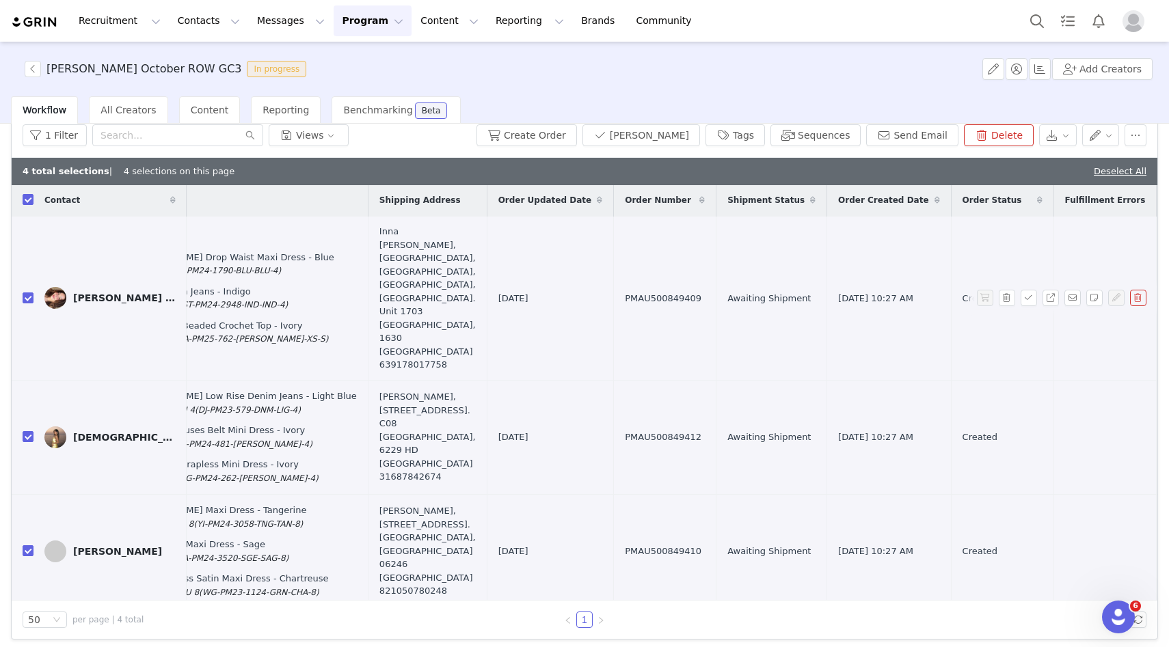
scroll to position [0, 561]
click at [1055, 447] on button "button" at bounding box center [1051, 439] width 16 height 16
click at [1052, 308] on button "button" at bounding box center [1051, 299] width 16 height 16
